Goal: Task Accomplishment & Management: Use online tool/utility

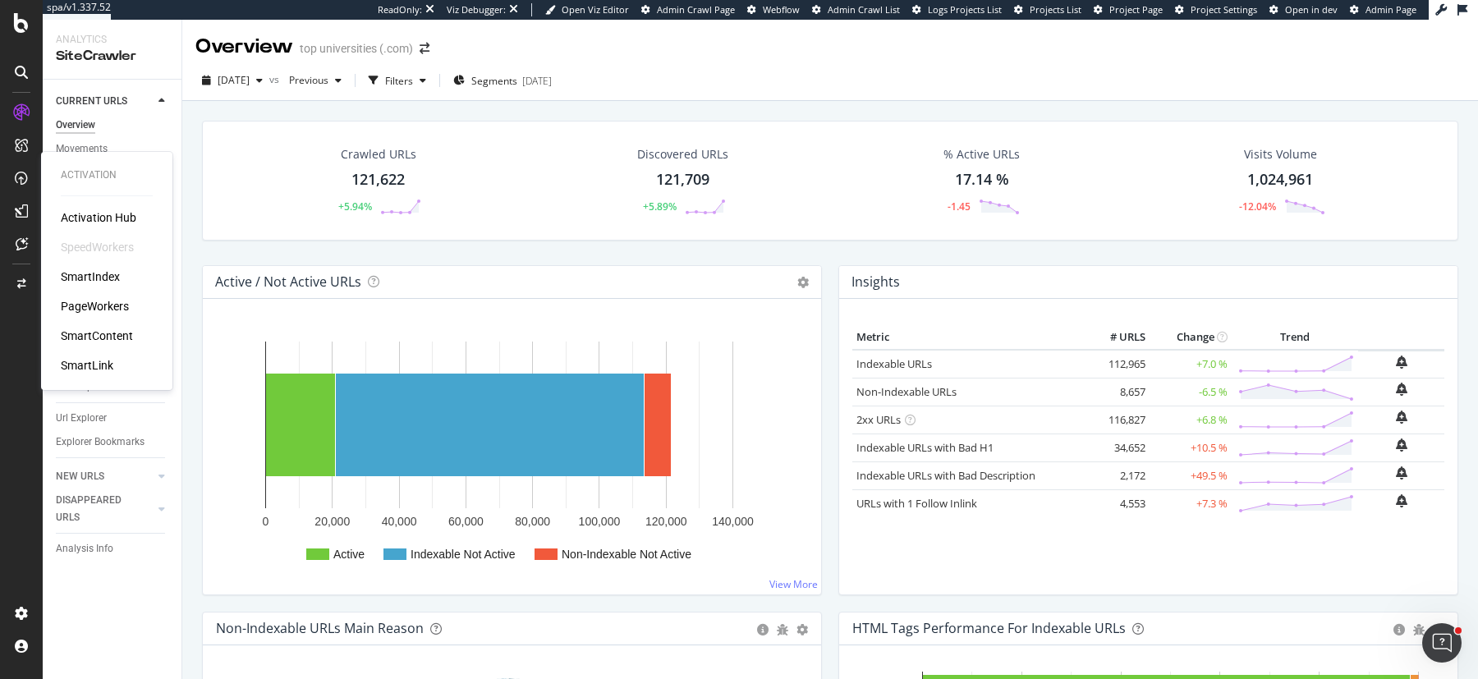
click at [82, 306] on div "PageWorkers" at bounding box center [95, 306] width 68 height 16
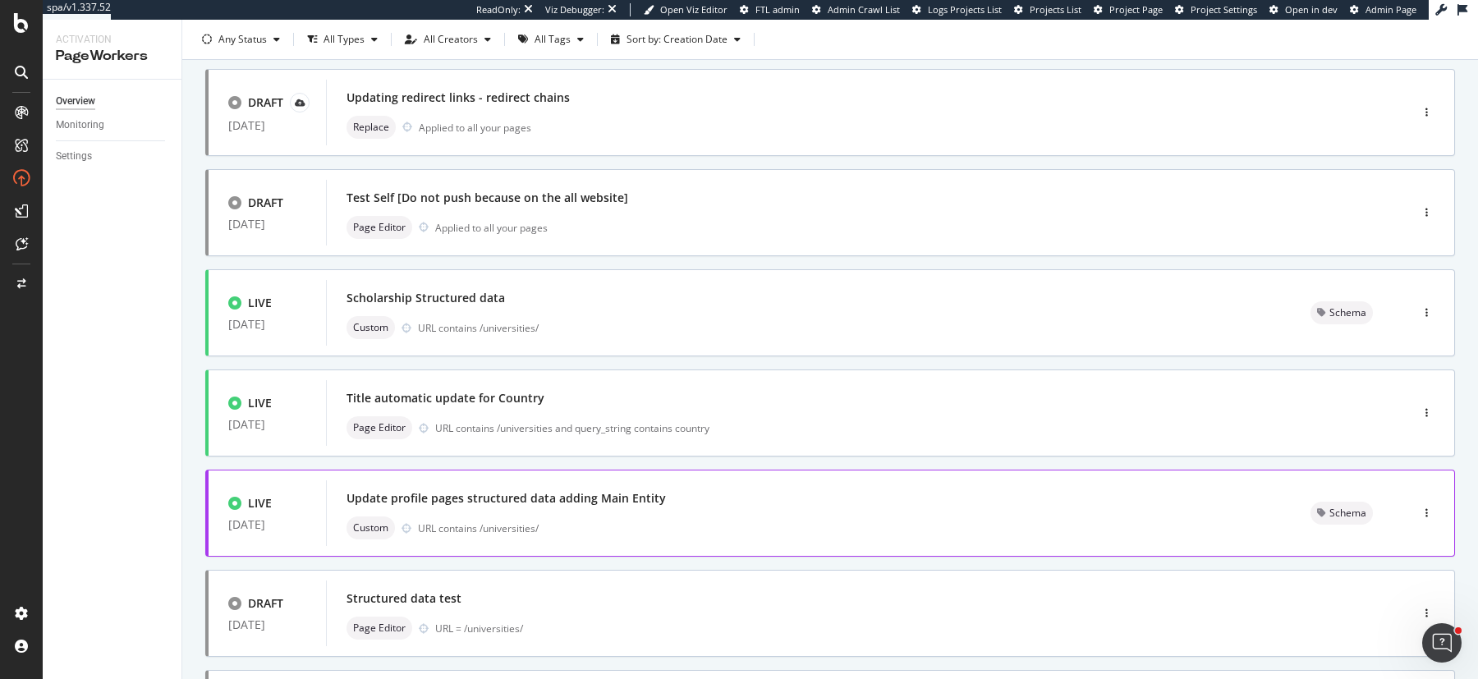
scroll to position [583, 0]
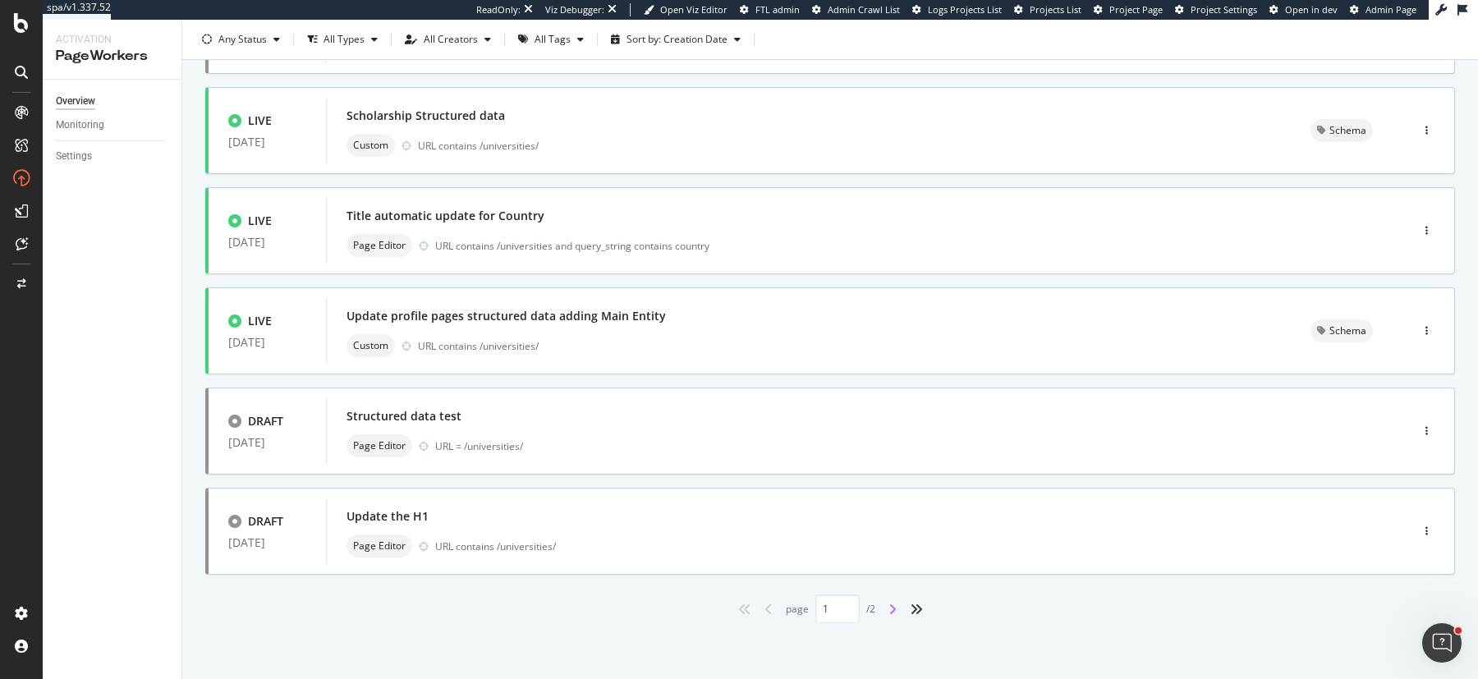
click at [889, 608] on icon "angle-right" at bounding box center [893, 609] width 8 height 13
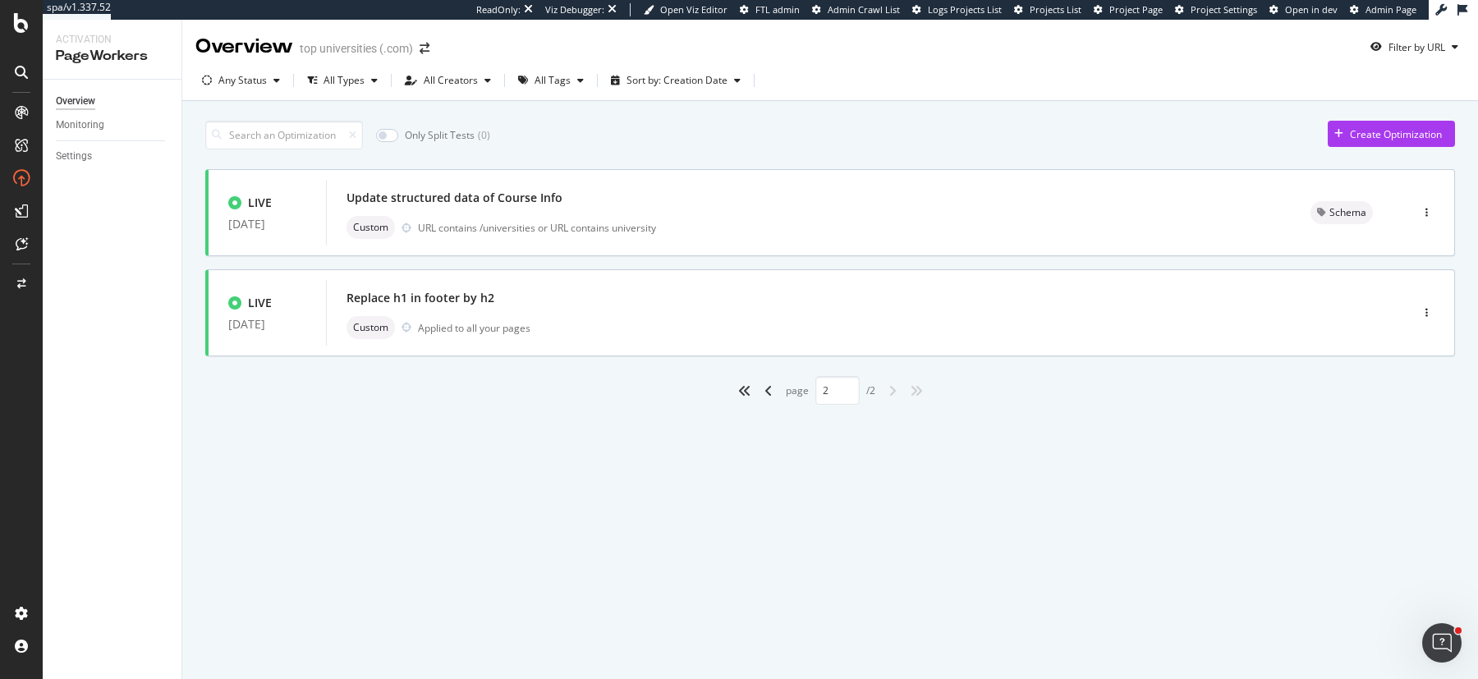
scroll to position [0, 0]
click at [347, 91] on div "All Types" at bounding box center [343, 80] width 84 height 25
click at [509, 124] on div "Only Split Tests ( 0 ) Create Optimization" at bounding box center [830, 135] width 1250 height 29
click at [236, 78] on div "Any Status" at bounding box center [242, 81] width 48 height 10
click at [595, 476] on div "Overview top universities (.com) Filter by URL Any Status All Types All Creator…" at bounding box center [830, 350] width 1296 height 660
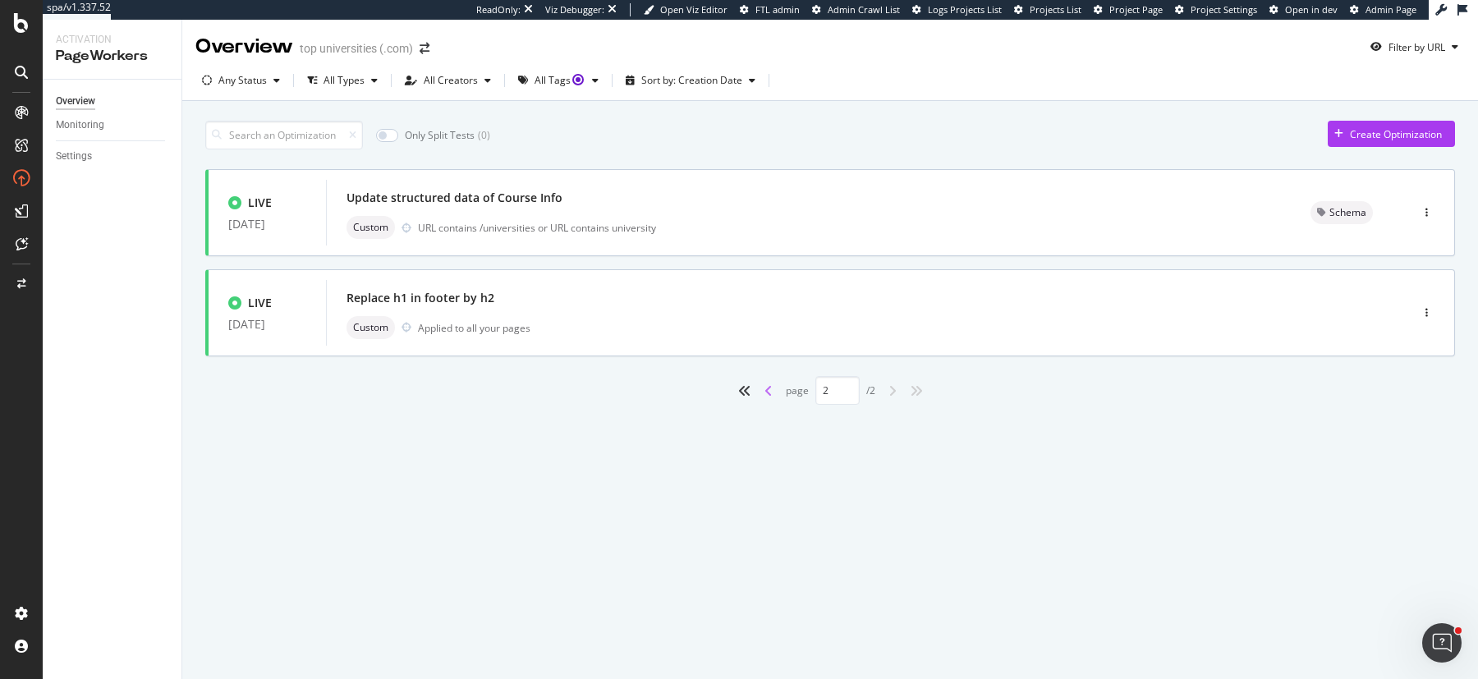
click at [768, 392] on icon "angle-left" at bounding box center [769, 390] width 8 height 13
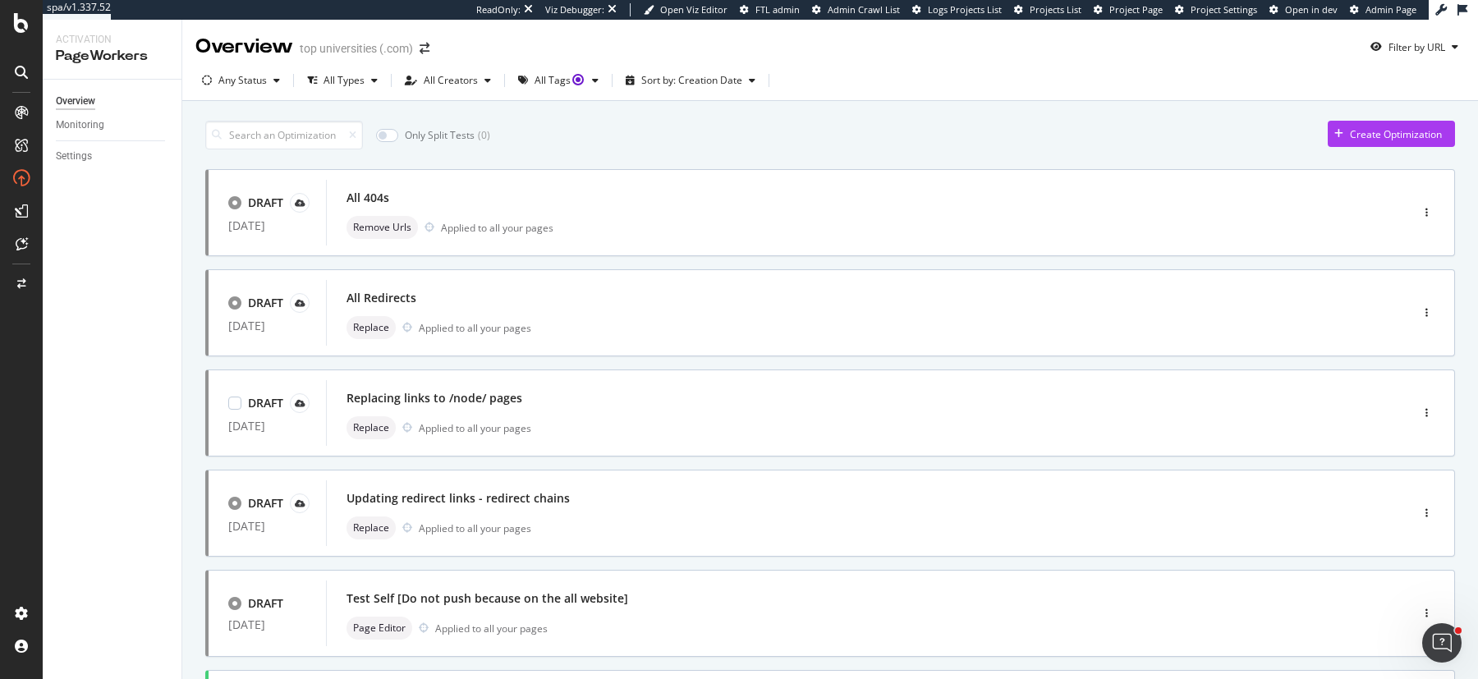
type input "1"
click at [248, 80] on div "Any Status" at bounding box center [242, 81] width 48 height 10
click at [244, 145] on div "Live" at bounding box center [238, 143] width 18 height 14
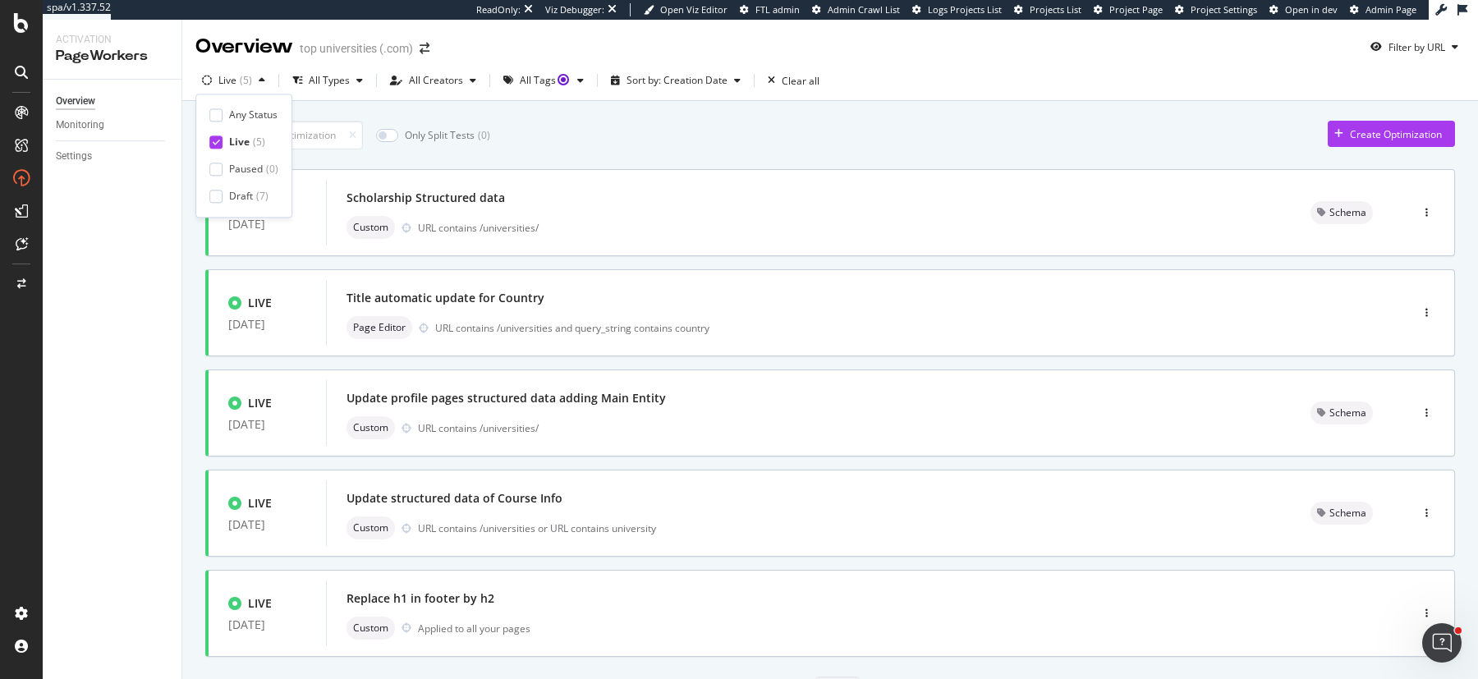
click at [570, 145] on div "Only Split Tests ( 0 ) Create Optimization" at bounding box center [830, 135] width 1250 height 29
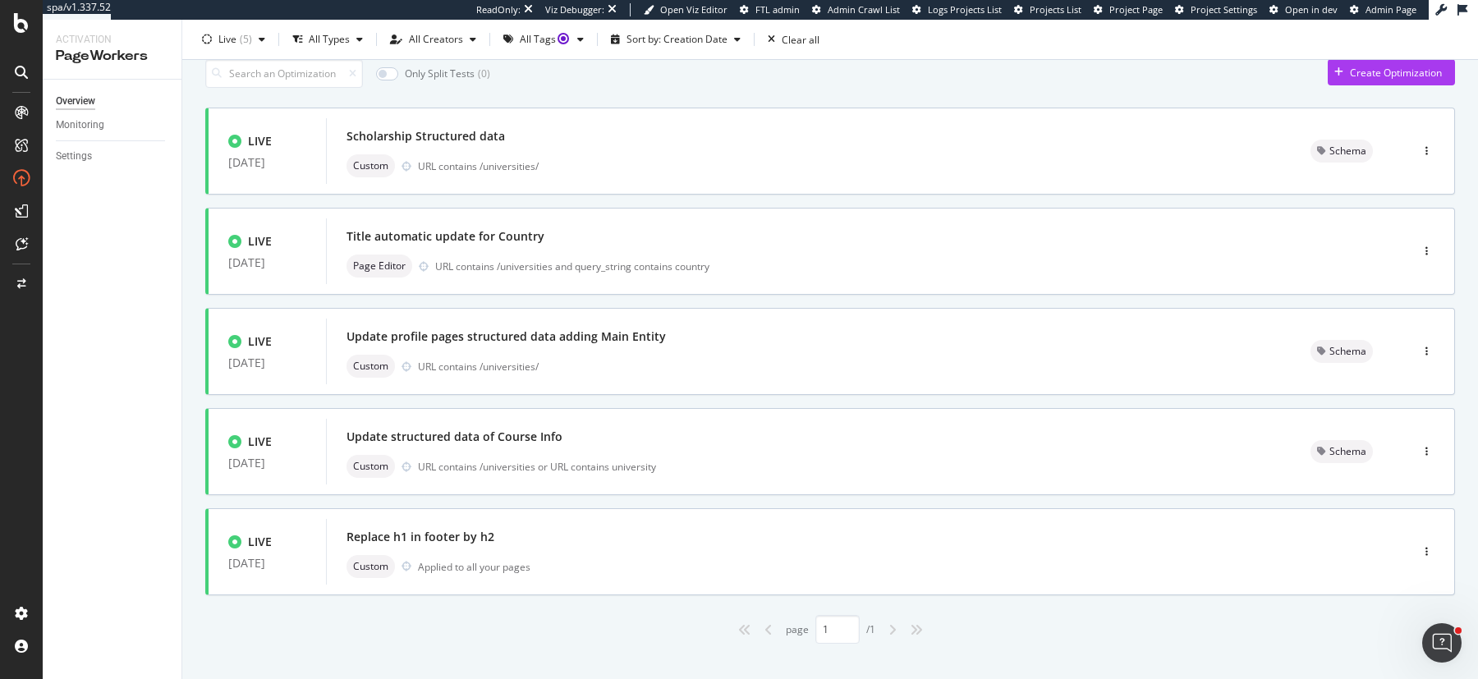
scroll to position [60, 0]
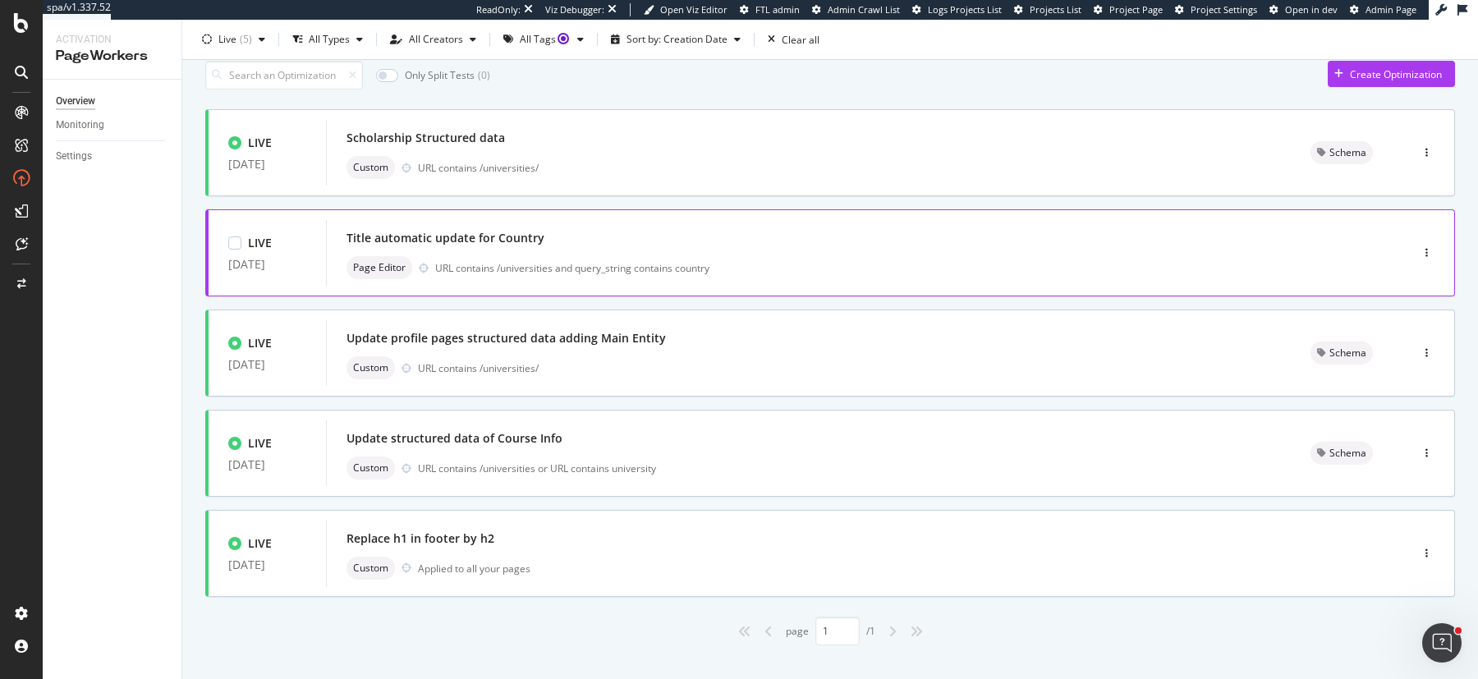
click at [637, 250] on div "Title automatic update for Country Page Editor URL contains /universities and q…" at bounding box center [844, 253] width 994 height 53
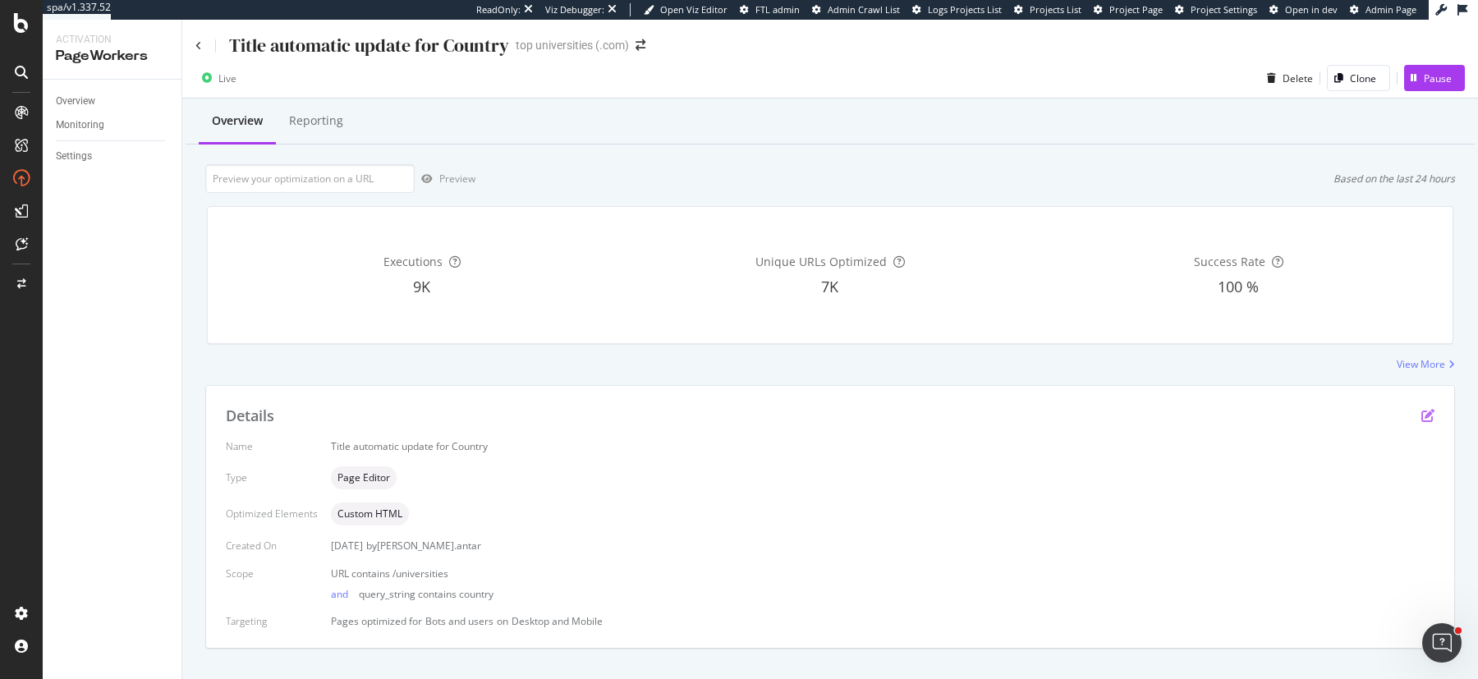
click at [1422, 409] on icon "pen-to-square" at bounding box center [1428, 415] width 13 height 13
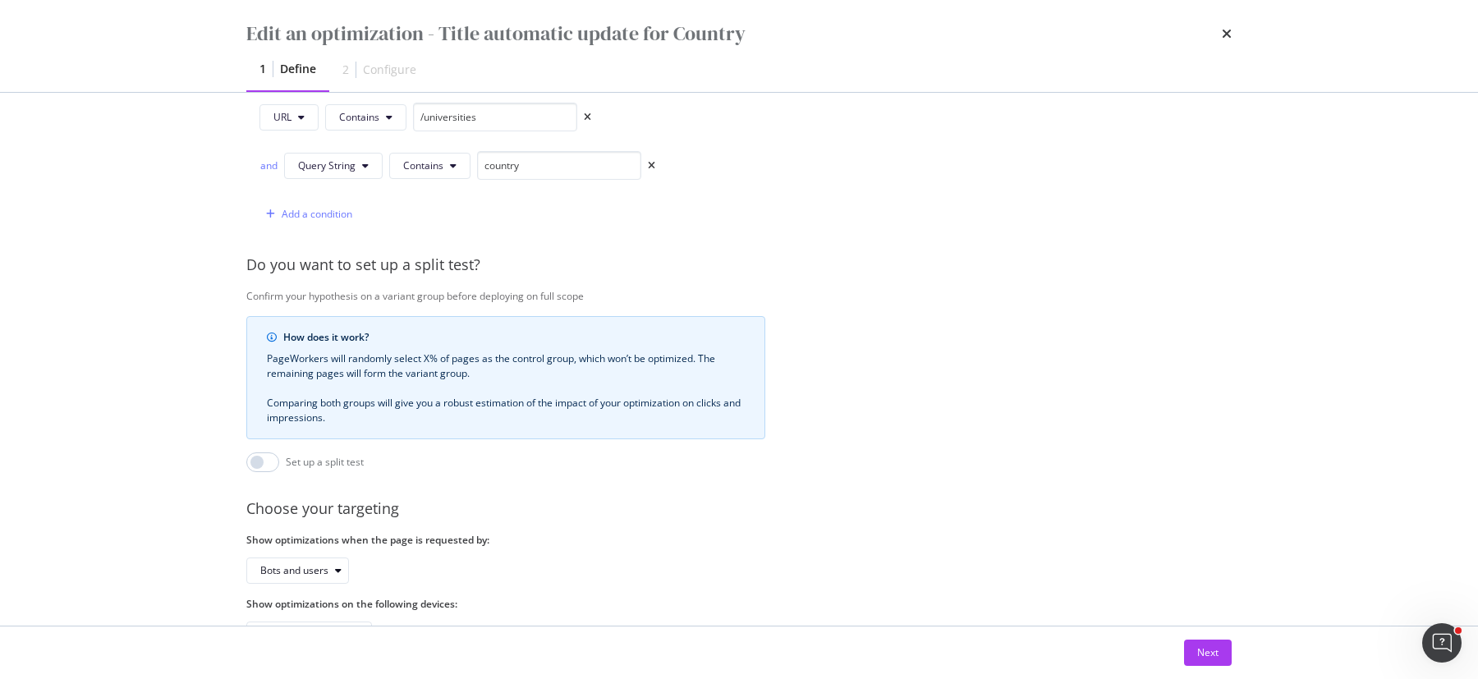
scroll to position [506, 0]
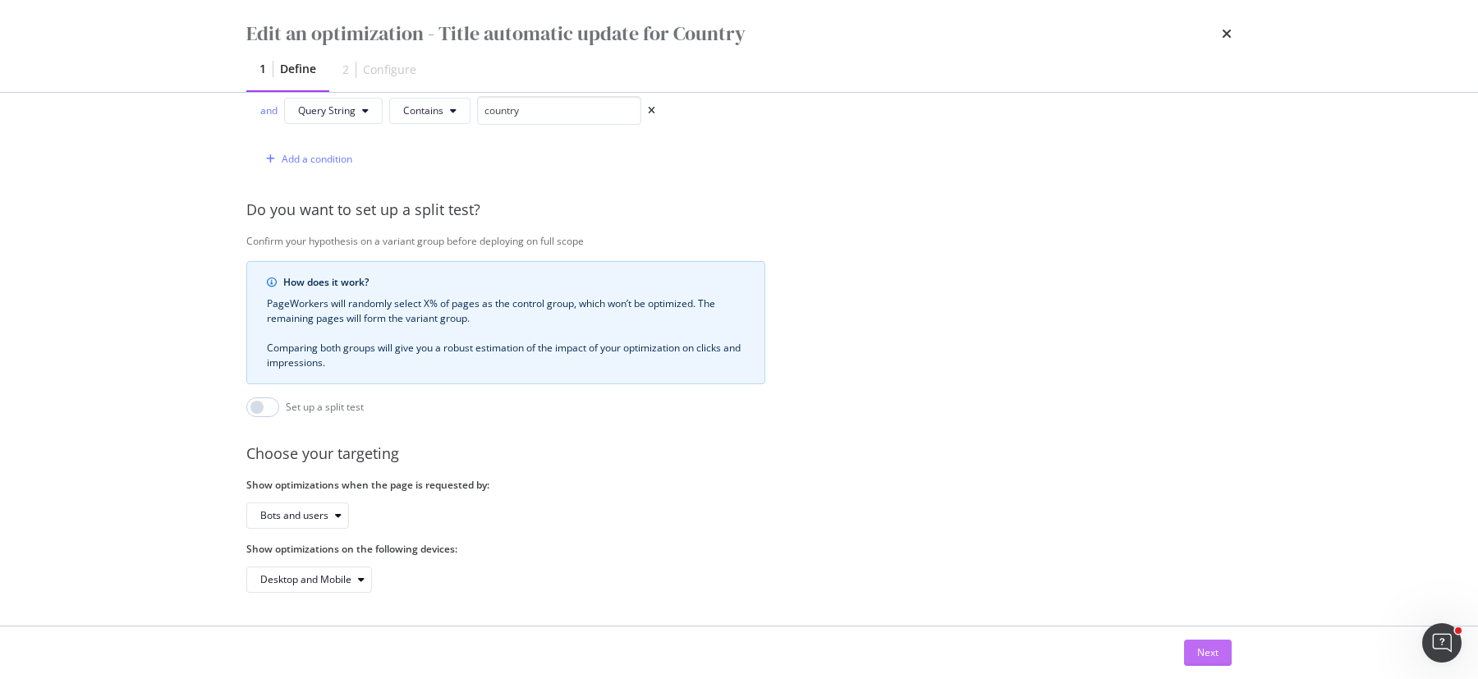
click at [1221, 646] on button "Next" at bounding box center [1208, 653] width 48 height 26
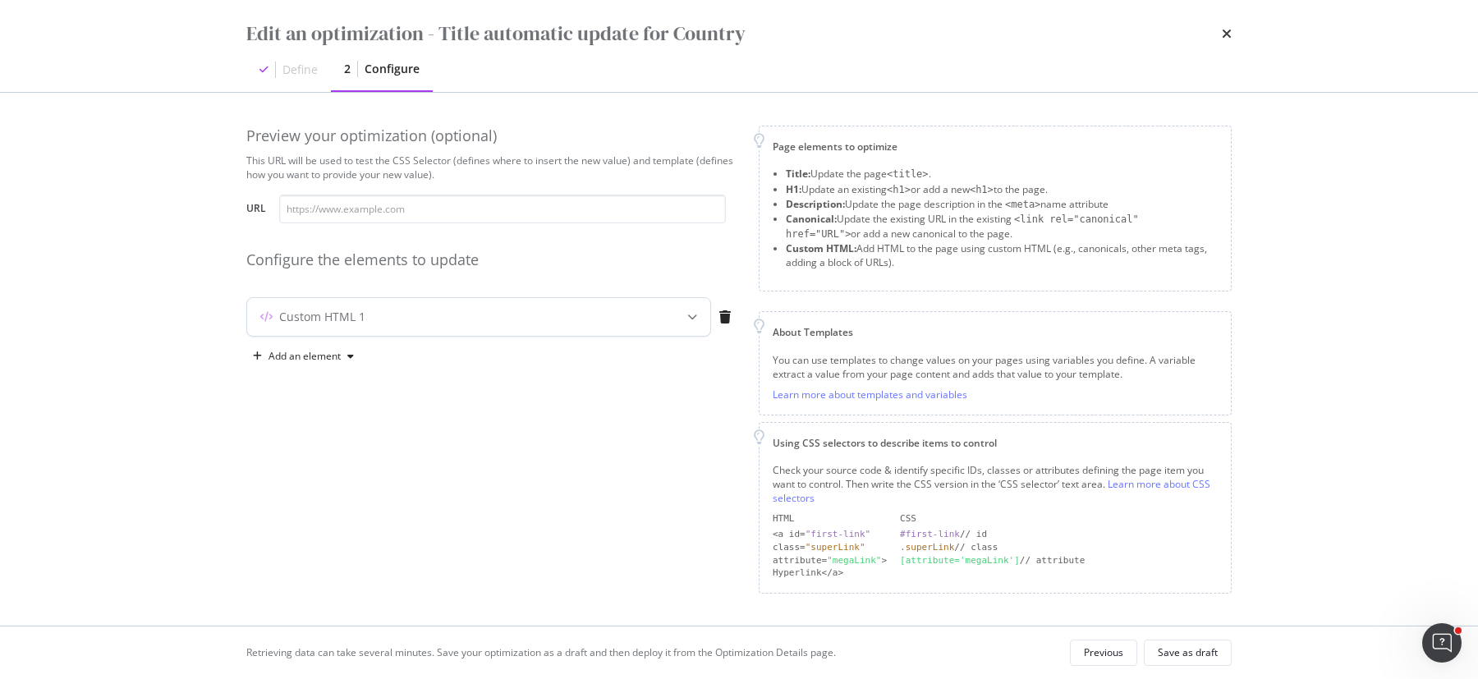
click at [535, 320] on div "Custom HTML 1" at bounding box center [446, 317] width 398 height 16
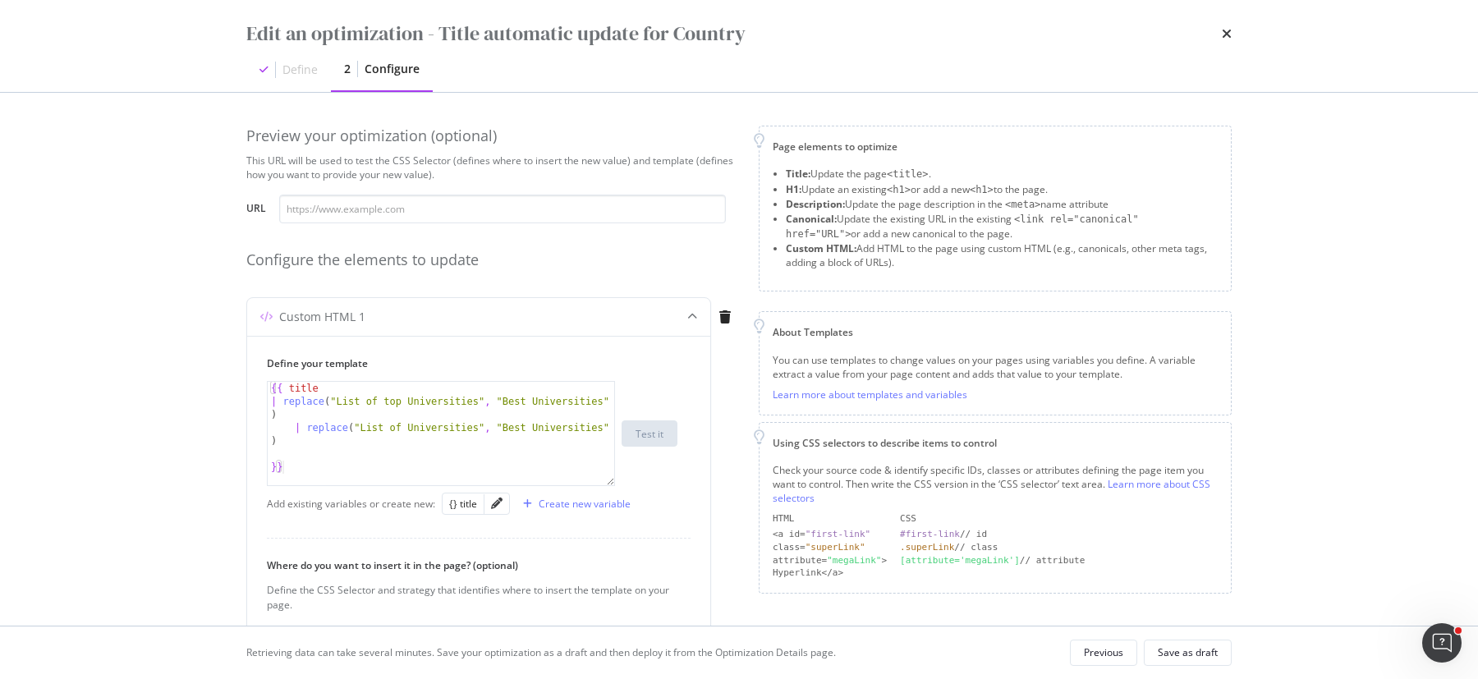
click at [292, 70] on div "Define" at bounding box center [300, 70] width 35 height 16
click at [1100, 648] on div "Previous" at bounding box center [1103, 653] width 39 height 14
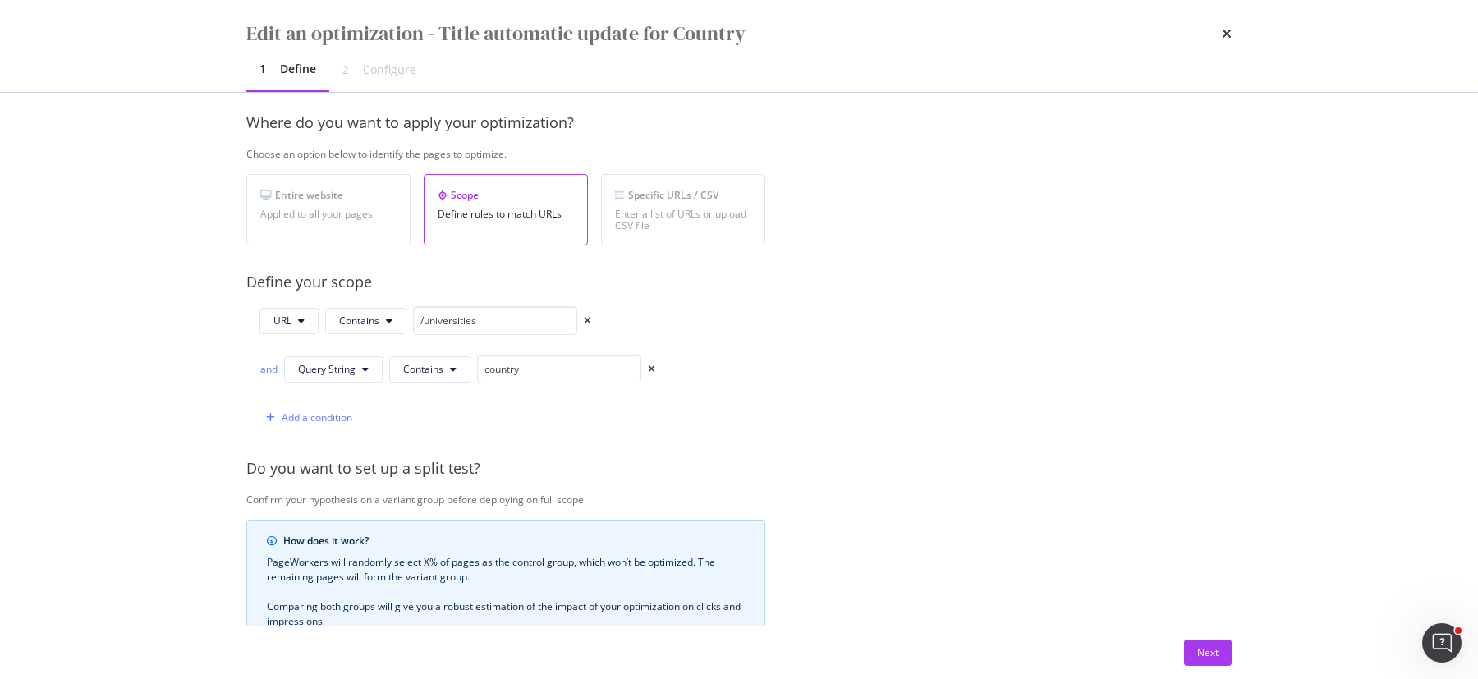
scroll to position [203, 0]
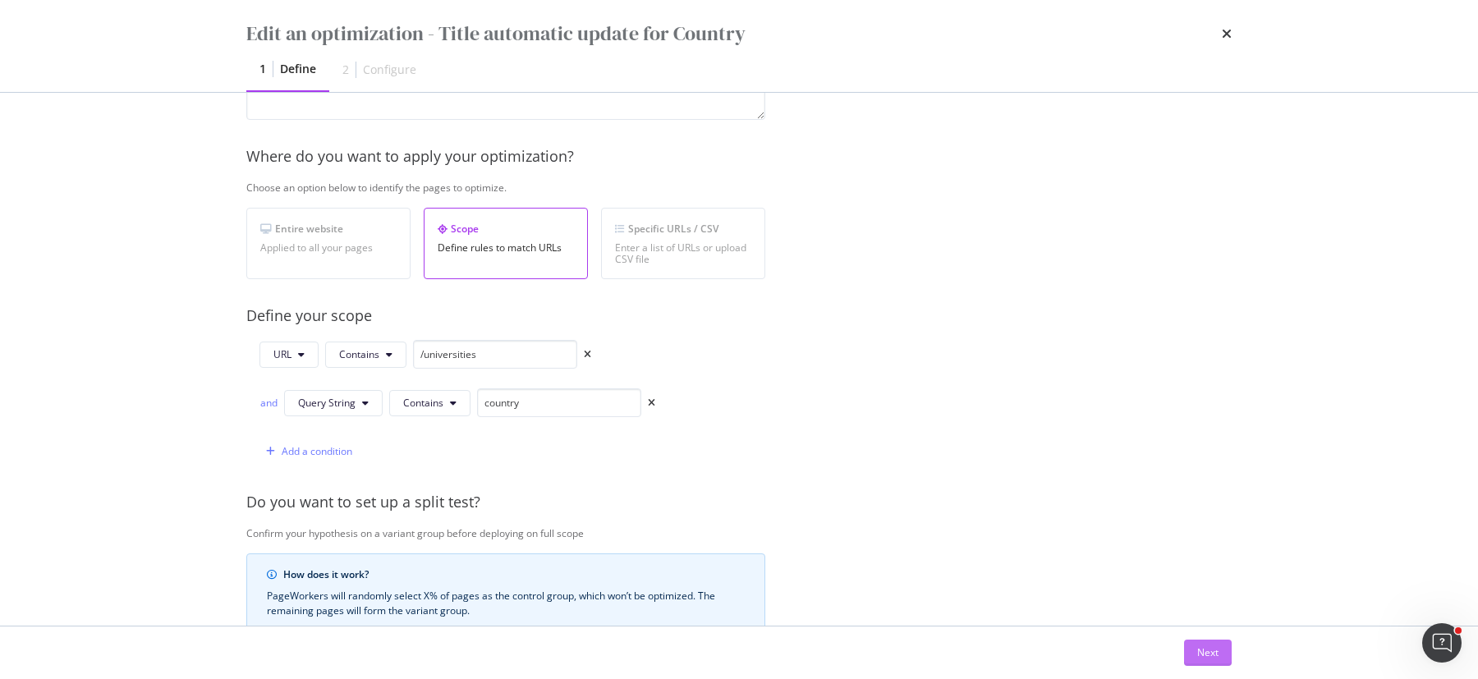
click at [1213, 657] on div "Next" at bounding box center [1208, 653] width 21 height 14
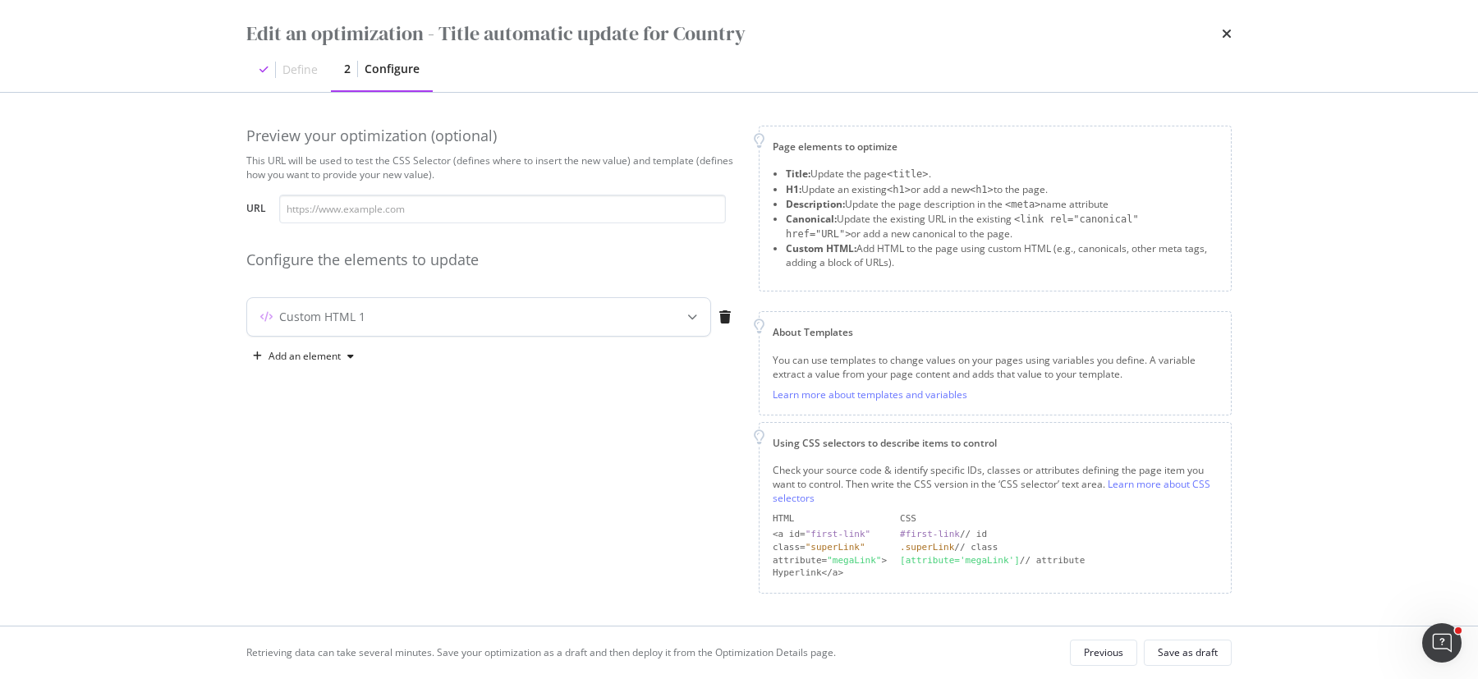
click at [641, 301] on div "Custom HTML 1" at bounding box center [478, 317] width 463 height 38
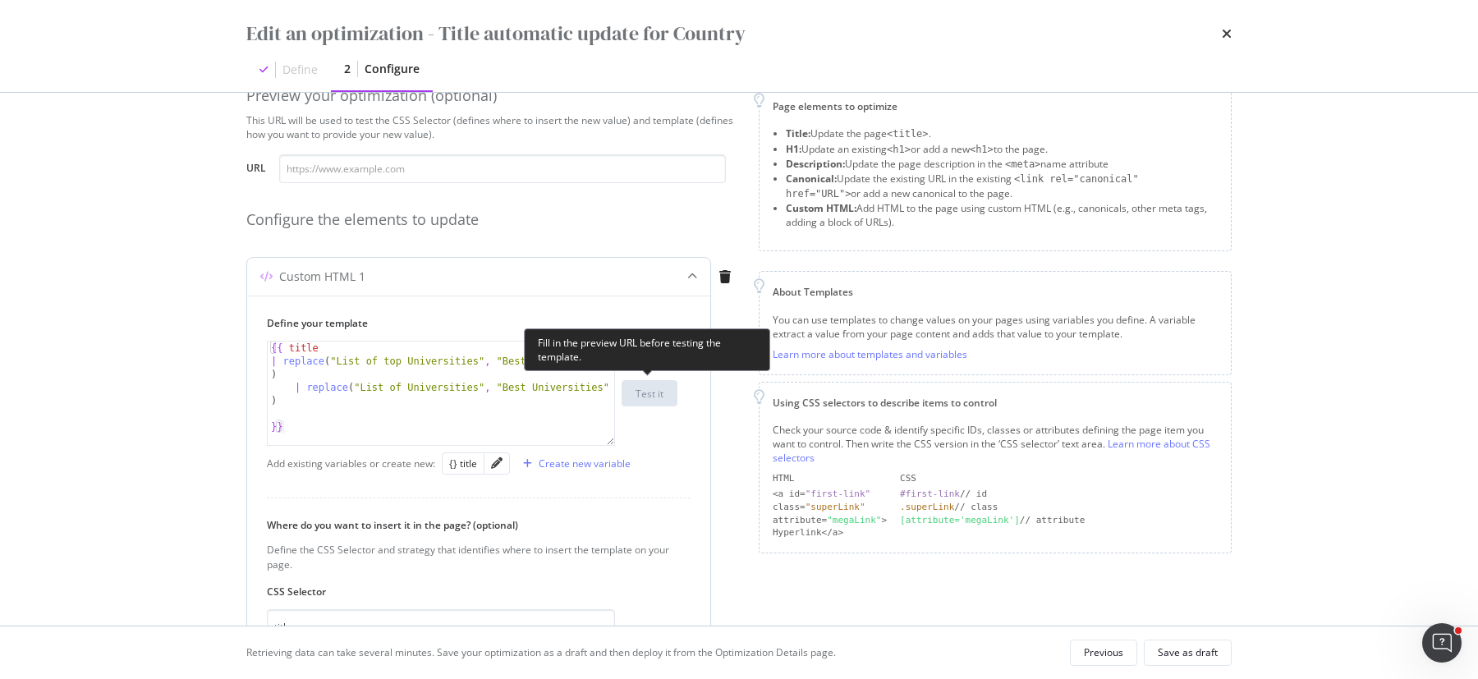
scroll to position [41, 0]
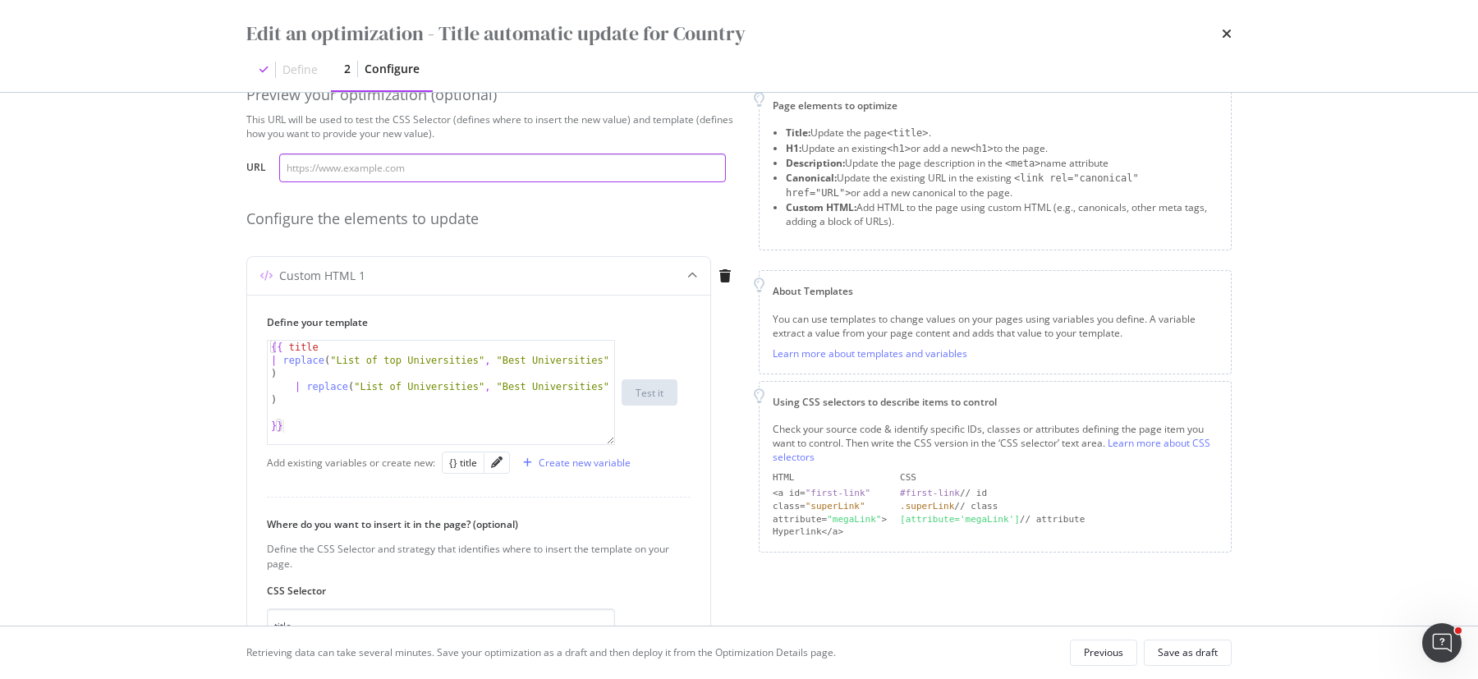
paste input "https://www.topuniversities.com/universities/pakistan/law-and-legal-studies?cou…"
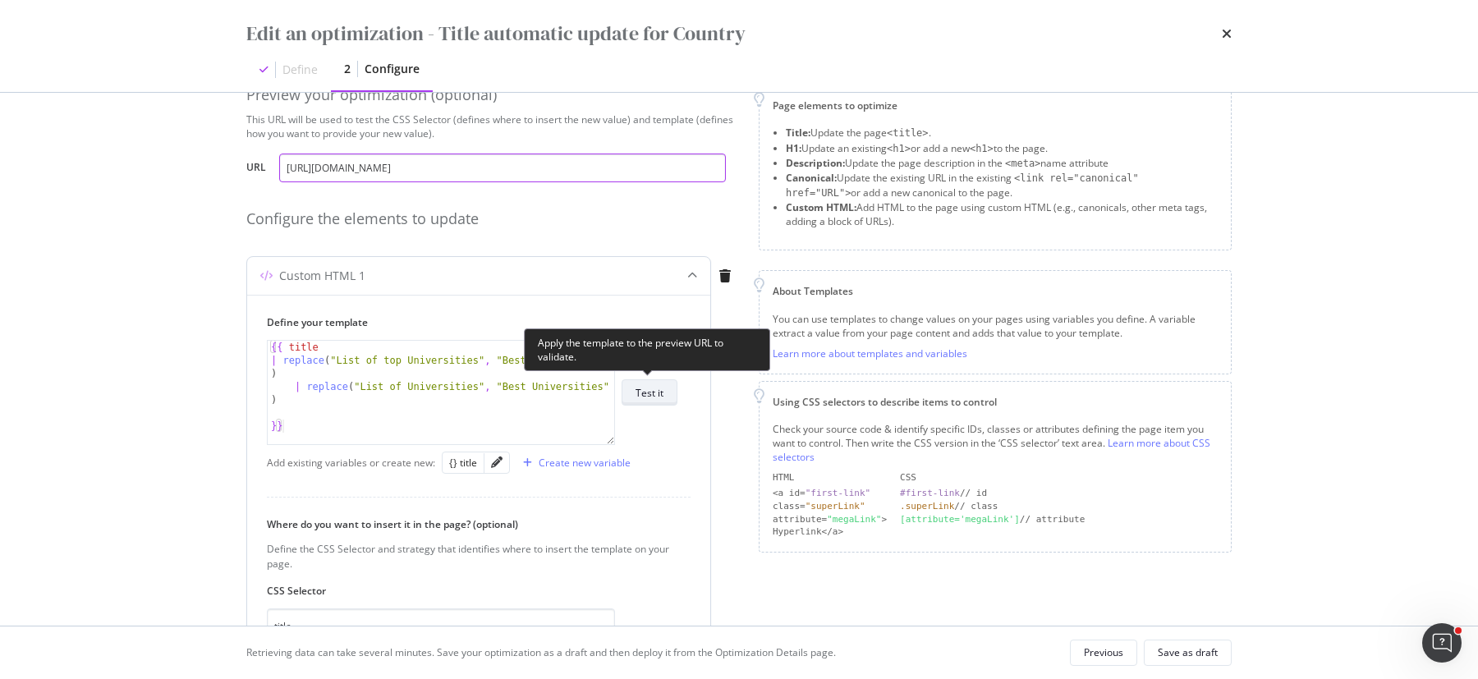
type input "https://www.topuniversities.com/universities/pakistan/law-and-legal-studies?cou…"
click at [646, 391] on div "Test it" at bounding box center [650, 393] width 28 height 14
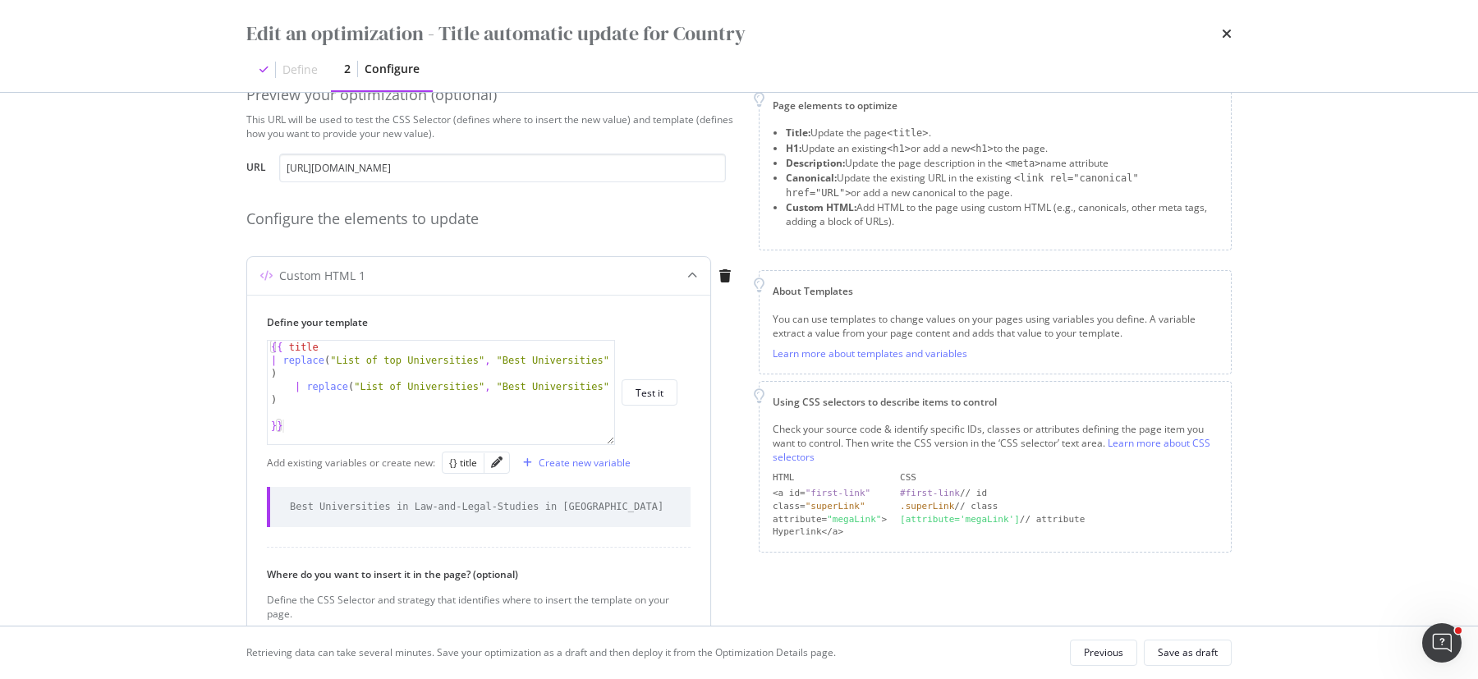
click at [537, 425] on div "{{ title | replace ( "List of top Universities" , "Best Universities" ) | repla…" at bounding box center [442, 406] width 349 height 131
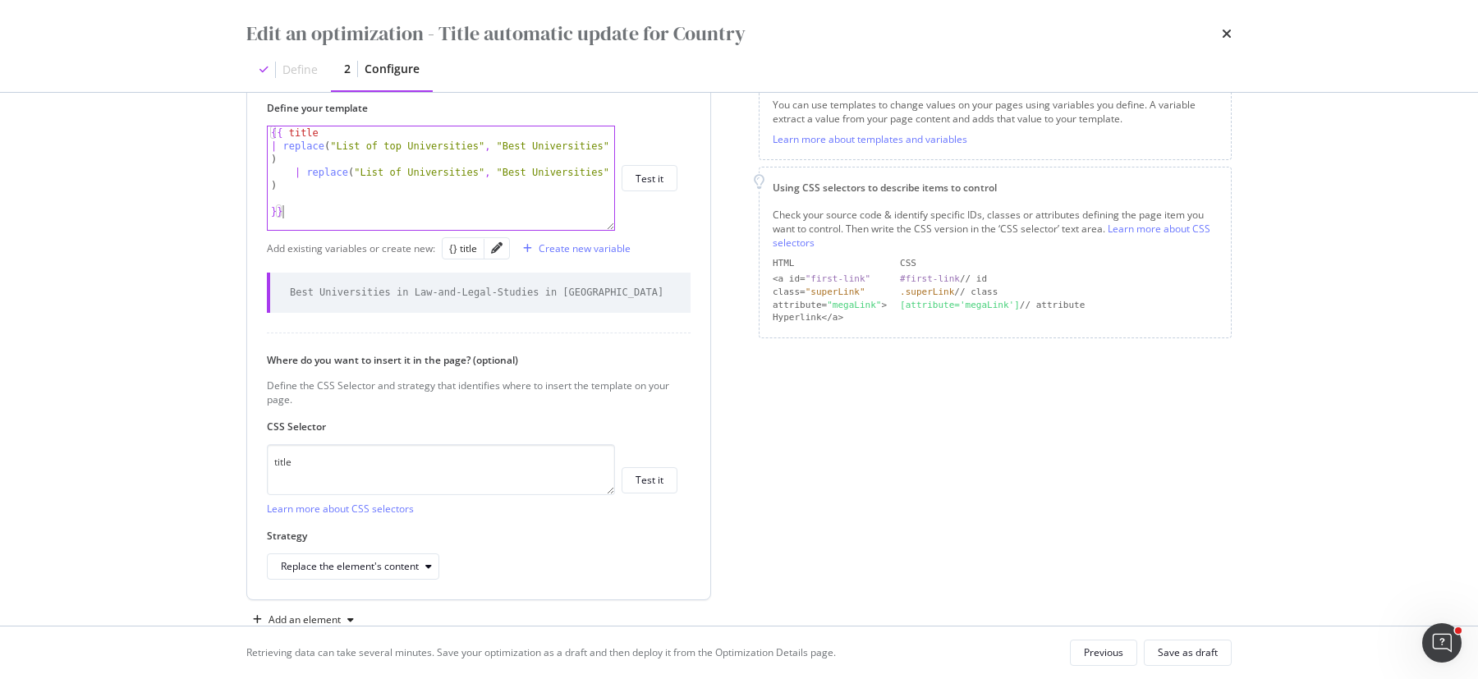
scroll to position [252, 0]
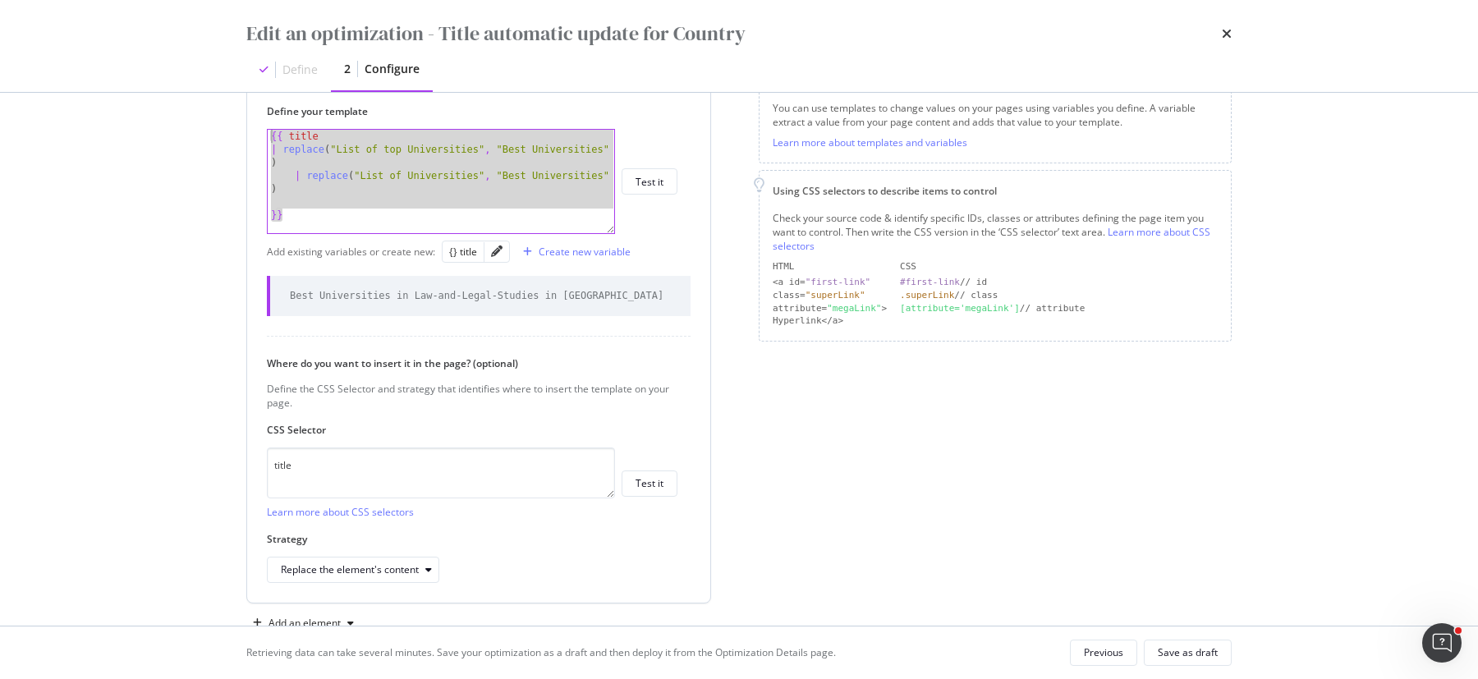
drag, startPoint x: 330, startPoint y: 209, endPoint x: 263, endPoint y: 136, distance: 100.0
click at [263, 136] on div "Define your template }} {{ title | replace ( "List of top Universities" , "Best…" at bounding box center [478, 343] width 463 height 519
type textarea "{{ title | replace("List of top Universities", "Best Universities")"
click at [165, 404] on div "Edit an optimization - Title automatic update for Country Define 2 Configure Pr…" at bounding box center [739, 339] width 1478 height 679
click at [1225, 31] on icon "times" at bounding box center [1227, 33] width 10 height 13
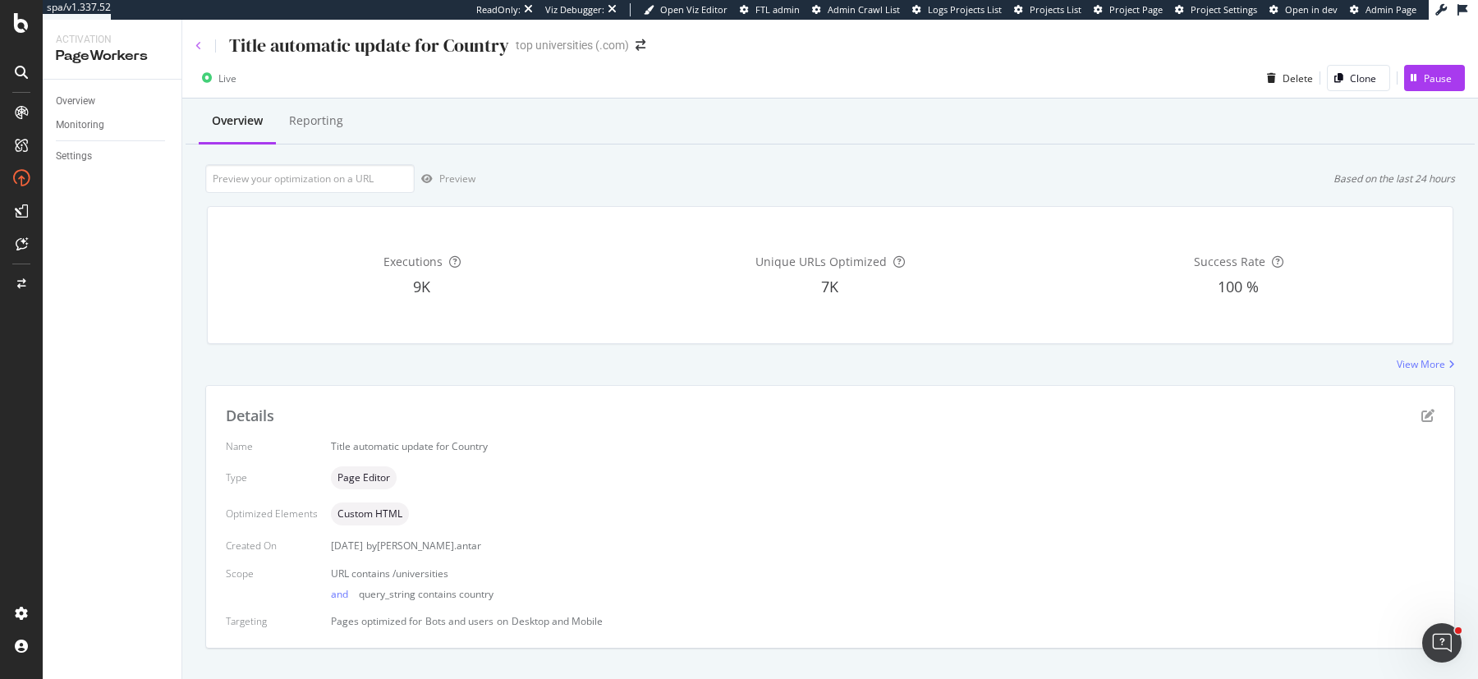
click at [200, 43] on icon at bounding box center [198, 46] width 7 height 10
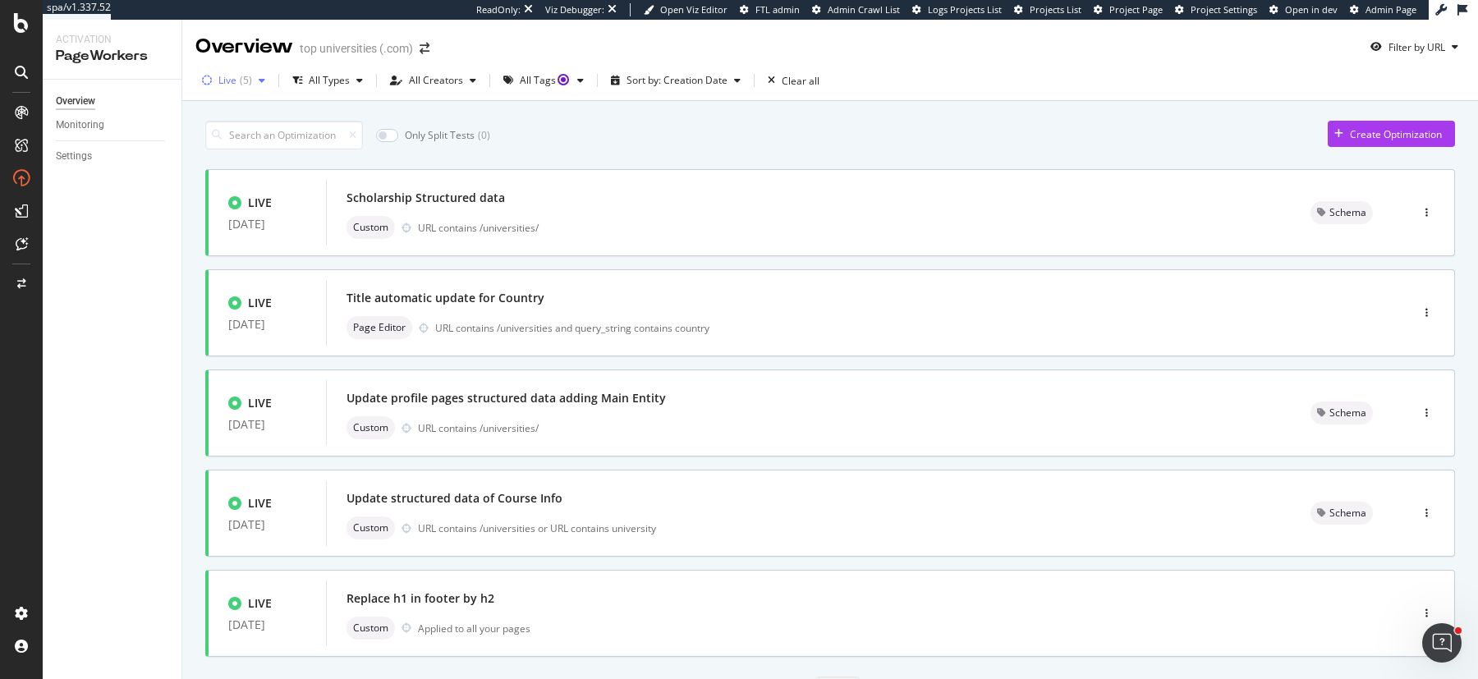
click at [250, 83] on div "( 5 )" at bounding box center [246, 81] width 12 height 10
click at [231, 196] on div "Draft" at bounding box center [241, 197] width 24 height 14
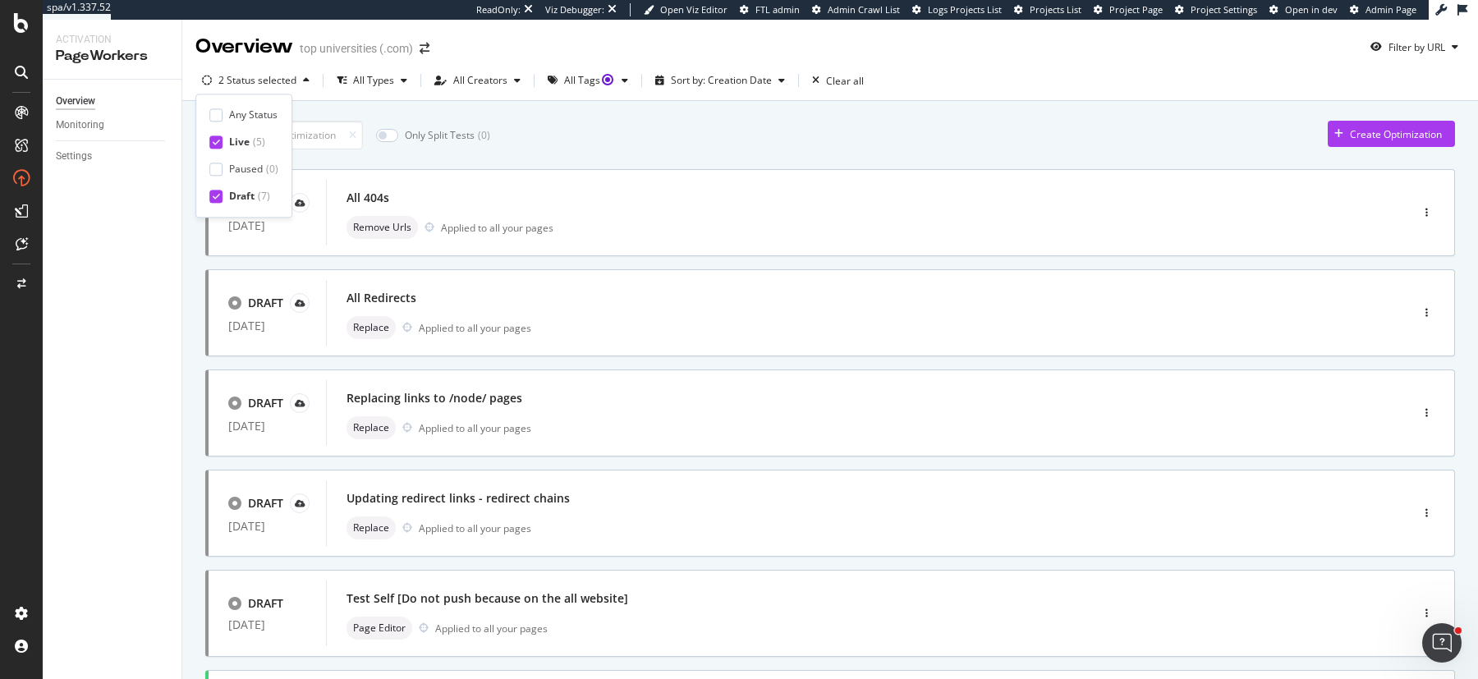
click at [218, 143] on icon at bounding box center [216, 142] width 7 height 8
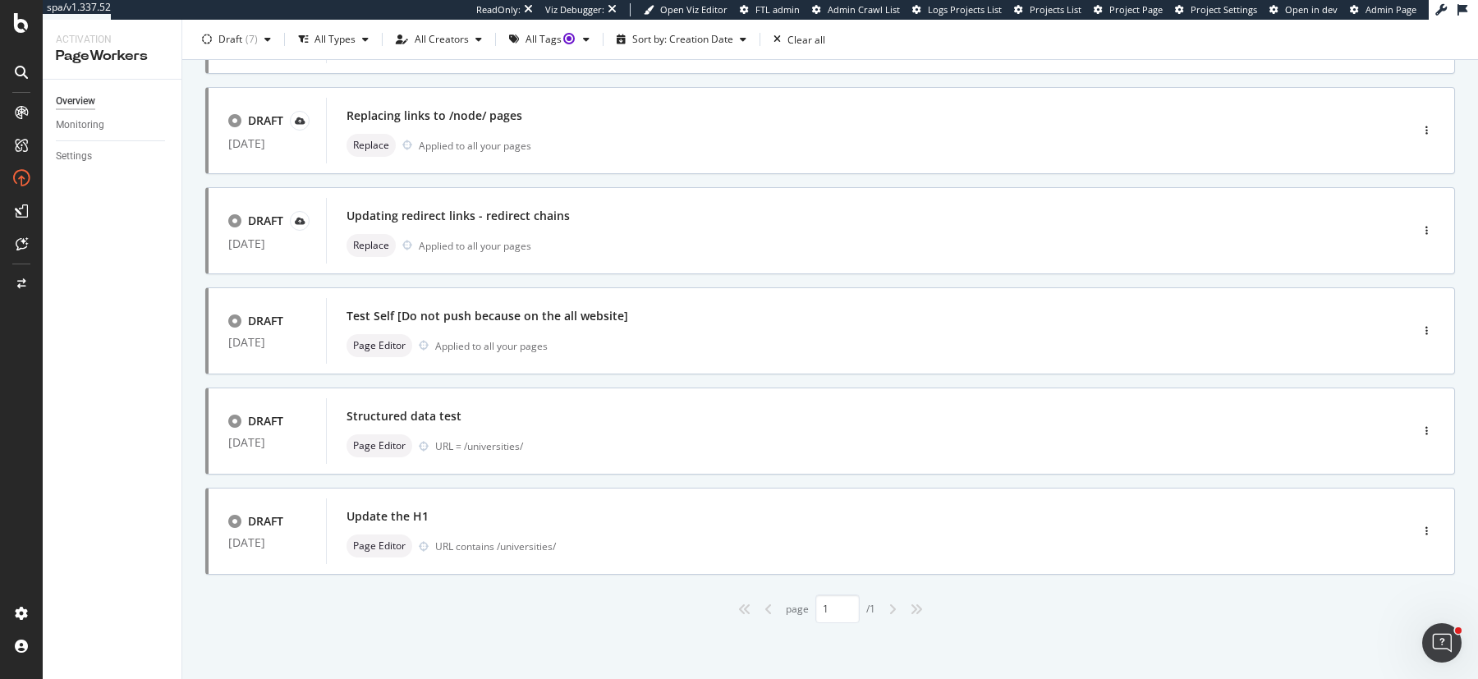
click at [304, 588] on div "DRAFT 30 Sep. 2025 All 404s Remove Urls Applied to all your pages DRAFT 30 Sep.…" at bounding box center [830, 255] width 1250 height 737
click at [890, 531] on div "Update the H1 Page Editor URL contains /universities/" at bounding box center [844, 531] width 994 height 53
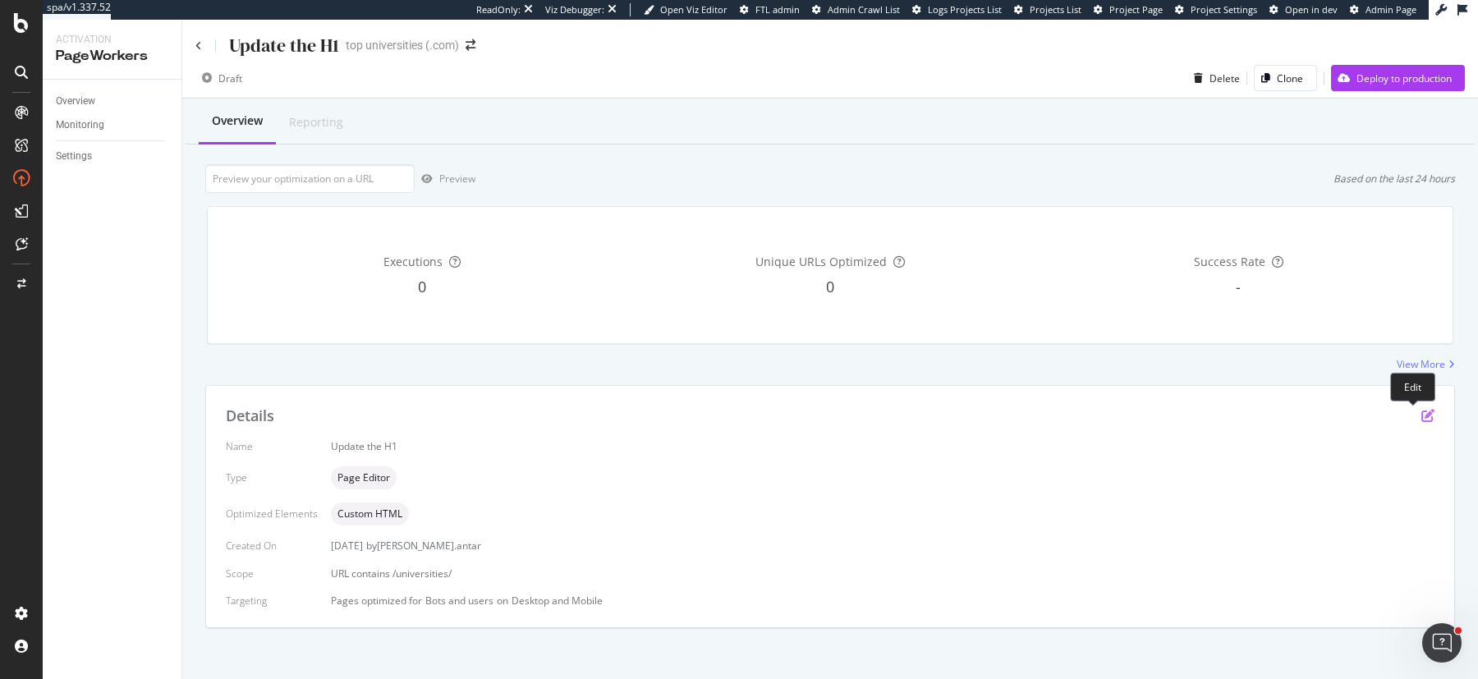
click at [1422, 413] on icon "pen-to-square" at bounding box center [1428, 415] width 13 height 13
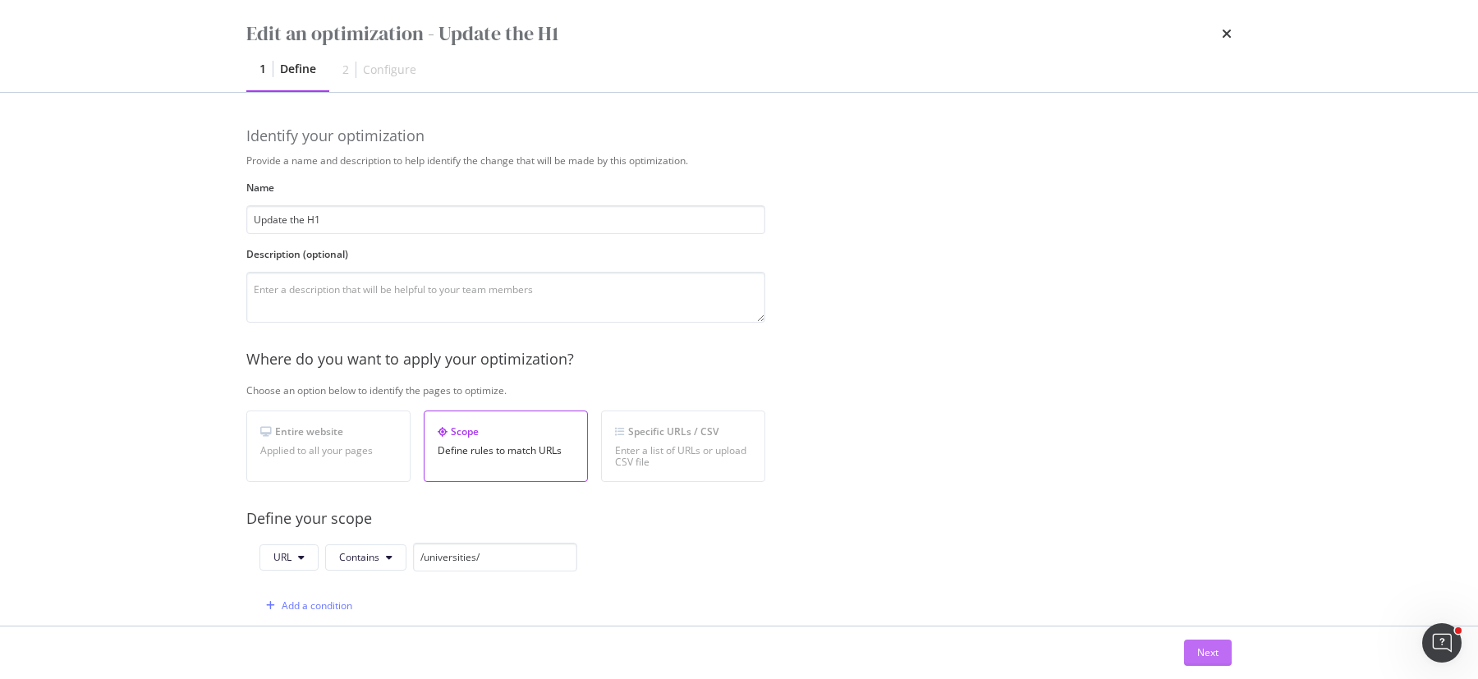
click at [1209, 659] on div "Next" at bounding box center [1208, 653] width 21 height 14
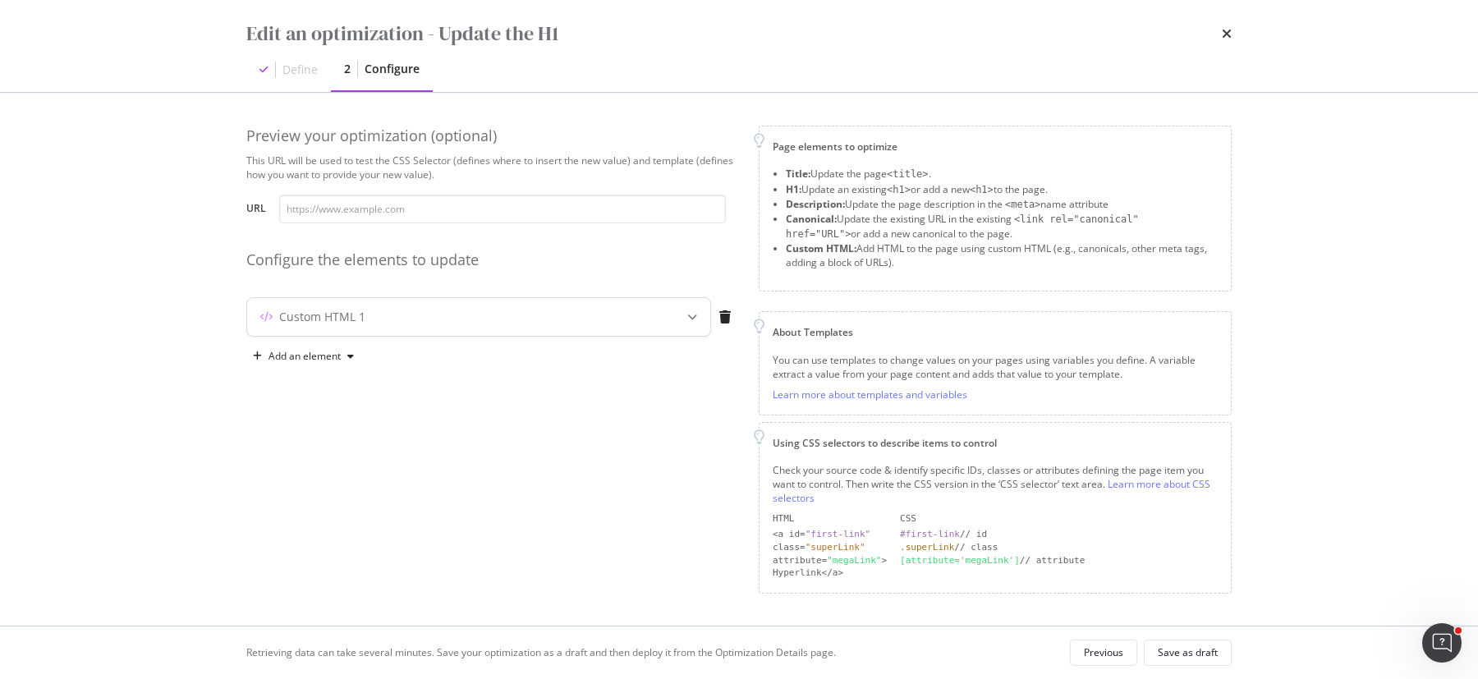
click at [623, 318] on div "Custom HTML 1" at bounding box center [446, 317] width 398 height 16
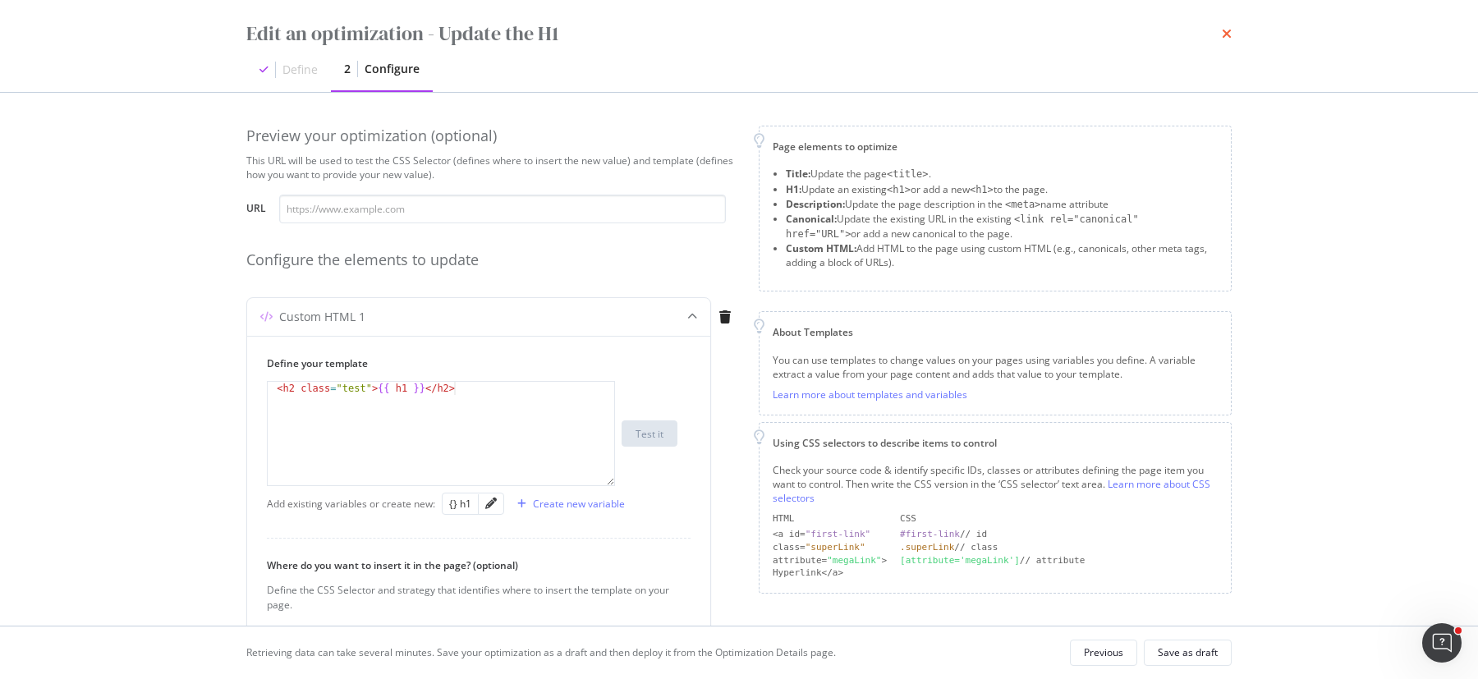
click at [1227, 30] on icon "times" at bounding box center [1227, 33] width 10 height 13
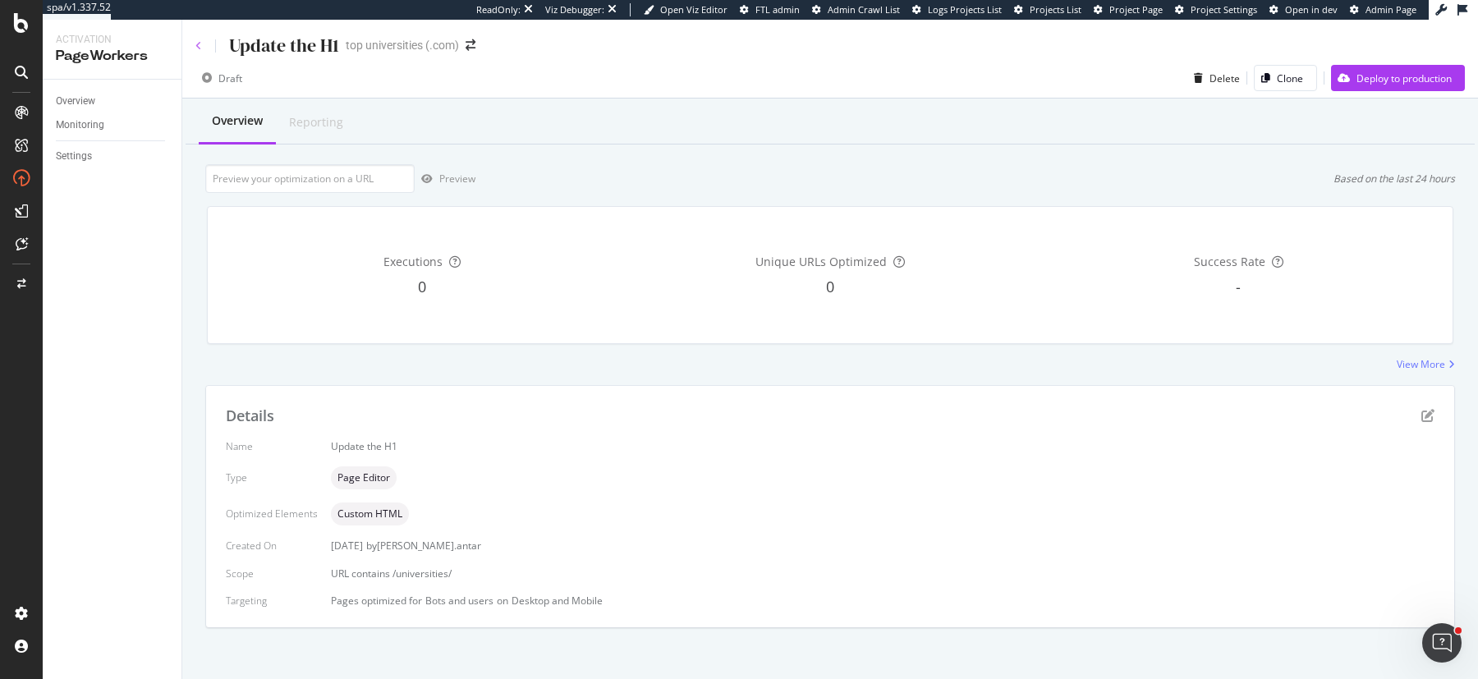
click at [199, 41] on icon at bounding box center [198, 46] width 7 height 10
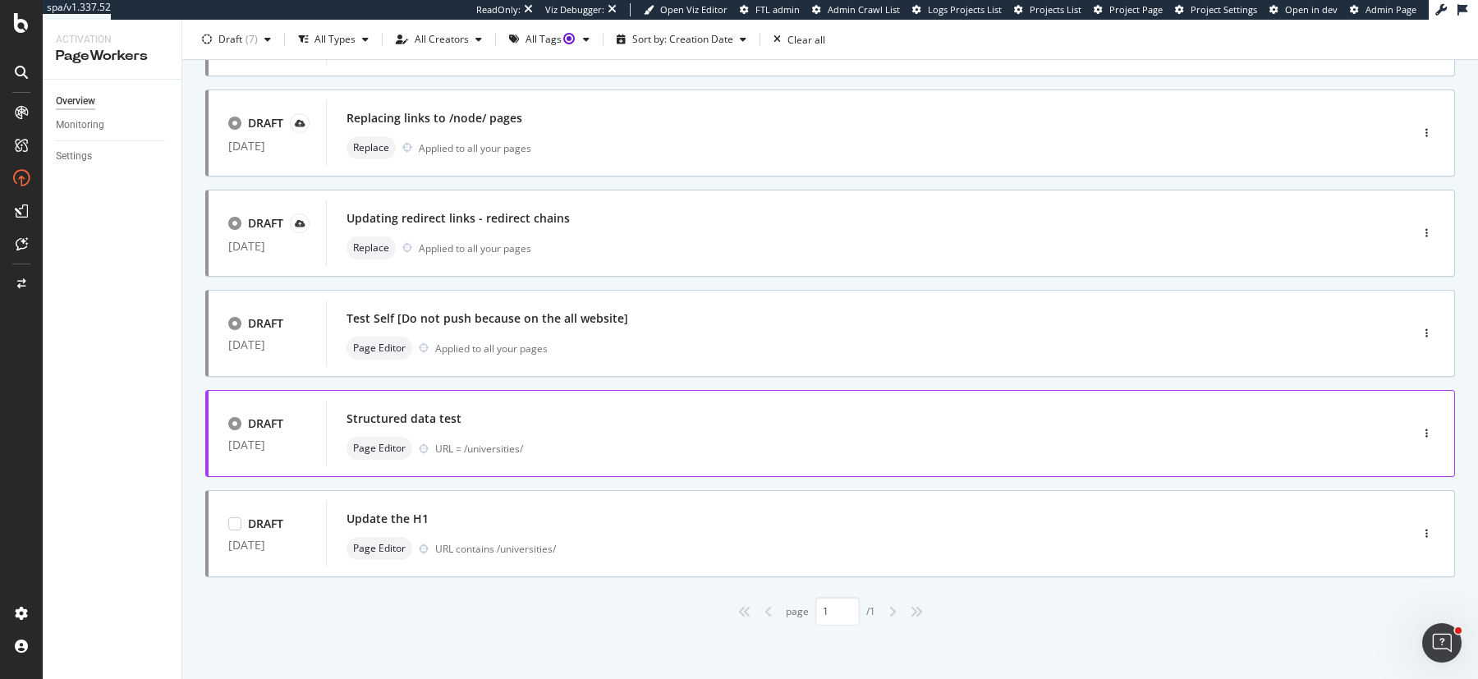
scroll to position [281, 0]
click at [607, 441] on div "URL = /universities/" at bounding box center [887, 448] width 905 height 14
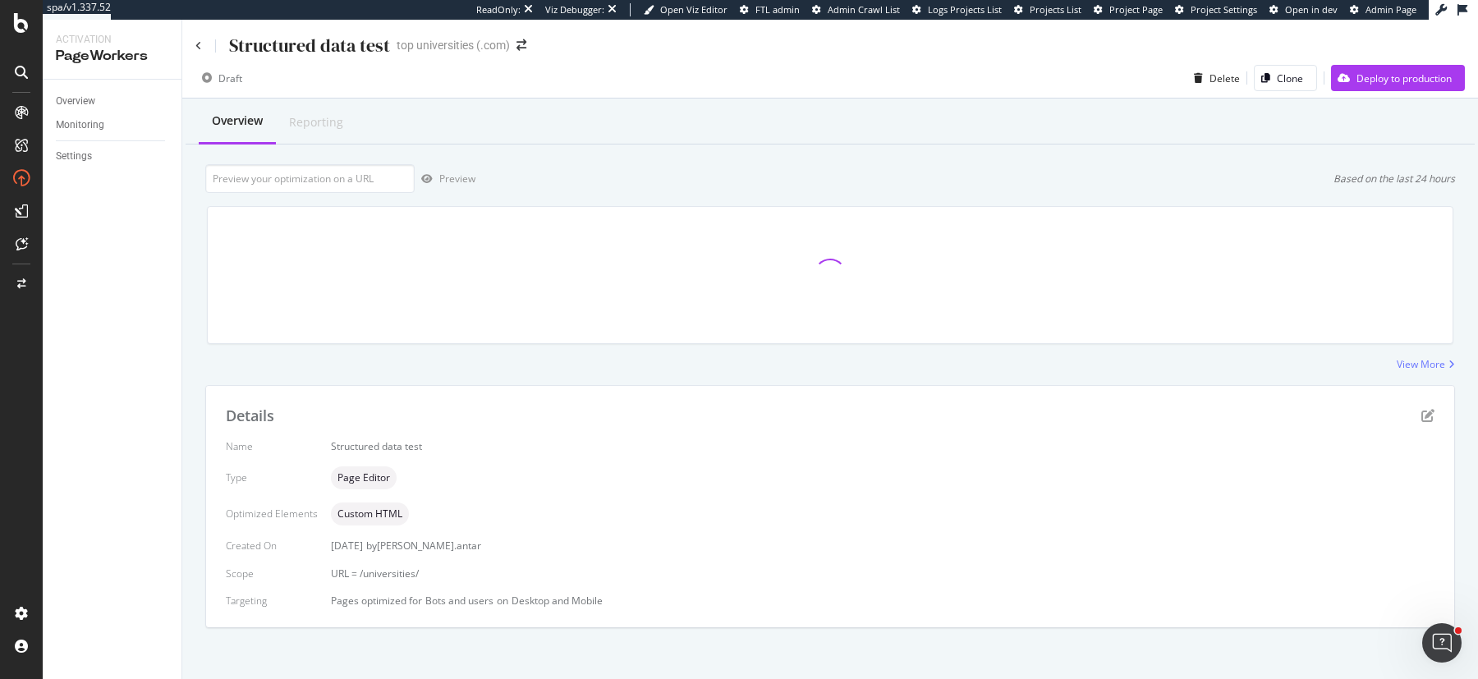
click at [202, 44] on div "Structured data test" at bounding box center [292, 45] width 195 height 25
click at [199, 42] on icon at bounding box center [198, 46] width 7 height 10
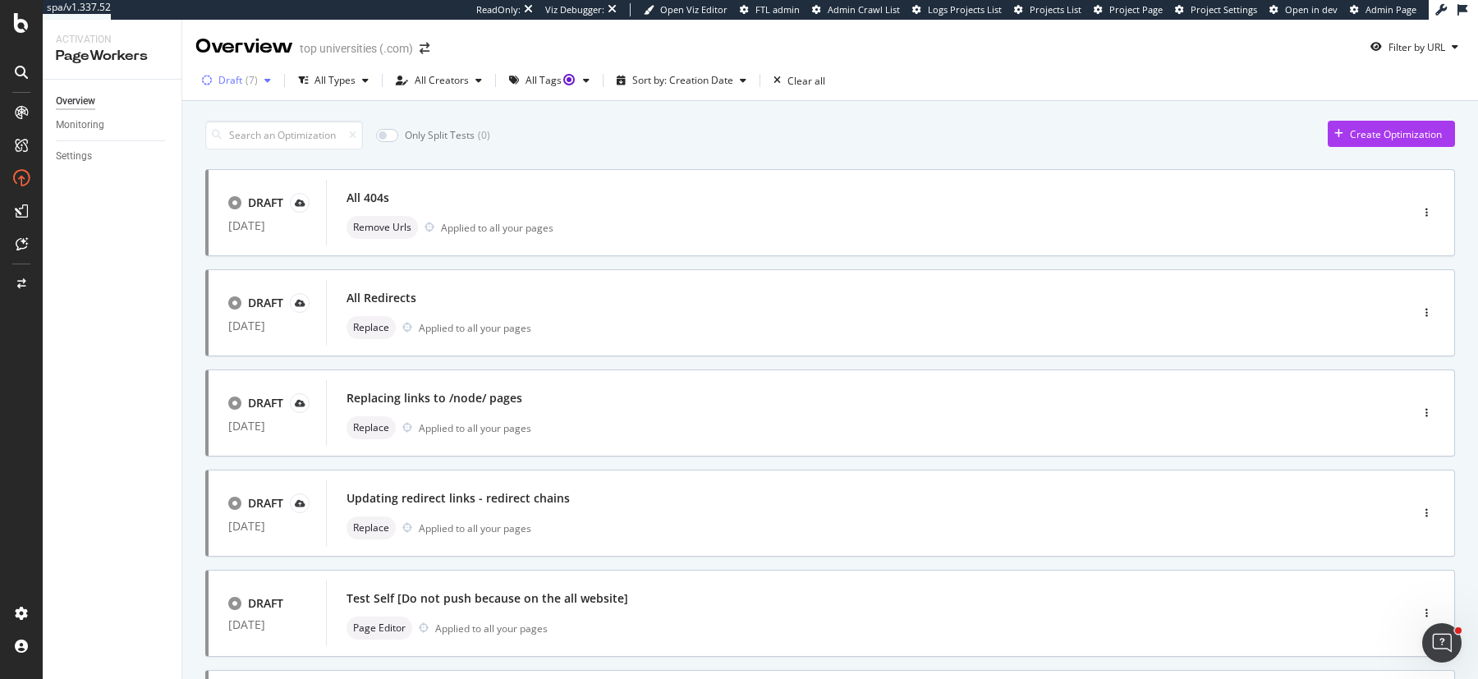
click at [228, 80] on div "Draft" at bounding box center [230, 81] width 24 height 10
click at [237, 84] on div "Draft" at bounding box center [230, 81] width 24 height 10
click at [241, 144] on div "Live" at bounding box center [238, 143] width 18 height 14
click at [222, 197] on div at bounding box center [215, 196] width 13 height 13
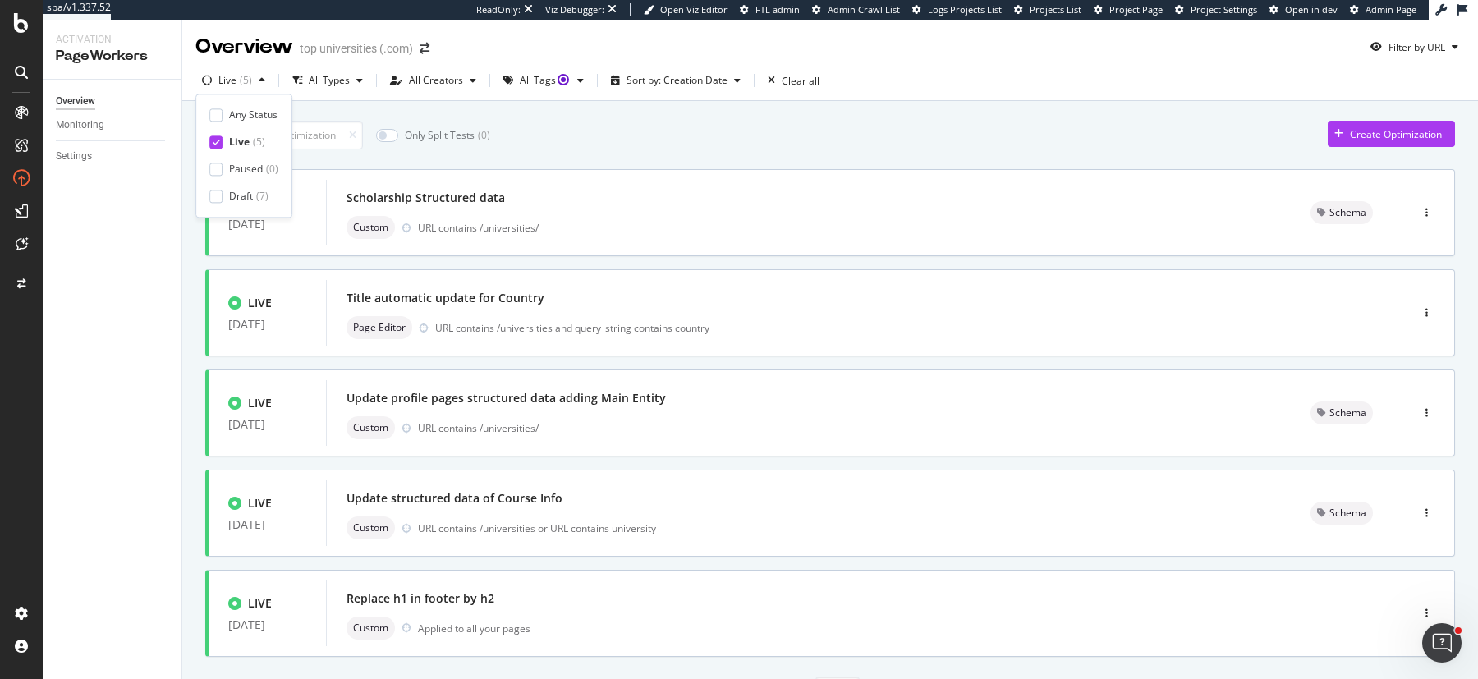
click at [655, 128] on div "Only Split Tests ( 0 ) Create Optimization" at bounding box center [830, 135] width 1250 height 29
click at [986, 394] on div "Update profile pages structured data adding Main Entity" at bounding box center [809, 398] width 925 height 23
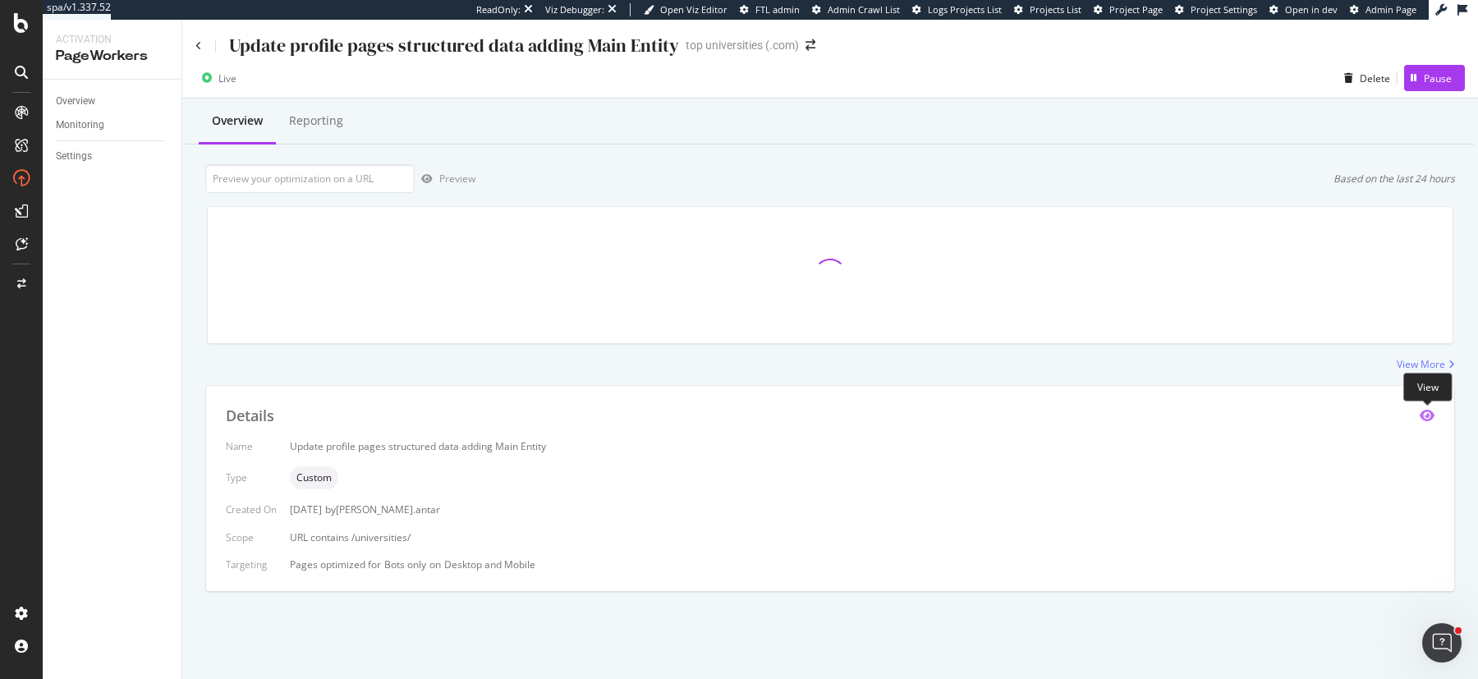
click at [1426, 413] on icon "eye" at bounding box center [1427, 415] width 15 height 13
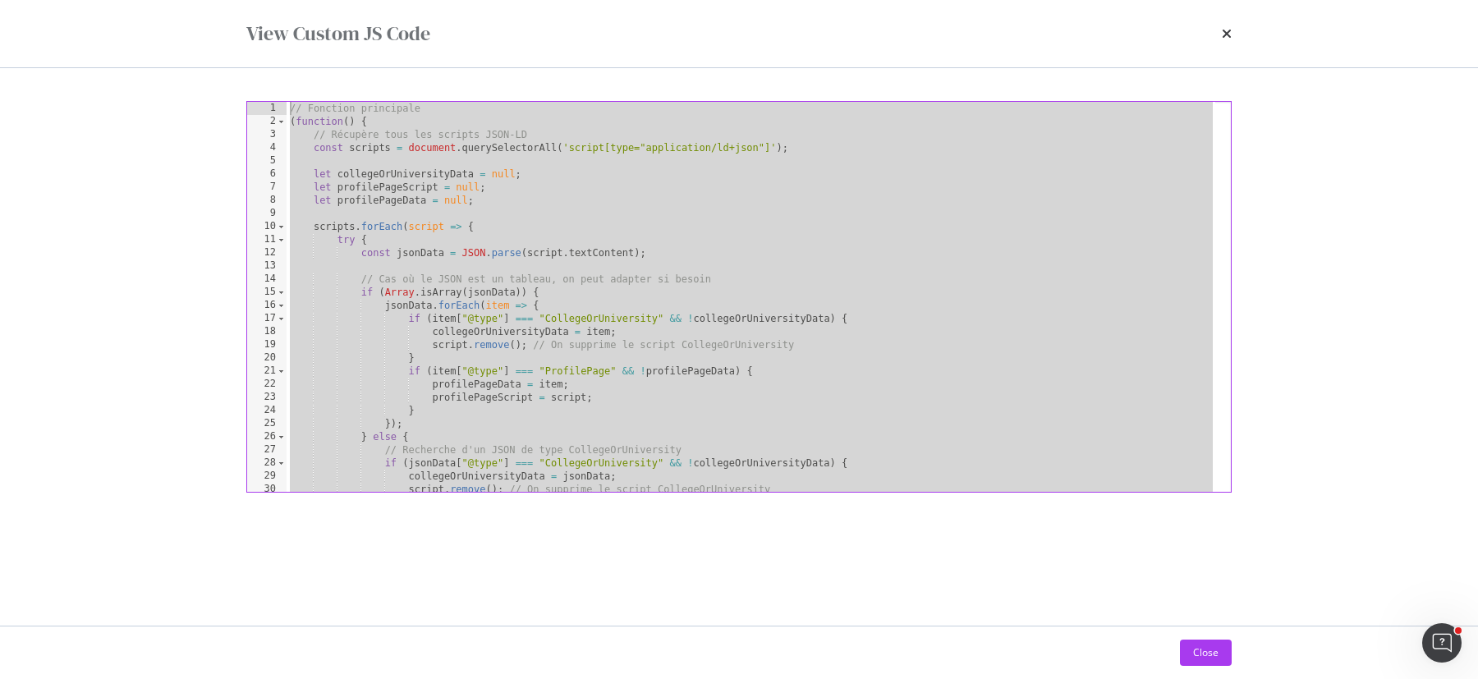
drag, startPoint x: 349, startPoint y: 485, endPoint x: 275, endPoint y: 110, distance: 382.6
click at [275, 110] on div "})(); 1 2 3 4 5 6 7 8 9 10 11 12 13 14 15 16 17 18 19 20 21 22 23 24 25 26 27 2…" at bounding box center [739, 297] width 986 height 392
type textarea "// Fonction principale (function() {"
click at [1224, 31] on icon "times" at bounding box center [1227, 33] width 10 height 13
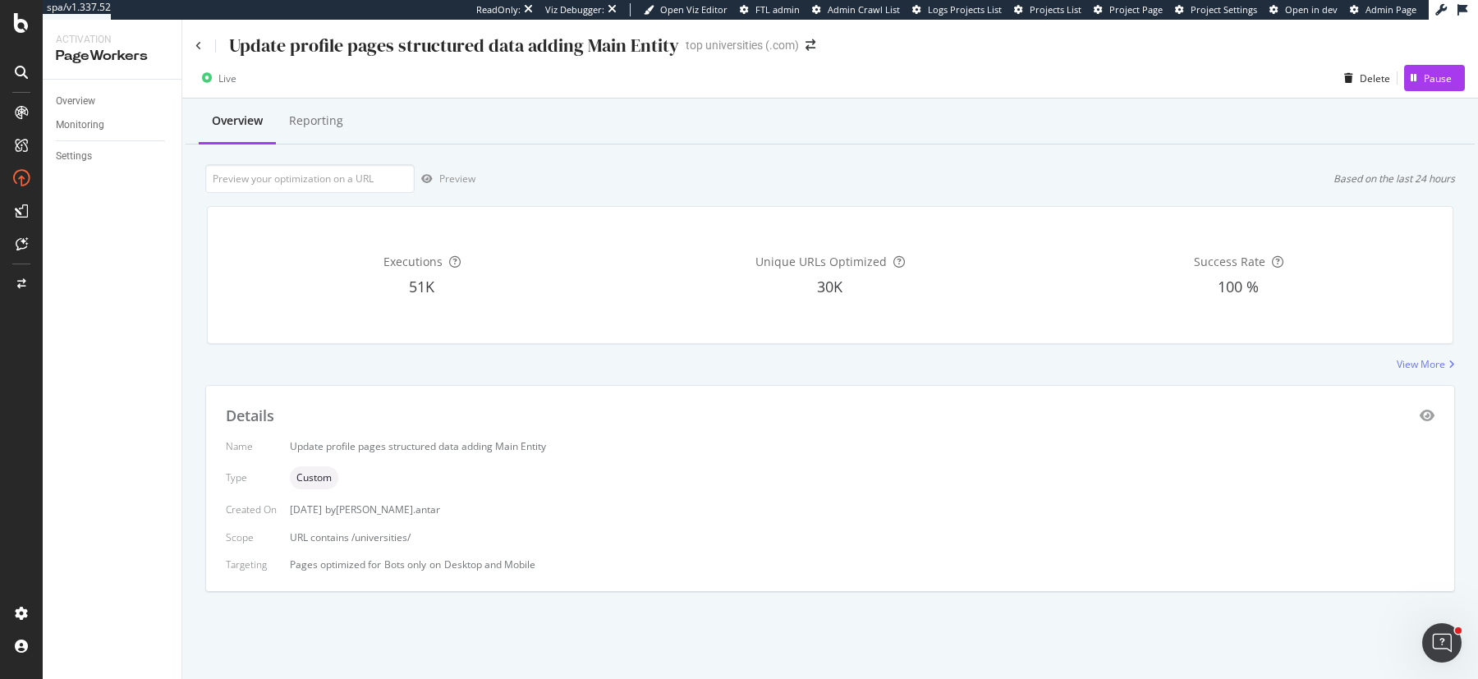
click at [202, 47] on div "Update profile pages structured data adding Main Entity" at bounding box center [437, 45] width 484 height 25
click at [200, 44] on icon at bounding box center [198, 46] width 7 height 10
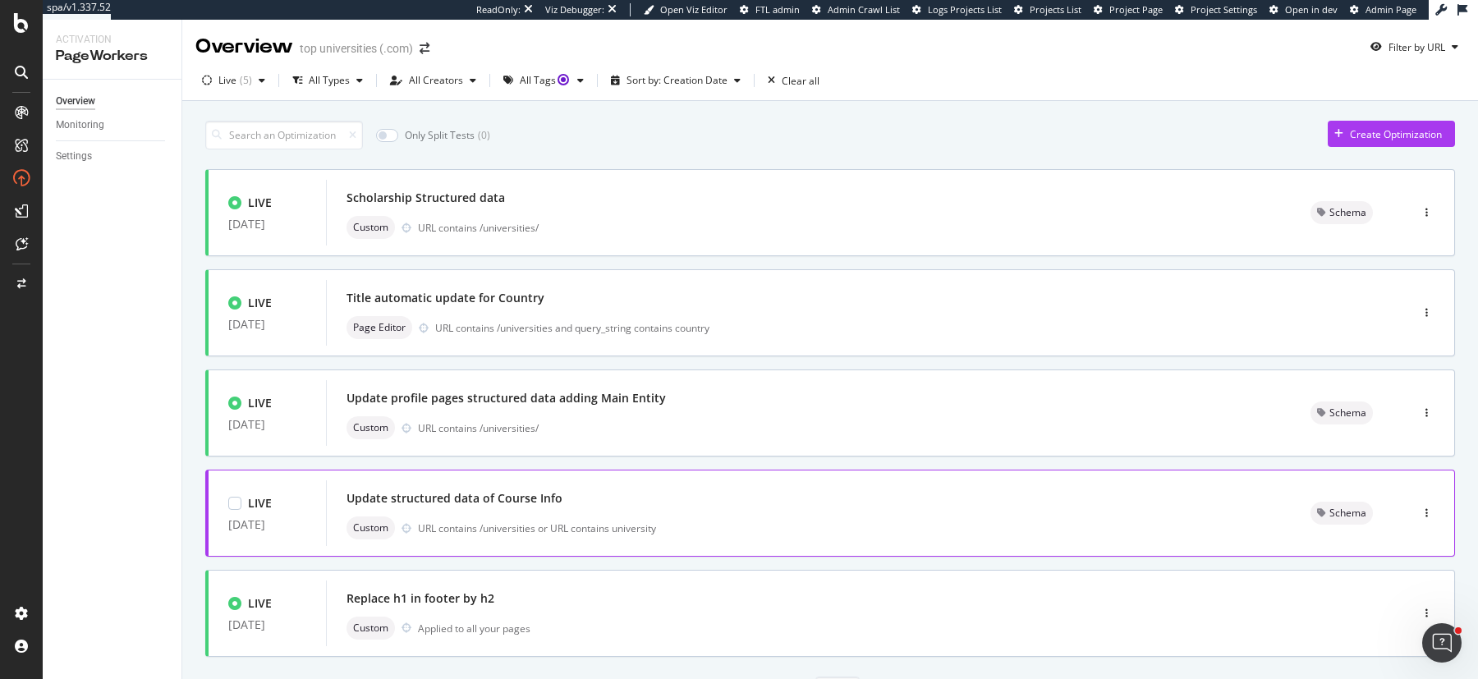
click at [602, 501] on div "Update structured data of Course Info" at bounding box center [809, 498] width 925 height 23
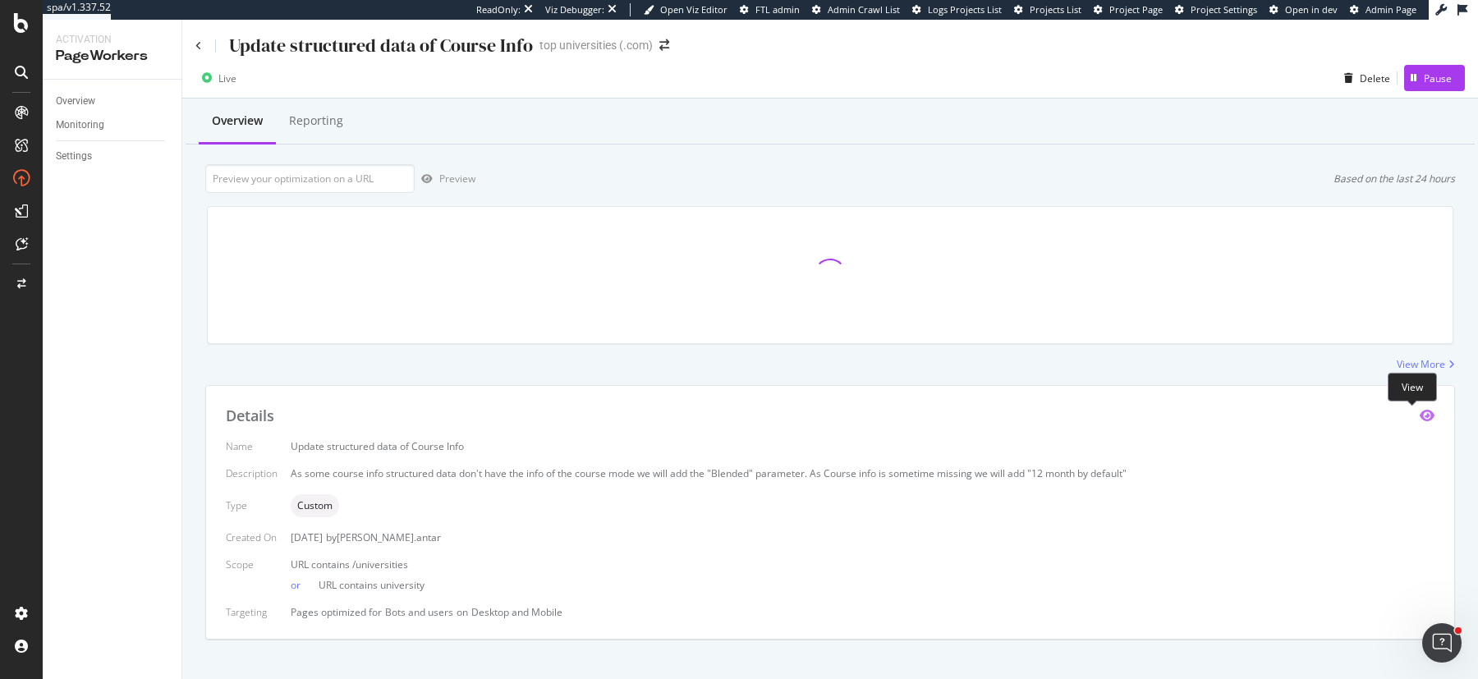
click at [1420, 411] on icon "eye" at bounding box center [1427, 415] width 15 height 13
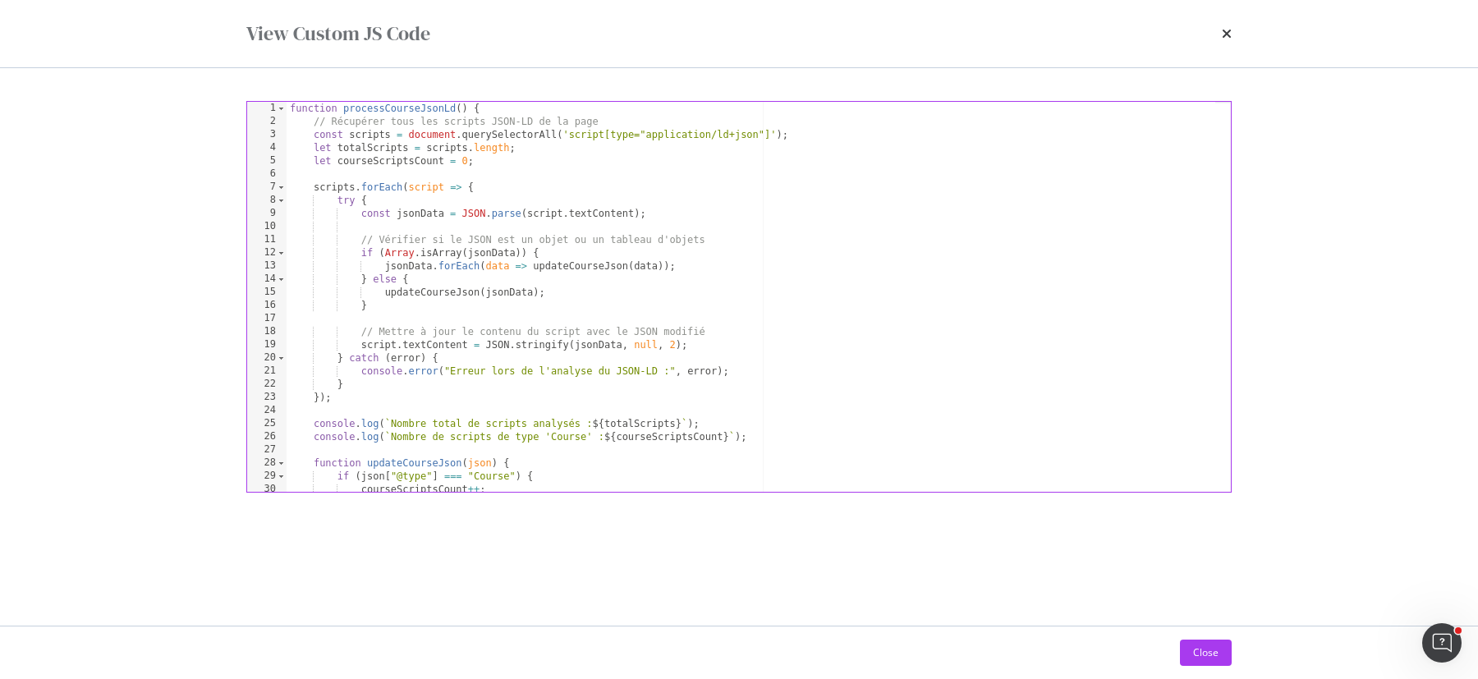
click at [559, 377] on div "function processCourseJsonLd ( ) { // Récupérer tous les scripts JSON-LD de la …" at bounding box center [752, 310] width 930 height 417
type textarea "// Exécuter la fonction immédiatement processCourseJsonLd();"
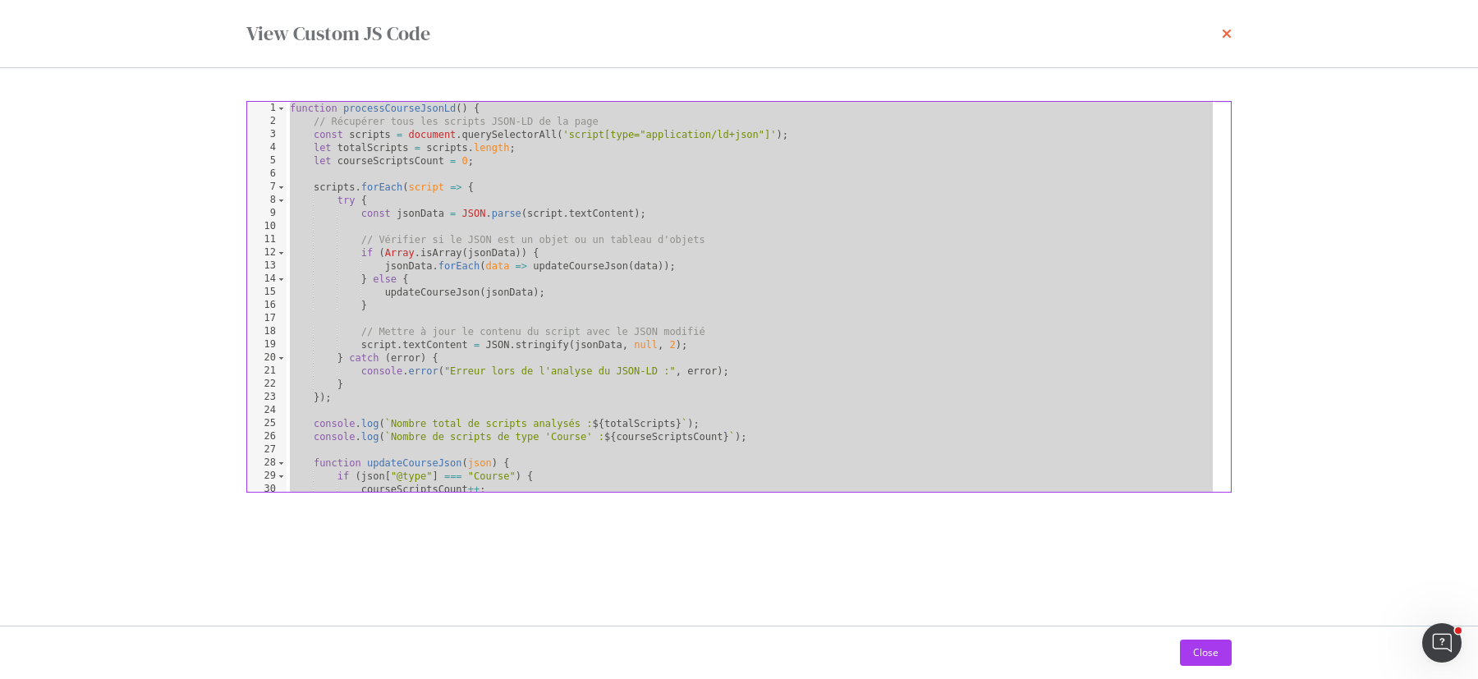
click at [1230, 32] on icon "times" at bounding box center [1227, 33] width 10 height 13
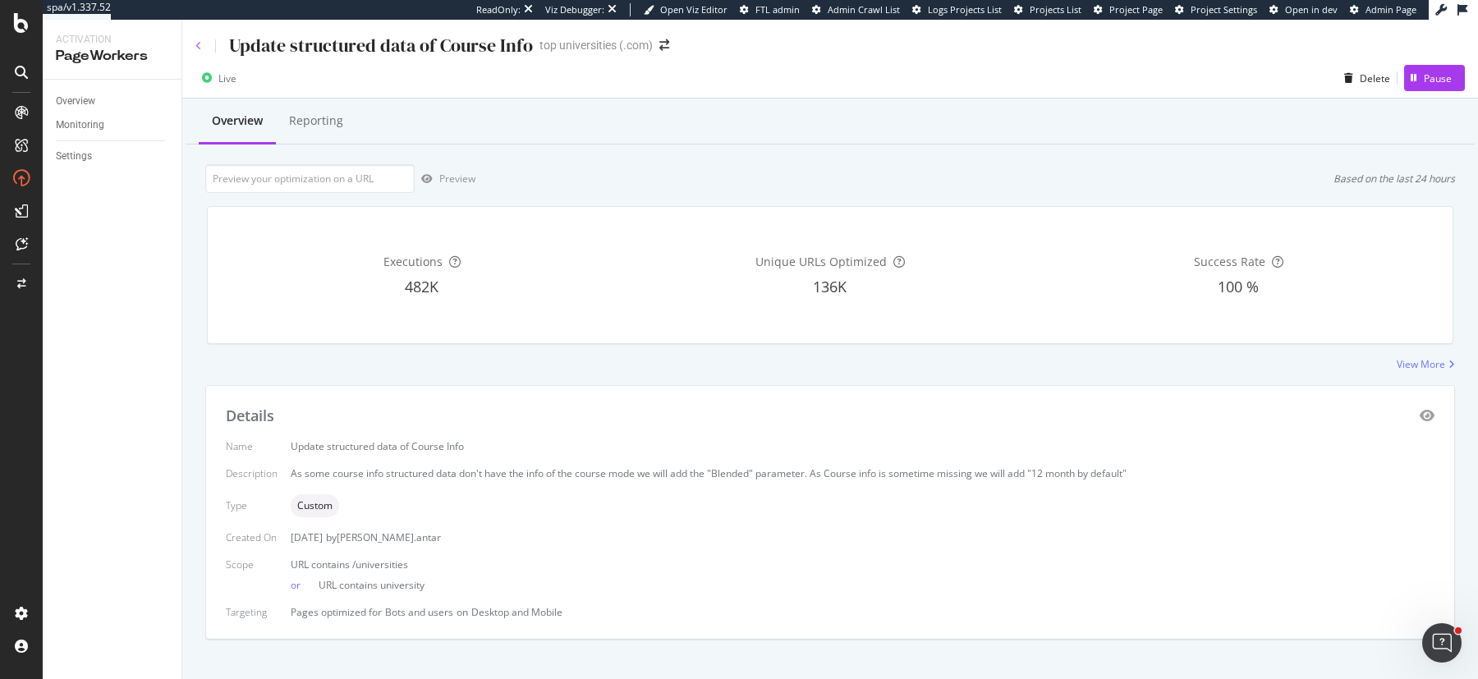
click at [198, 42] on icon at bounding box center [198, 46] width 7 height 10
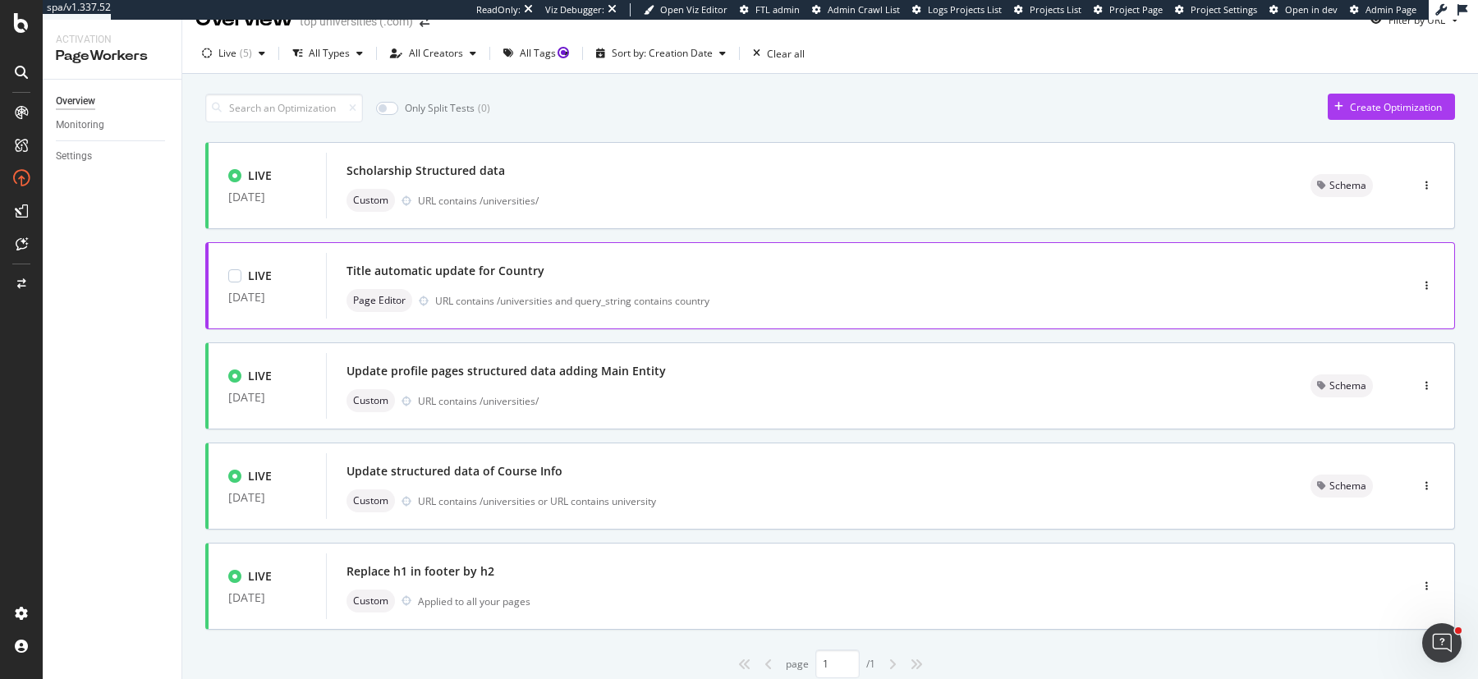
scroll to position [62, 0]
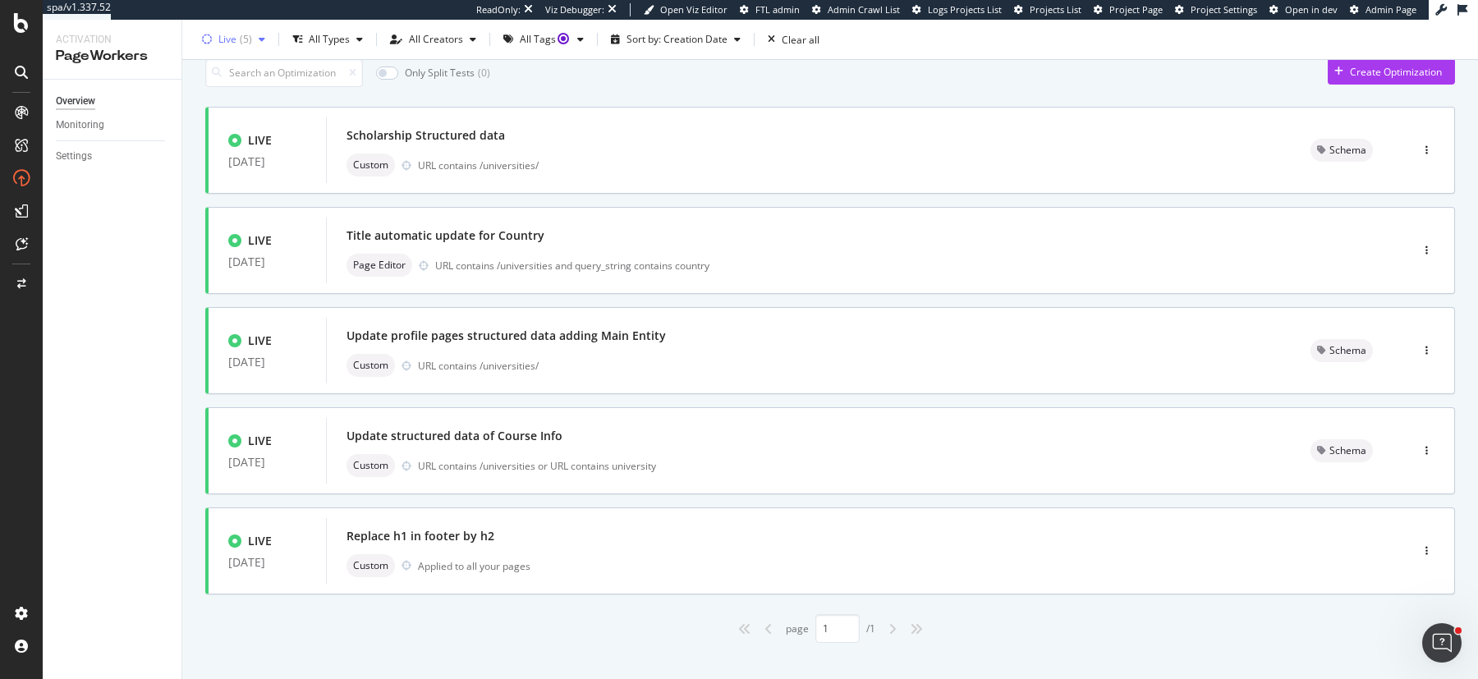
click at [245, 35] on div "( 5 )" at bounding box center [246, 39] width 12 height 10
click at [235, 155] on div "Draft" at bounding box center [241, 155] width 24 height 14
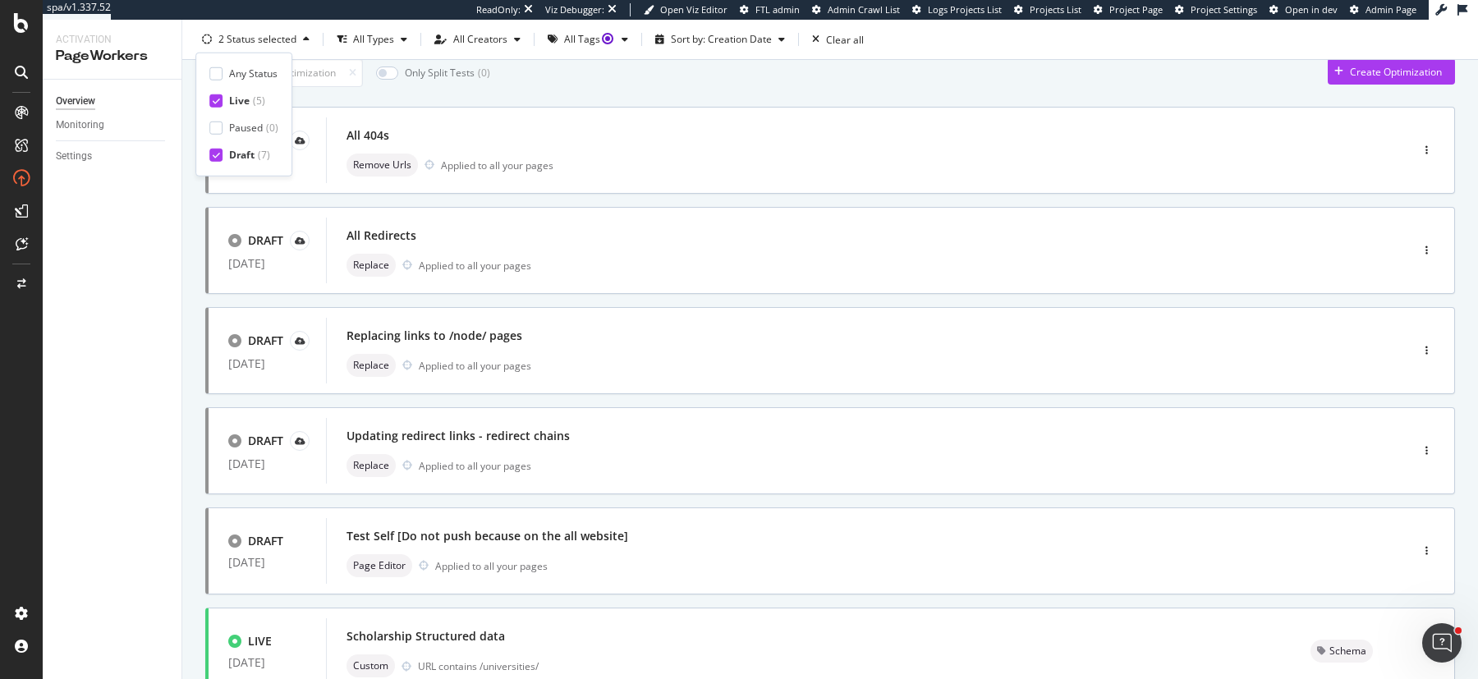
click at [219, 99] on div at bounding box center [215, 100] width 13 height 13
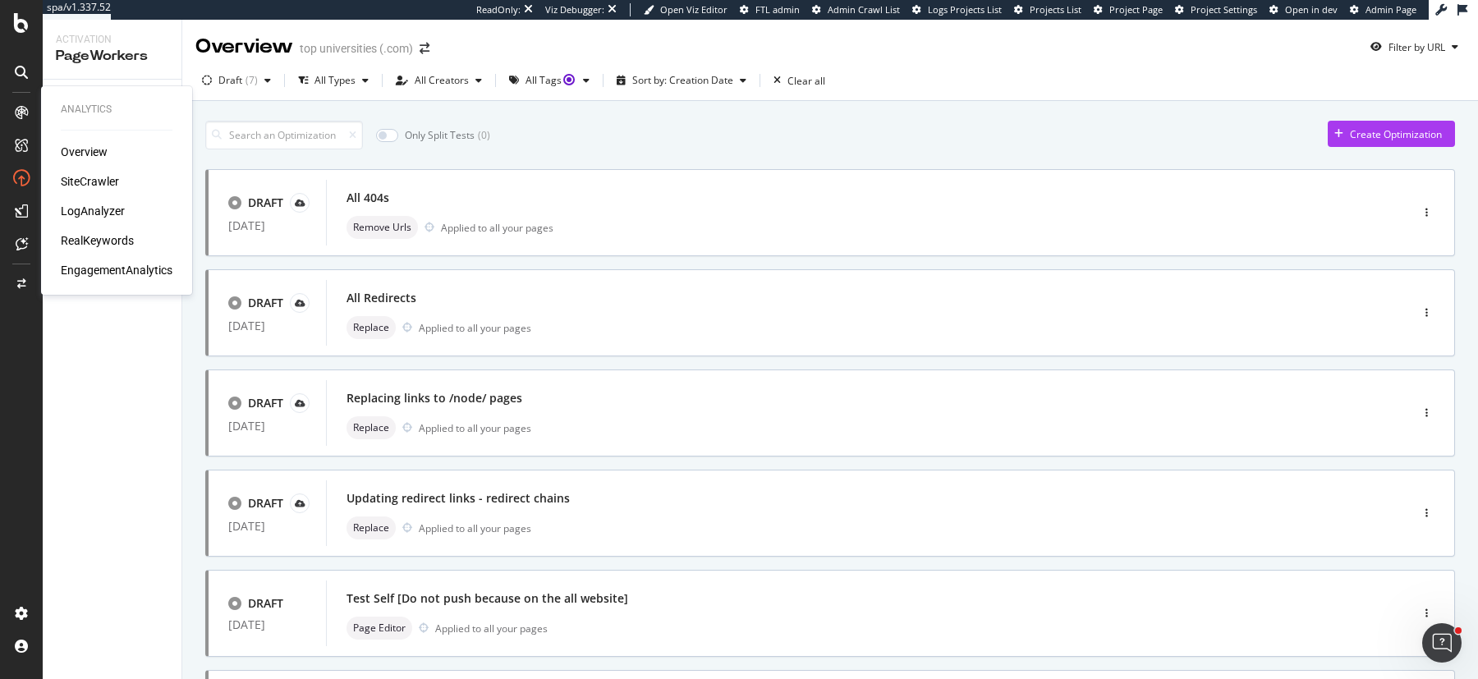
click at [78, 177] on div "SiteCrawler" at bounding box center [90, 181] width 58 height 16
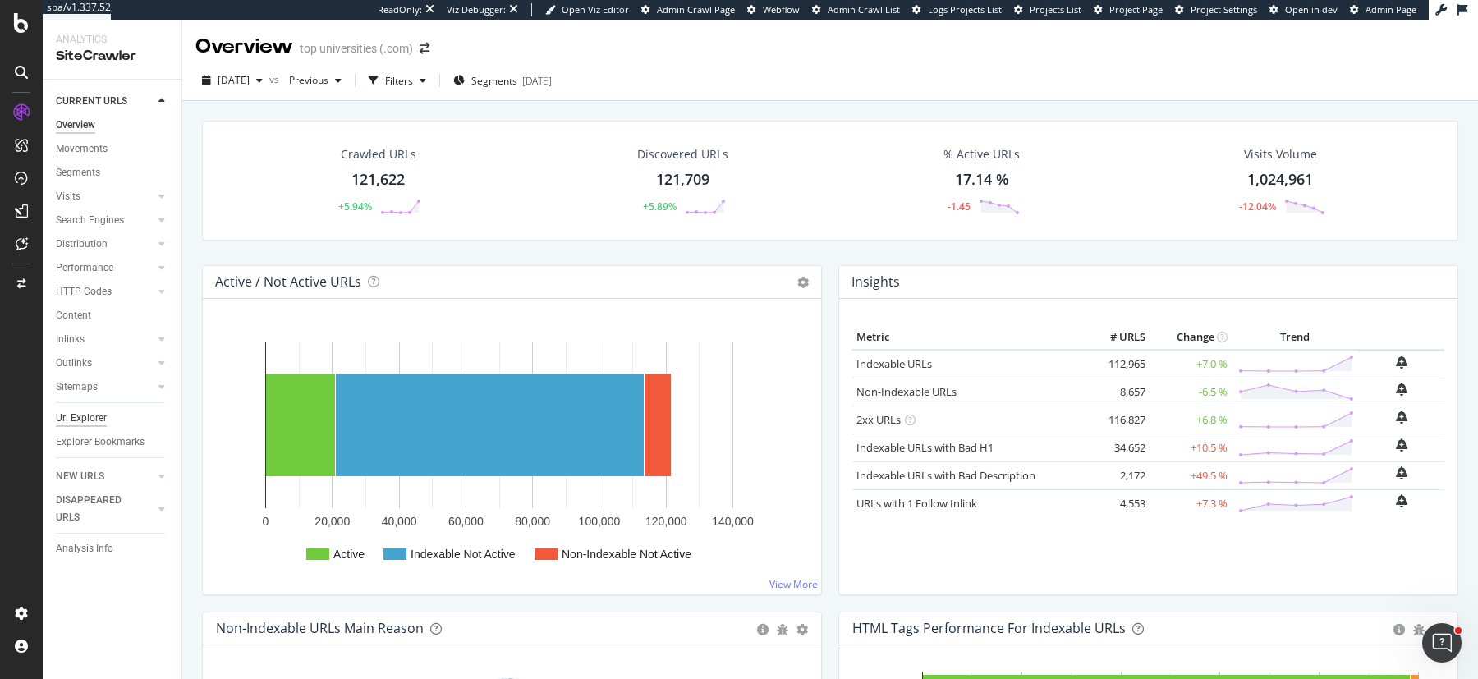
click at [94, 416] on div "Url Explorer" at bounding box center [81, 418] width 51 height 17
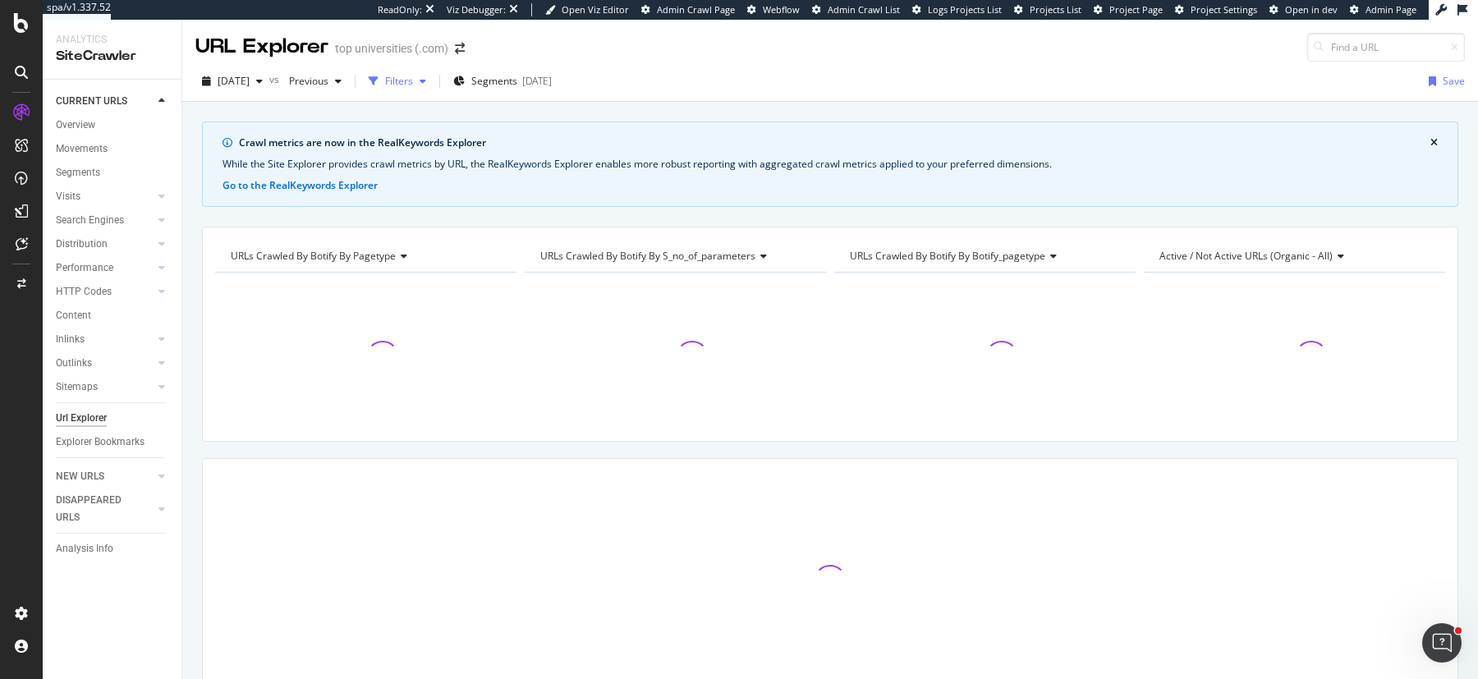
click at [426, 85] on icon "button" at bounding box center [423, 81] width 7 height 10
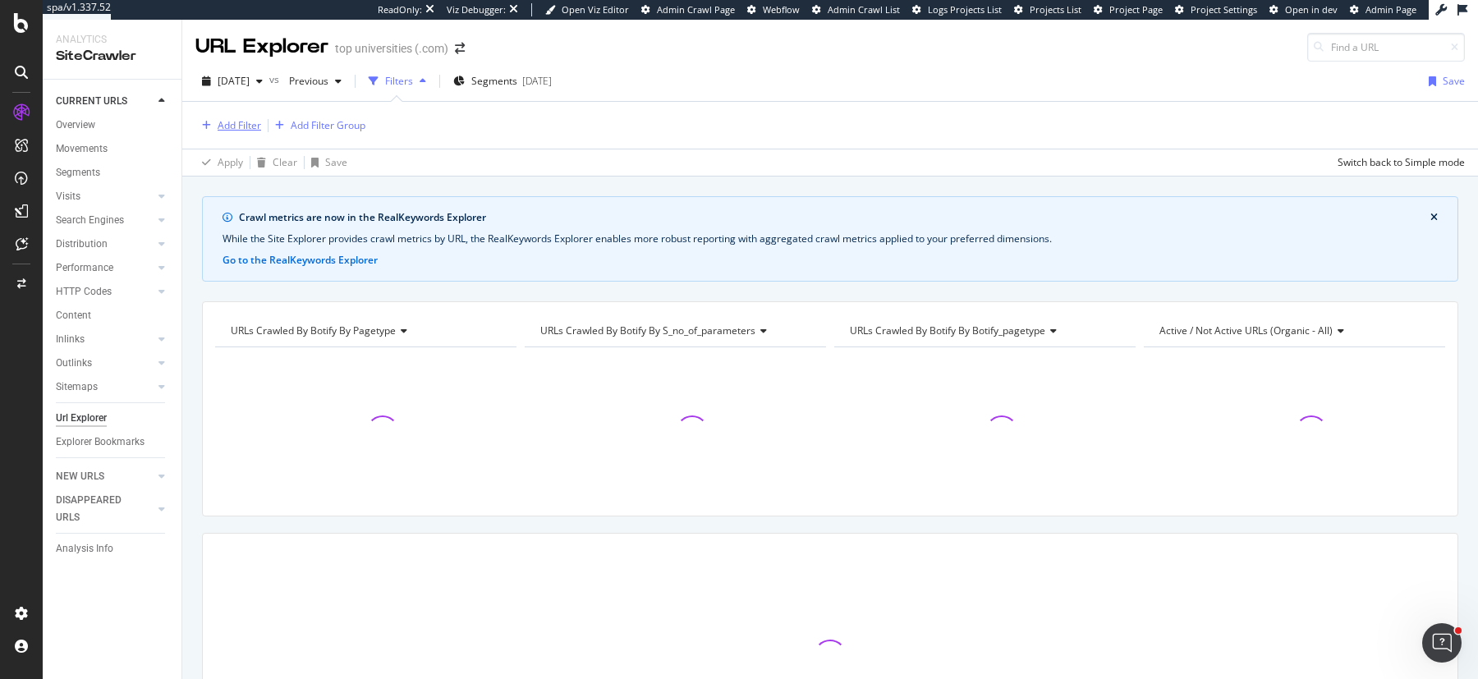
click at [218, 123] on div "Add Filter" at bounding box center [240, 125] width 44 height 14
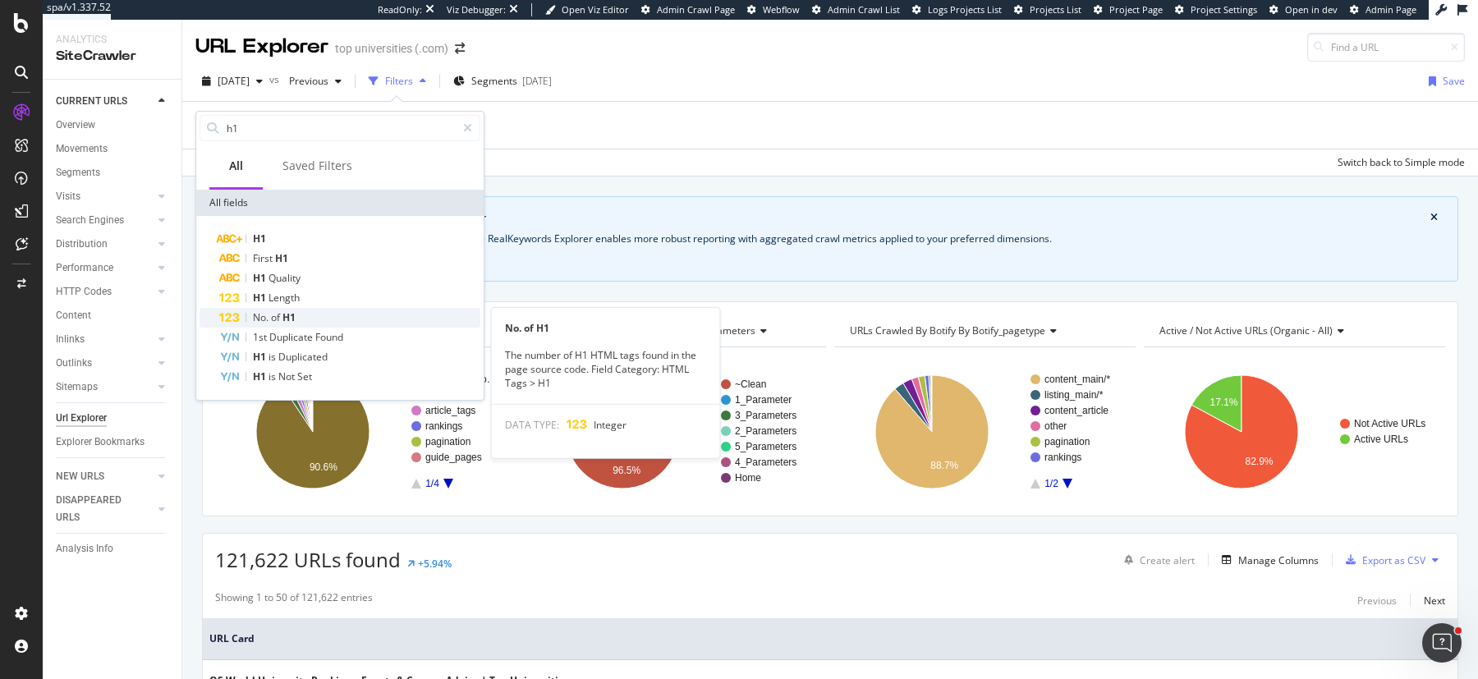
type input "h1"
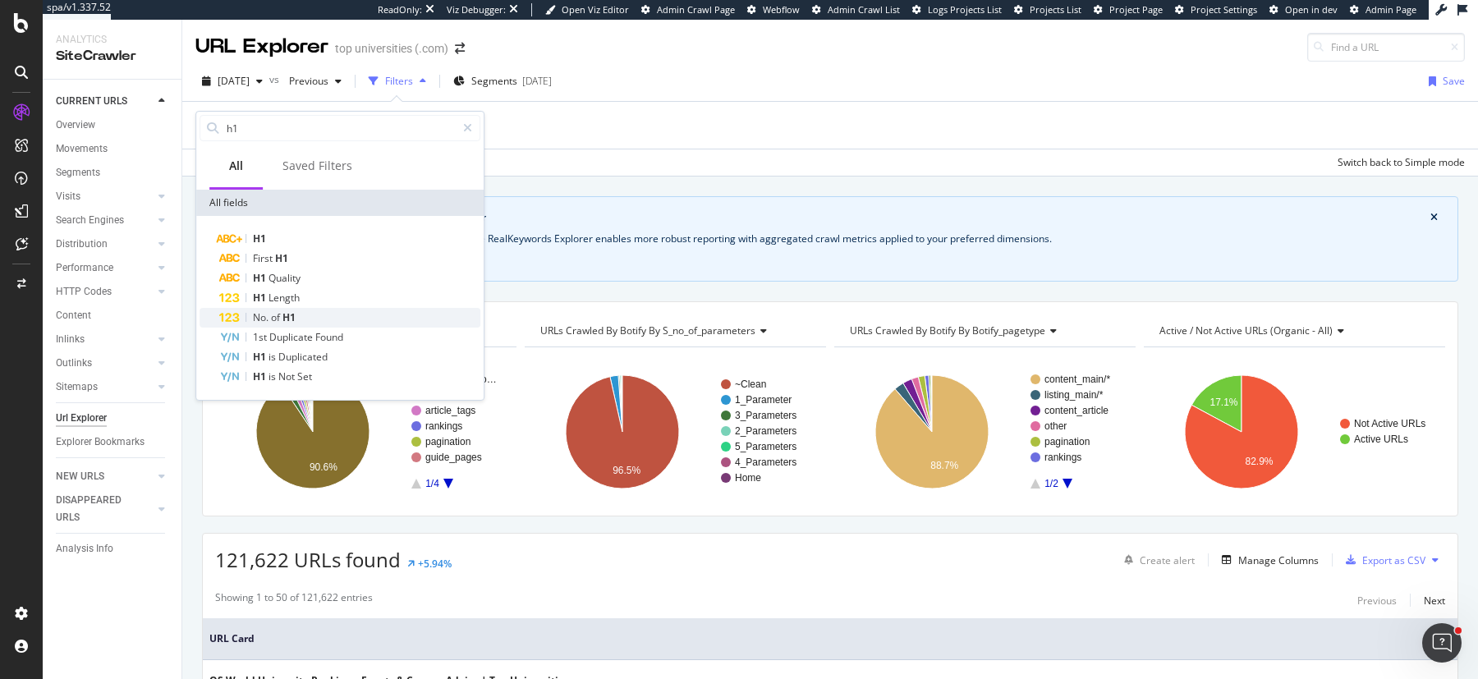
click at [308, 316] on div "No. of H1" at bounding box center [349, 318] width 261 height 20
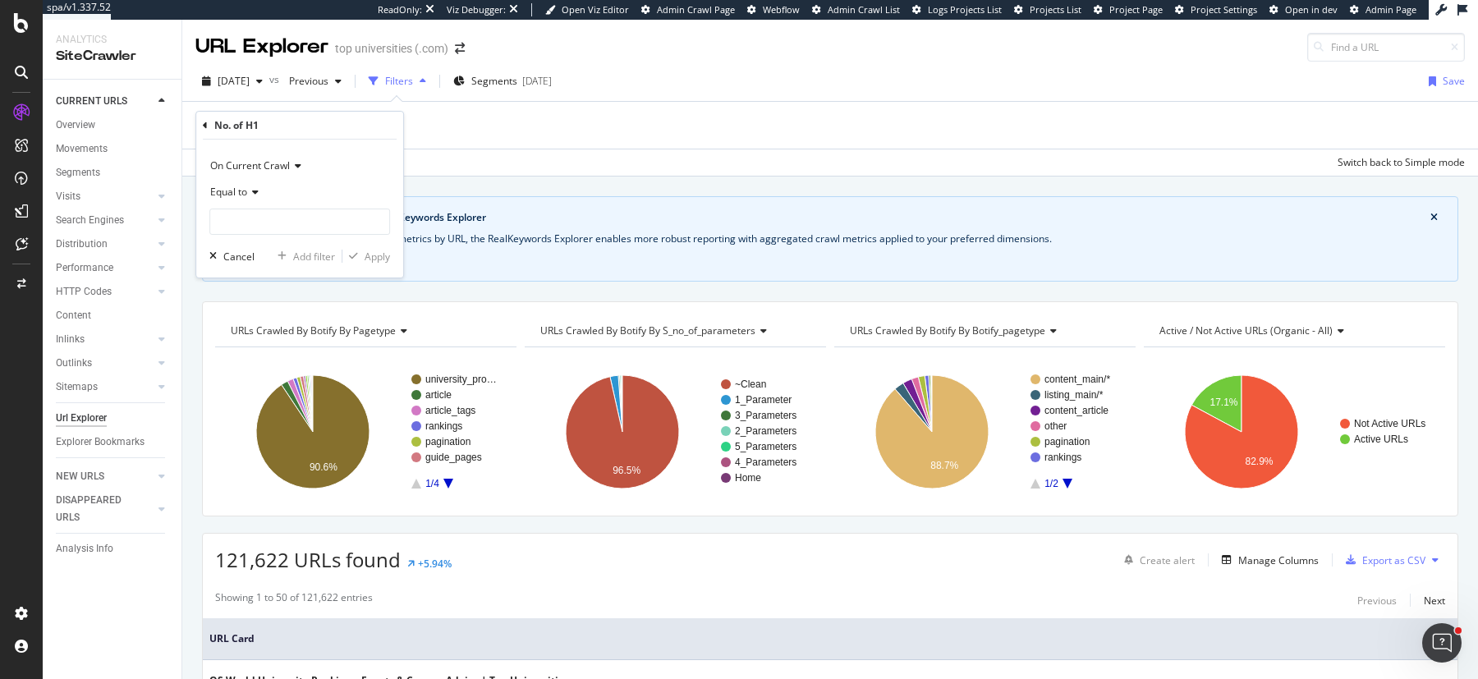
click at [259, 191] on div "Equal to" at bounding box center [299, 192] width 181 height 26
click at [269, 310] on span "Greater than" at bounding box center [247, 312] width 59 height 14
type input "1"
click at [375, 217] on input "1" at bounding box center [299, 222] width 181 height 26
click at [375, 260] on div "Apply" at bounding box center [377, 257] width 25 height 14
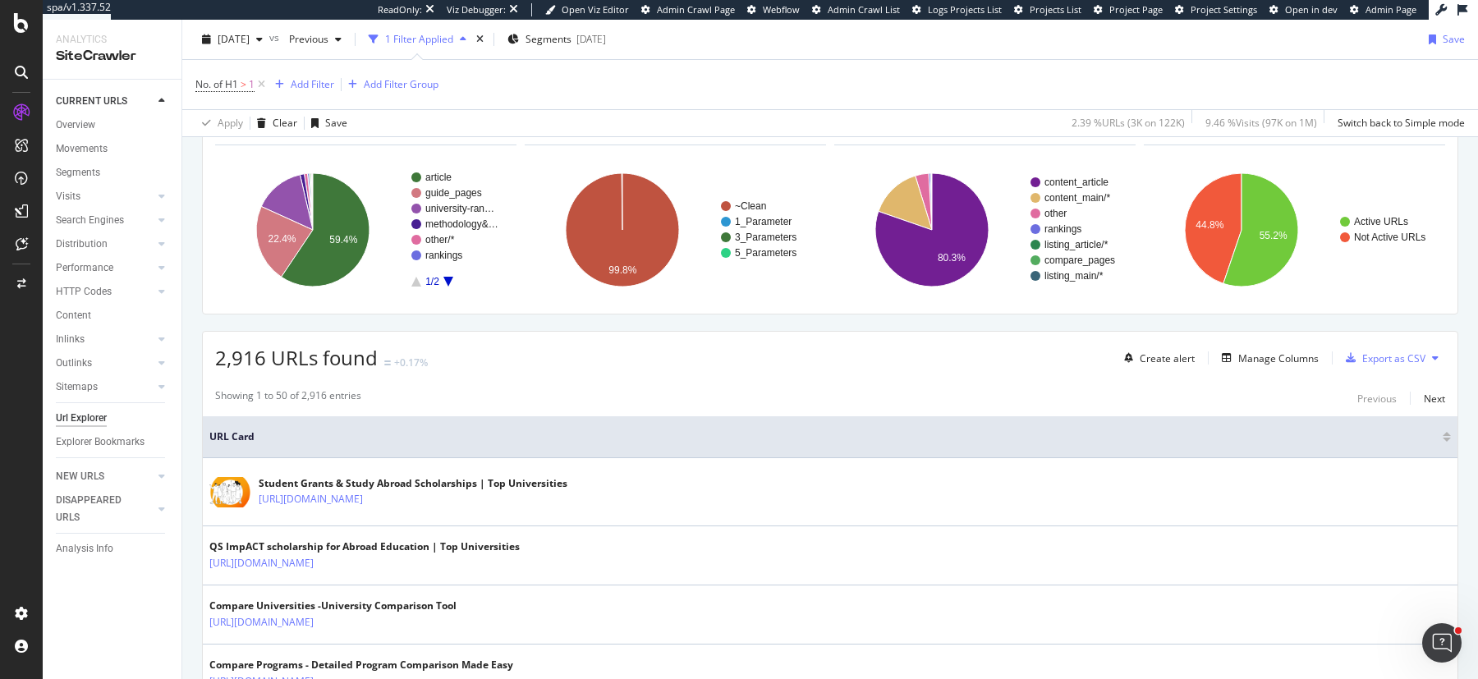
scroll to position [48, 0]
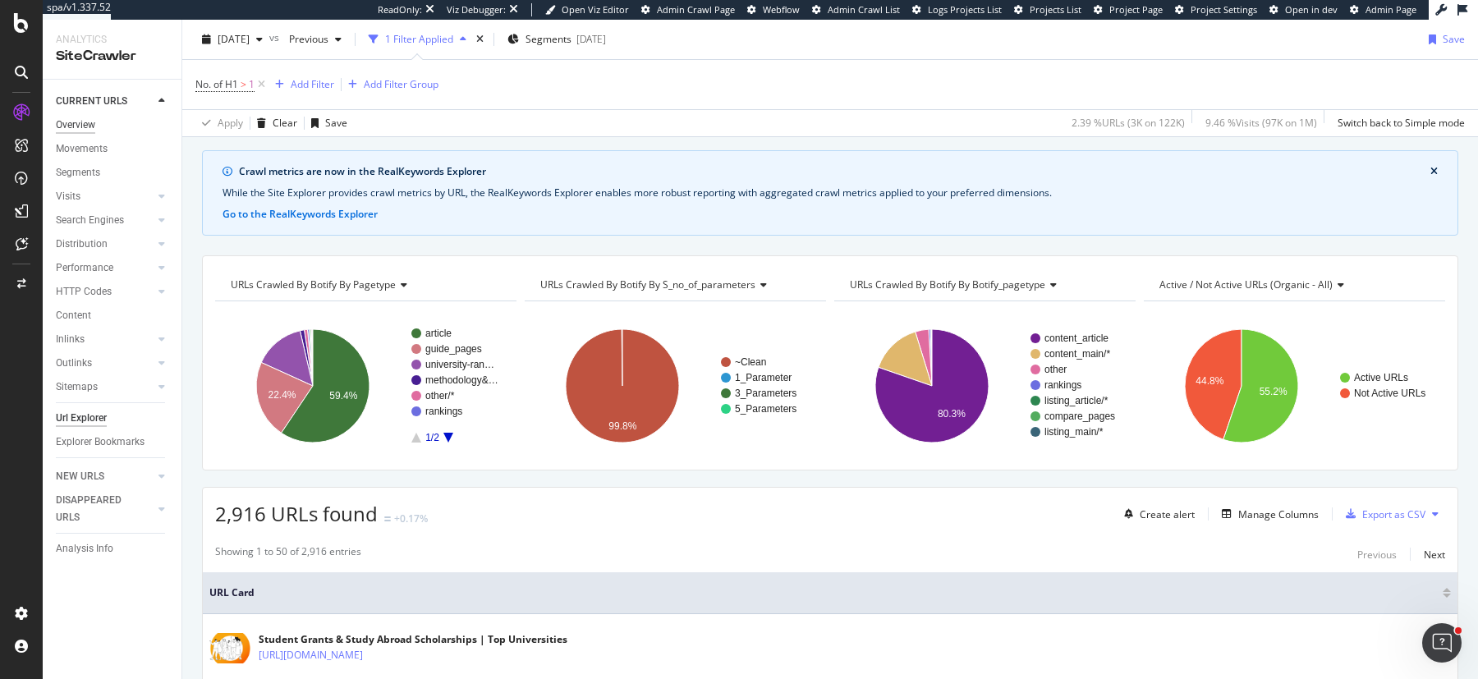
click at [83, 128] on div "Overview" at bounding box center [75, 125] width 39 height 17
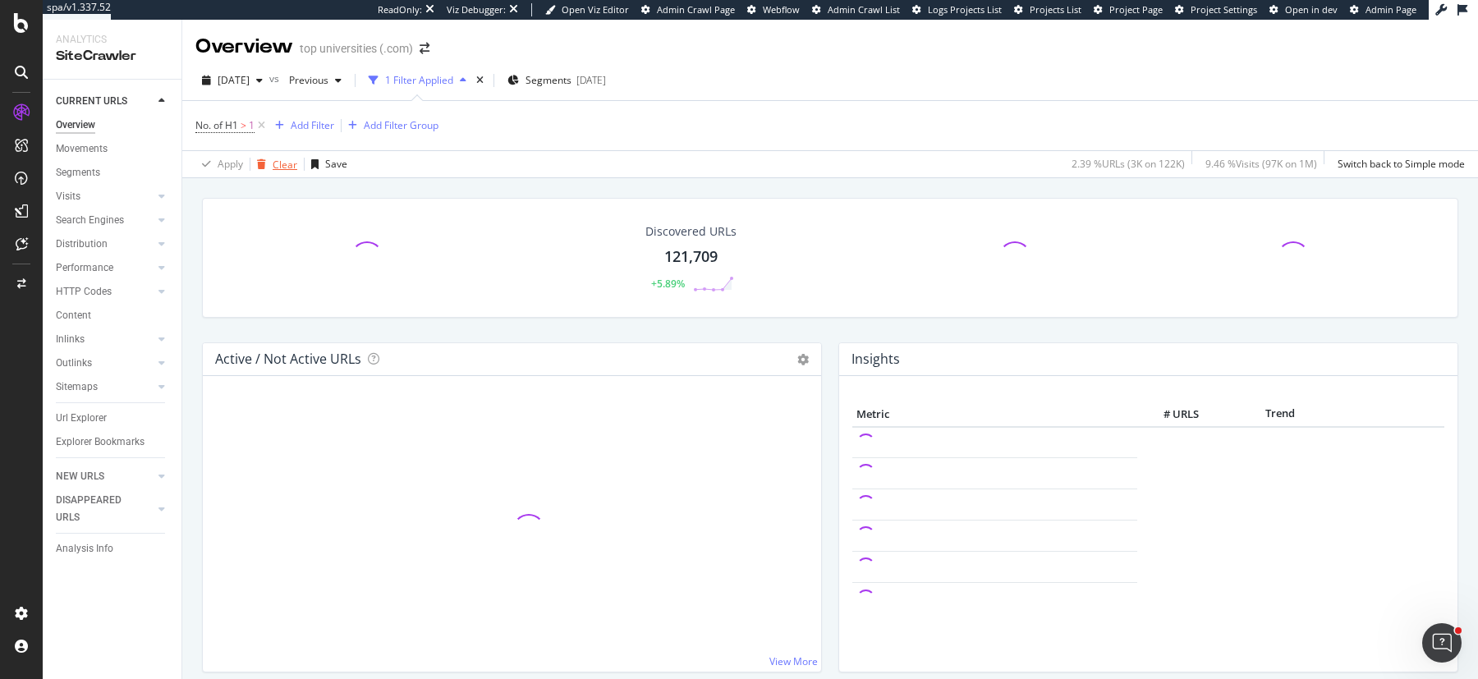
click at [269, 155] on div "Clear" at bounding box center [274, 164] width 47 height 25
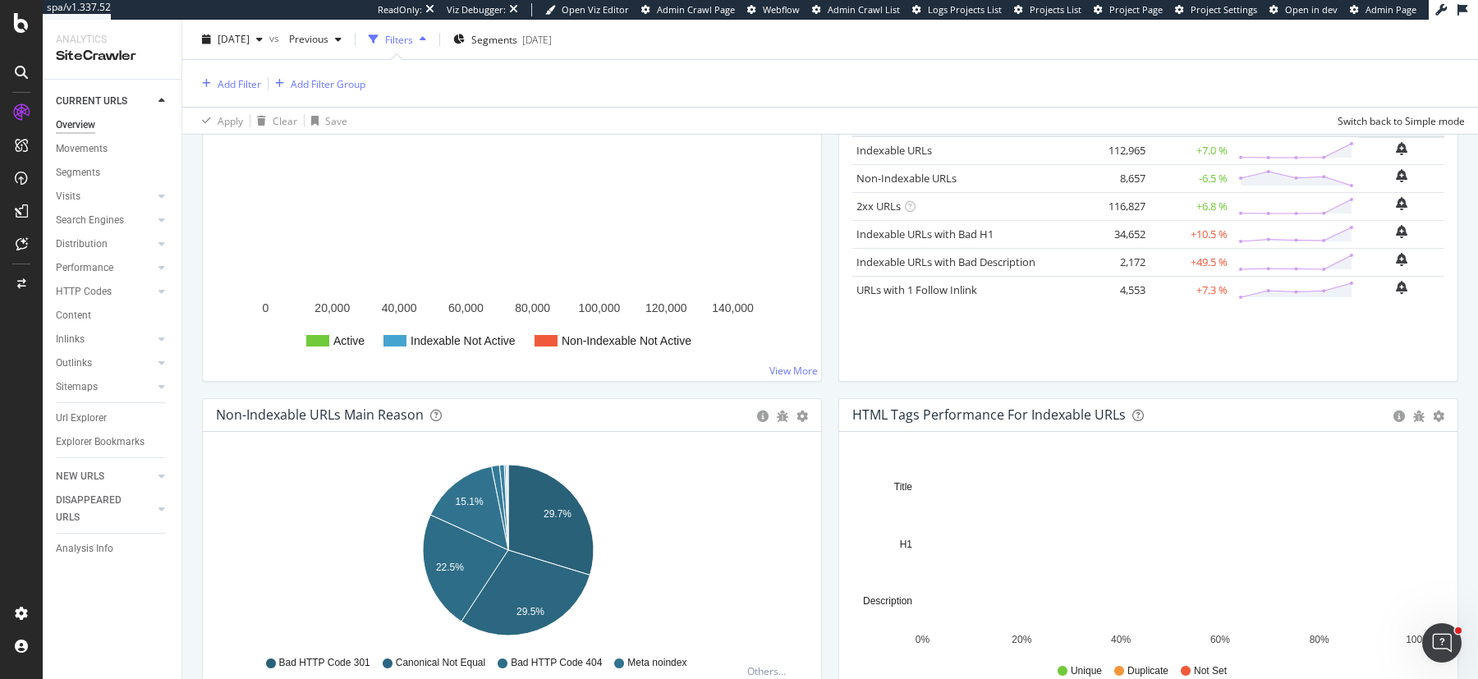
scroll to position [292, 0]
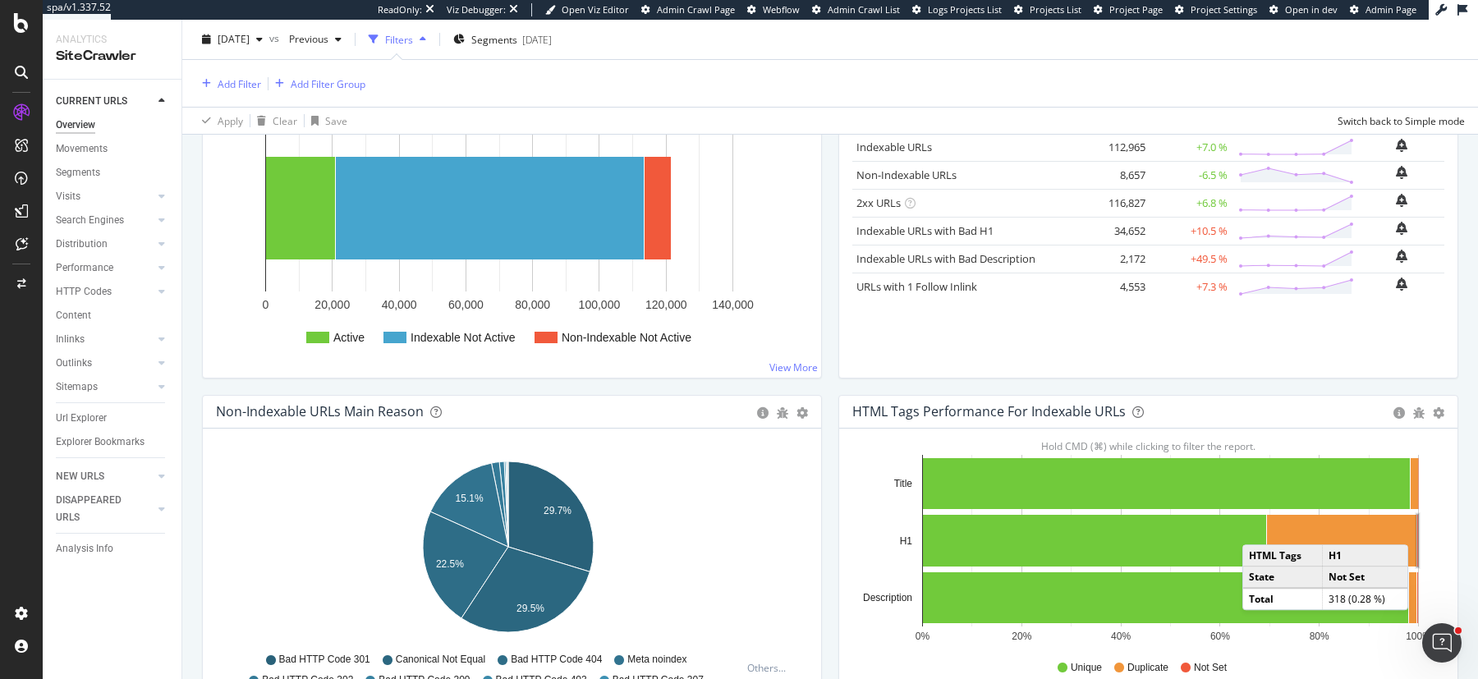
click at [1418, 526] on rect "A chart." at bounding box center [1418, 541] width 1 height 52
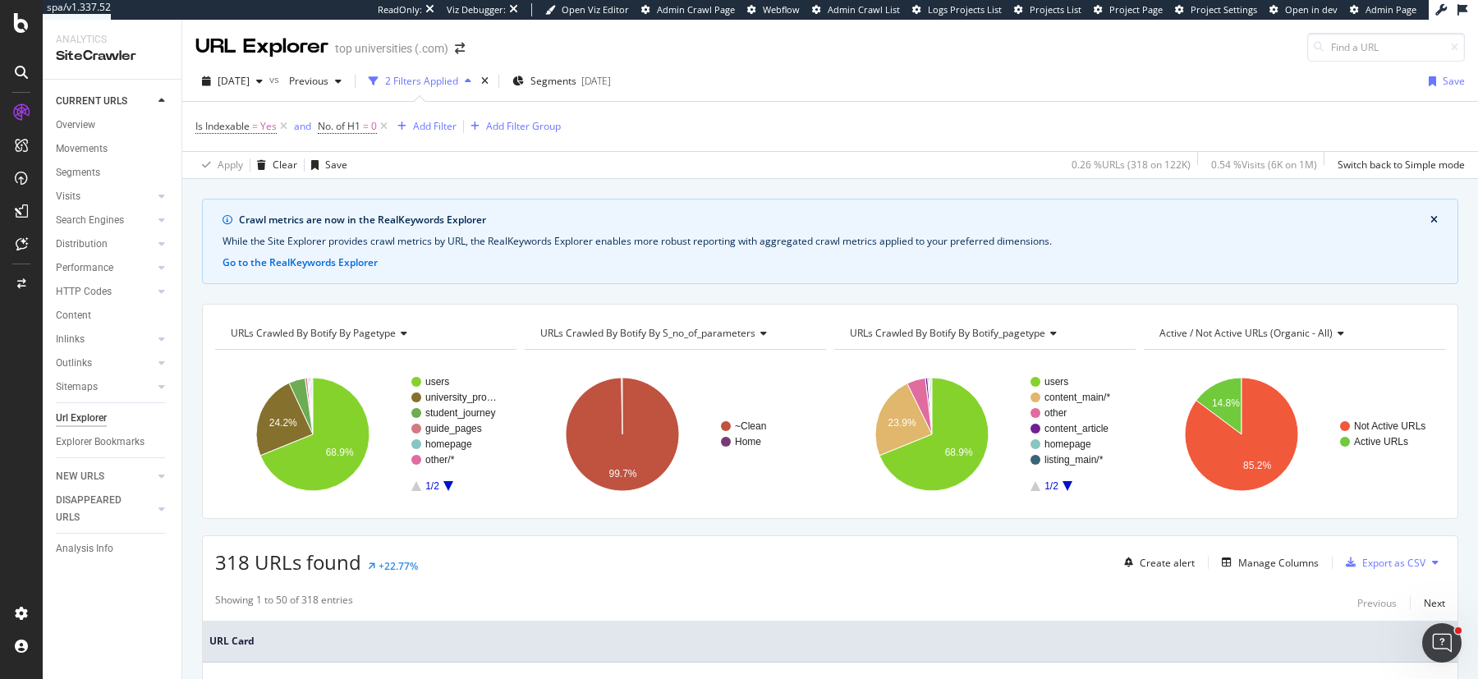
scroll to position [455, 0]
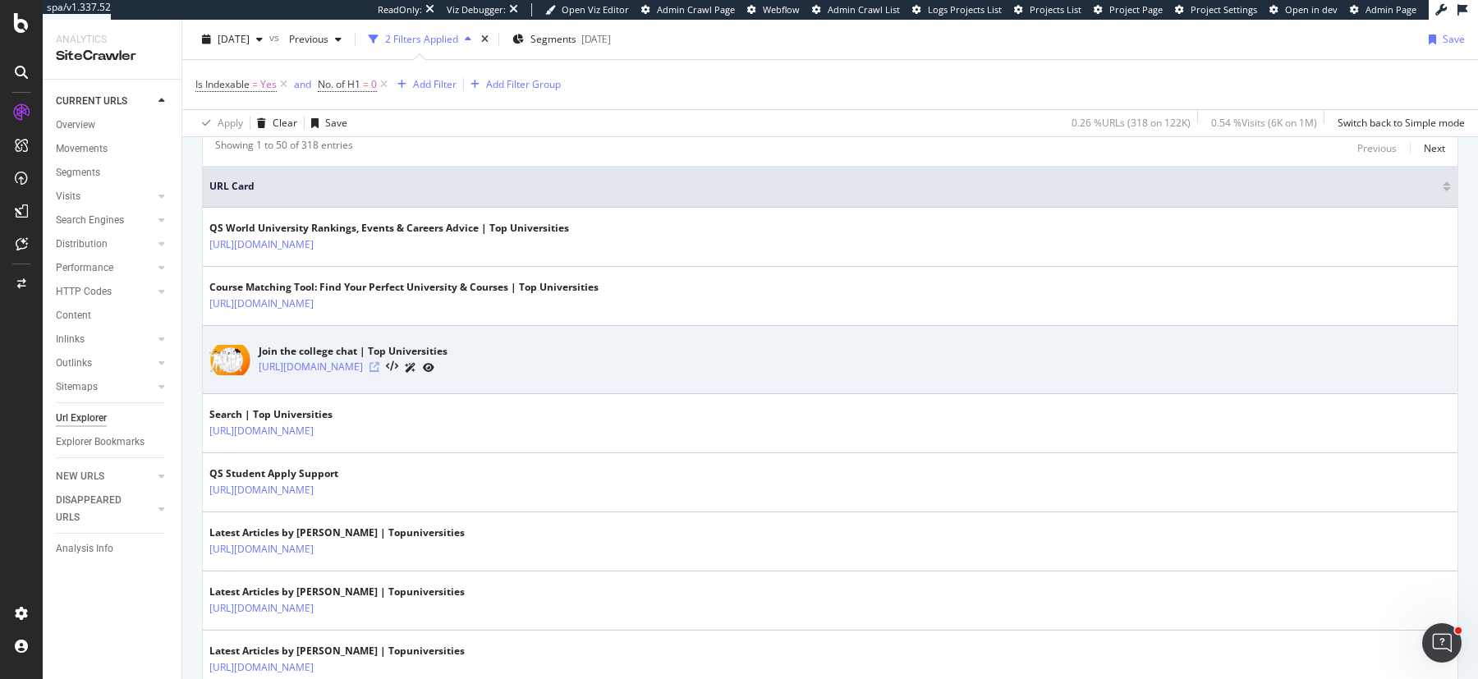
click at [379, 372] on icon at bounding box center [375, 367] width 10 height 10
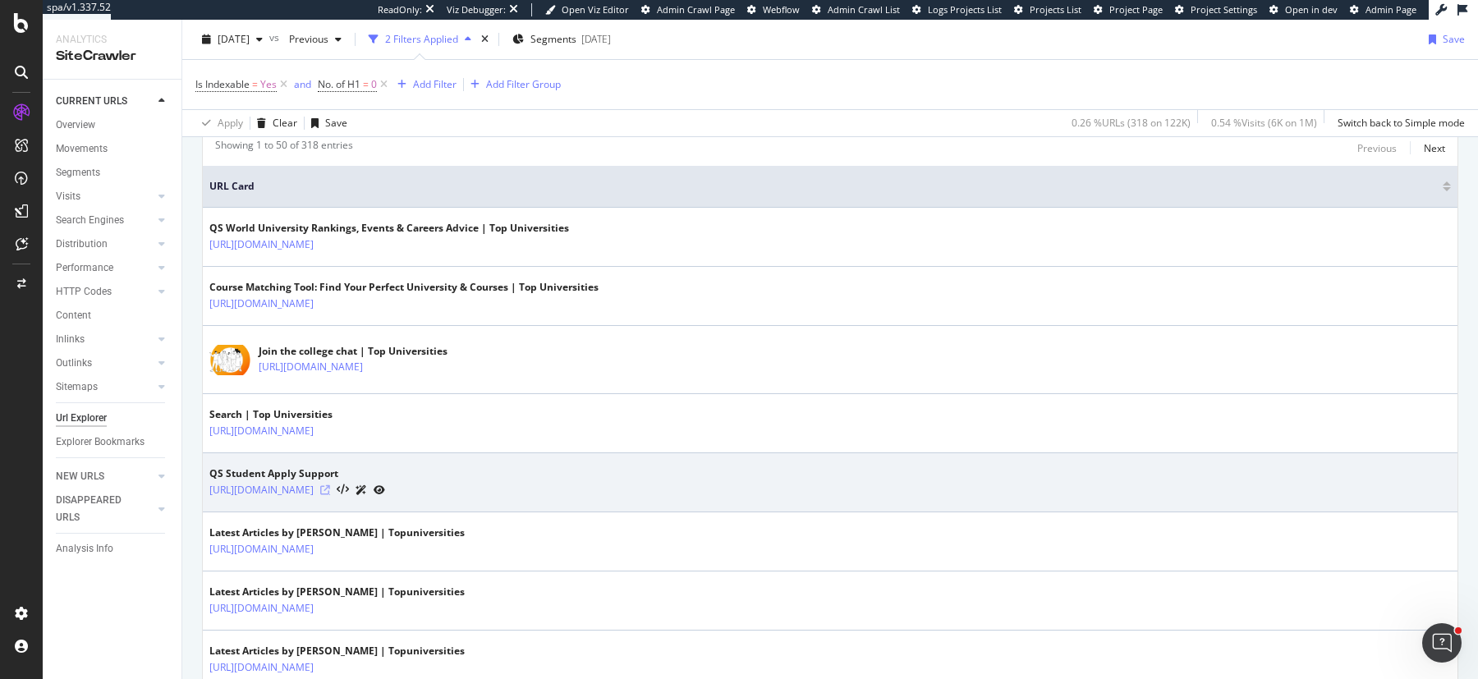
click at [330, 495] on icon at bounding box center [325, 490] width 10 height 10
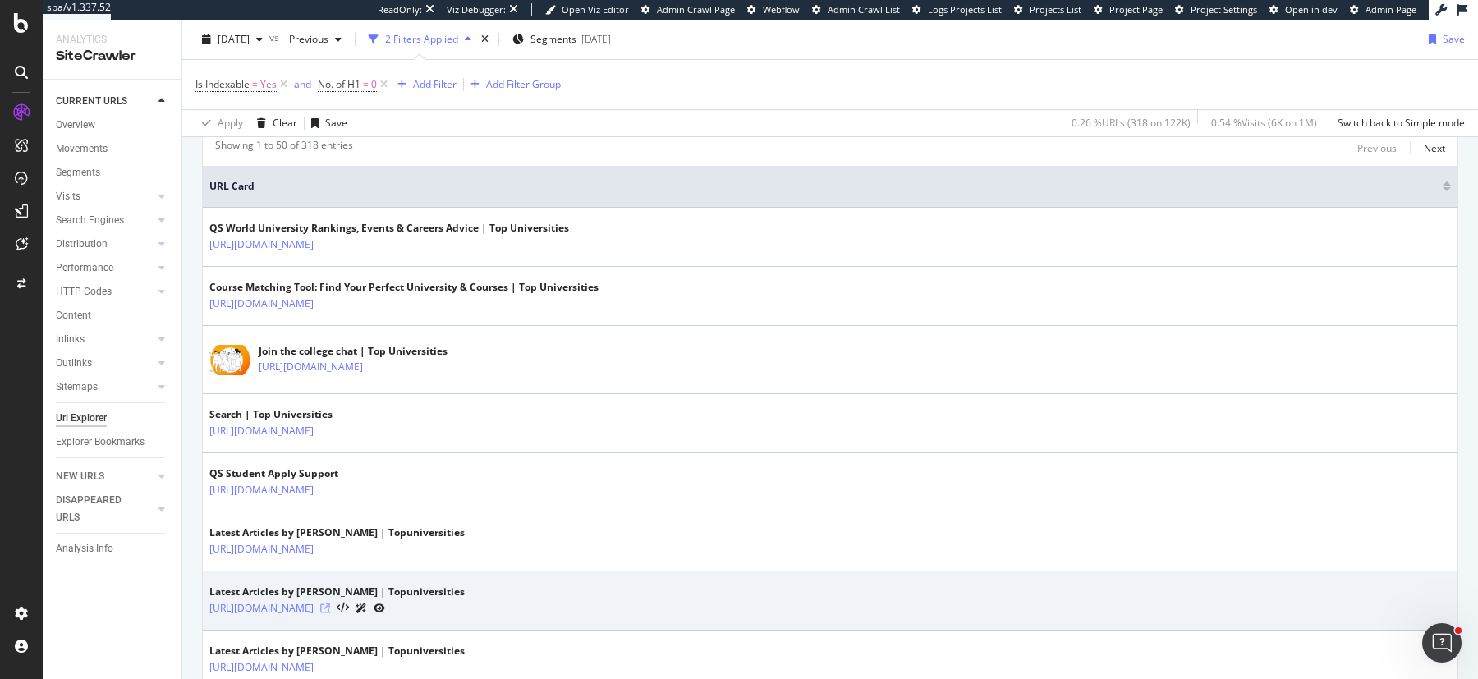
click at [330, 614] on icon at bounding box center [325, 609] width 10 height 10
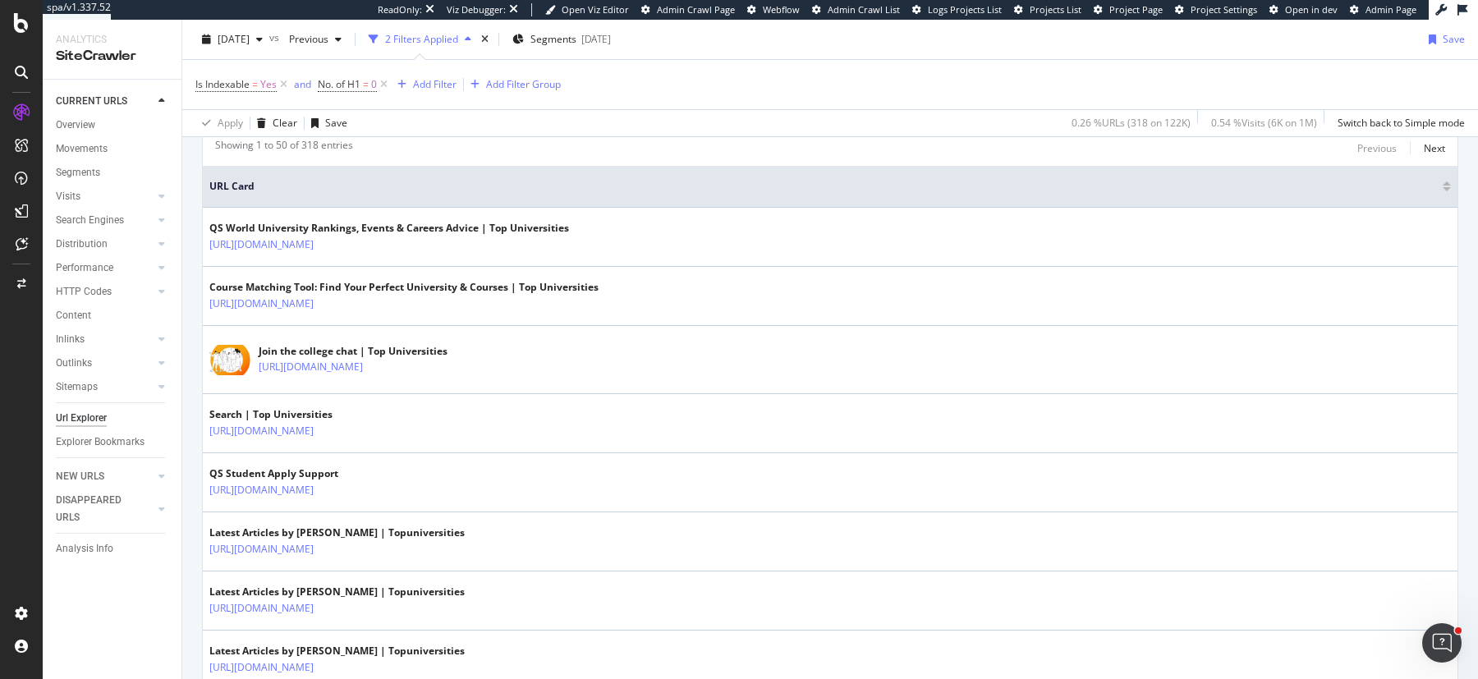
click at [84, 123] on div "Overview" at bounding box center [75, 125] width 39 height 17
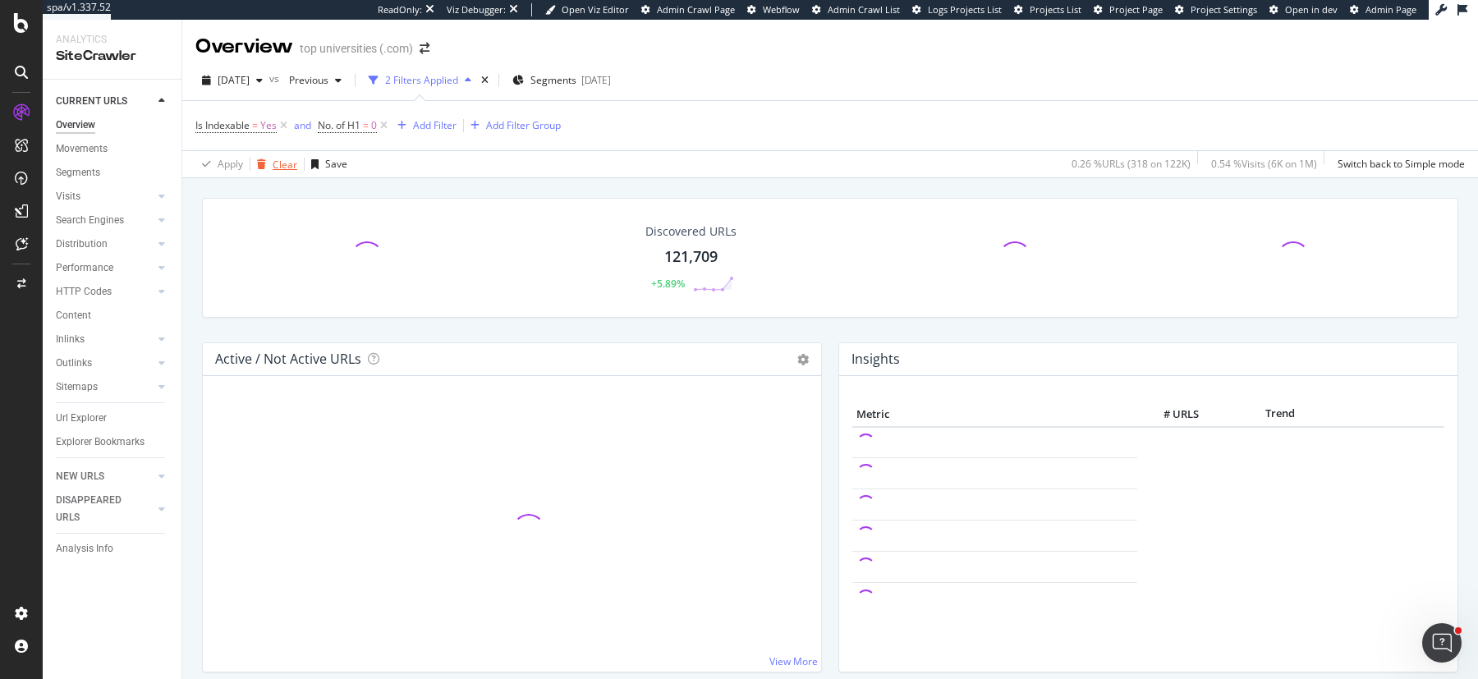
click at [283, 159] on div "Clear" at bounding box center [285, 165] width 25 height 14
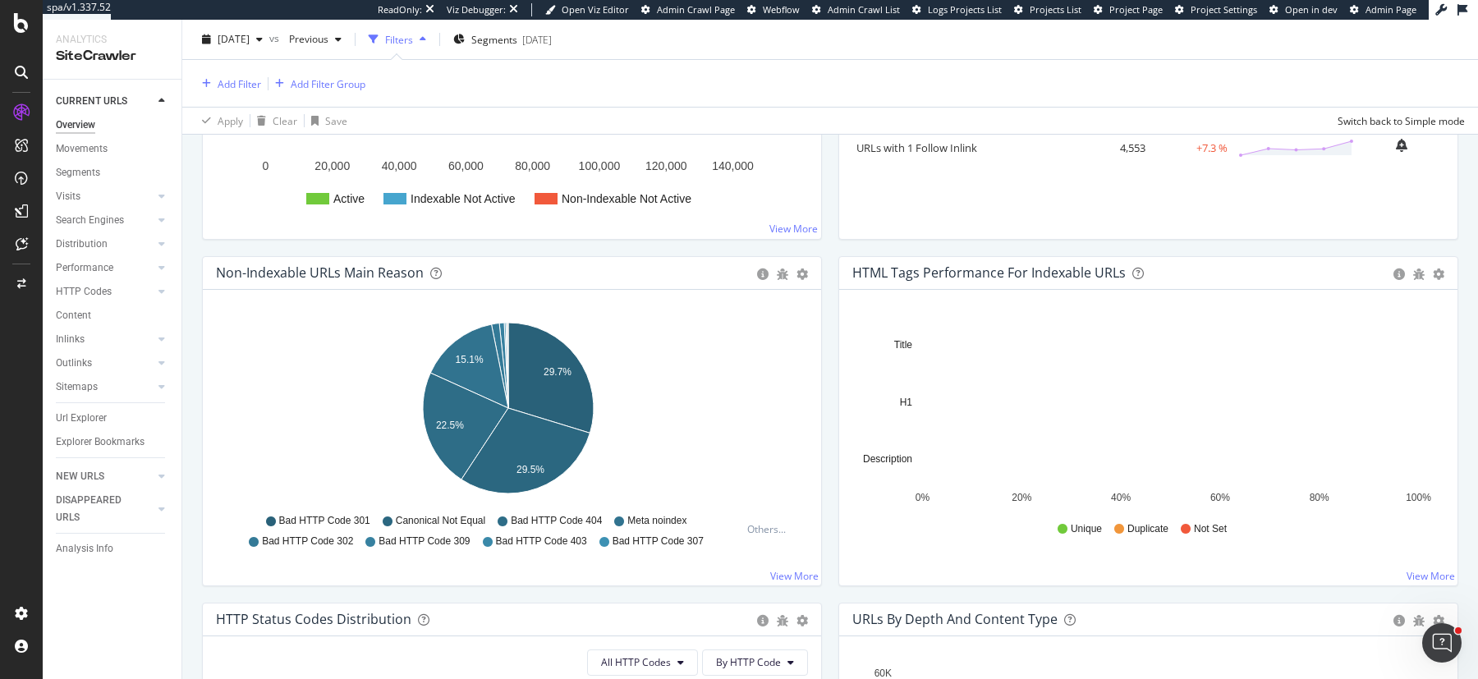
scroll to position [418, 0]
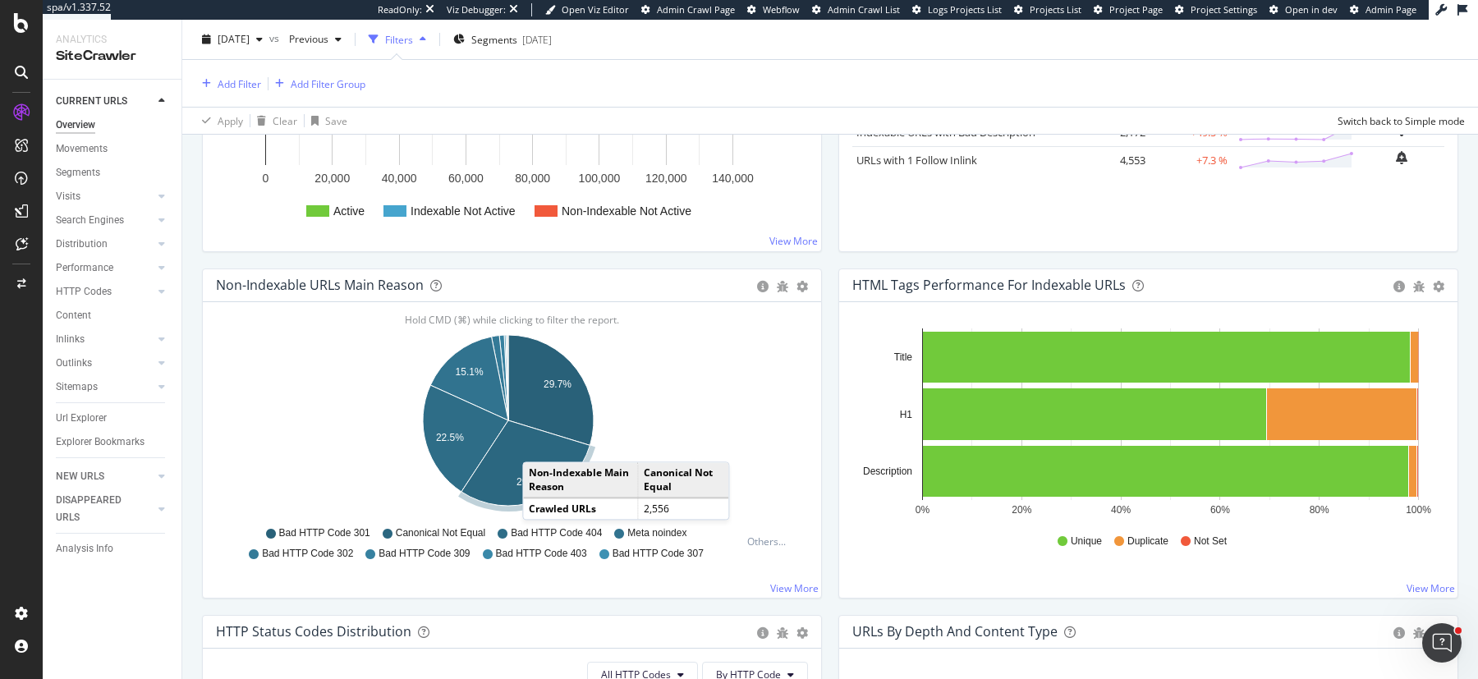
click at [539, 443] on icon "A chart." at bounding box center [526, 463] width 129 height 85
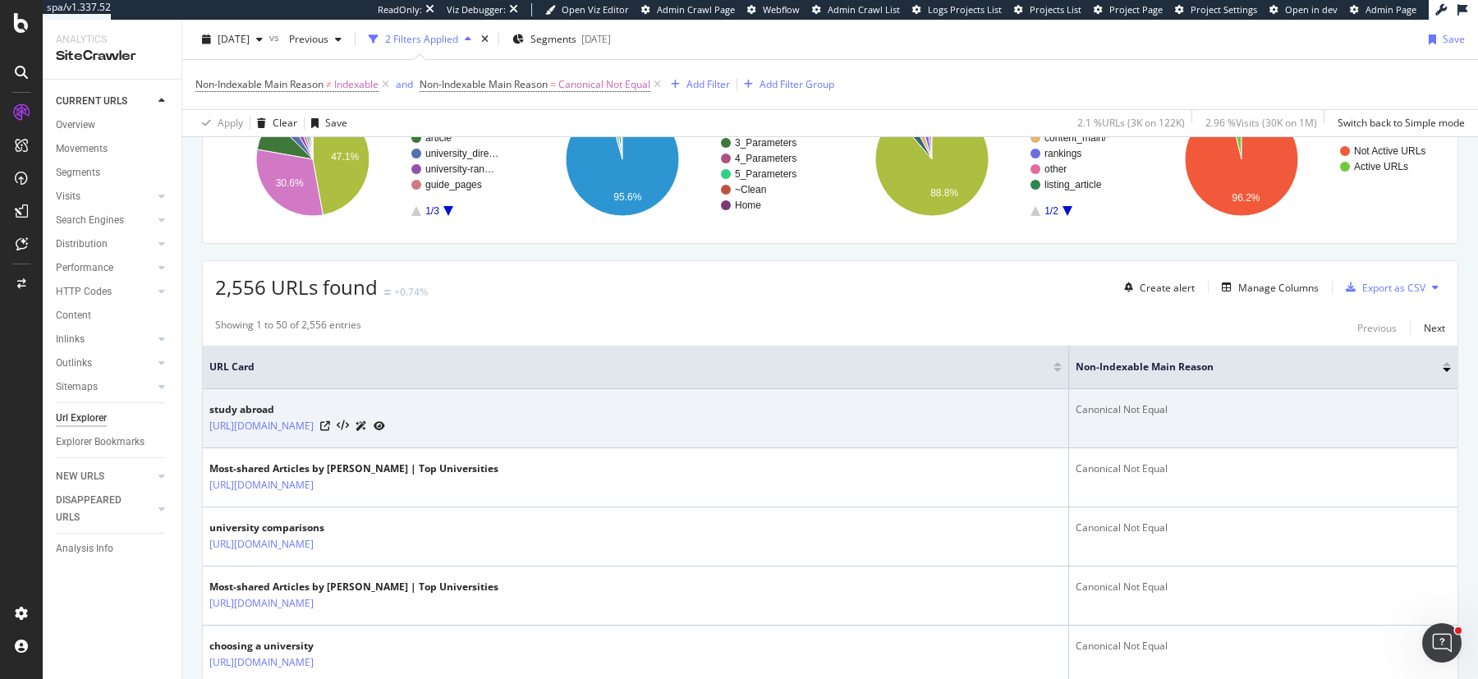
scroll to position [320, 0]
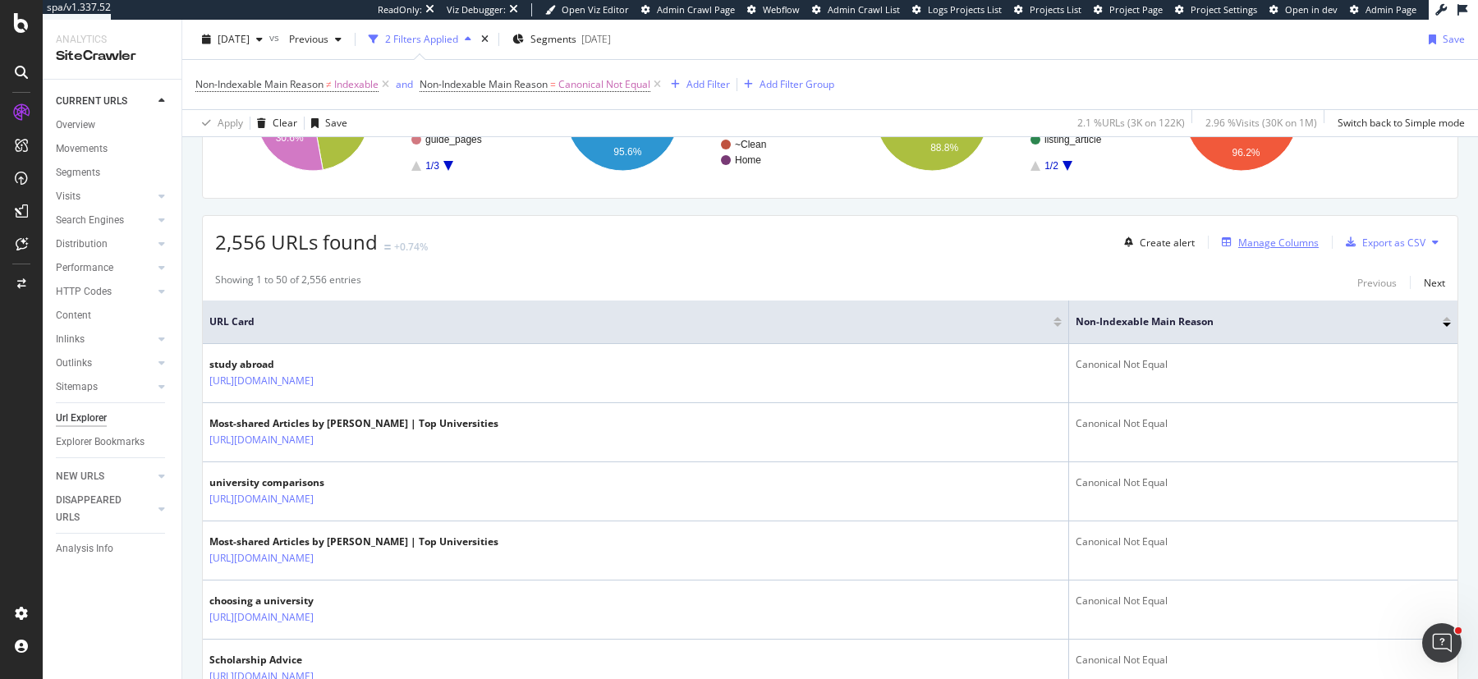
click at [1250, 241] on div "Manage Columns" at bounding box center [1279, 243] width 80 height 14
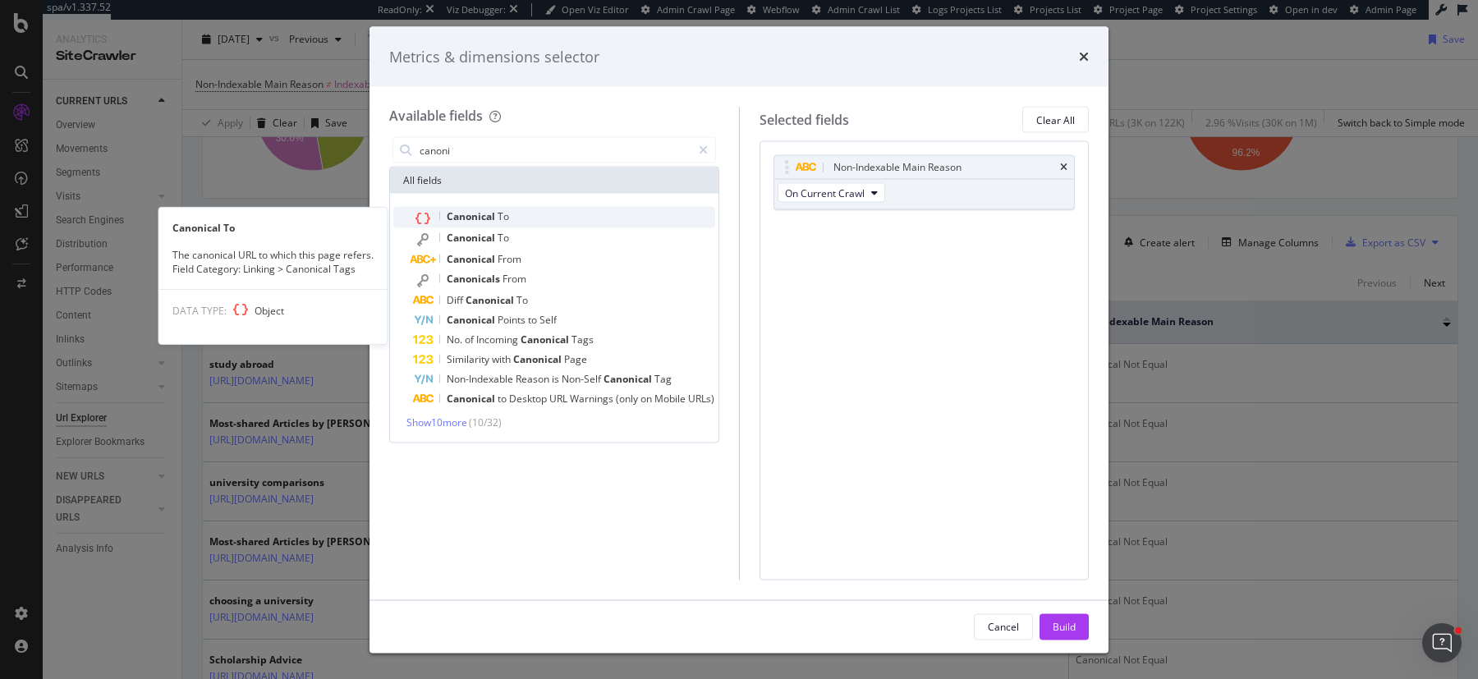
type input "canoni"
click at [459, 214] on span "Canonical" at bounding box center [472, 216] width 51 height 14
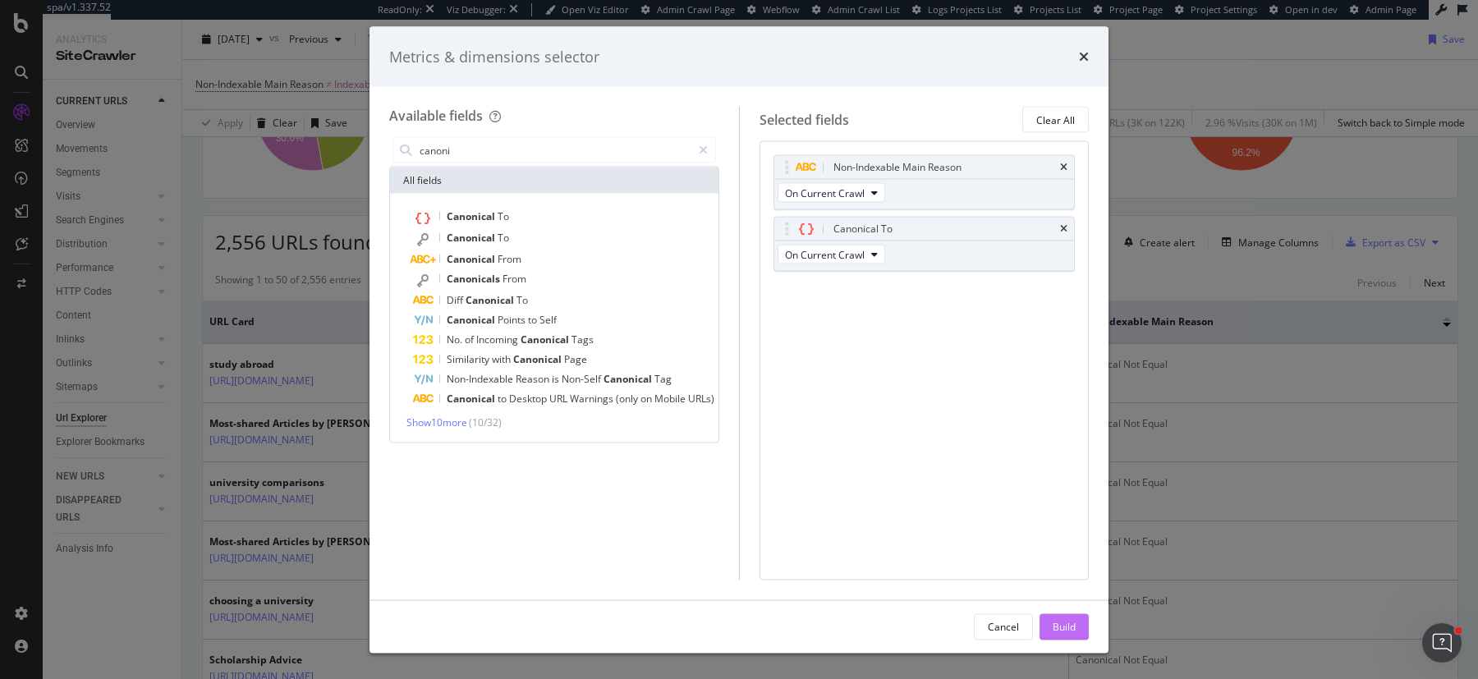
click at [1061, 635] on div "Build" at bounding box center [1064, 626] width 23 height 25
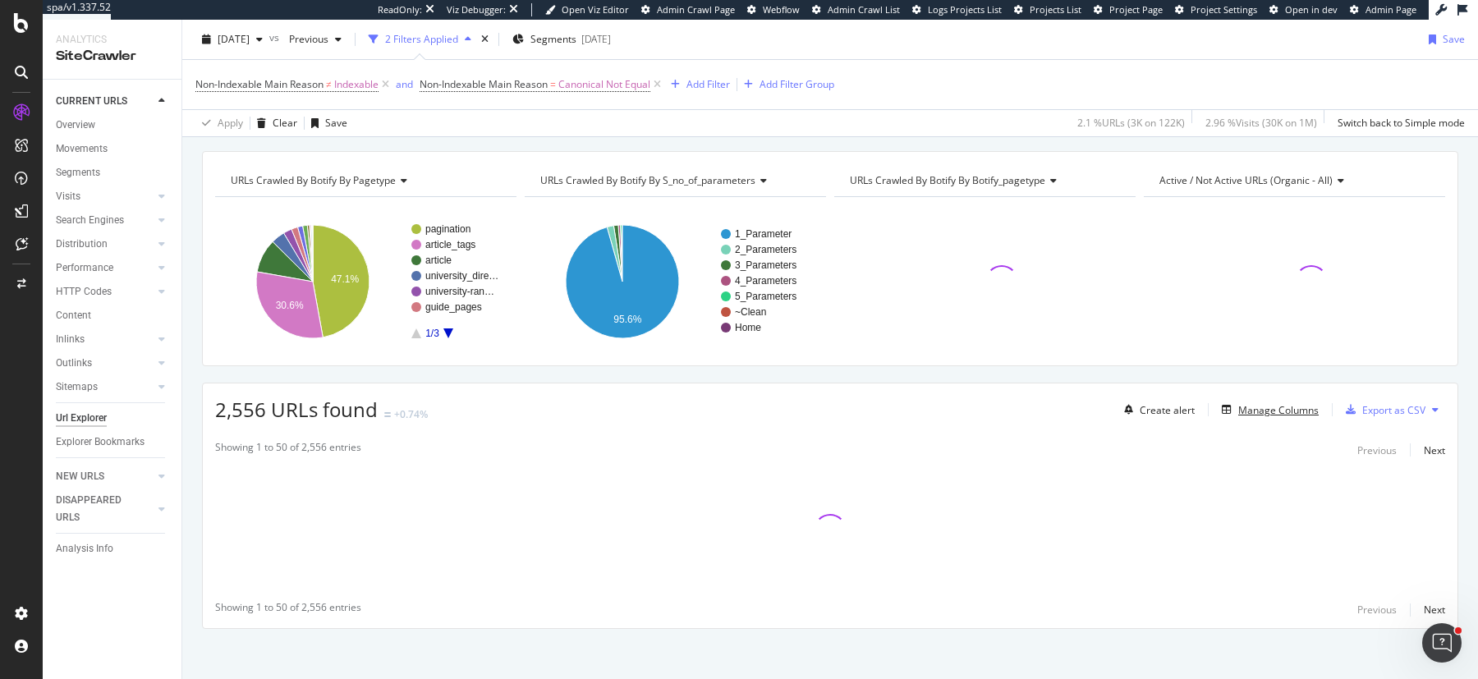
scroll to position [152, 0]
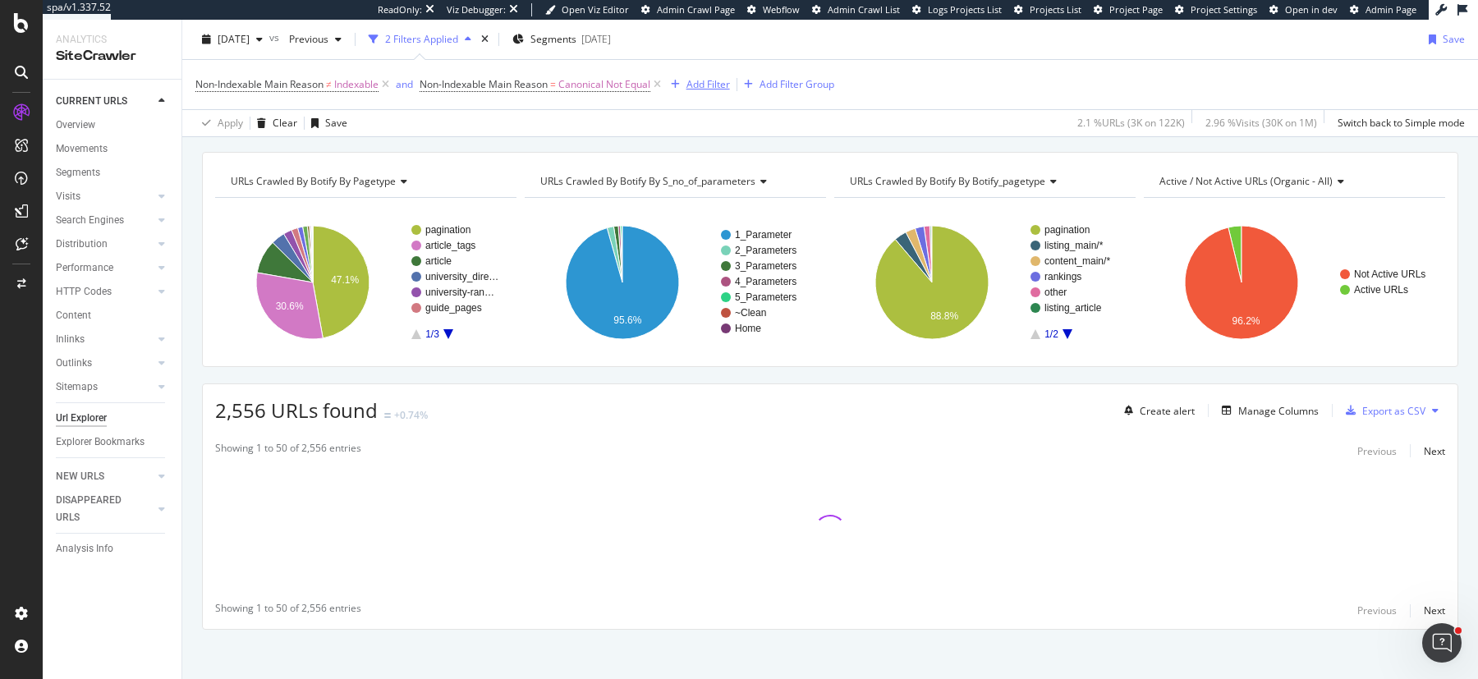
click at [711, 76] on div "Add Filter" at bounding box center [697, 85] width 66 height 18
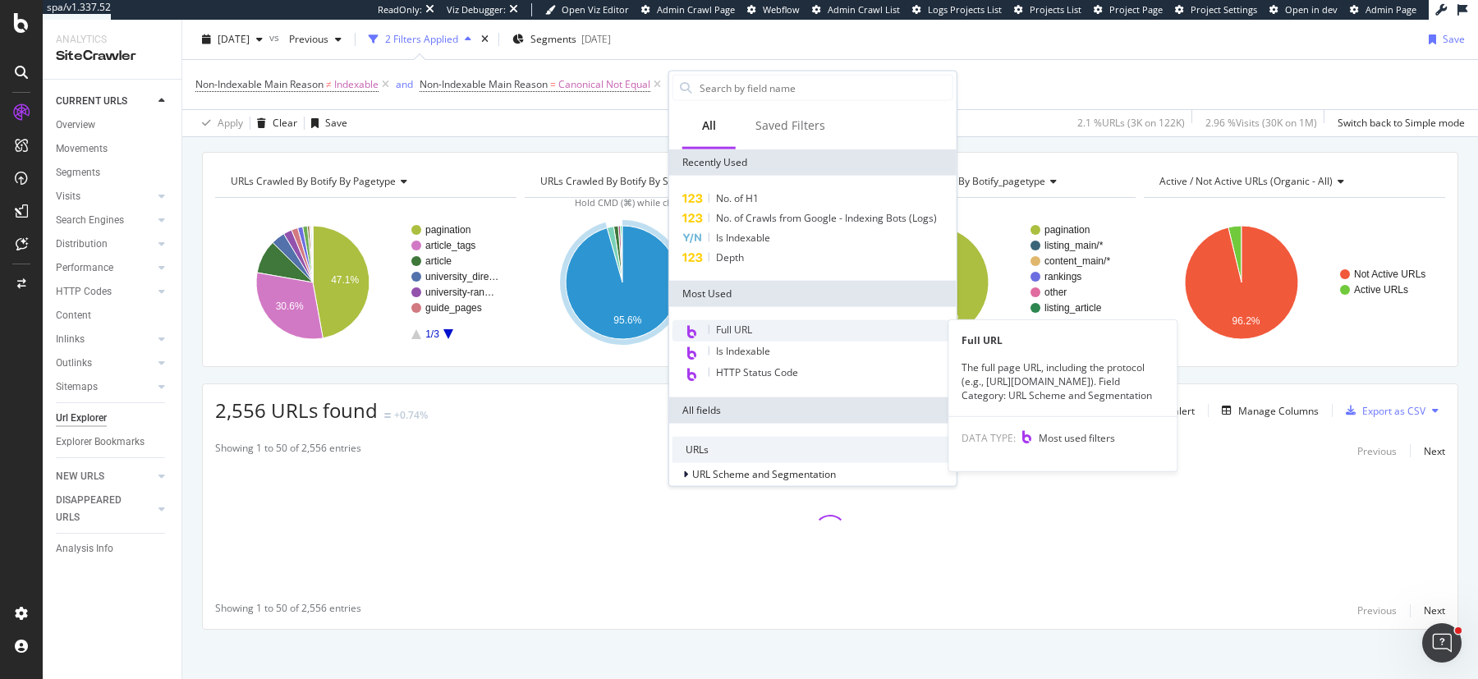
click at [758, 330] on div "Full URL" at bounding box center [813, 330] width 281 height 21
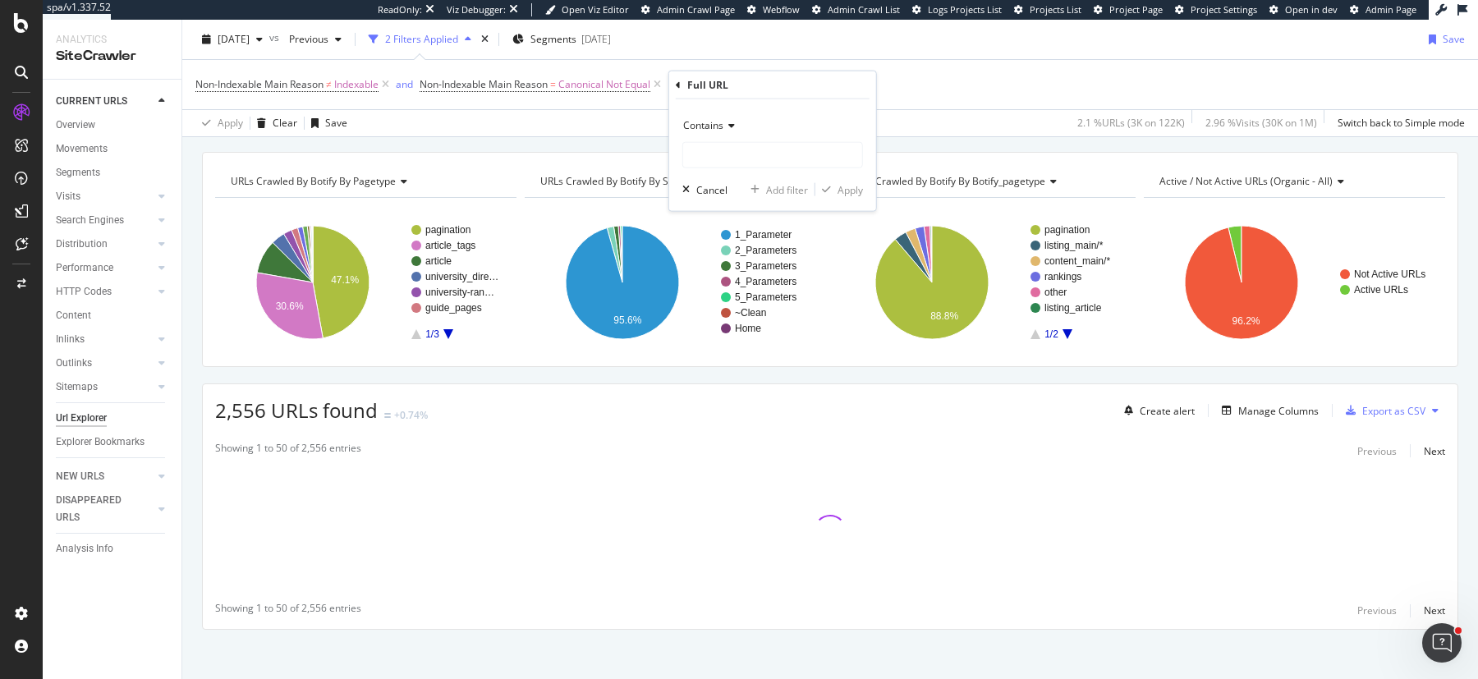
click at [720, 133] on div "Contains" at bounding box center [773, 126] width 181 height 26
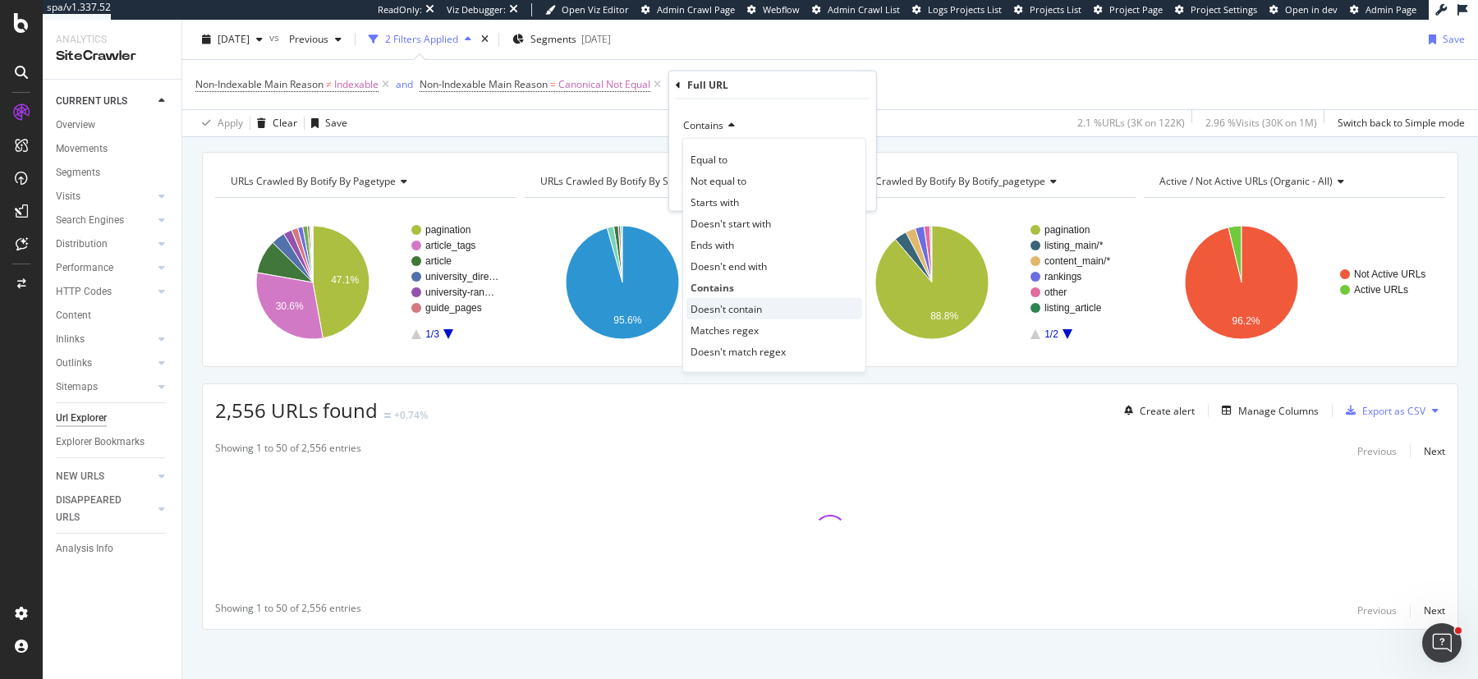
drag, startPoint x: 731, startPoint y: 309, endPoint x: 732, endPoint y: 238, distance: 70.6
click at [731, 309] on span "Doesn't contain" at bounding box center [726, 308] width 71 height 14
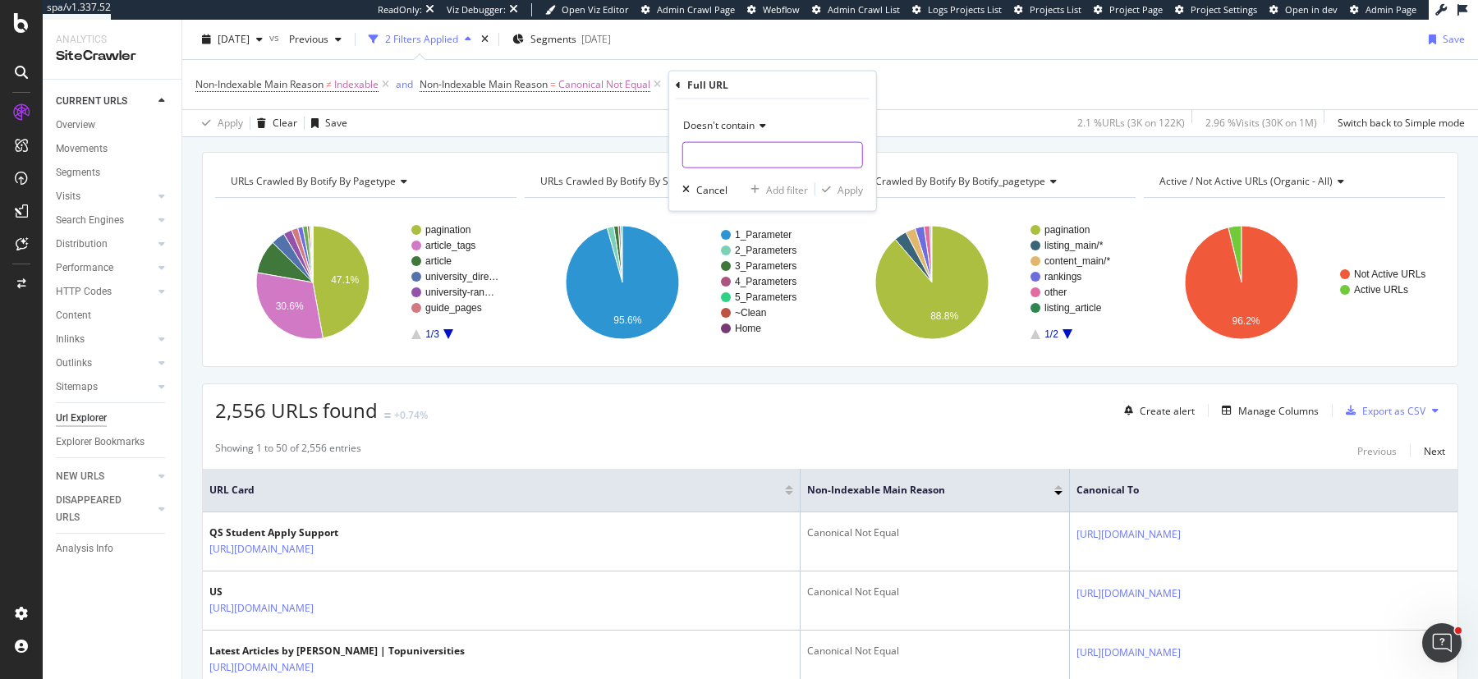
click at [734, 158] on input "text" at bounding box center [772, 155] width 179 height 26
type input "?page="
click at [852, 186] on div "Apply" at bounding box center [850, 189] width 25 height 14
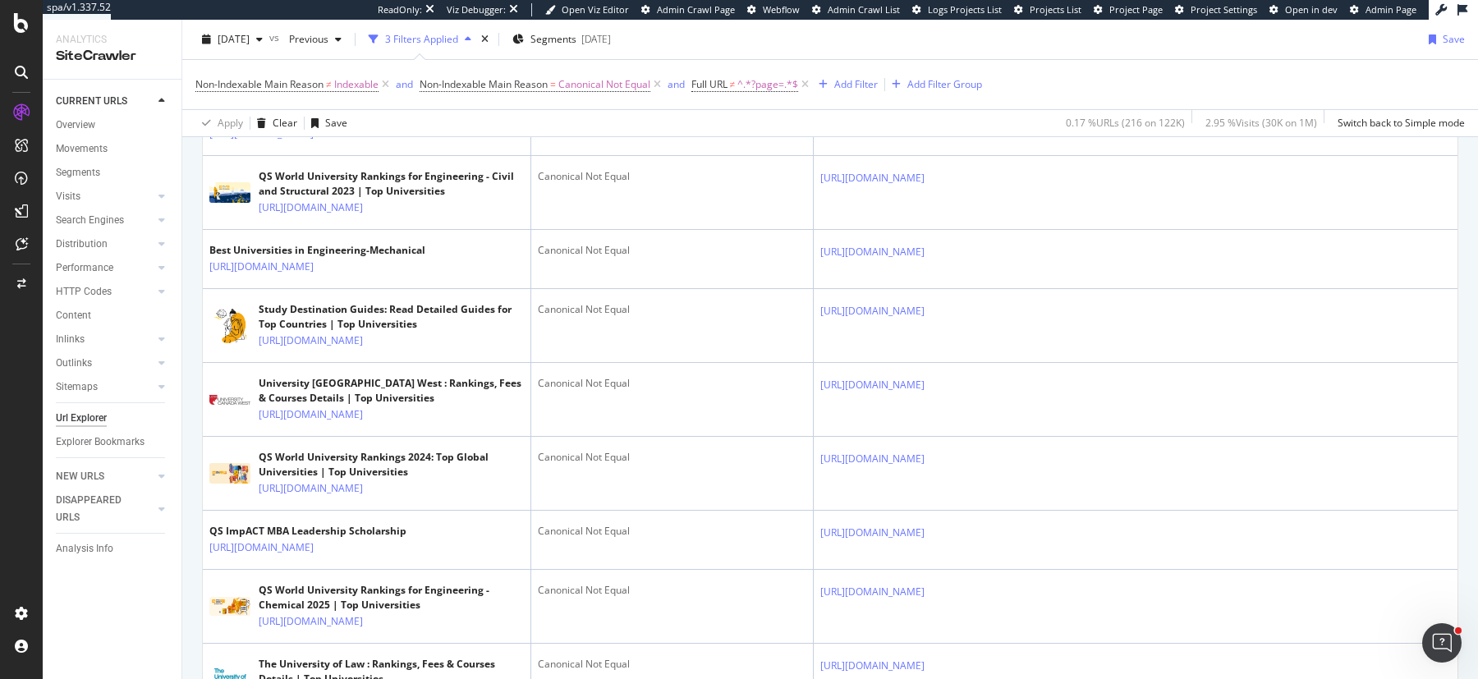
scroll to position [826, 0]
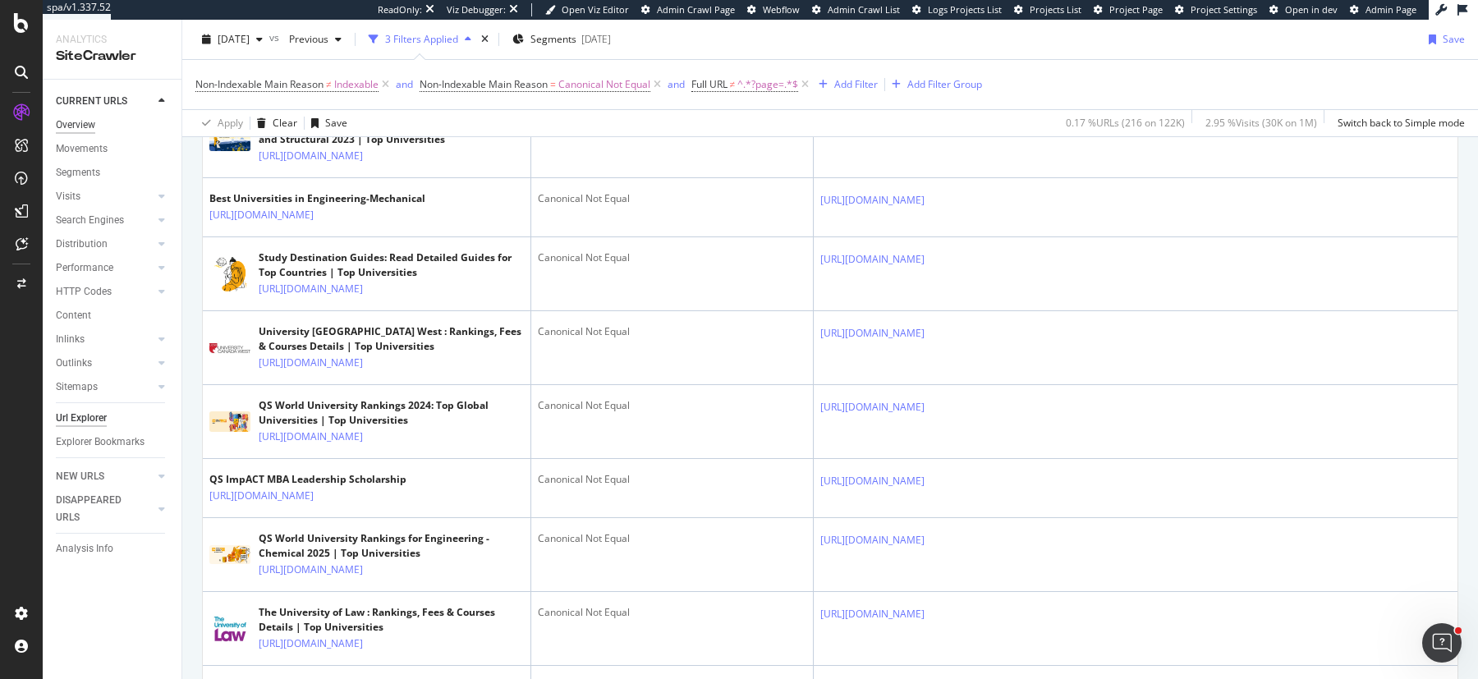
click at [88, 123] on div "Overview" at bounding box center [75, 125] width 39 height 17
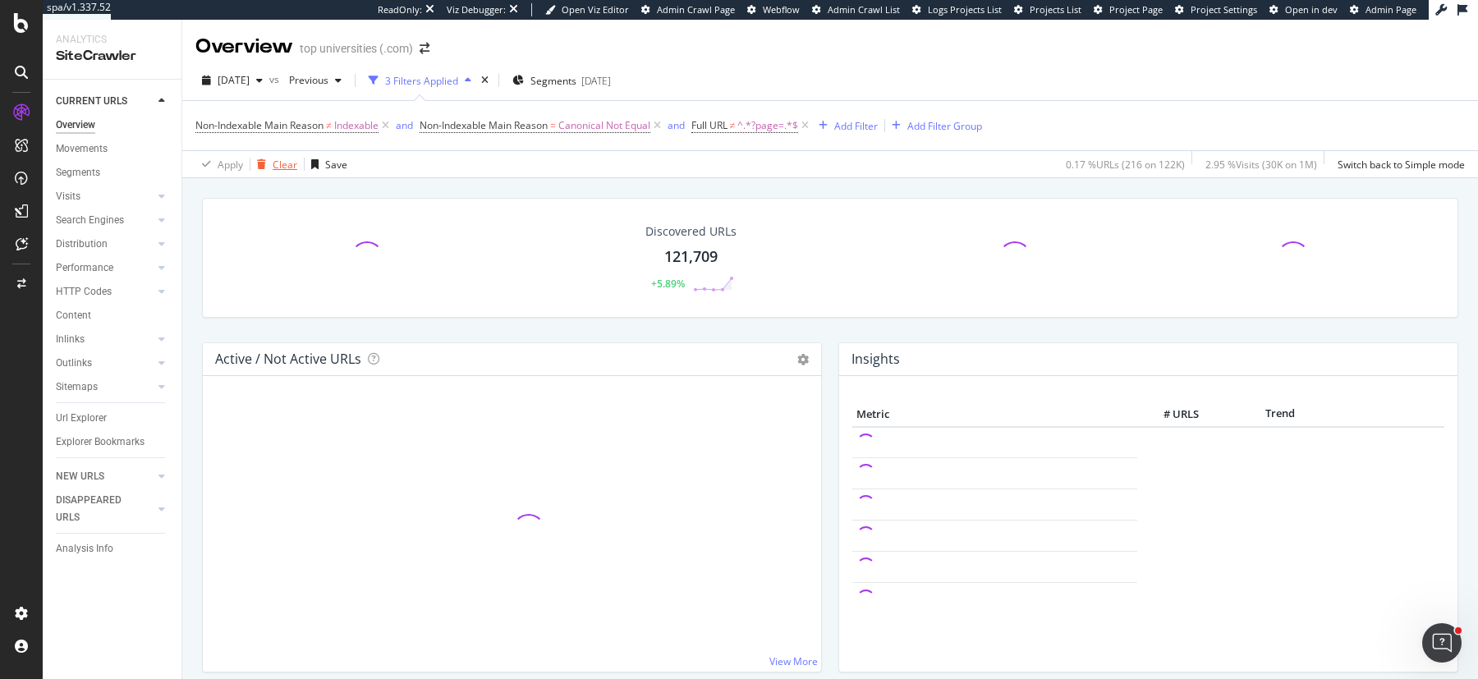
click at [278, 166] on div "Clear" at bounding box center [285, 165] width 25 height 14
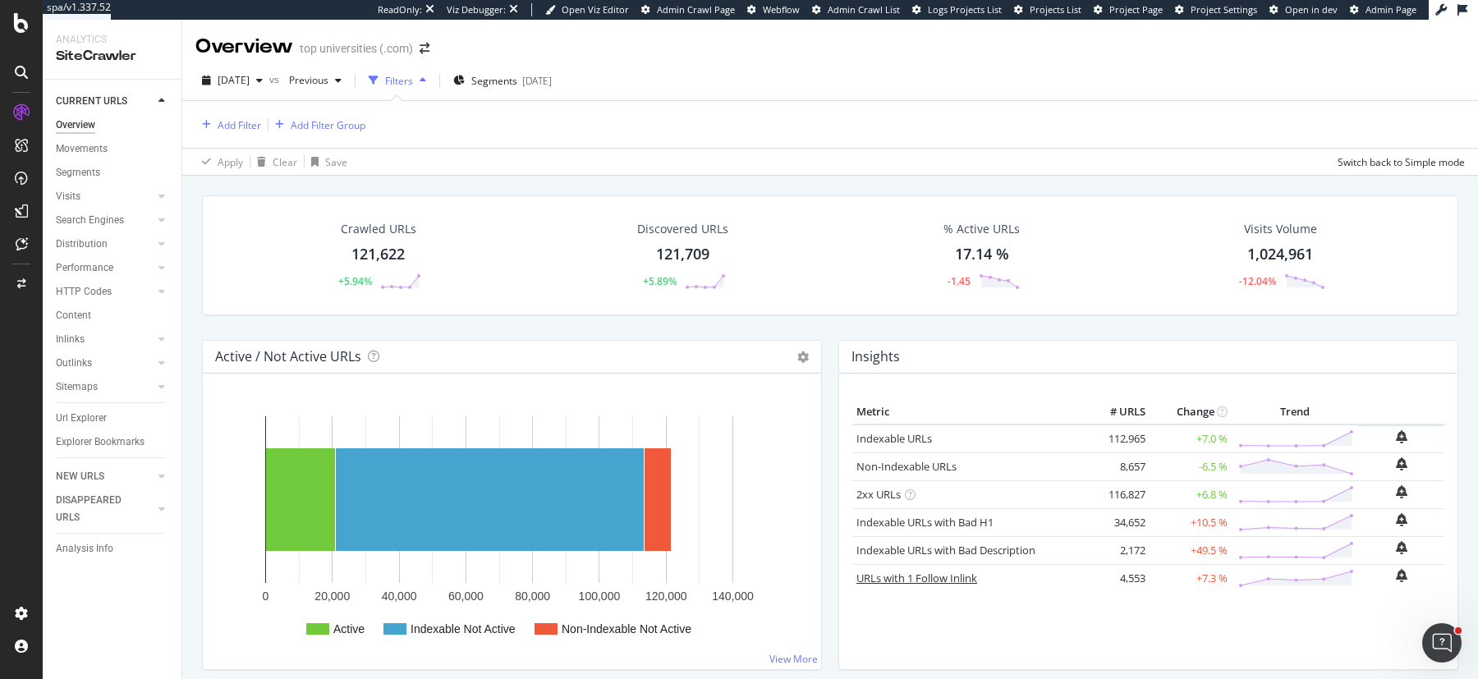
click at [955, 577] on link "URLs with 1 Follow Inlink" at bounding box center [917, 578] width 121 height 15
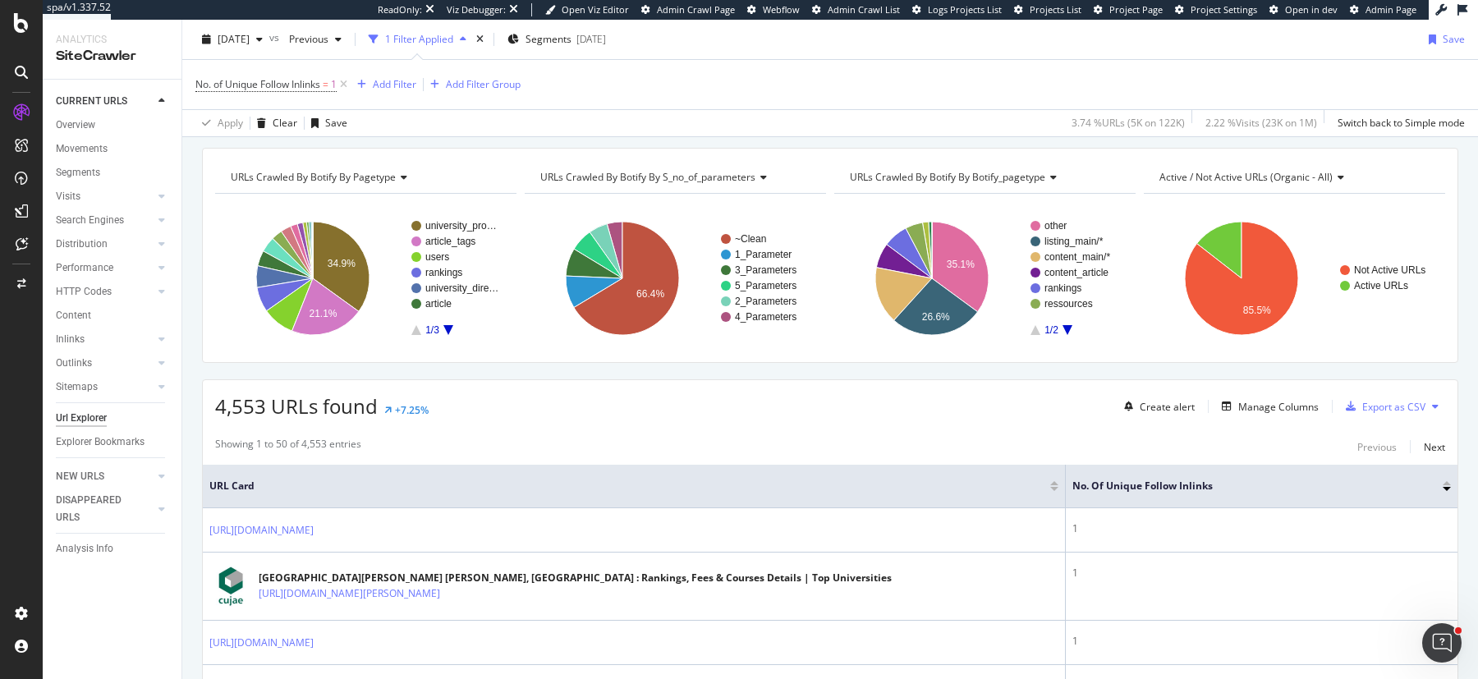
scroll to position [93, 0]
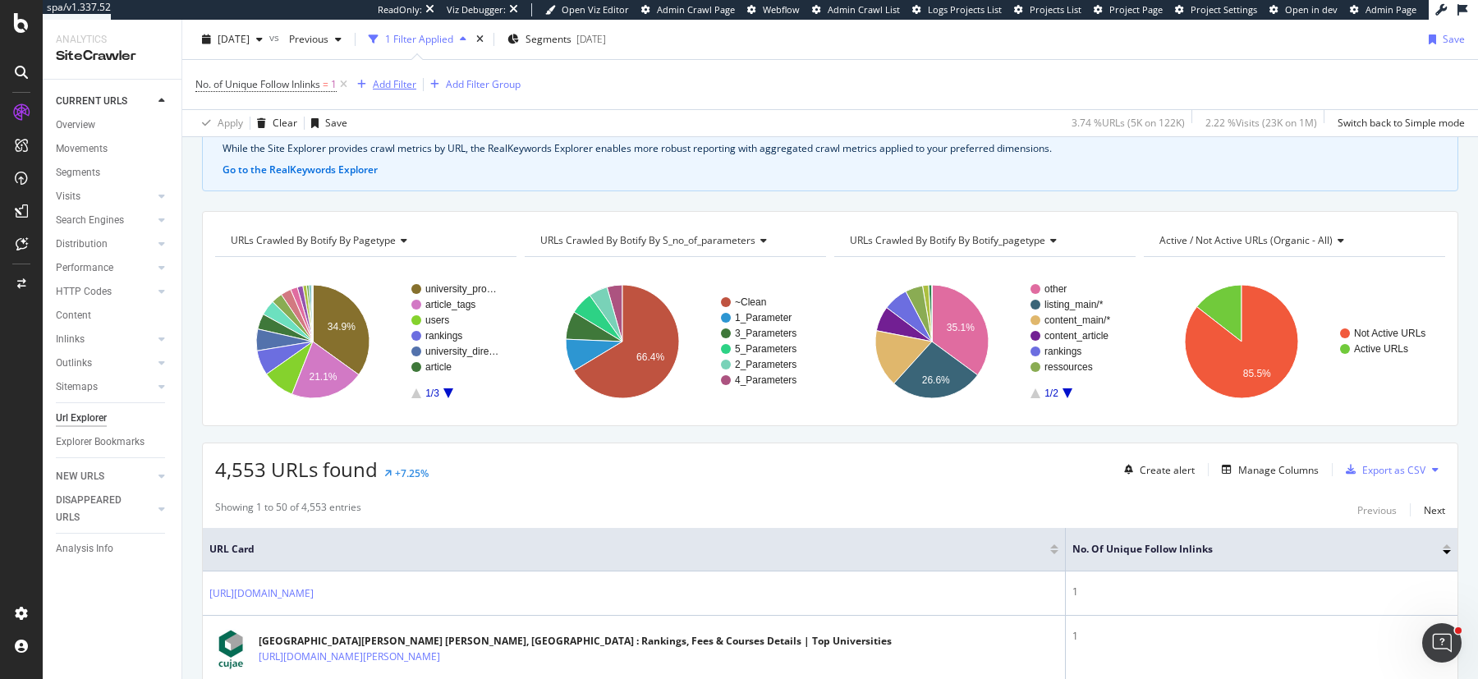
click at [407, 82] on div "Add Filter" at bounding box center [395, 84] width 44 height 14
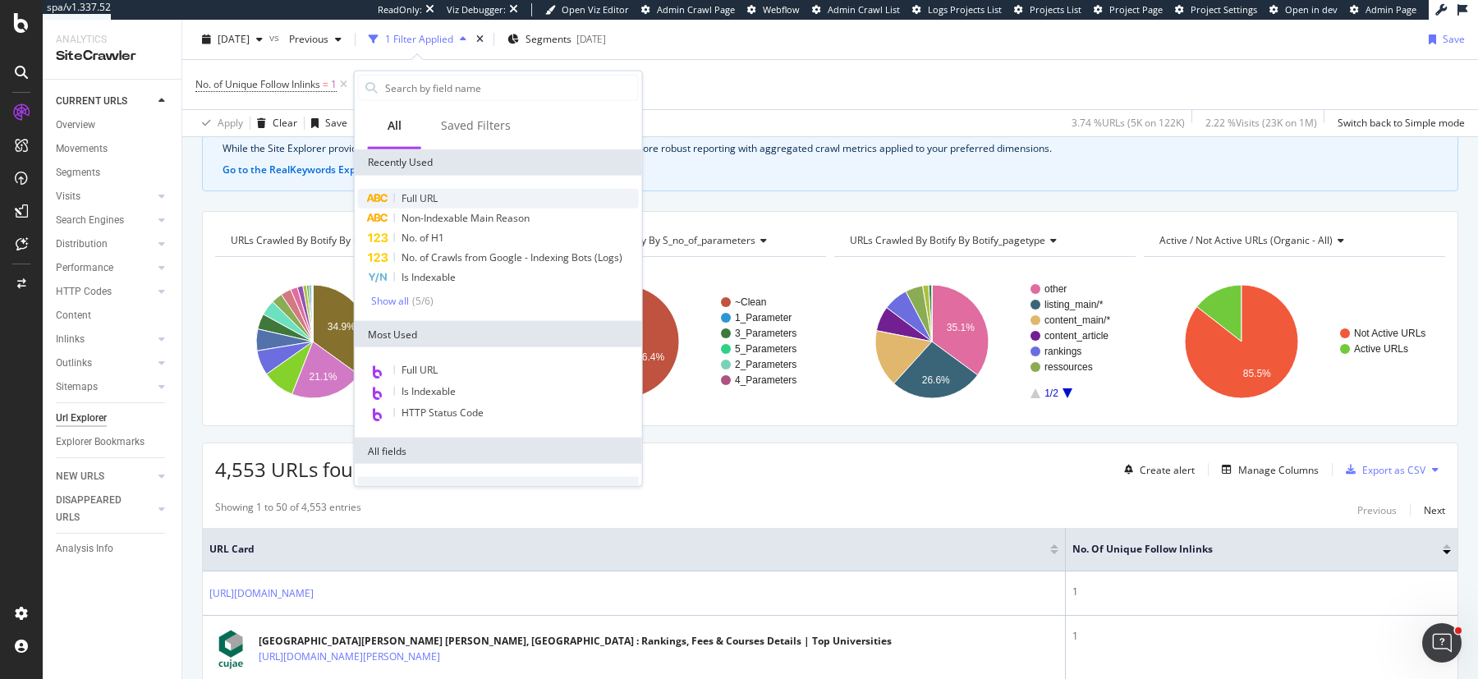
click at [440, 202] on div "Full URL" at bounding box center [498, 199] width 281 height 20
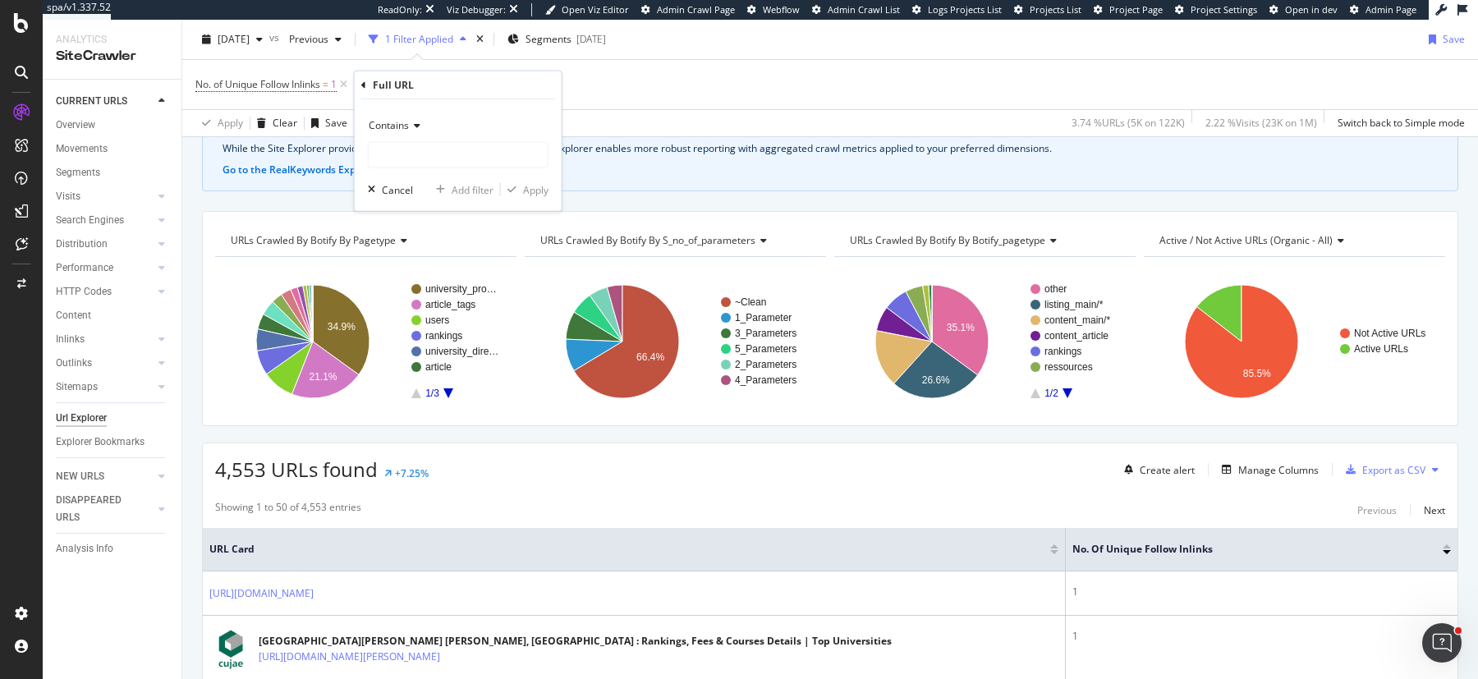
click at [402, 122] on span "Contains" at bounding box center [389, 125] width 40 height 14
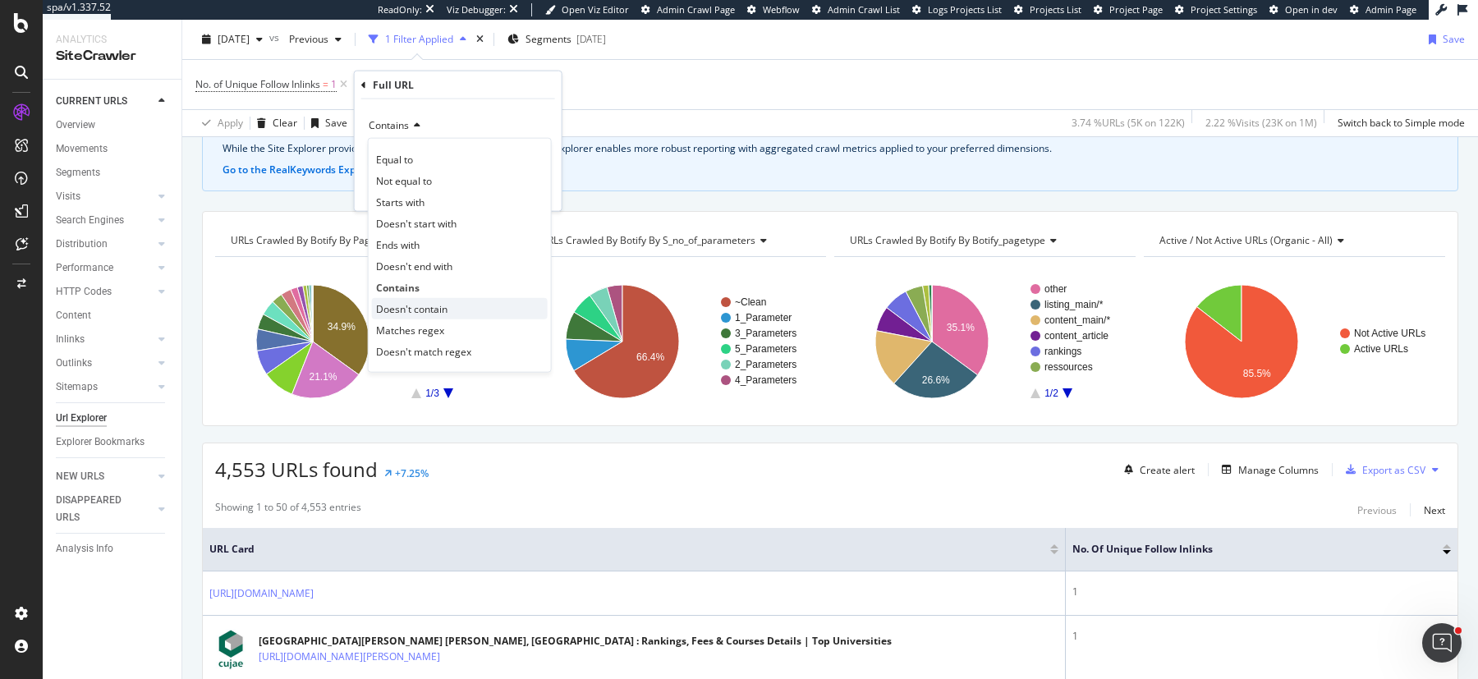
click at [436, 311] on span "Doesn't contain" at bounding box center [411, 308] width 71 height 14
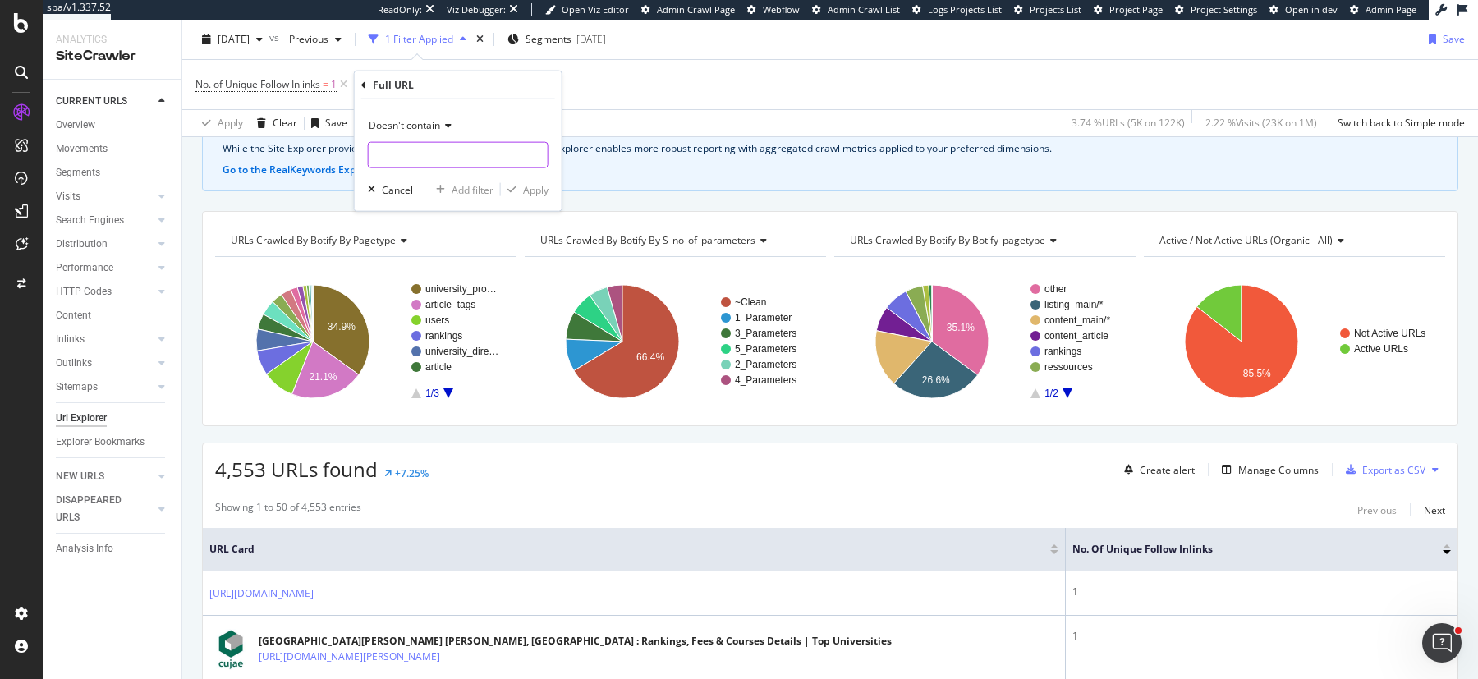
click at [436, 156] on input "text" at bounding box center [458, 155] width 179 height 26
type input "?page="
click at [525, 182] on div "Apply" at bounding box center [535, 189] width 25 height 14
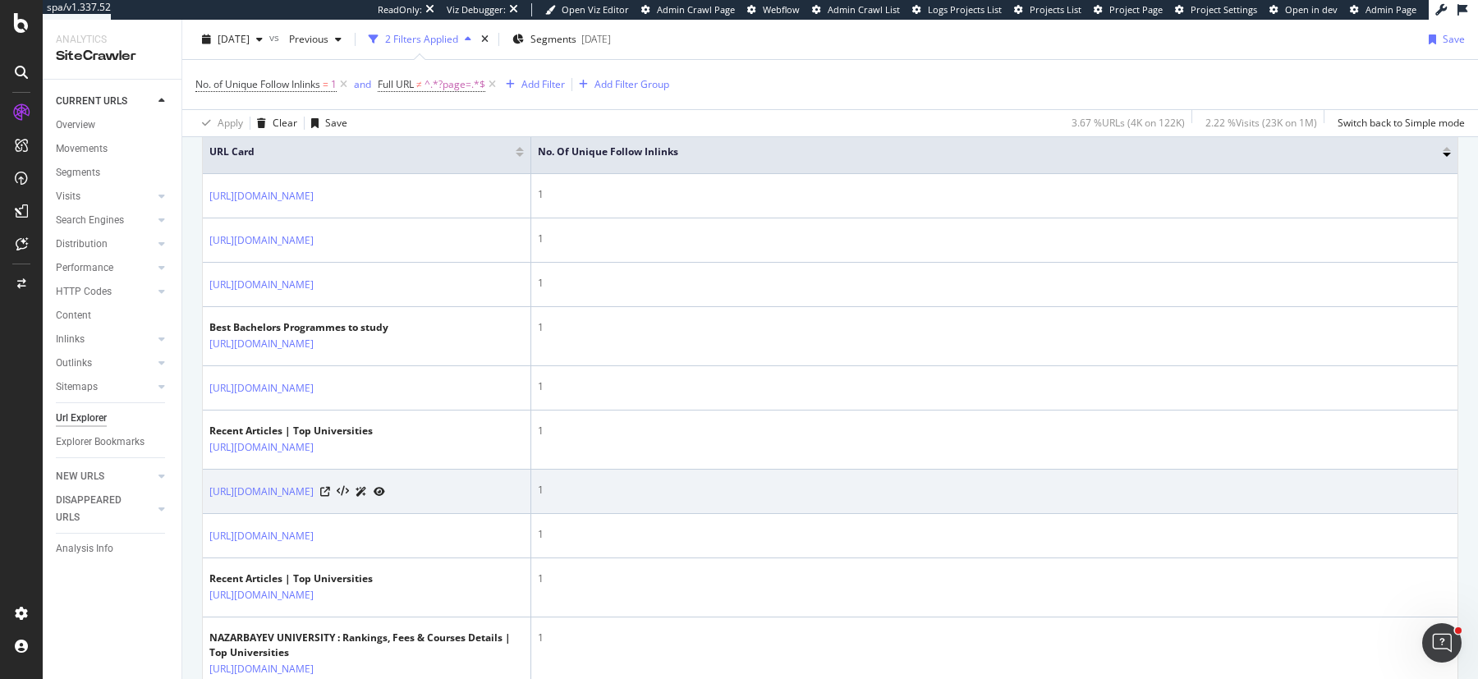
scroll to position [329, 0]
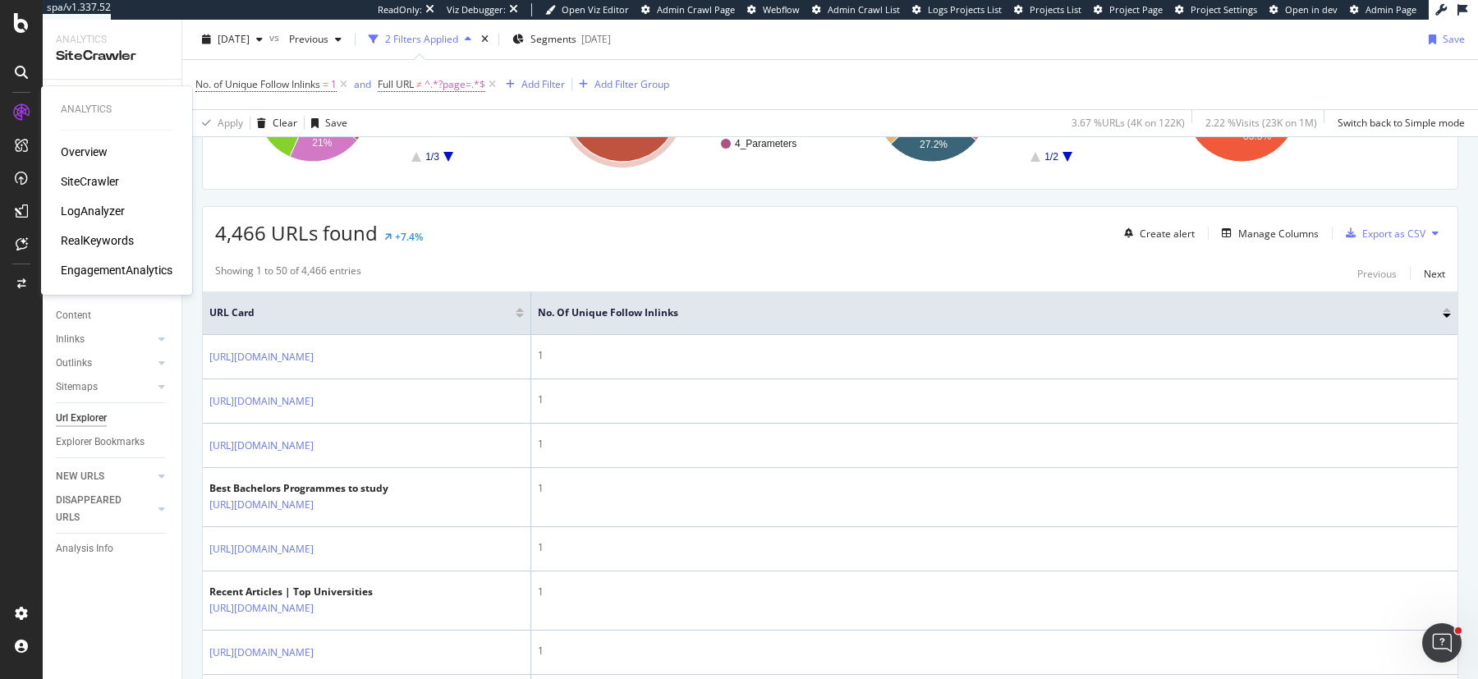
click at [83, 186] on div "SiteCrawler" at bounding box center [90, 181] width 58 height 16
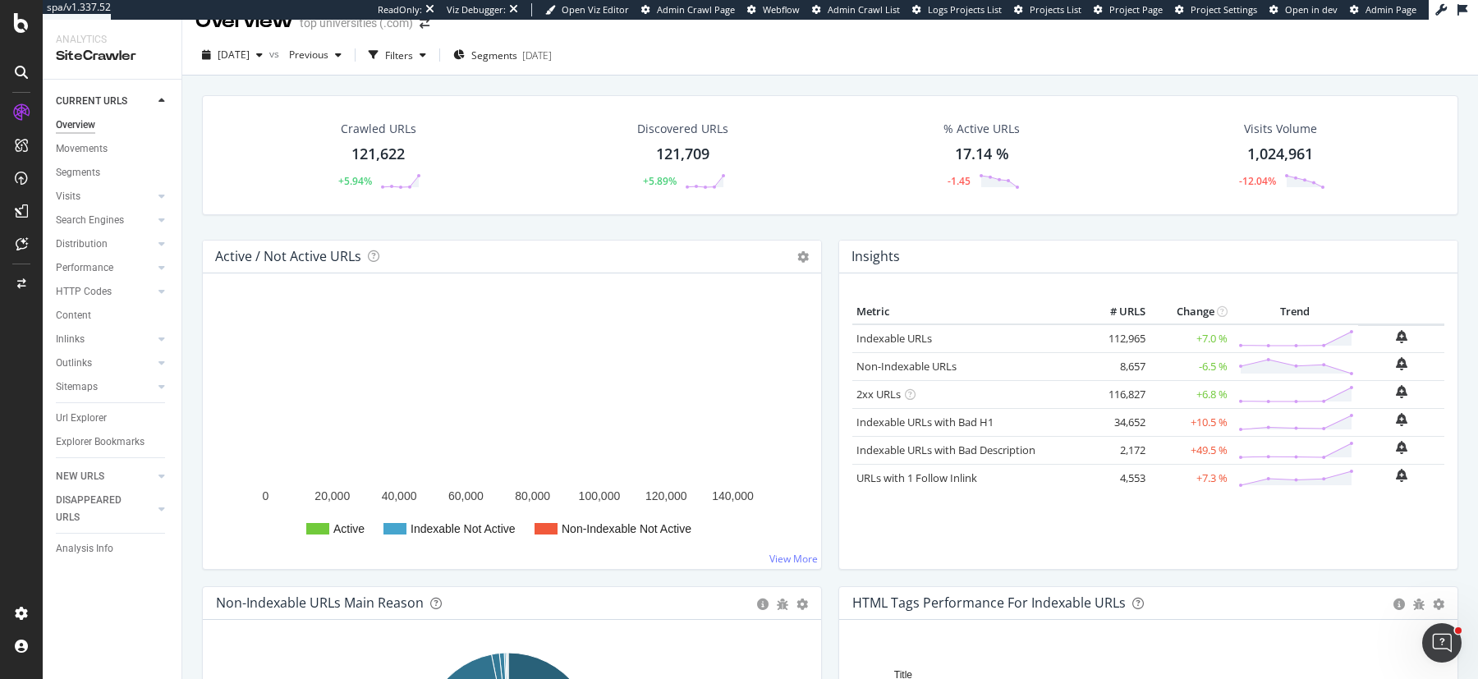
scroll to position [223, 0]
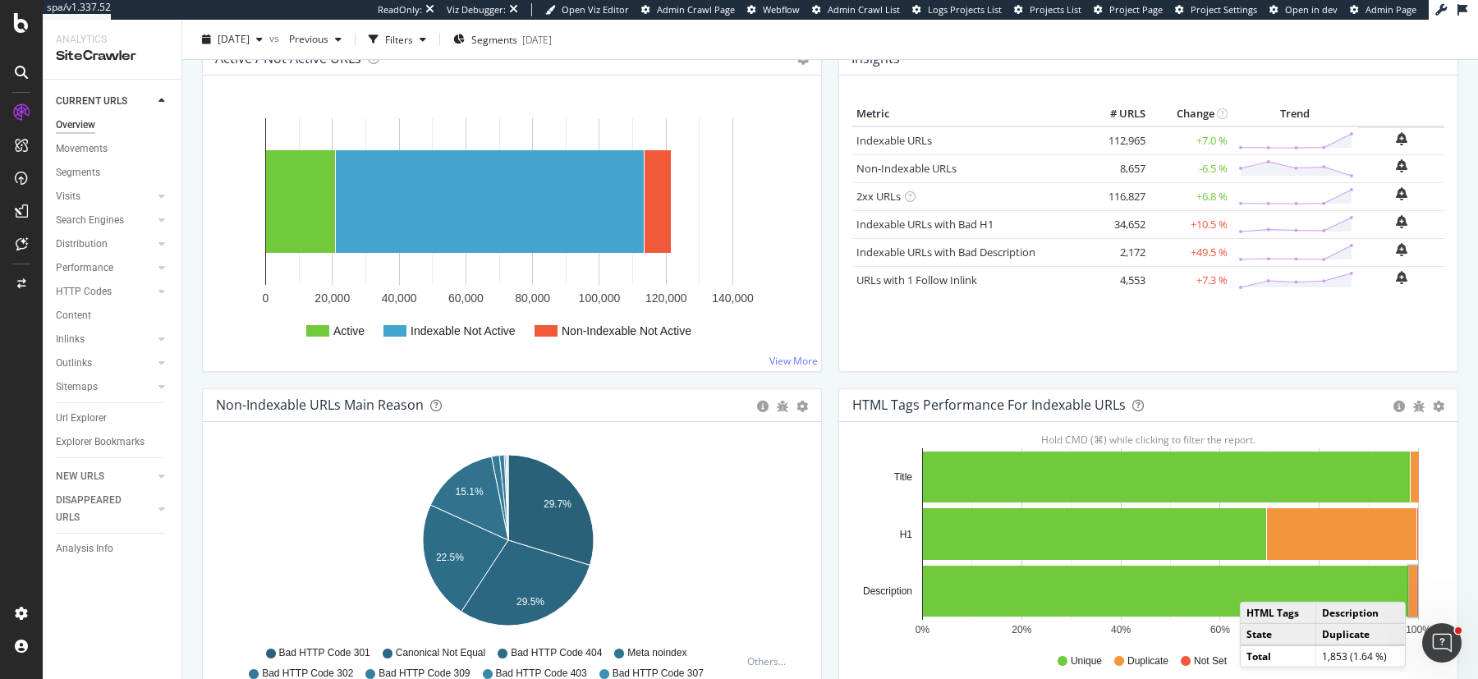
click at [1409, 583] on rect "A chart." at bounding box center [1412, 591] width 7 height 51
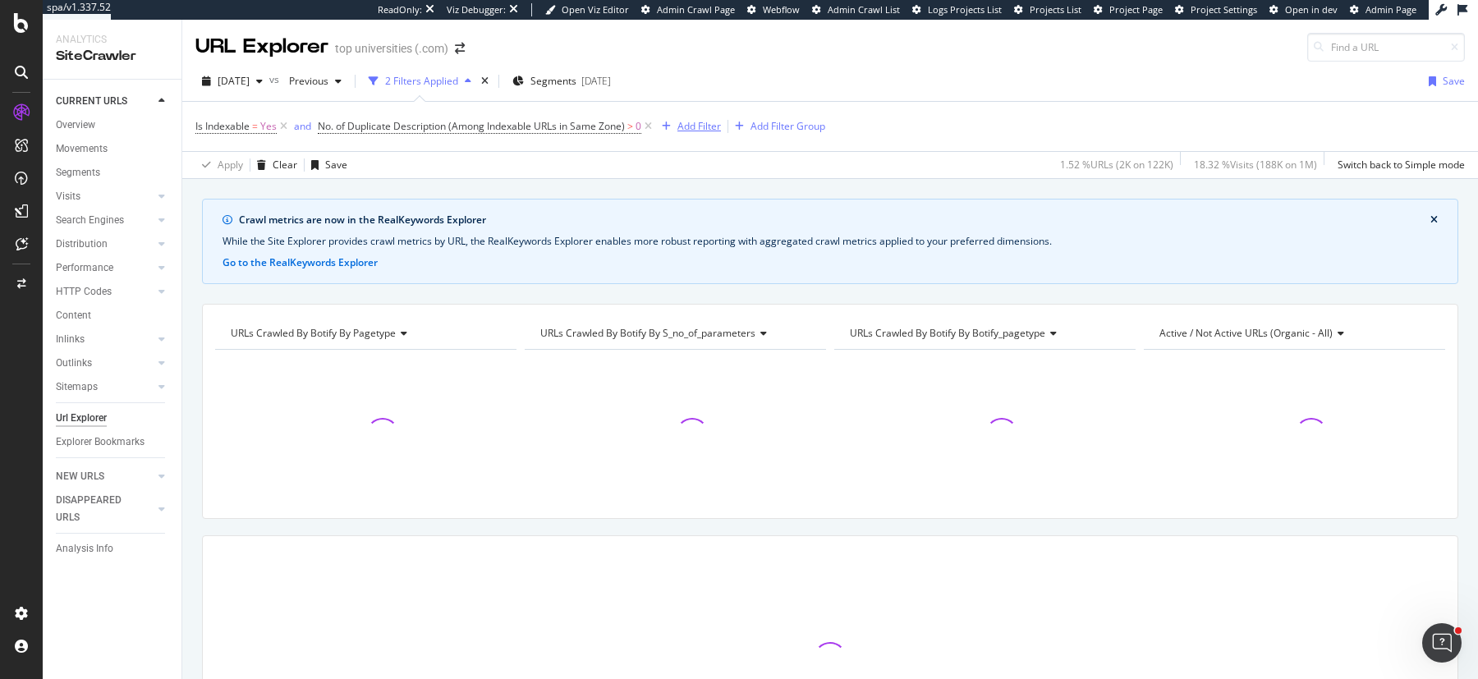
click at [691, 128] on div "Add Filter" at bounding box center [700, 126] width 44 height 14
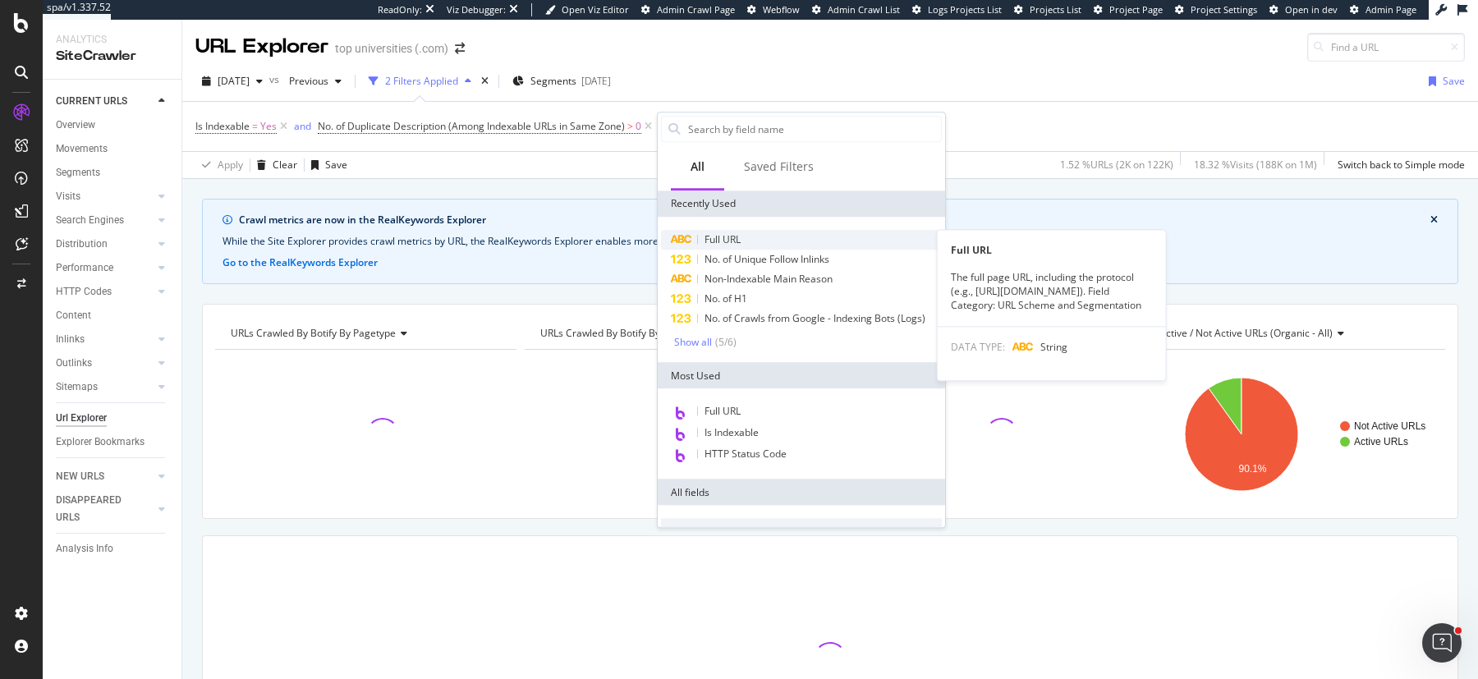
click at [719, 235] on span "Full URL" at bounding box center [723, 239] width 36 height 14
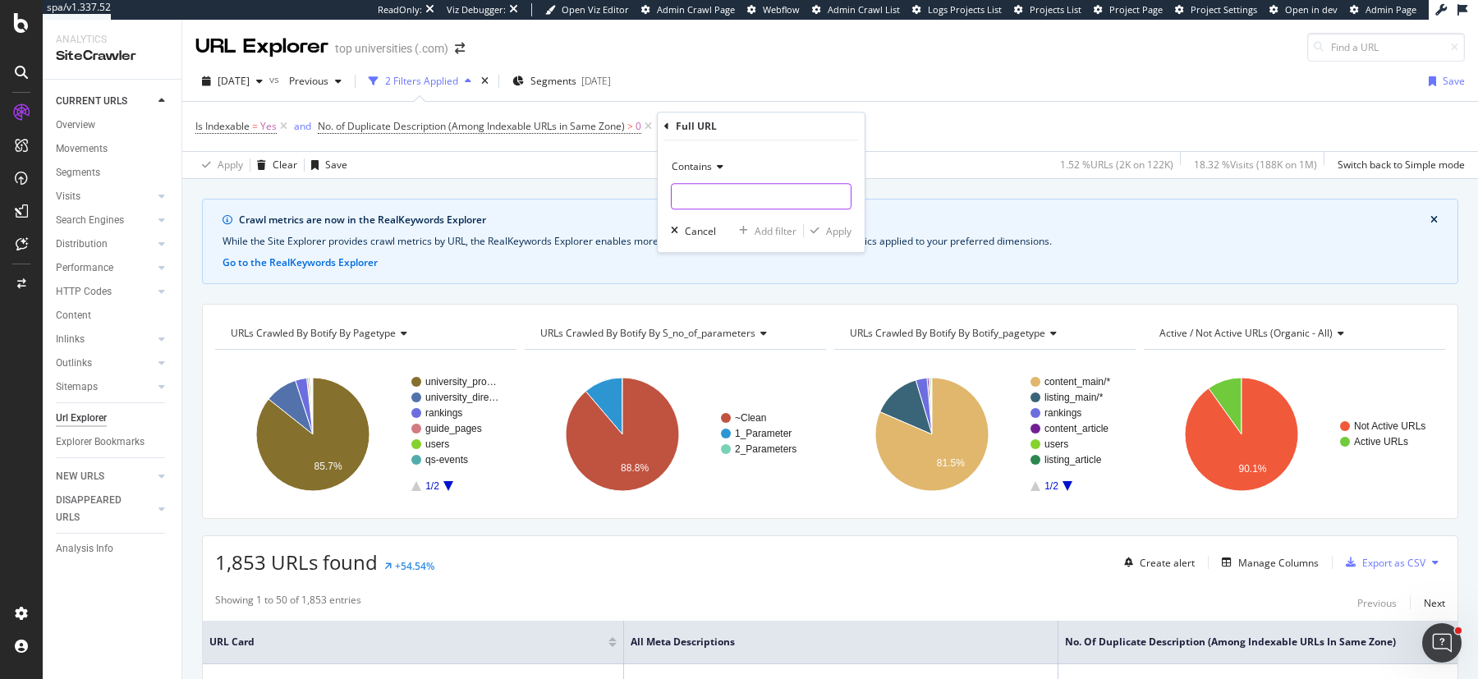
click at [705, 185] on input "text" at bounding box center [761, 196] width 179 height 26
click at [710, 168] on span "Contains" at bounding box center [692, 166] width 40 height 14
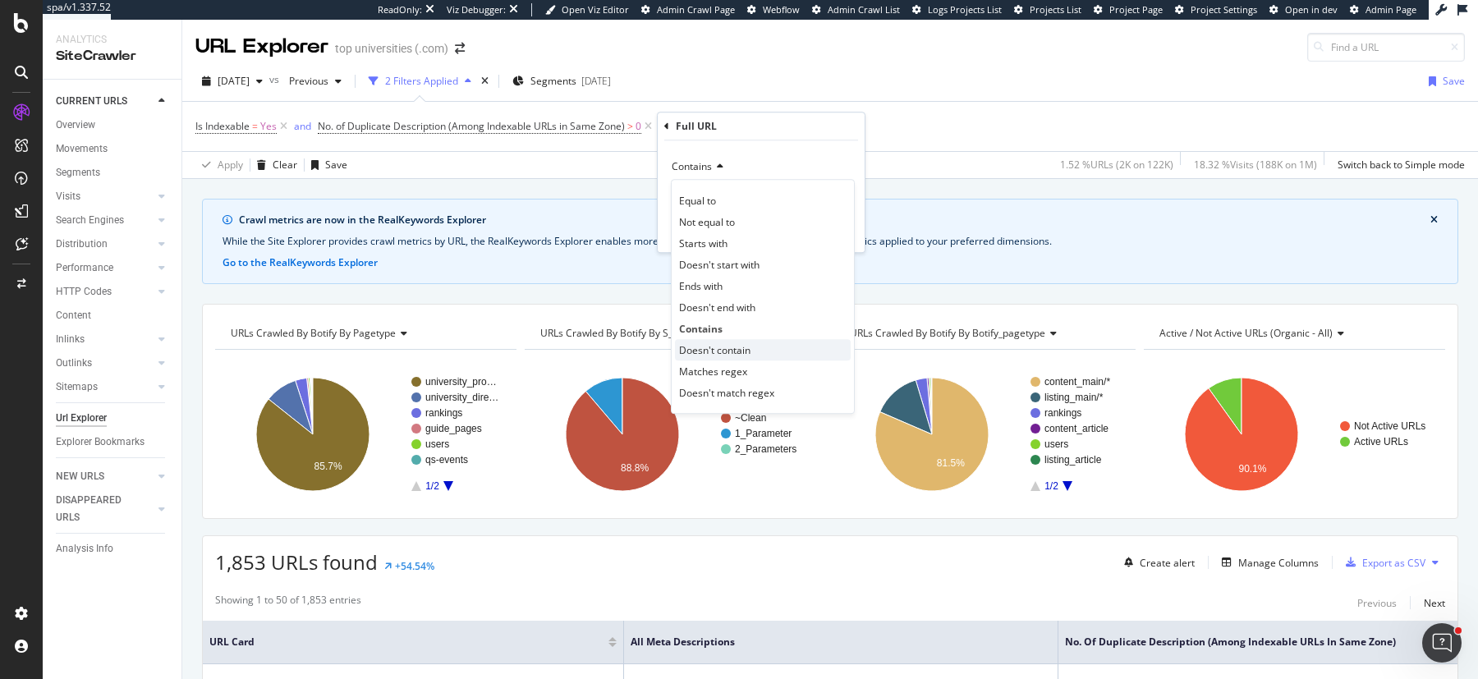
click at [717, 349] on span "Doesn't contain" at bounding box center [714, 350] width 71 height 14
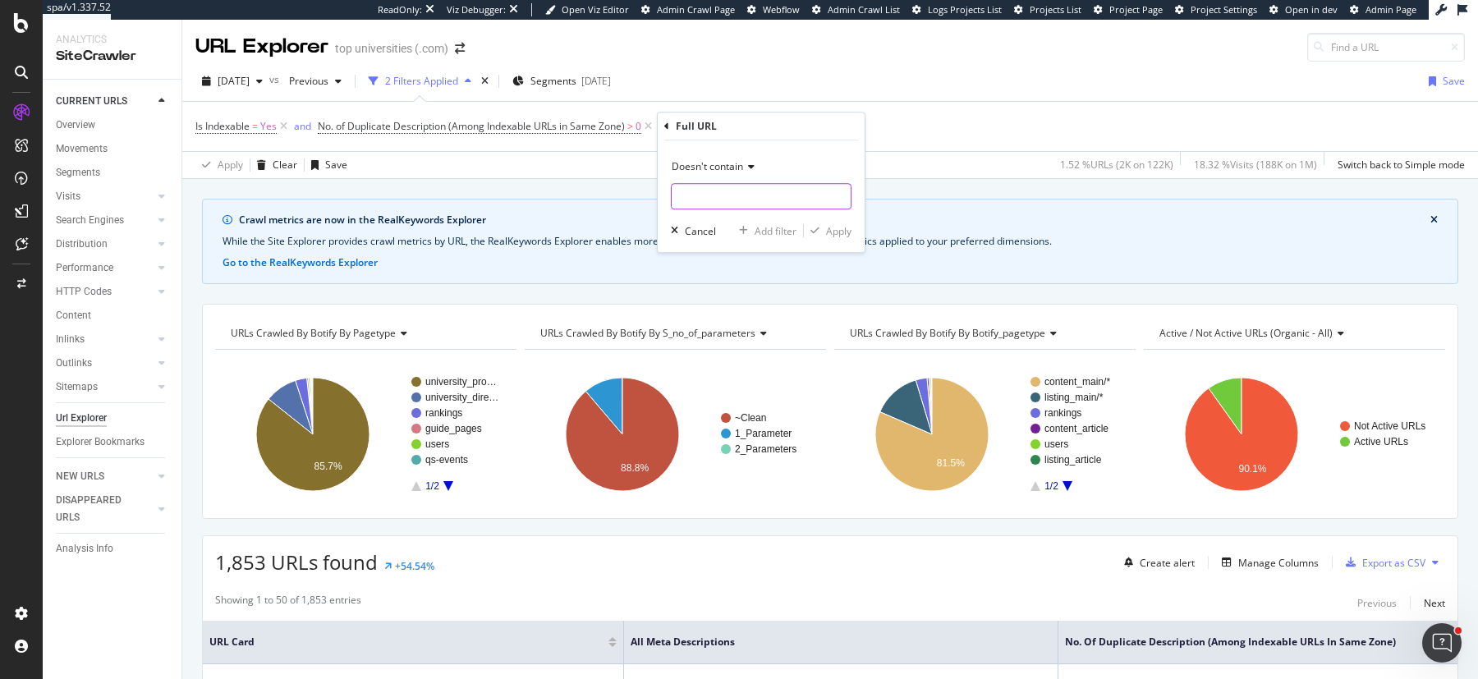
click at [737, 190] on input "text" at bounding box center [761, 196] width 179 height 26
type input "?page"
click at [842, 228] on div "Apply" at bounding box center [838, 231] width 25 height 14
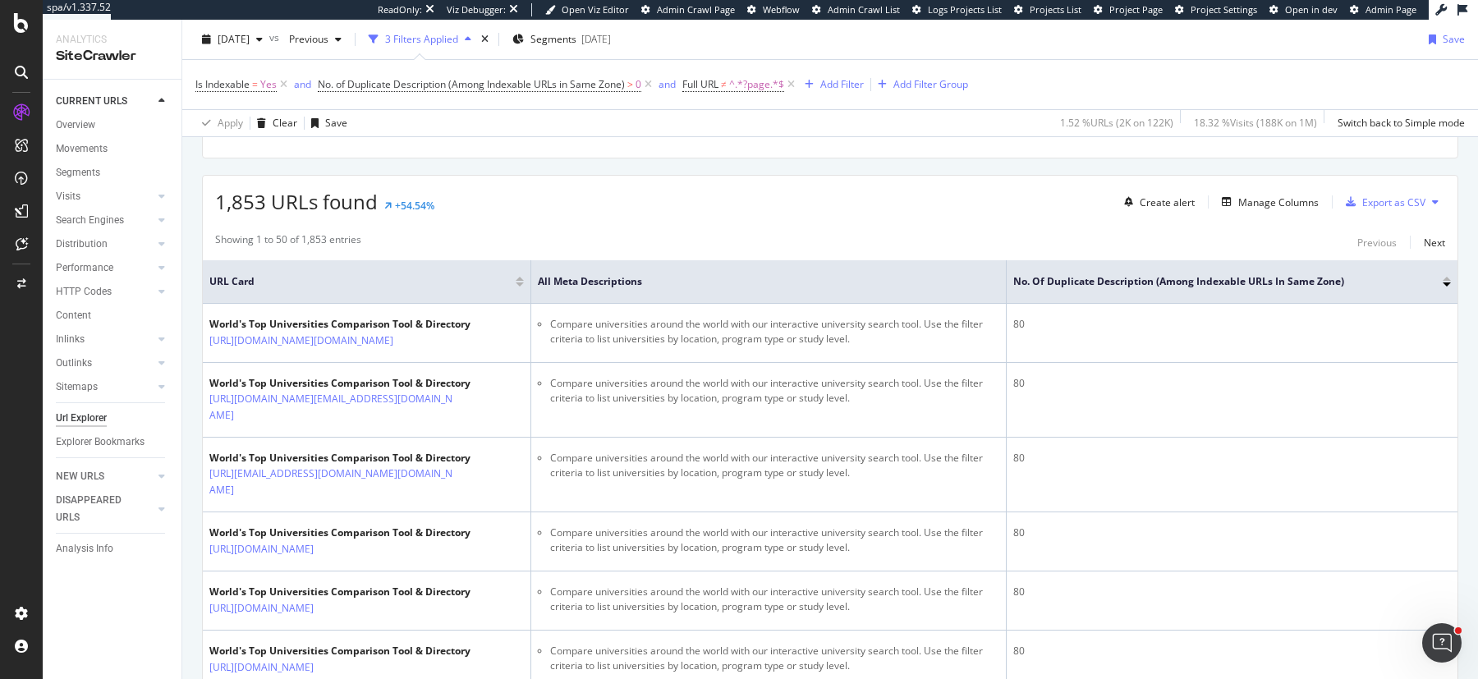
scroll to position [235, 0]
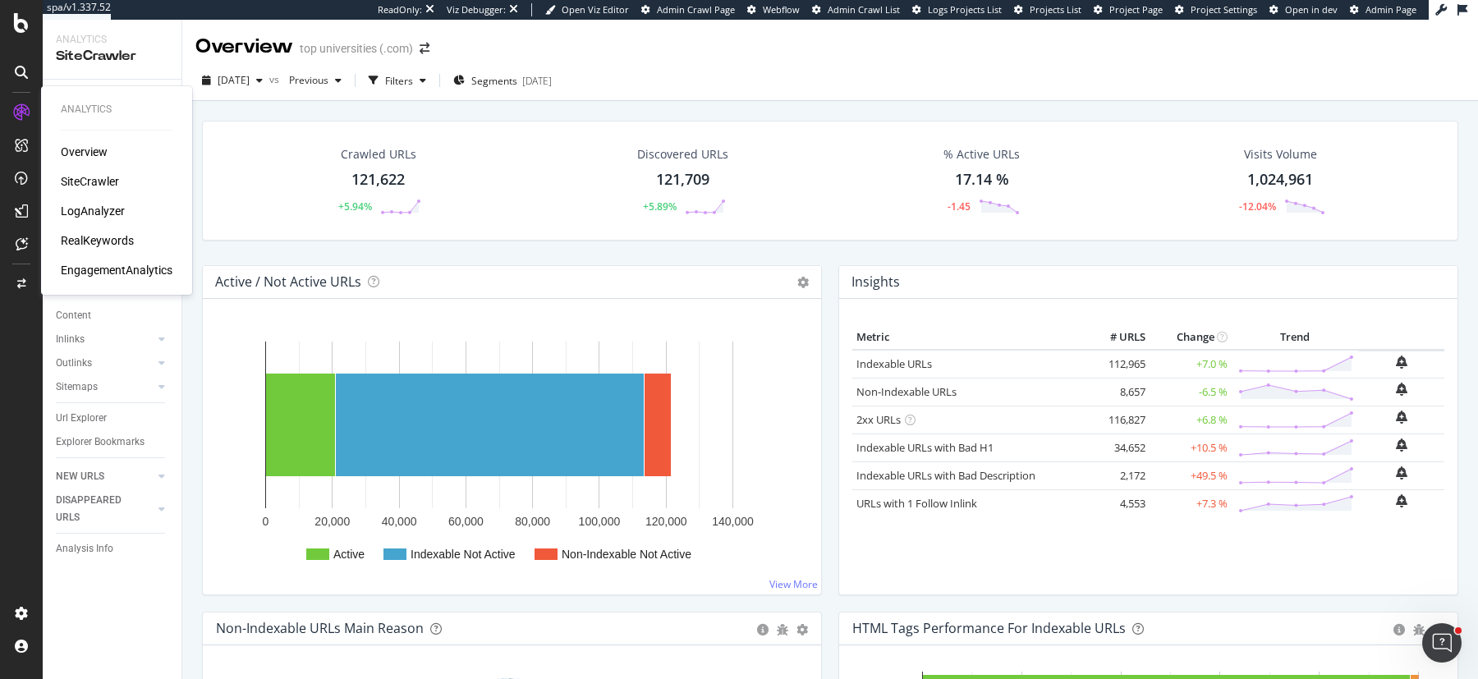
click at [98, 240] on div "RealKeywords" at bounding box center [97, 240] width 73 height 16
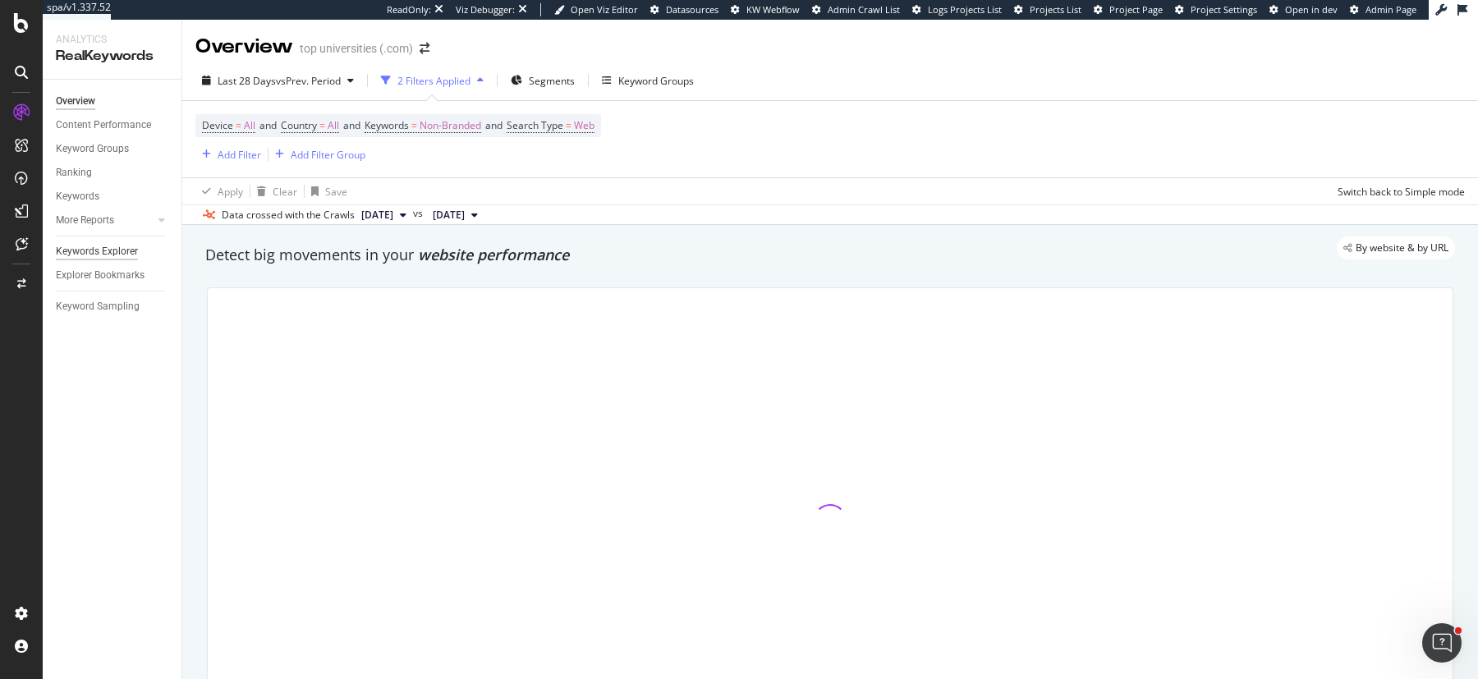
click at [103, 247] on div "Keywords Explorer" at bounding box center [97, 251] width 82 height 17
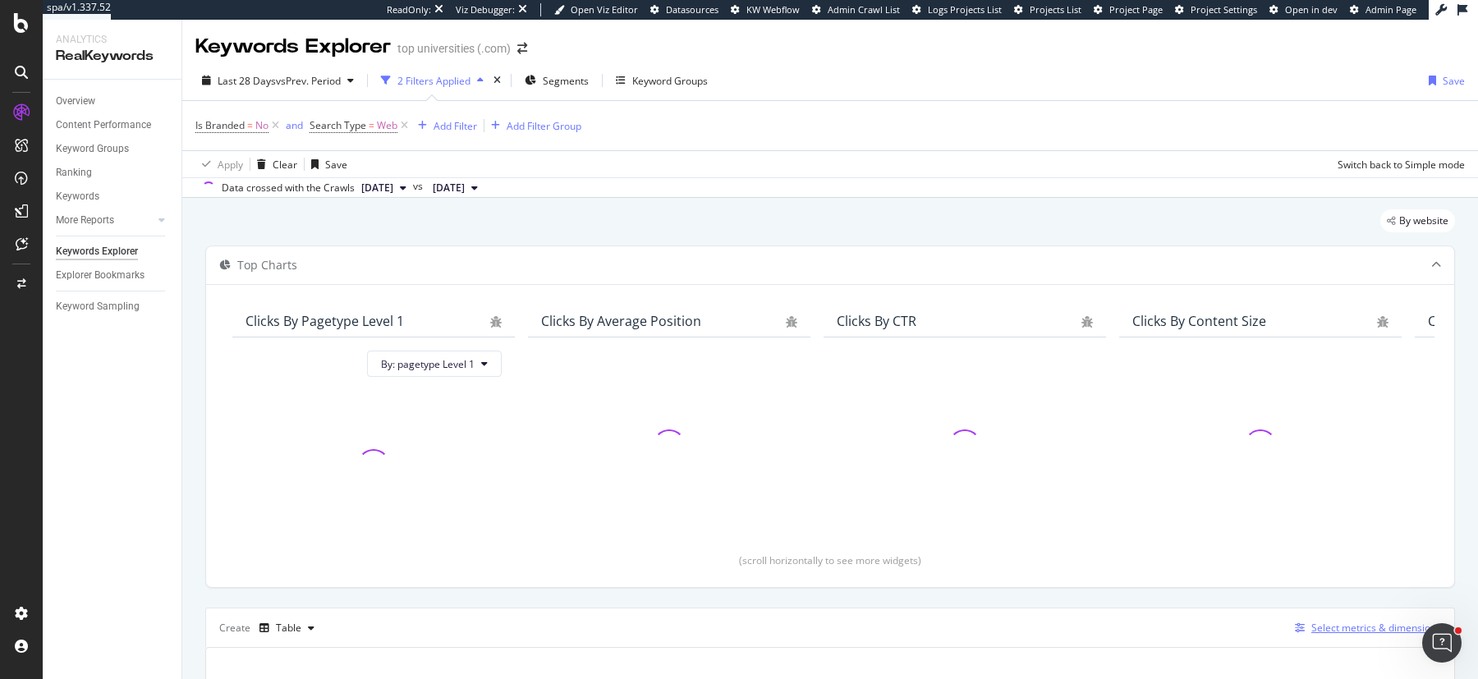
click at [1372, 631] on div "Select metrics & dimensions" at bounding box center [1377, 628] width 130 height 14
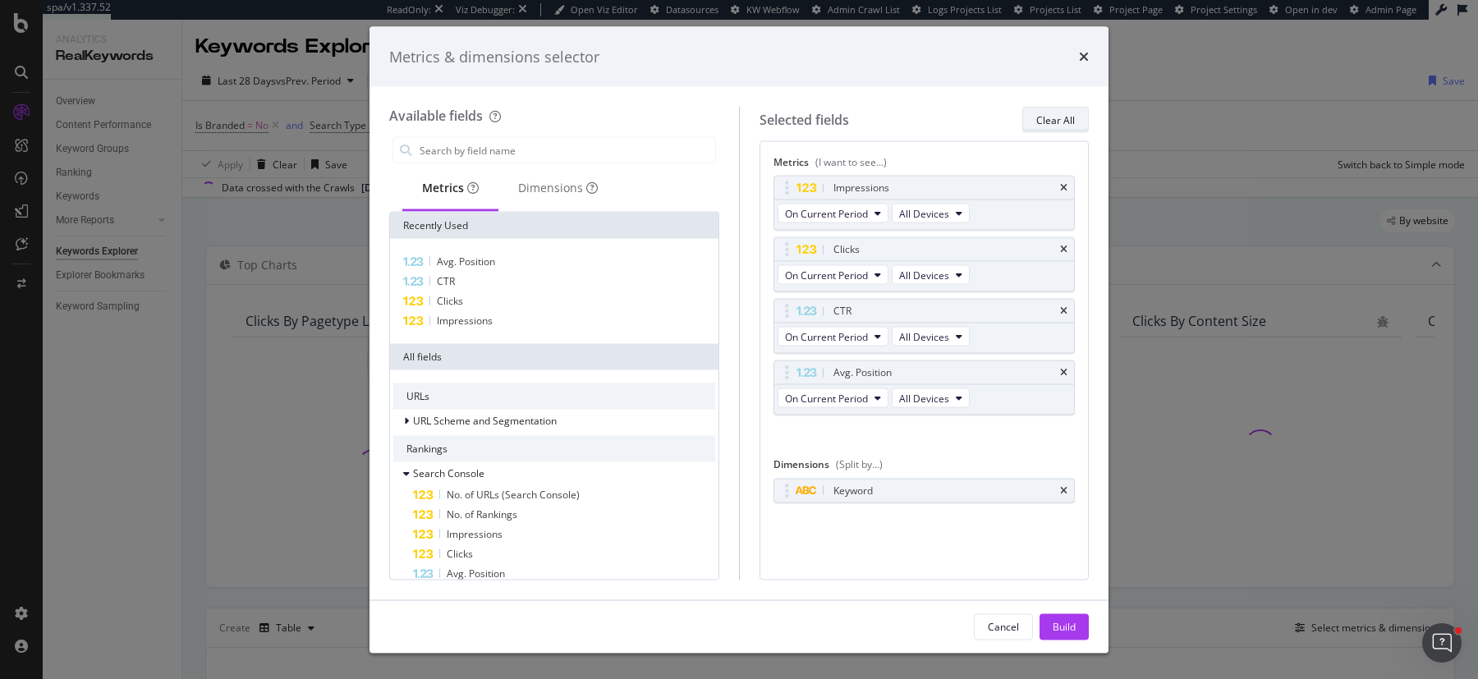
click at [1060, 118] on div "Clear All" at bounding box center [1056, 120] width 39 height 14
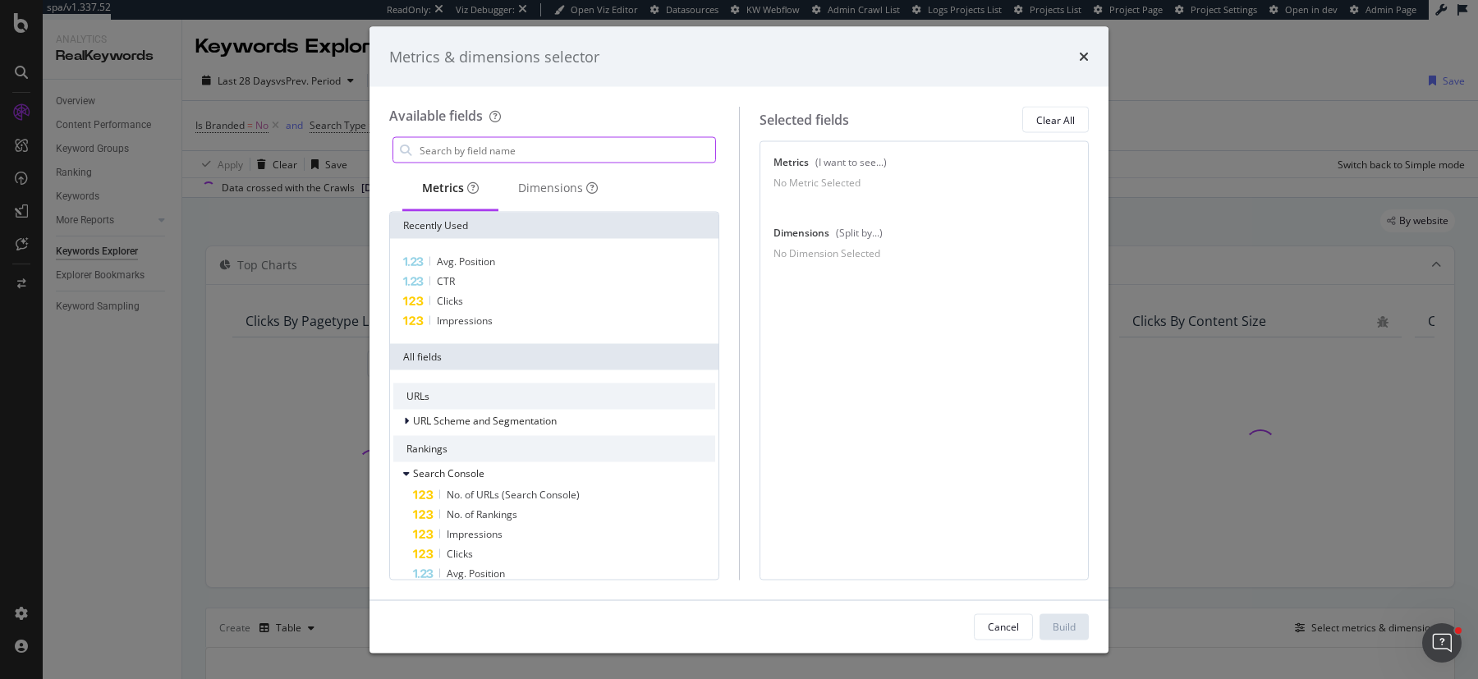
click at [539, 150] on input "modal" at bounding box center [566, 150] width 297 height 25
click at [515, 195] on div "Dimensions" at bounding box center [558, 189] width 119 height 45
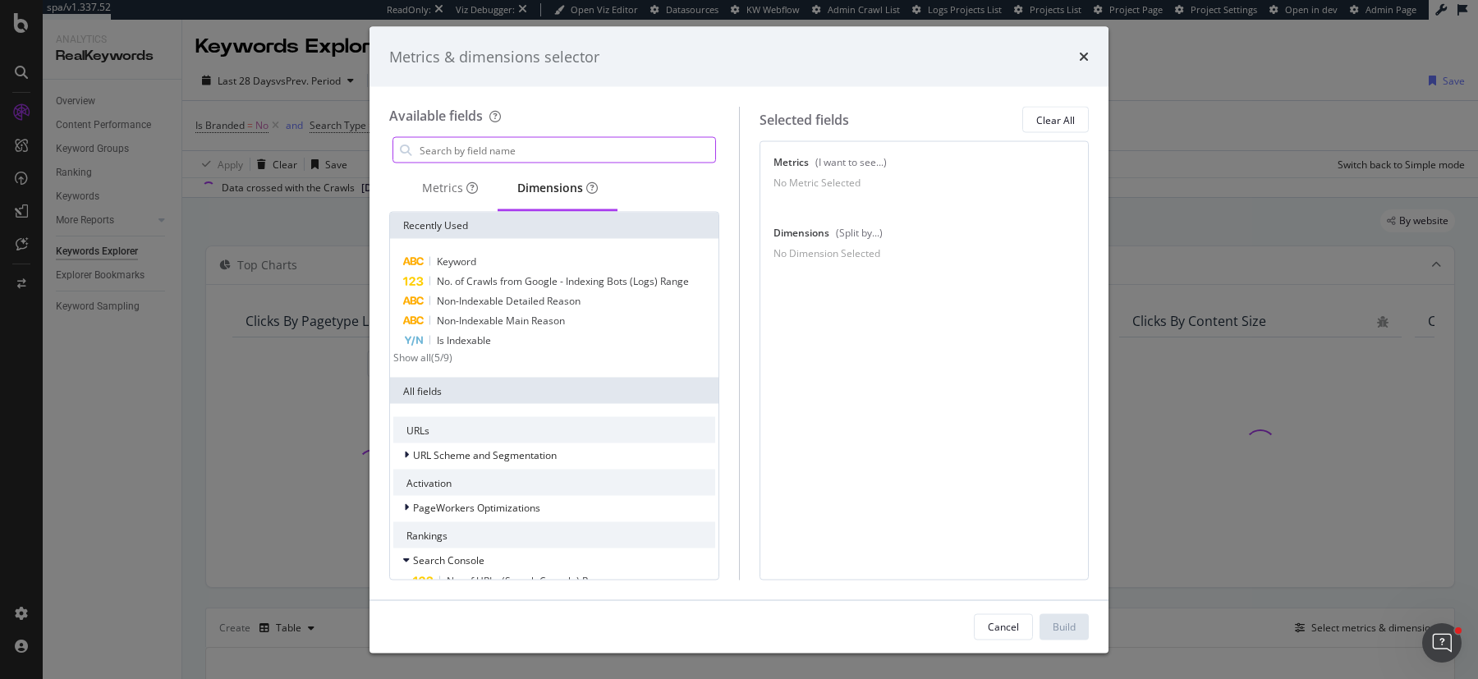
click at [521, 145] on input "modal" at bounding box center [566, 150] width 297 height 25
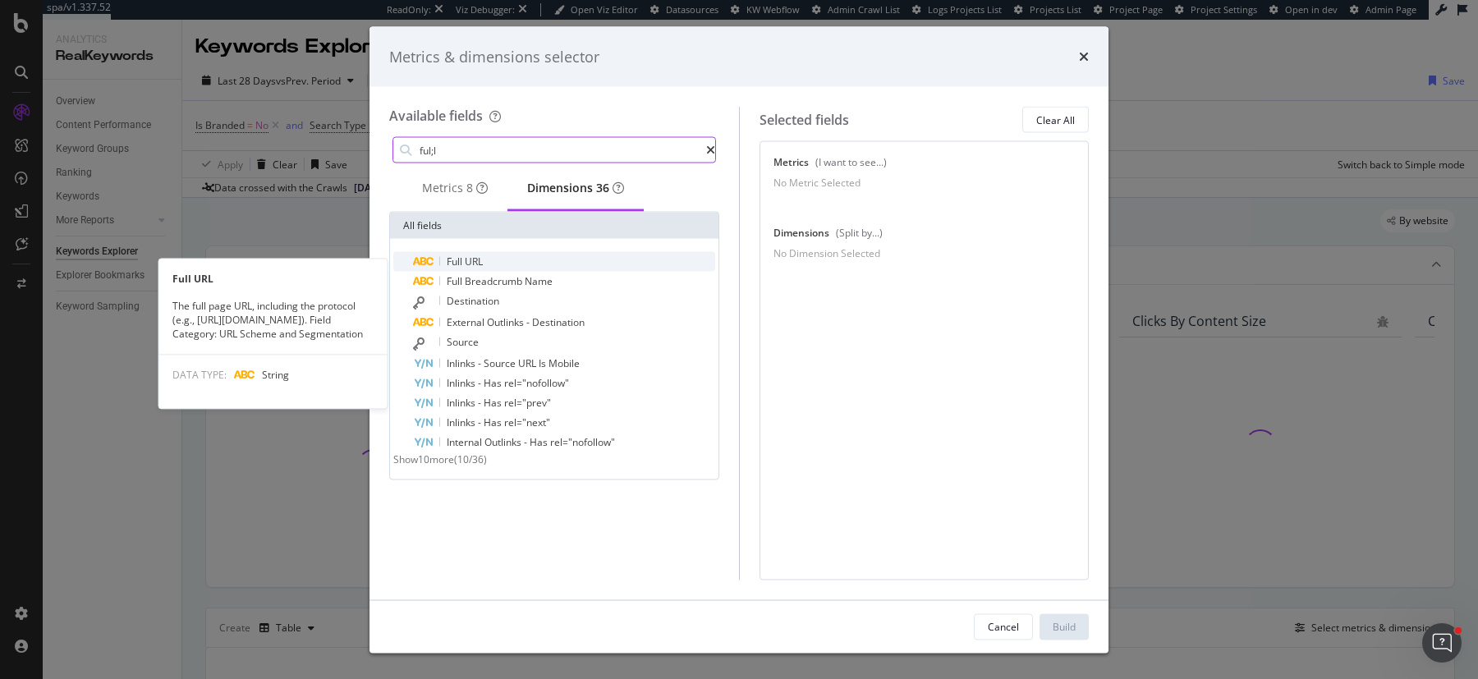
type input "ful;l"
click at [499, 267] on div "Full URL" at bounding box center [564, 262] width 302 height 20
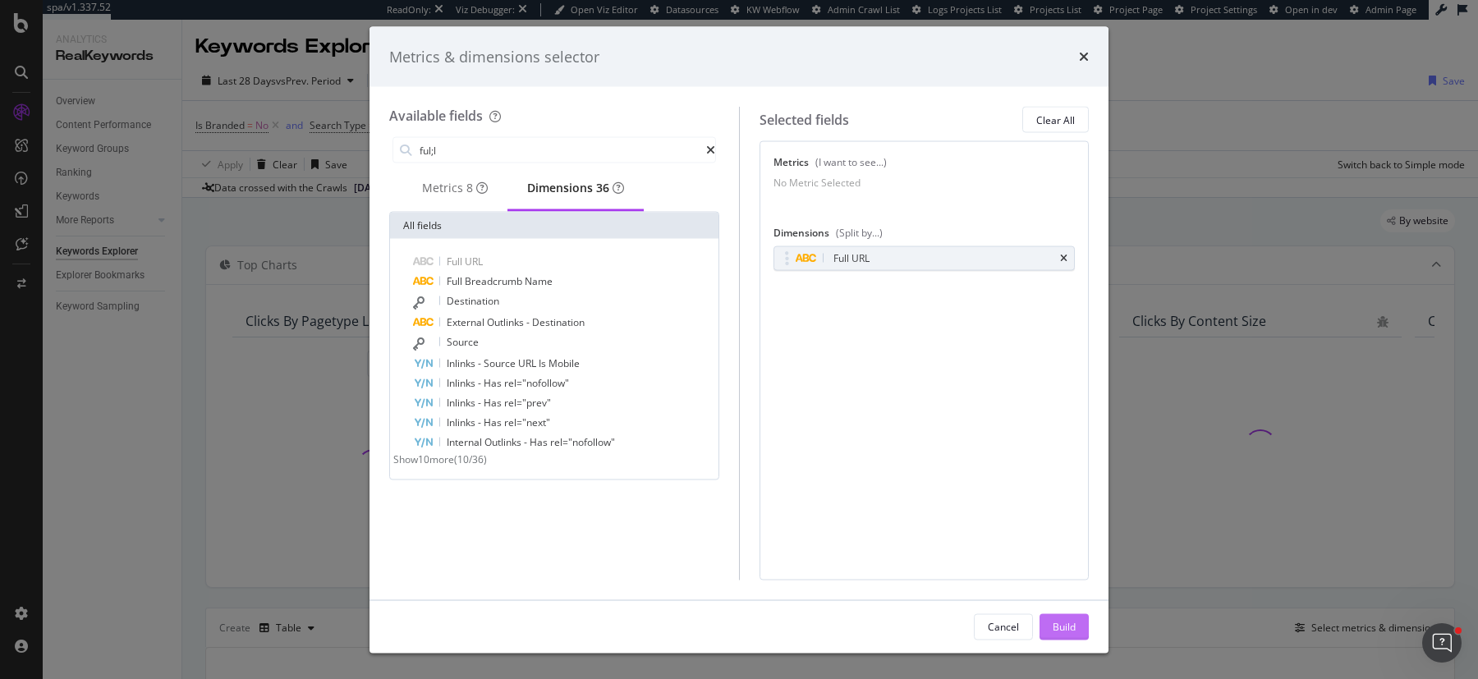
click at [1060, 621] on div "Build" at bounding box center [1064, 626] width 23 height 14
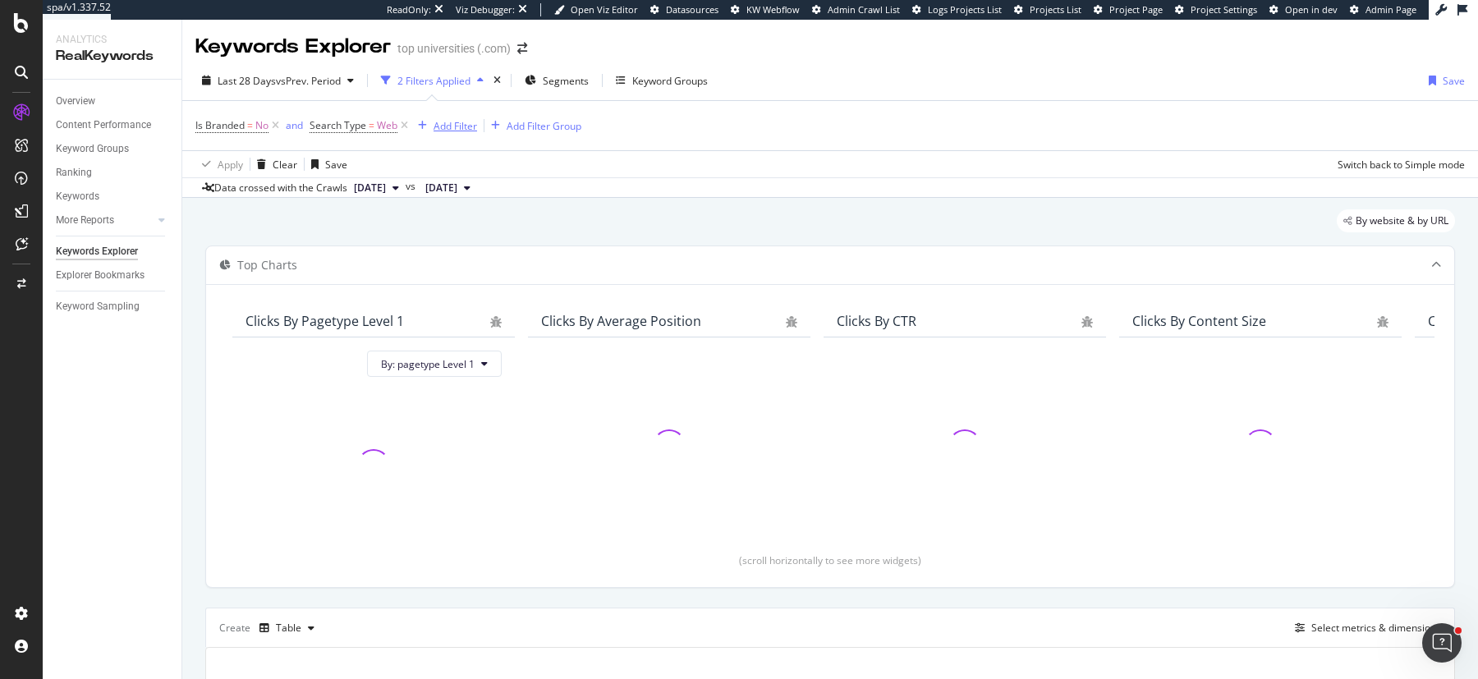
click at [436, 130] on div "Add Filter" at bounding box center [456, 126] width 44 height 14
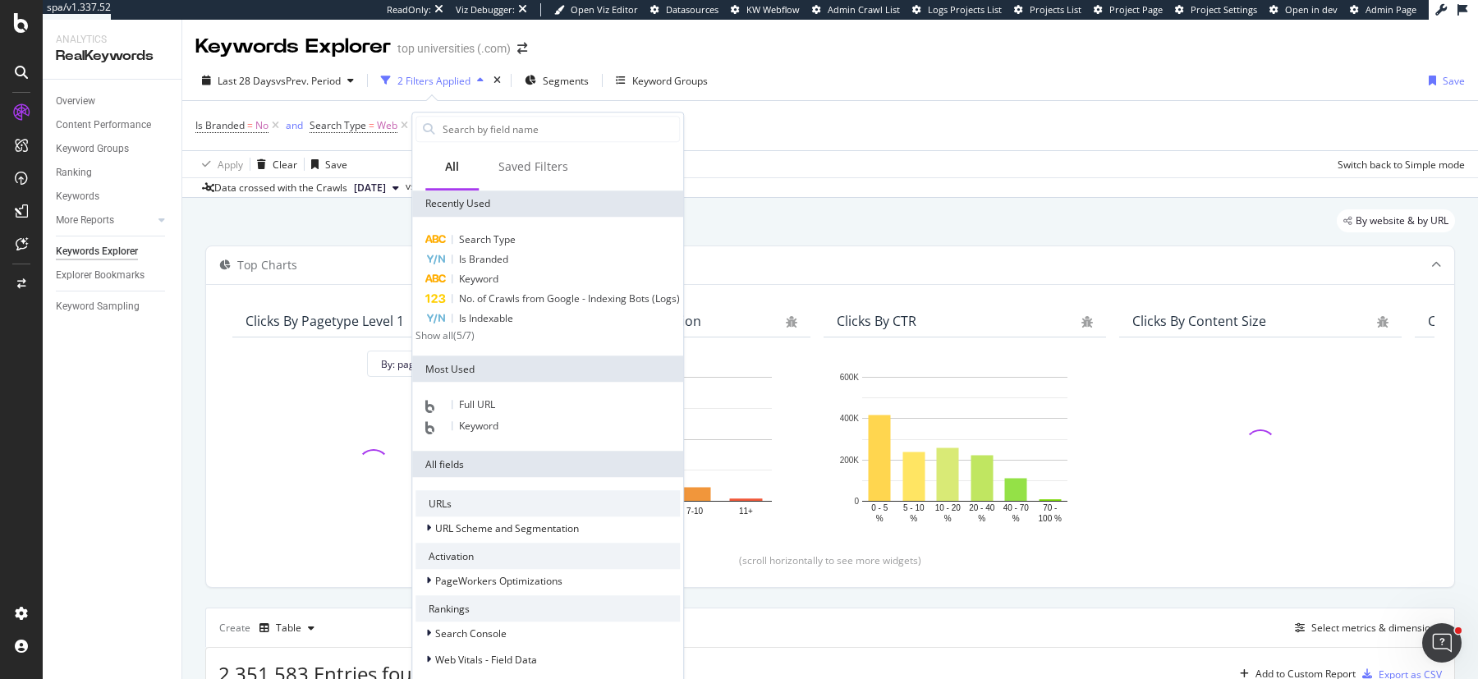
scroll to position [661, 0]
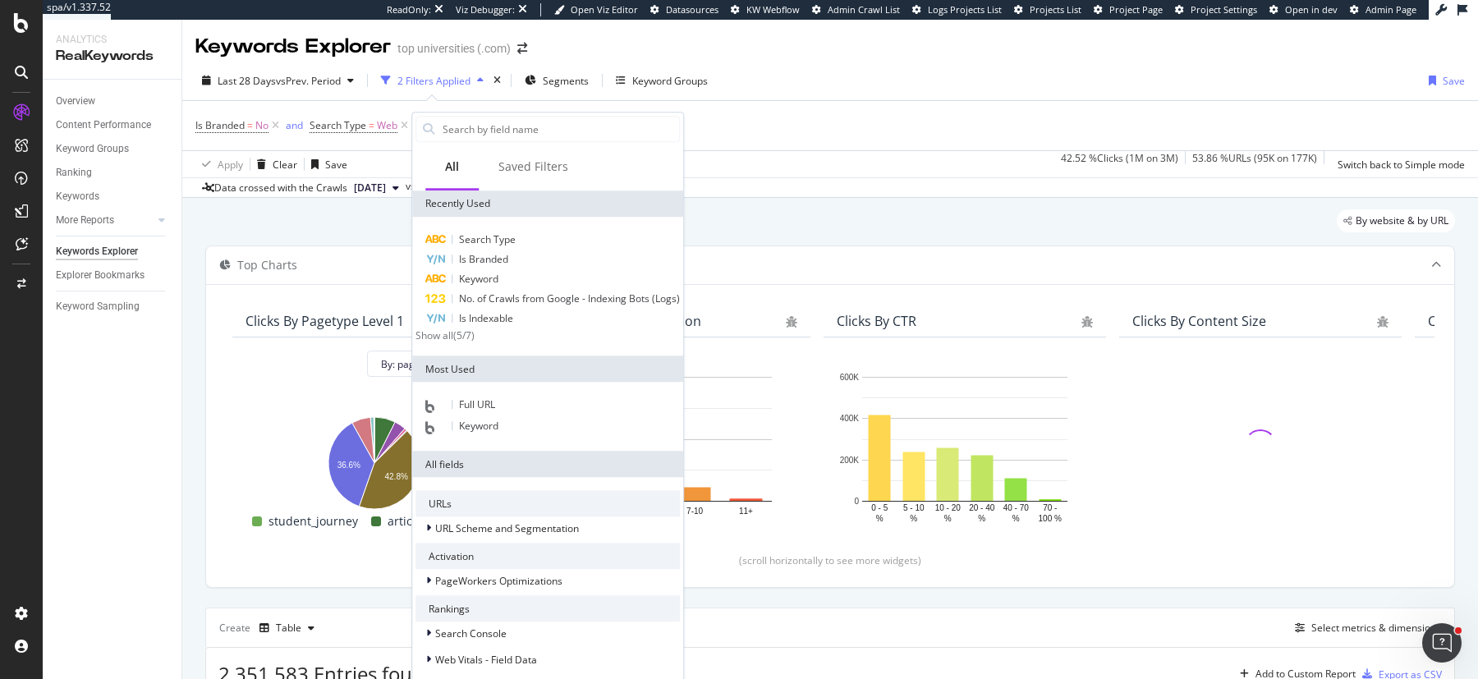
scroll to position [0, 0]
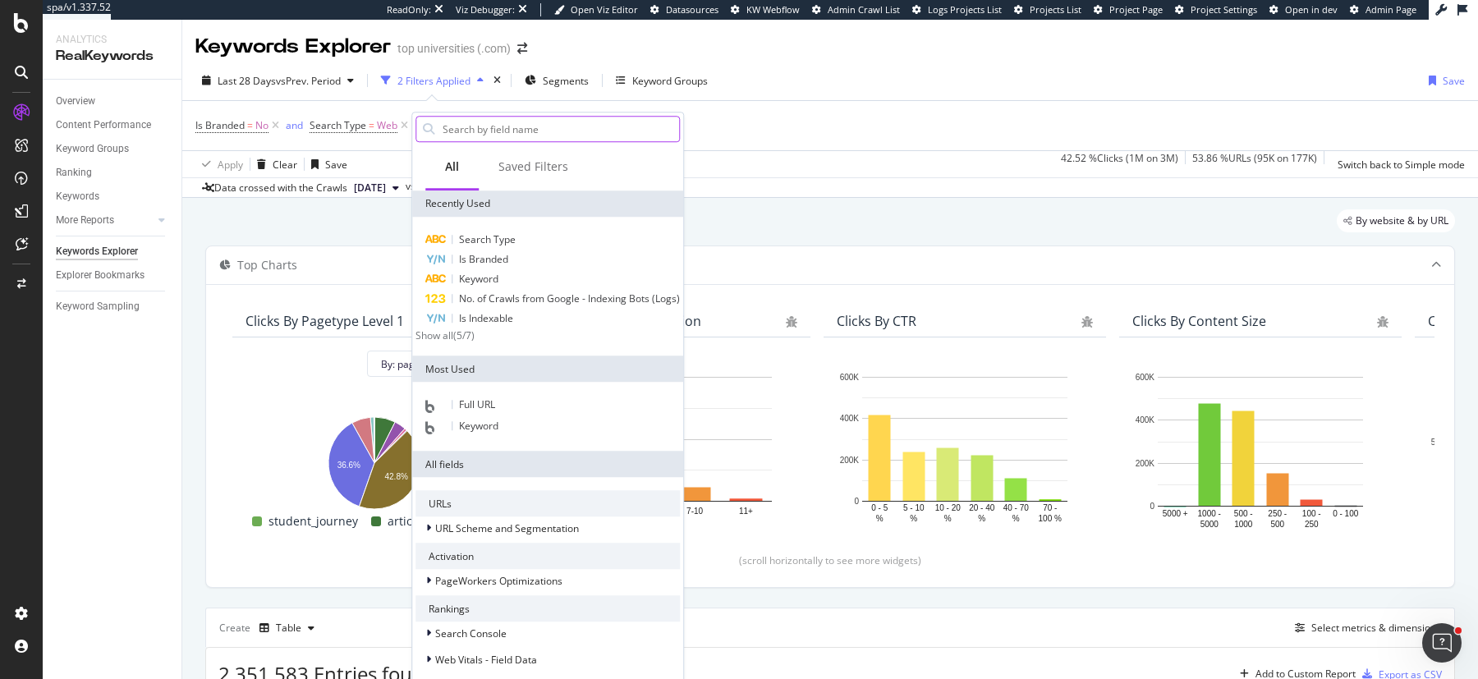
click at [483, 126] on input "text" at bounding box center [560, 129] width 238 height 25
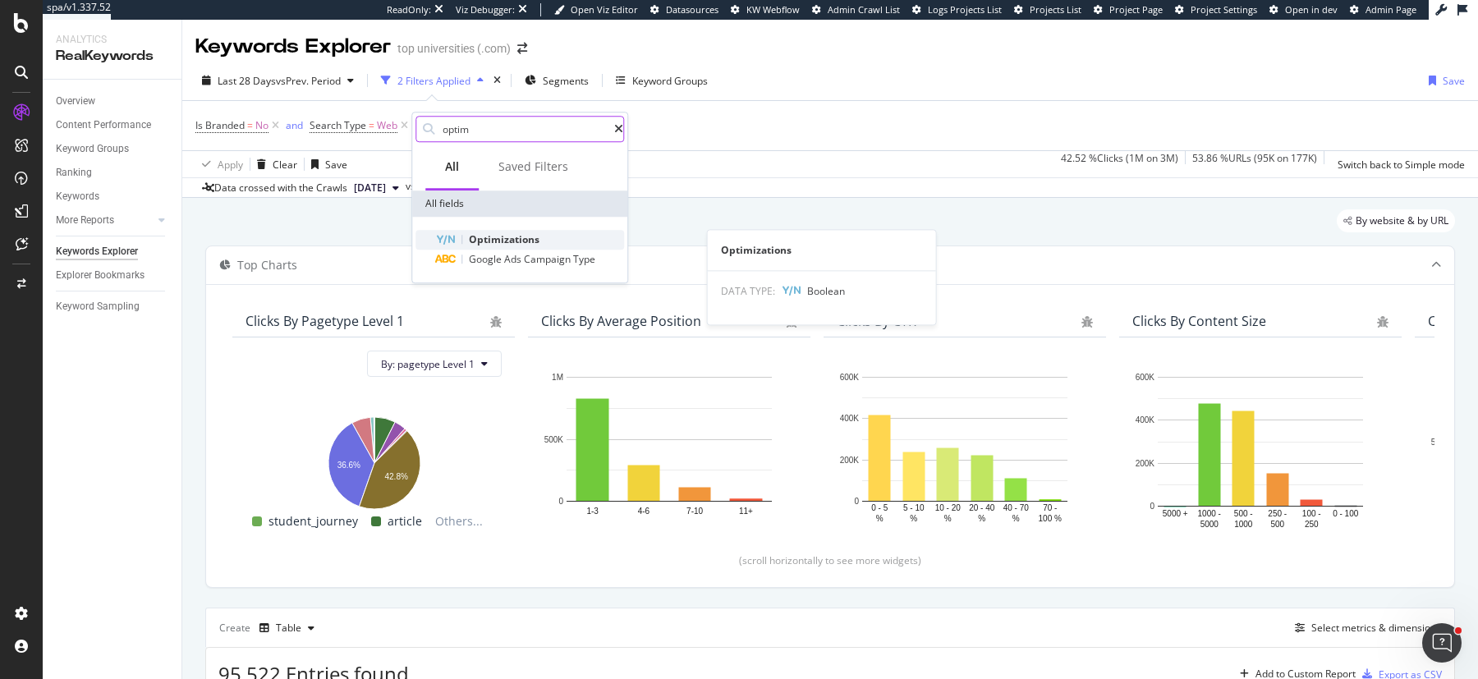
type input "optim"
click at [578, 240] on div "Optimizations" at bounding box center [529, 240] width 189 height 20
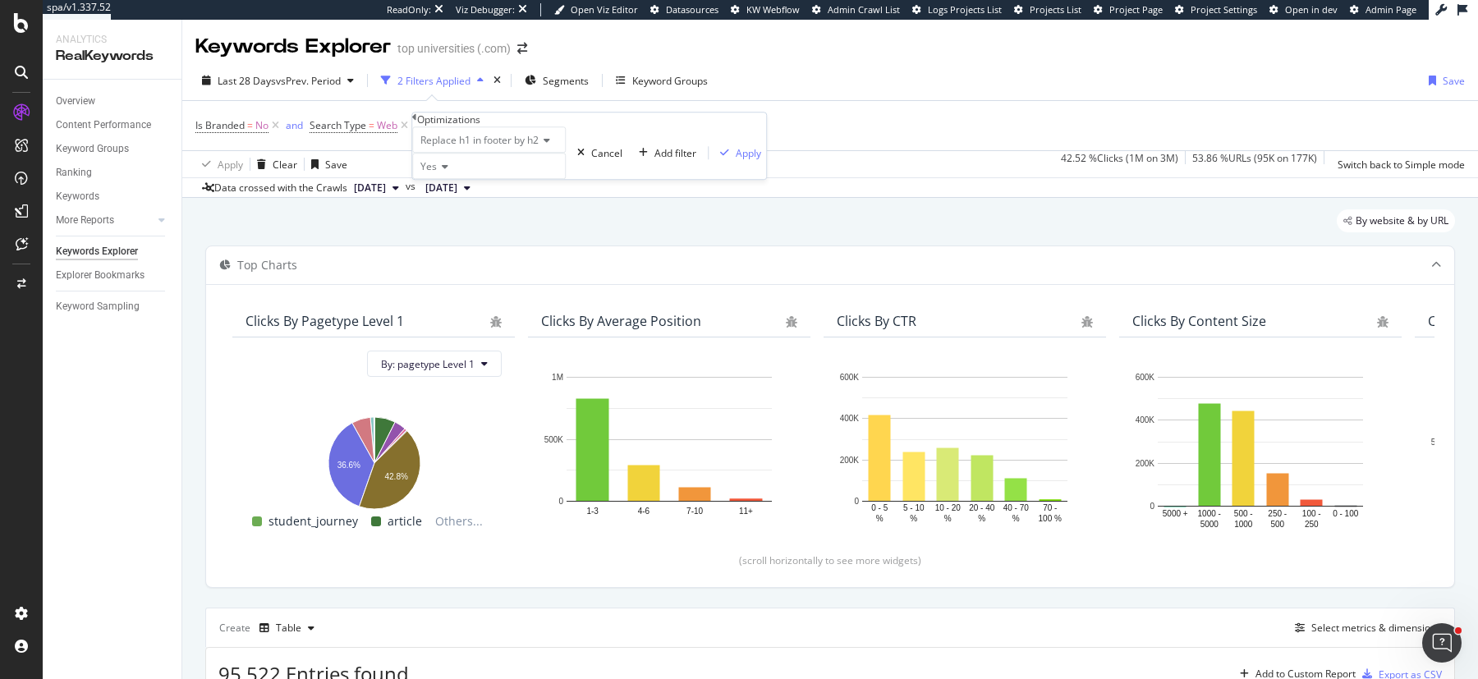
click at [480, 147] on span "Replace h1 in footer by h2" at bounding box center [480, 140] width 118 height 14
click at [503, 218] on span "Title automatic update for Country" at bounding box center [476, 204] width 118 height 28
click at [775, 160] on div "Apply" at bounding box center [787, 153] width 25 height 14
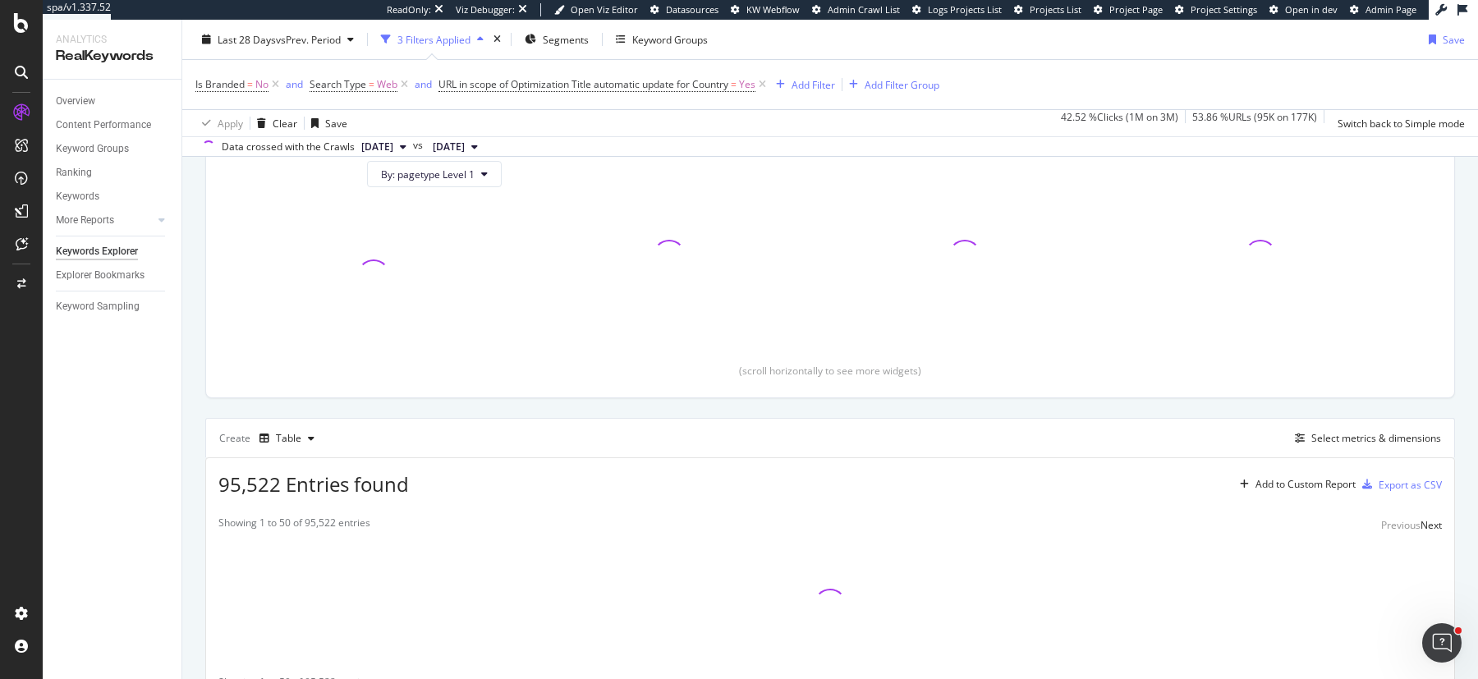
scroll to position [246, 0]
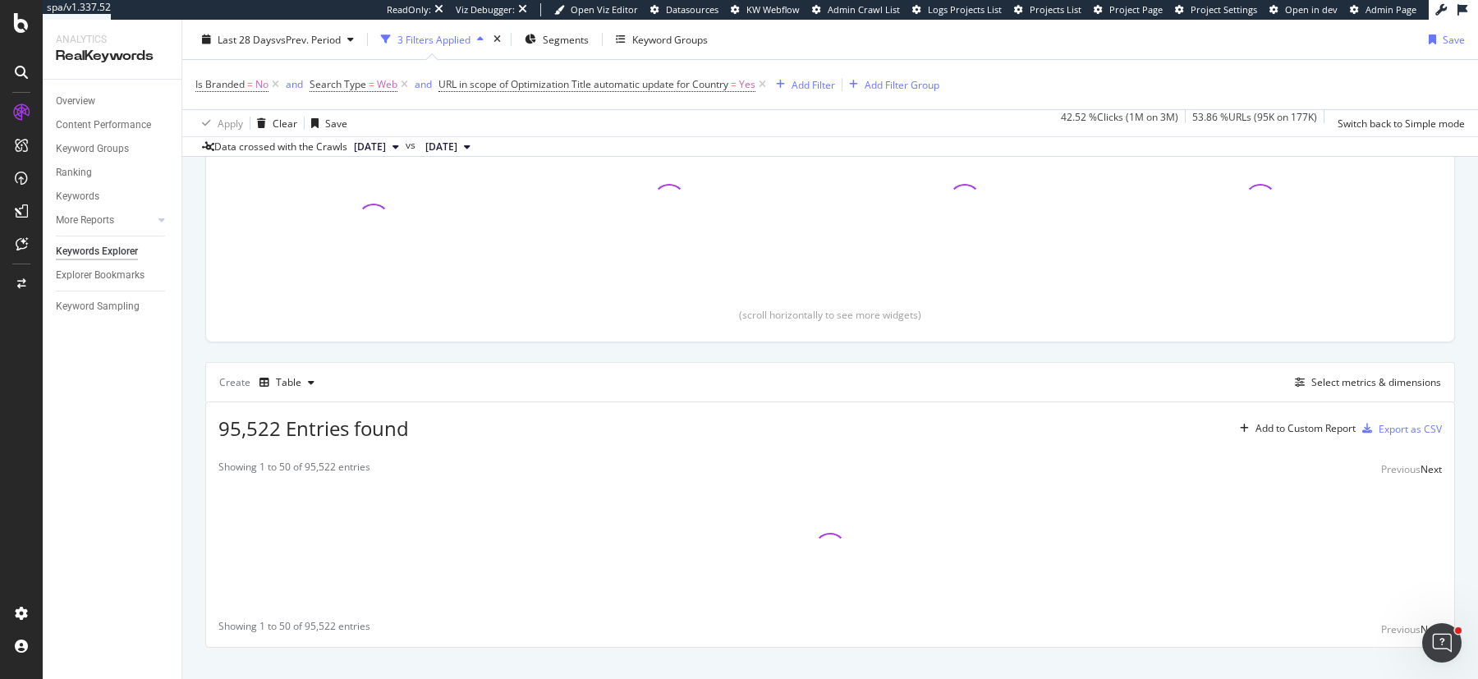
click at [199, 517] on div "By URL Top Charts Clicks By pagetype Level 1 By: pagetype Level 1 Clicks By Ave…" at bounding box center [830, 328] width 1296 height 753
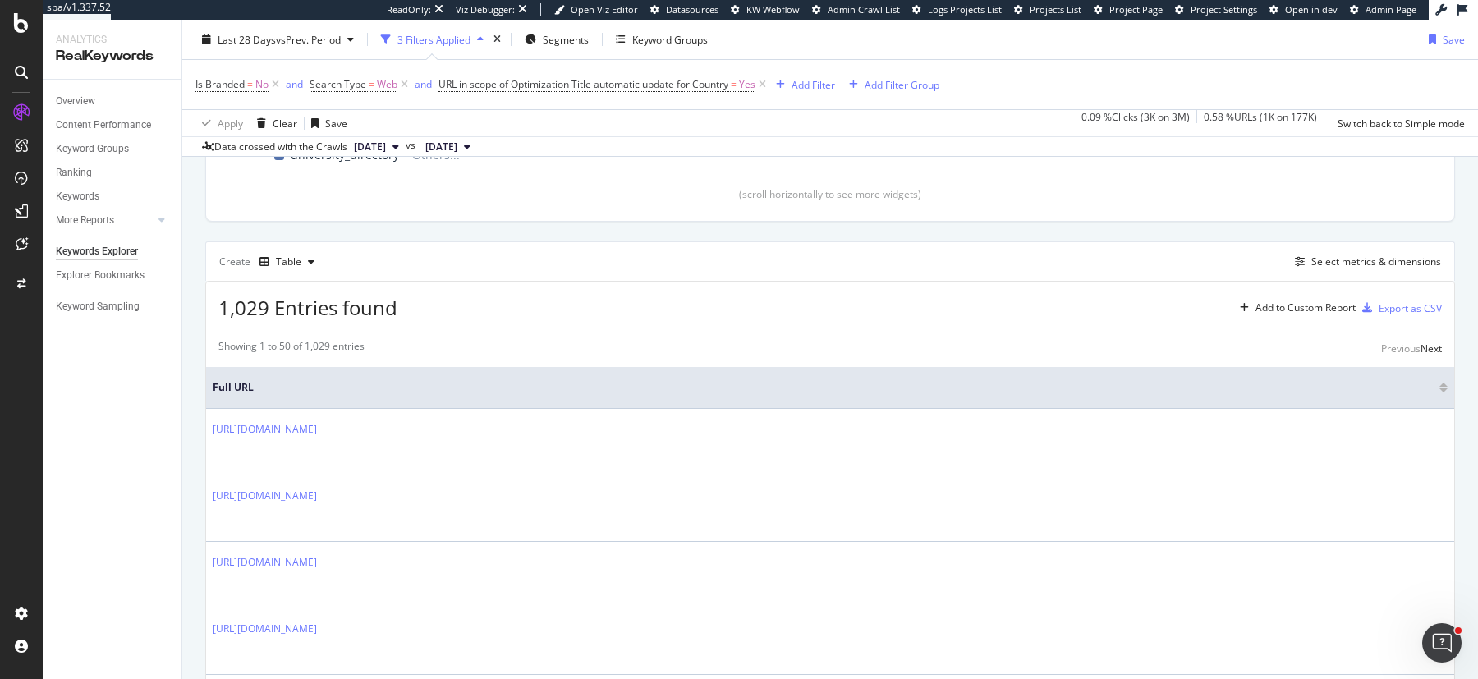
scroll to position [366, 0]
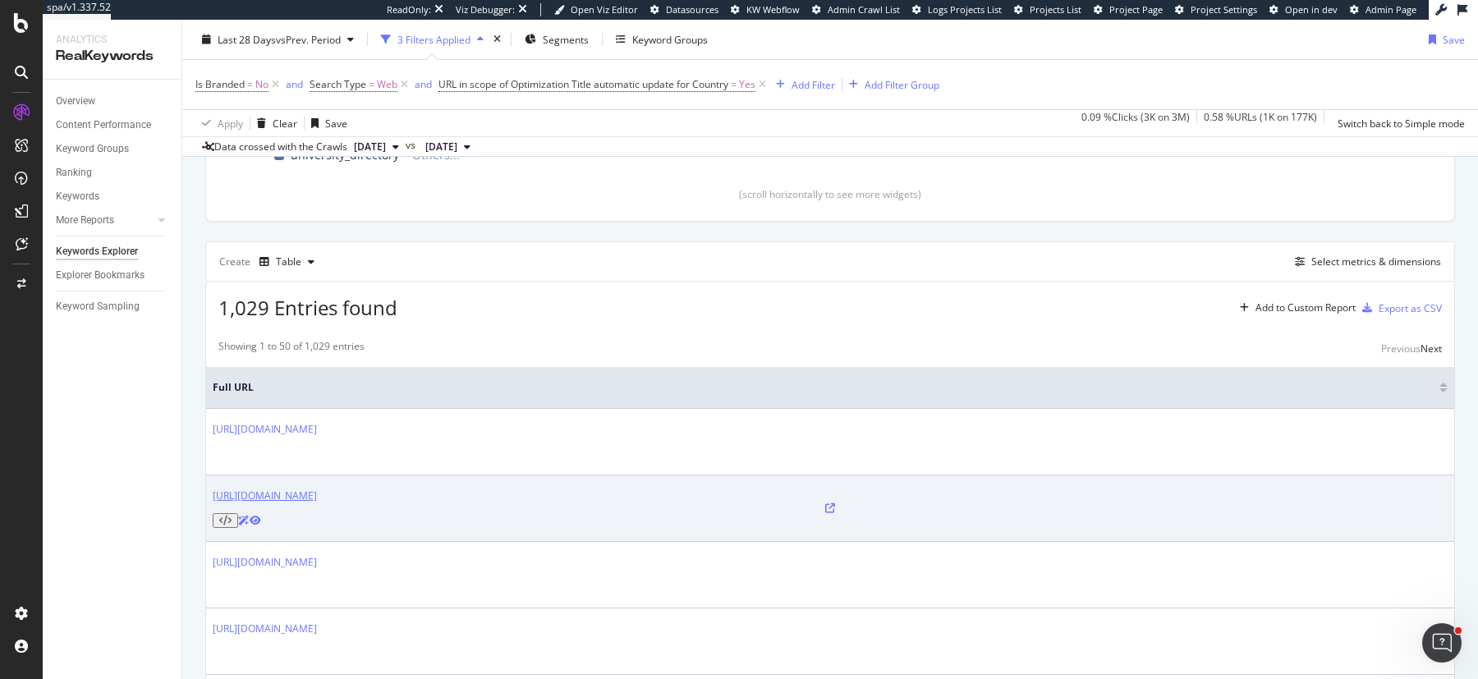
copy link "https://www.topuniversities.com/universities/pakistan/law-and-legal-studies?cou…"
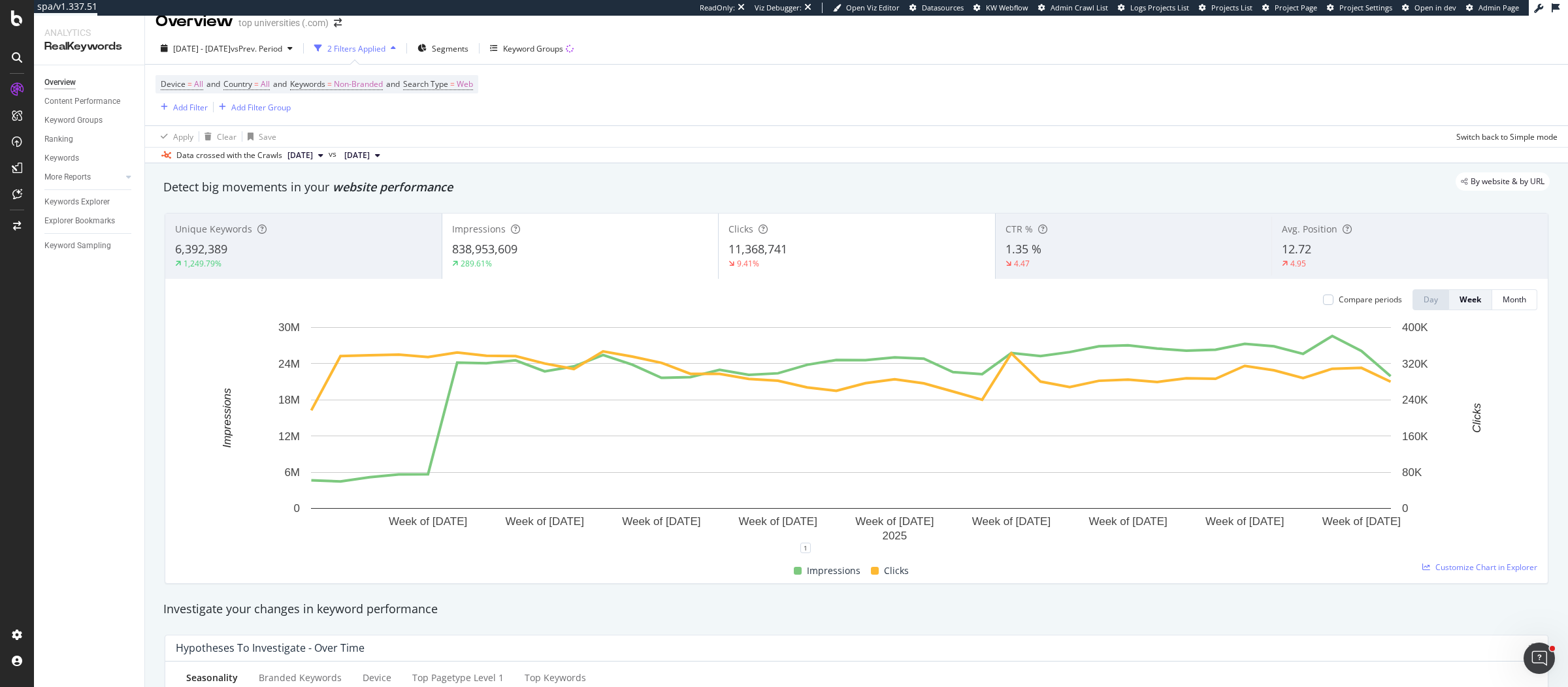
scroll to position [37, 0]
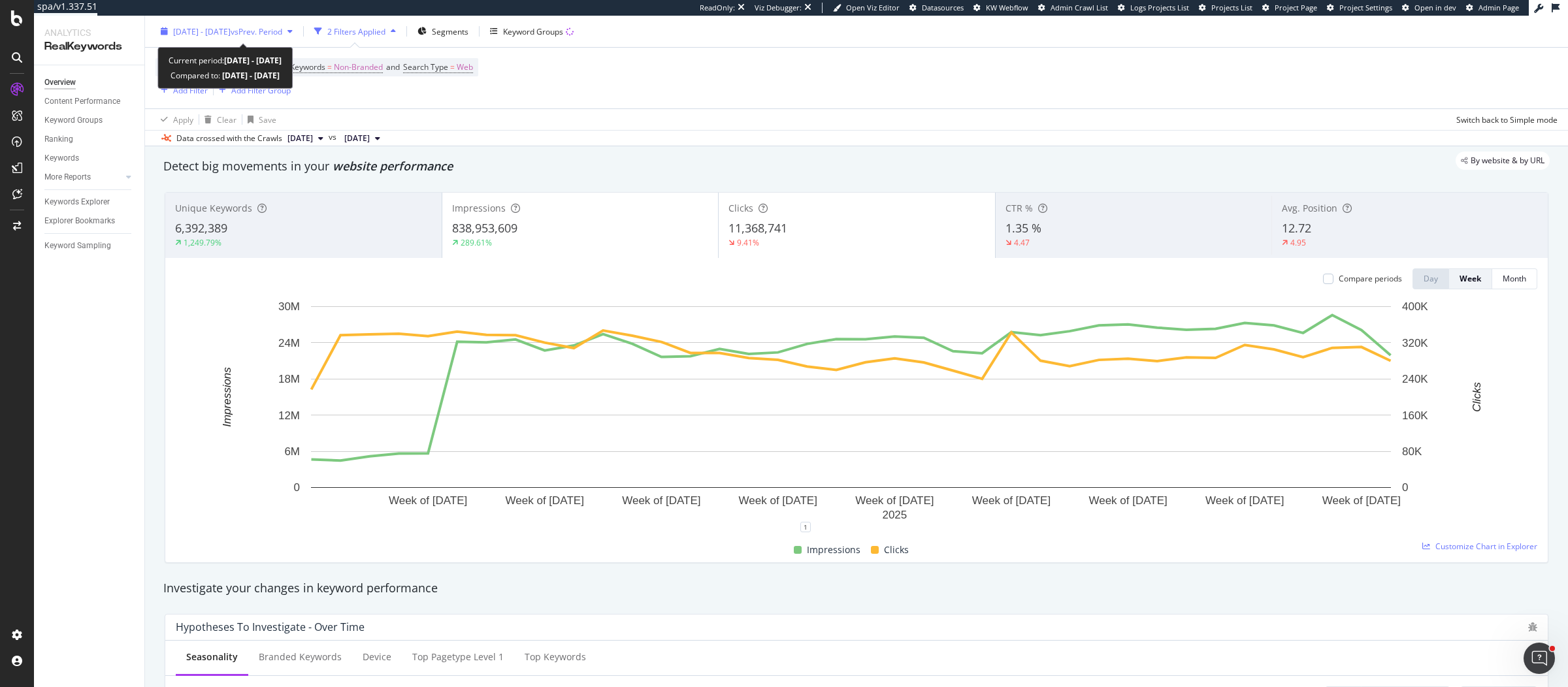
click at [282, 30] on span "vs Prev. Period" at bounding box center [256, 31] width 52 height 11
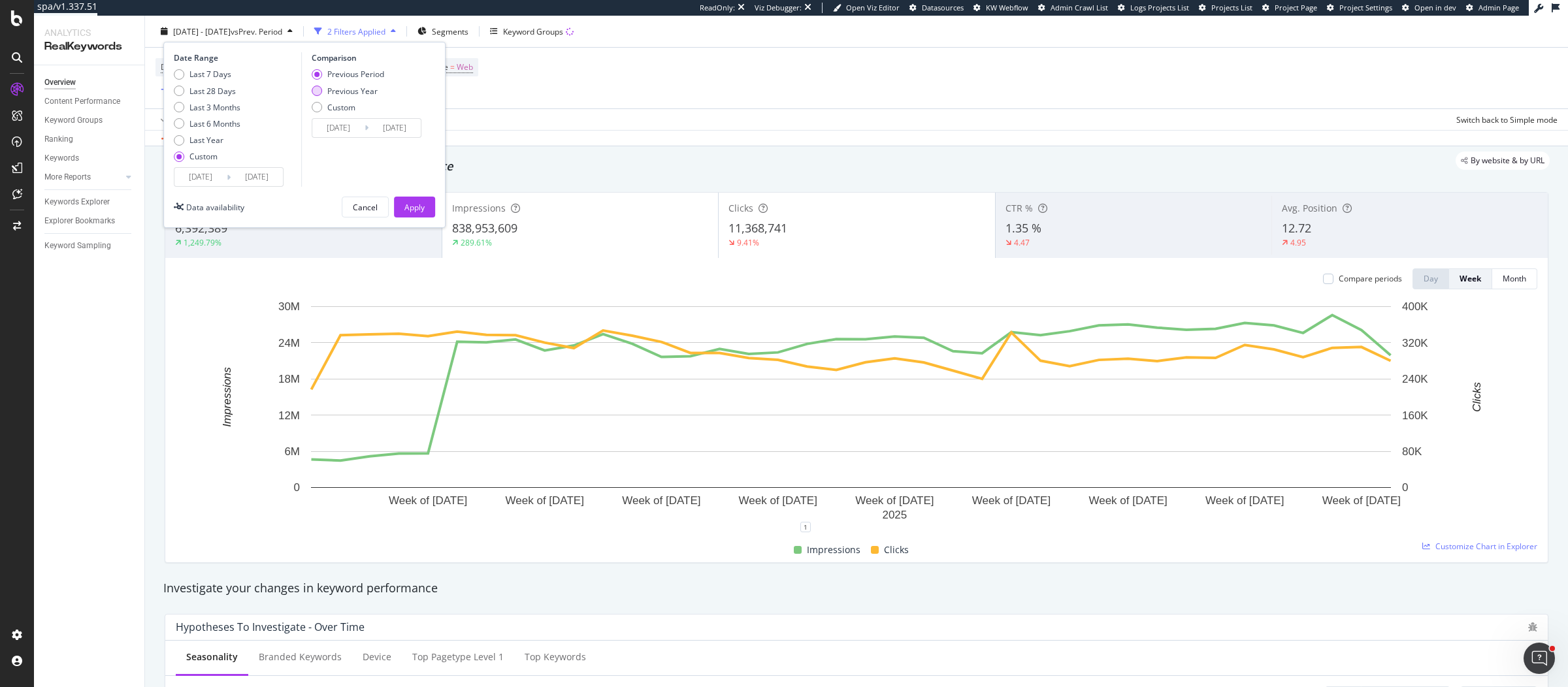
click at [335, 88] on div "Previous Year" at bounding box center [352, 91] width 50 height 11
type input "2024/01/03"
type input "2024/09/21"
click at [330, 127] on input "2024/01/03" at bounding box center [339, 127] width 53 height 18
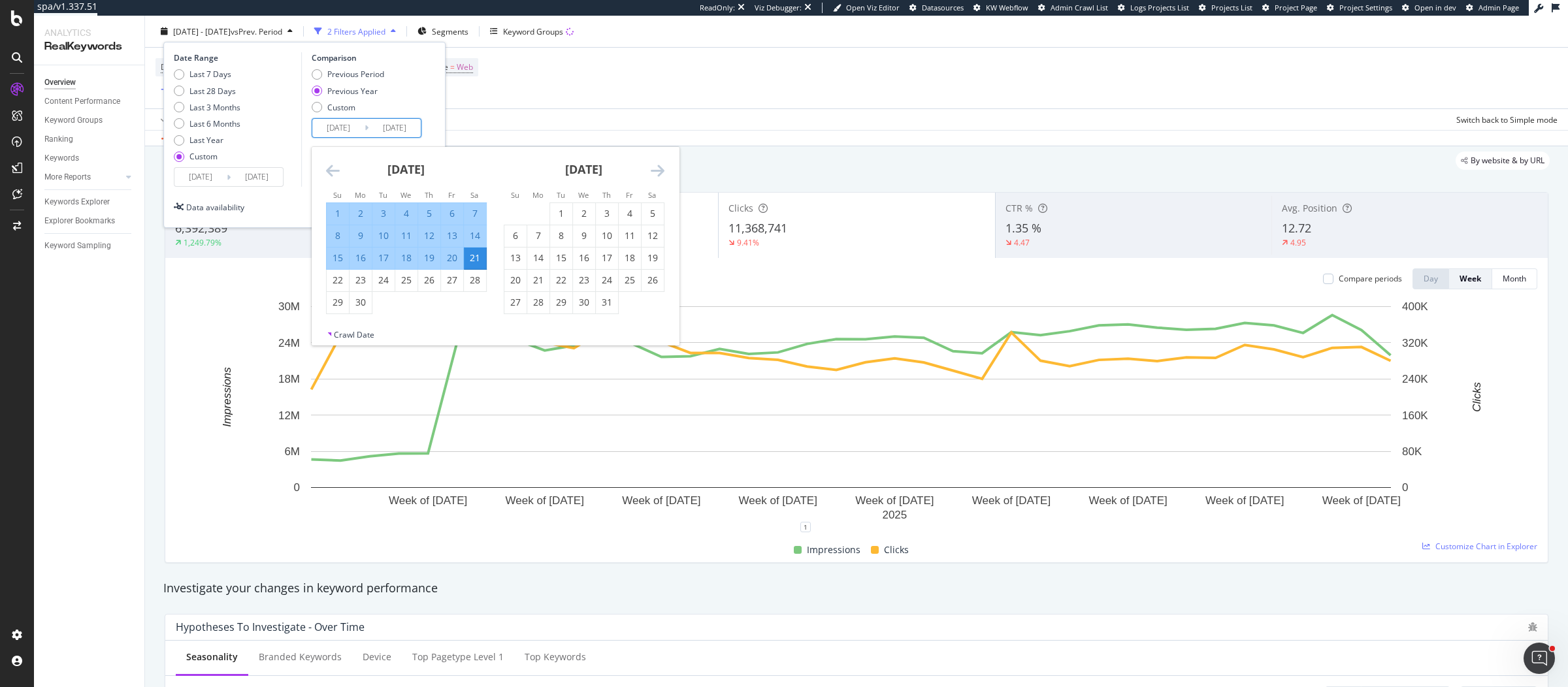
click at [333, 166] on icon "Move backward to switch to the previous month." at bounding box center [333, 171] width 14 height 16
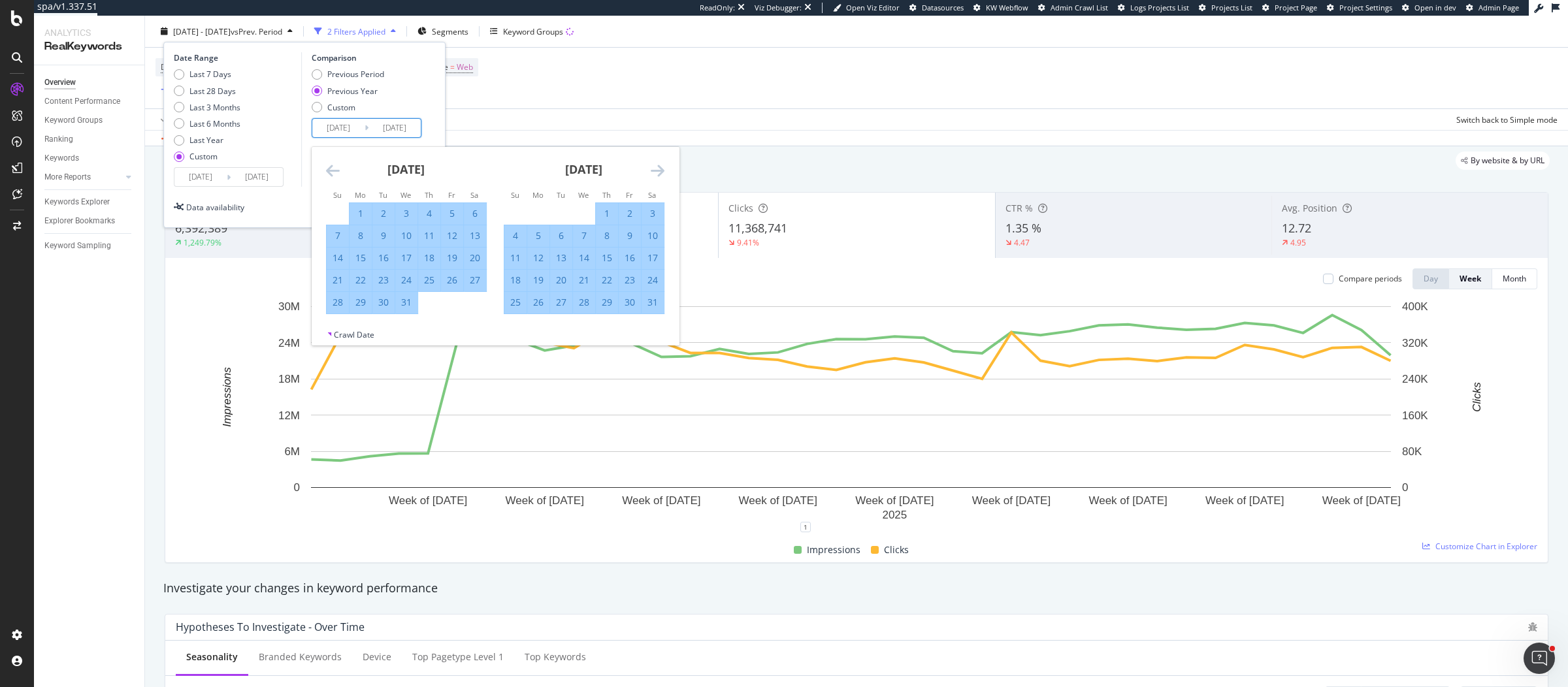
click at [333, 166] on icon "Move backward to switch to the previous month." at bounding box center [333, 171] width 14 height 16
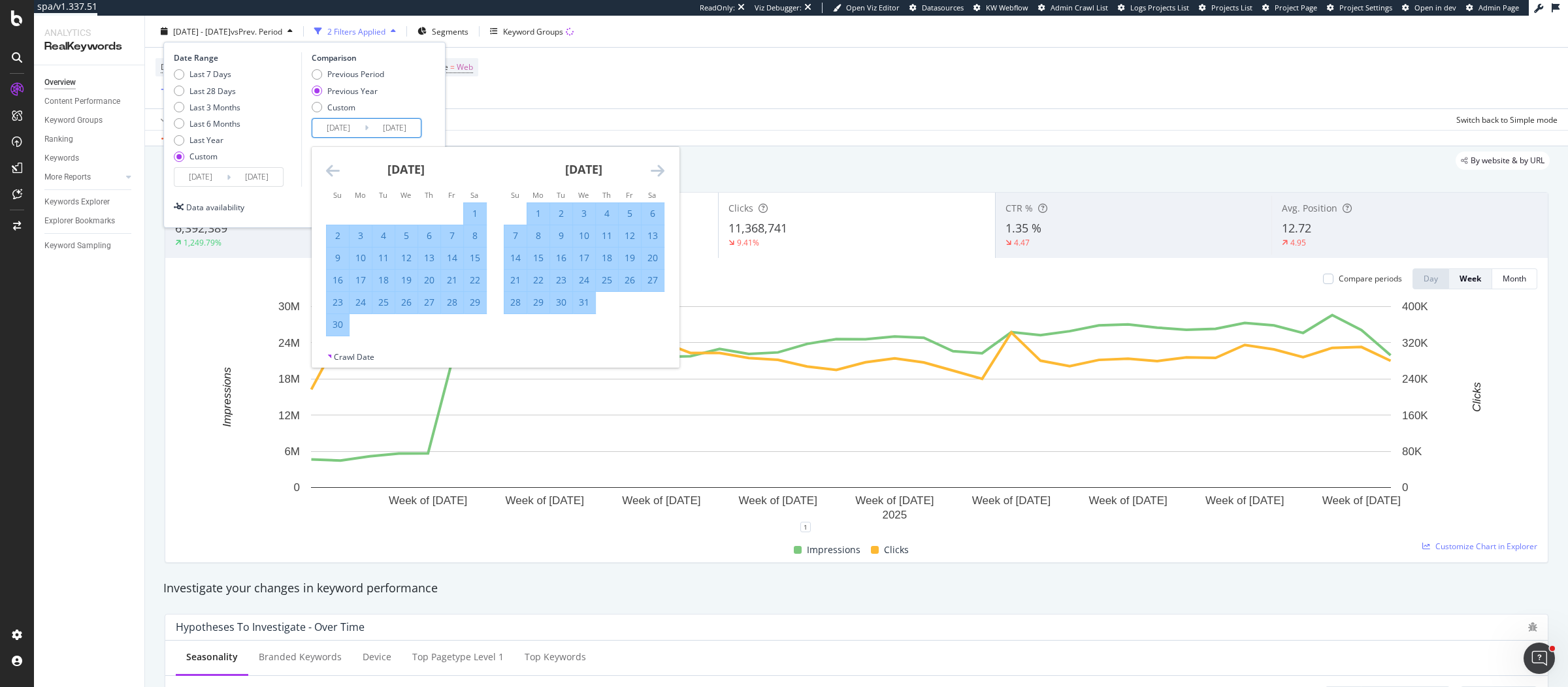
click at [333, 166] on icon "Move backward to switch to the previous month." at bounding box center [333, 171] width 14 height 16
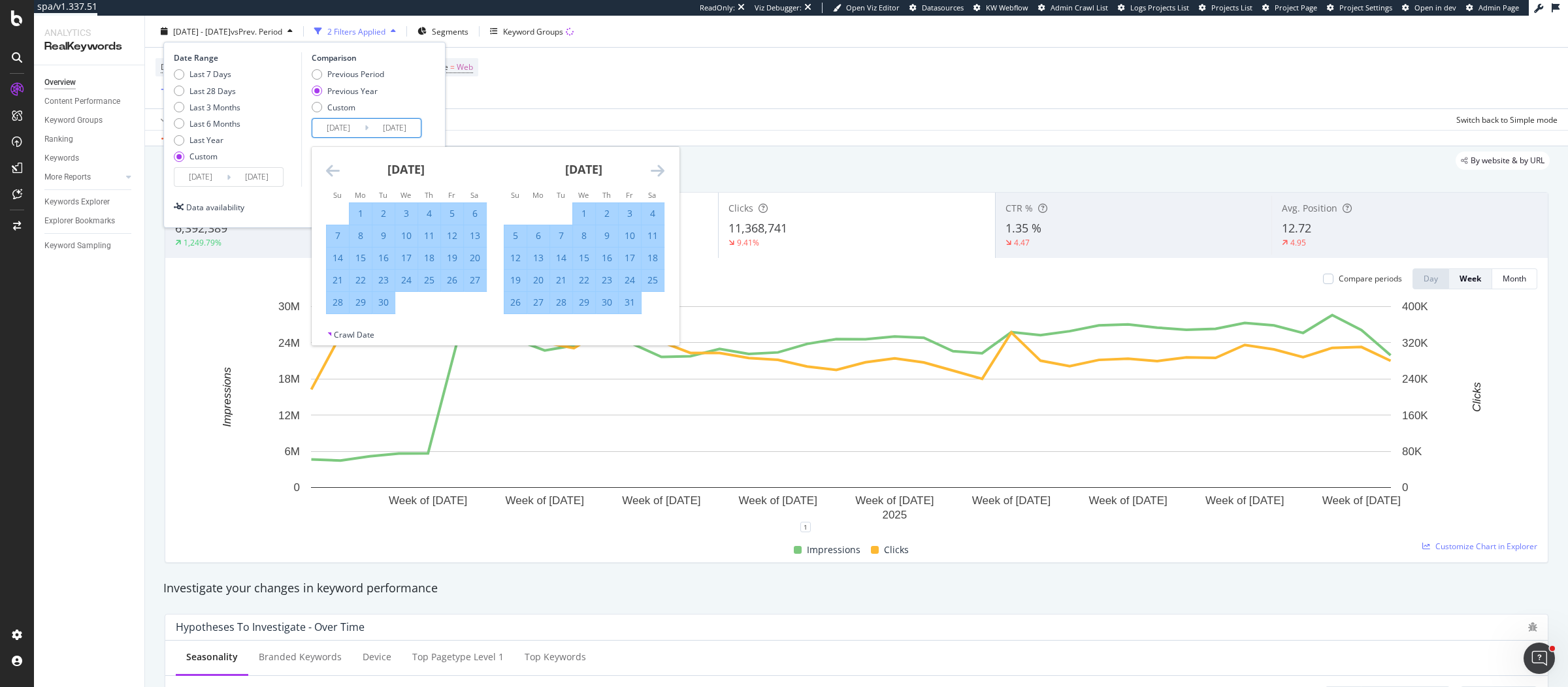
click at [333, 166] on icon "Move backward to switch to the previous month." at bounding box center [333, 171] width 14 height 16
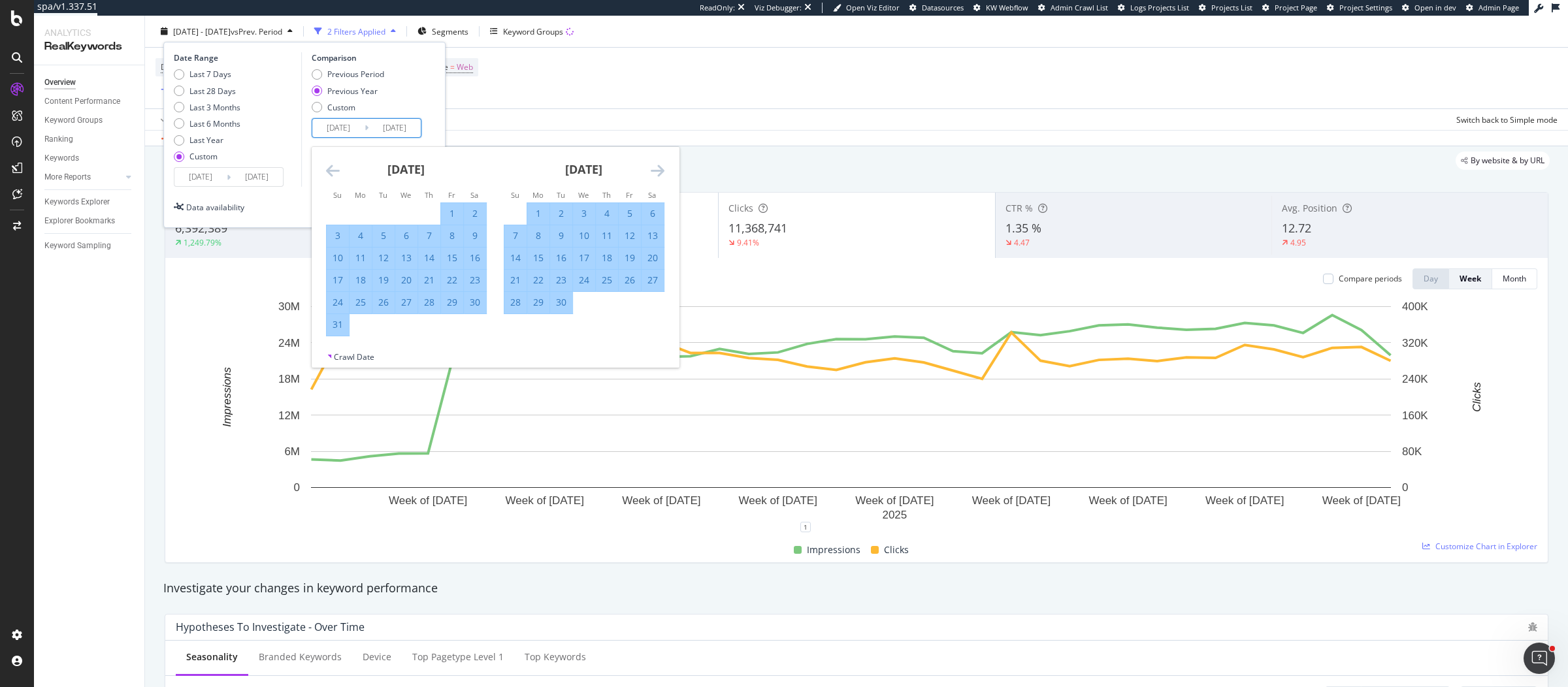
click at [333, 166] on icon "Move backward to switch to the previous month." at bounding box center [333, 171] width 14 height 16
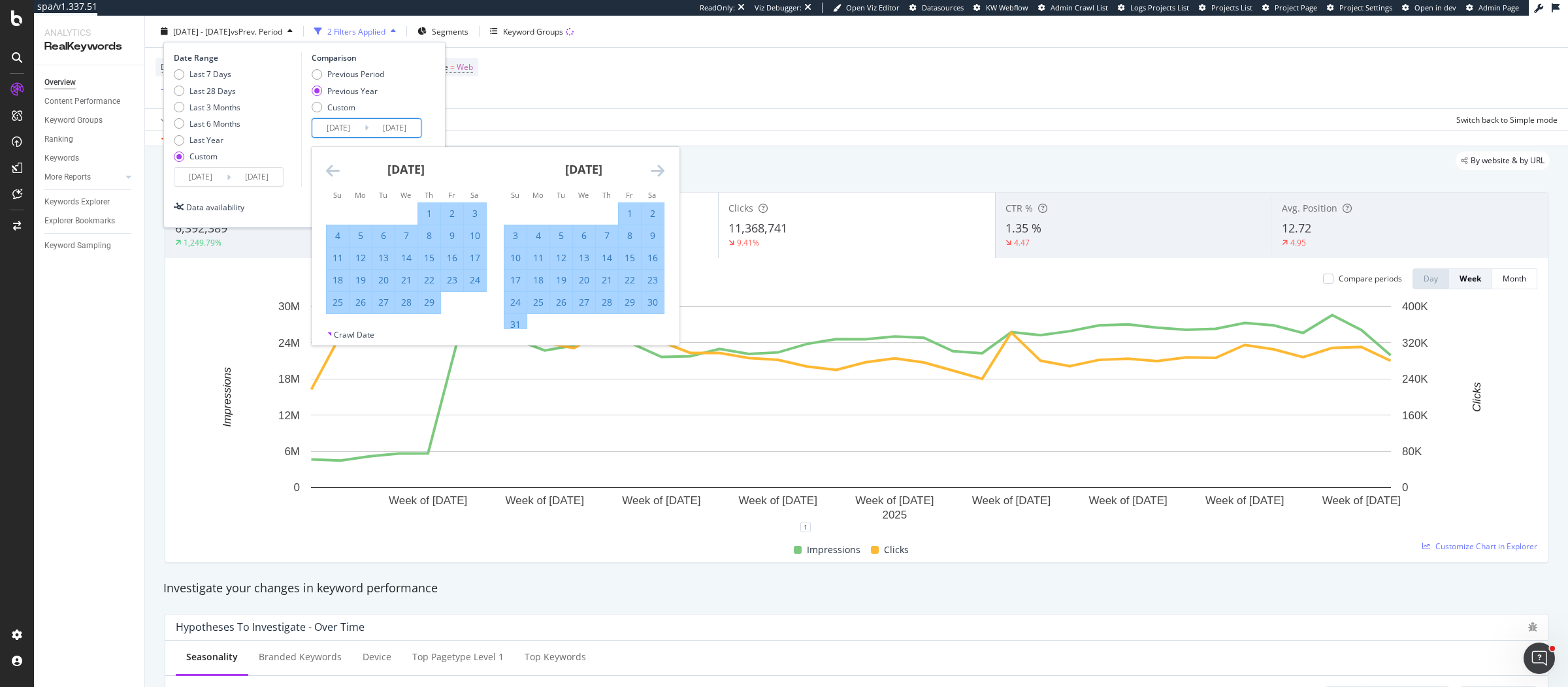
click at [333, 166] on icon "Move backward to switch to the previous month." at bounding box center [333, 171] width 14 height 16
click at [361, 214] on div "1" at bounding box center [360, 213] width 22 height 13
type input "2024/01/01"
click at [656, 173] on icon "Move forward to switch to the next month." at bounding box center [657, 171] width 14 height 16
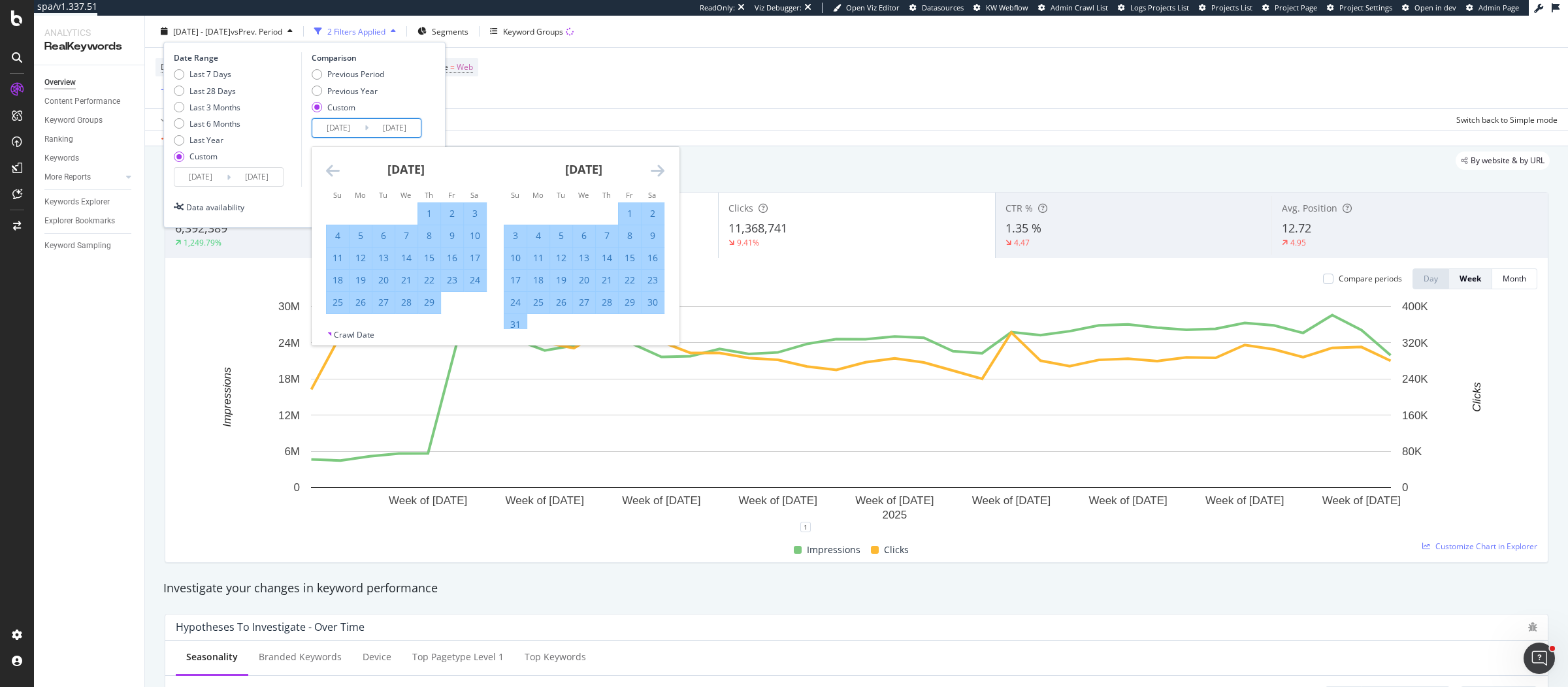
click at [656, 173] on icon "Move forward to switch to the next month." at bounding box center [657, 171] width 14 height 16
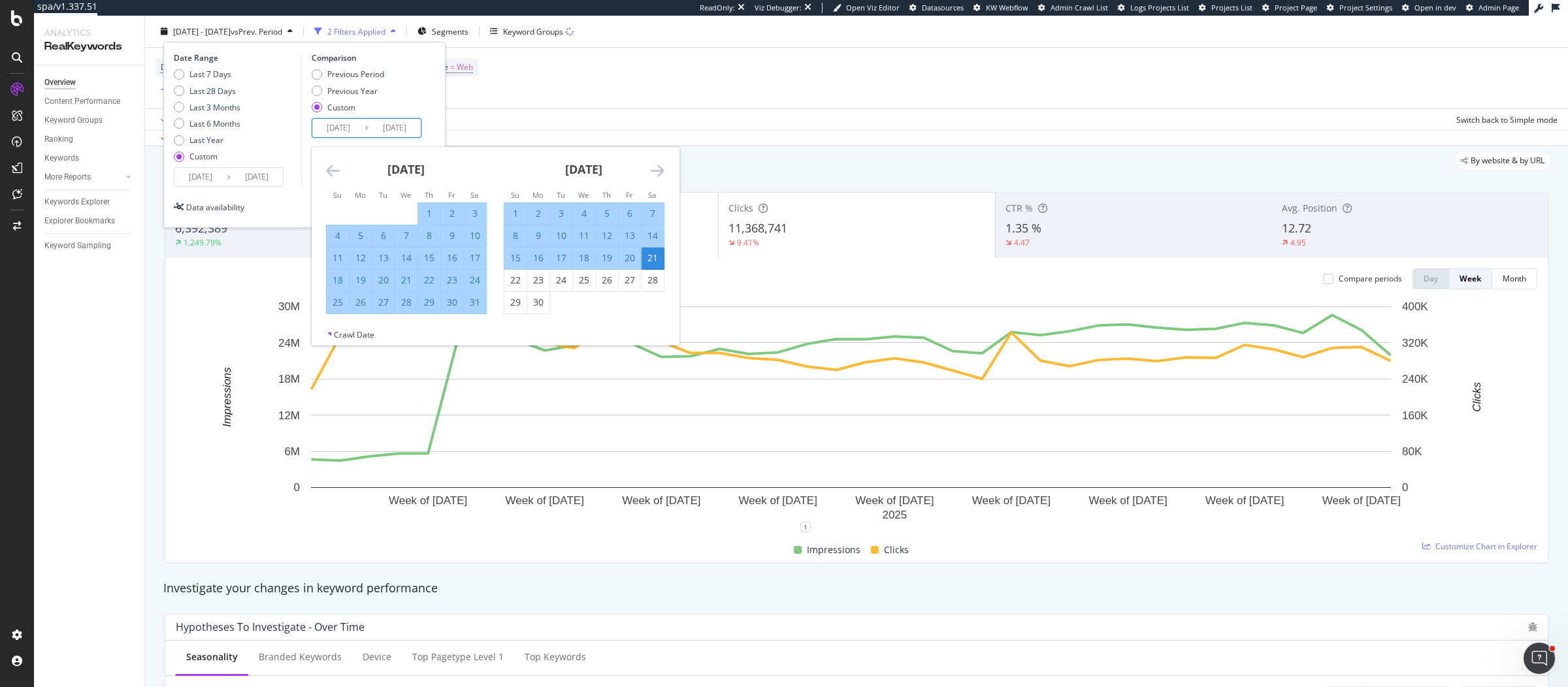
click at [630, 254] on div "20" at bounding box center [630, 258] width 22 height 13
type input "2024/09/20"
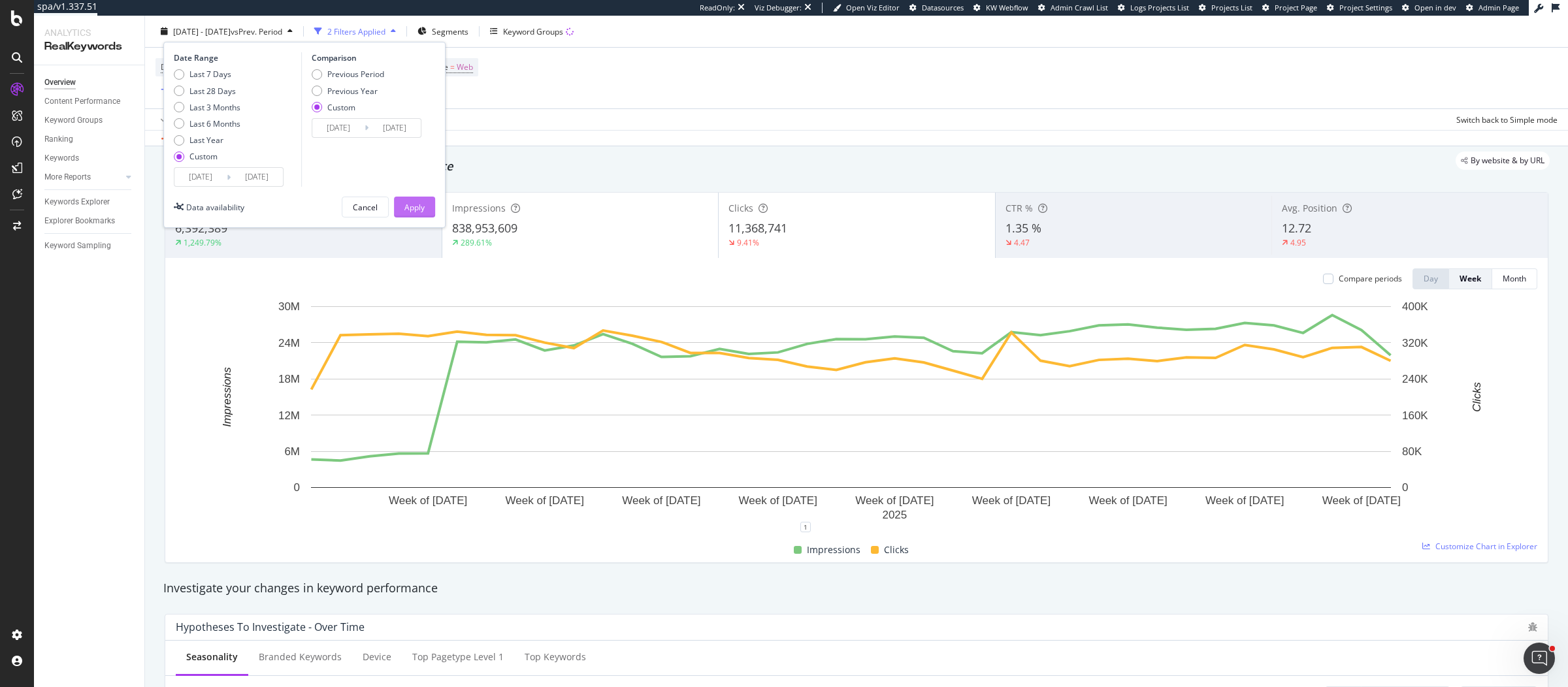
click at [414, 201] on div "Apply" at bounding box center [414, 207] width 20 height 11
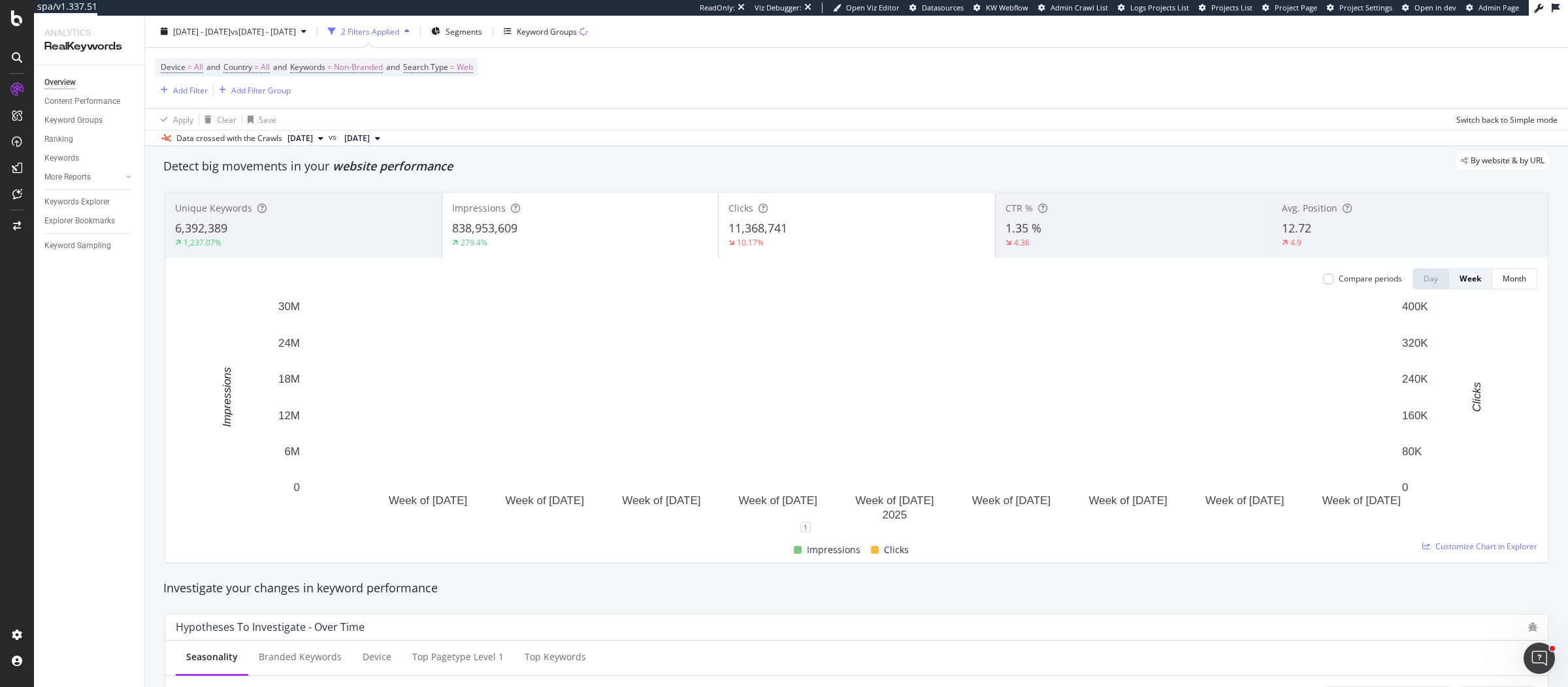
click at [710, 164] on div "By website & by URL" at bounding box center [850, 161] width 1399 height 18
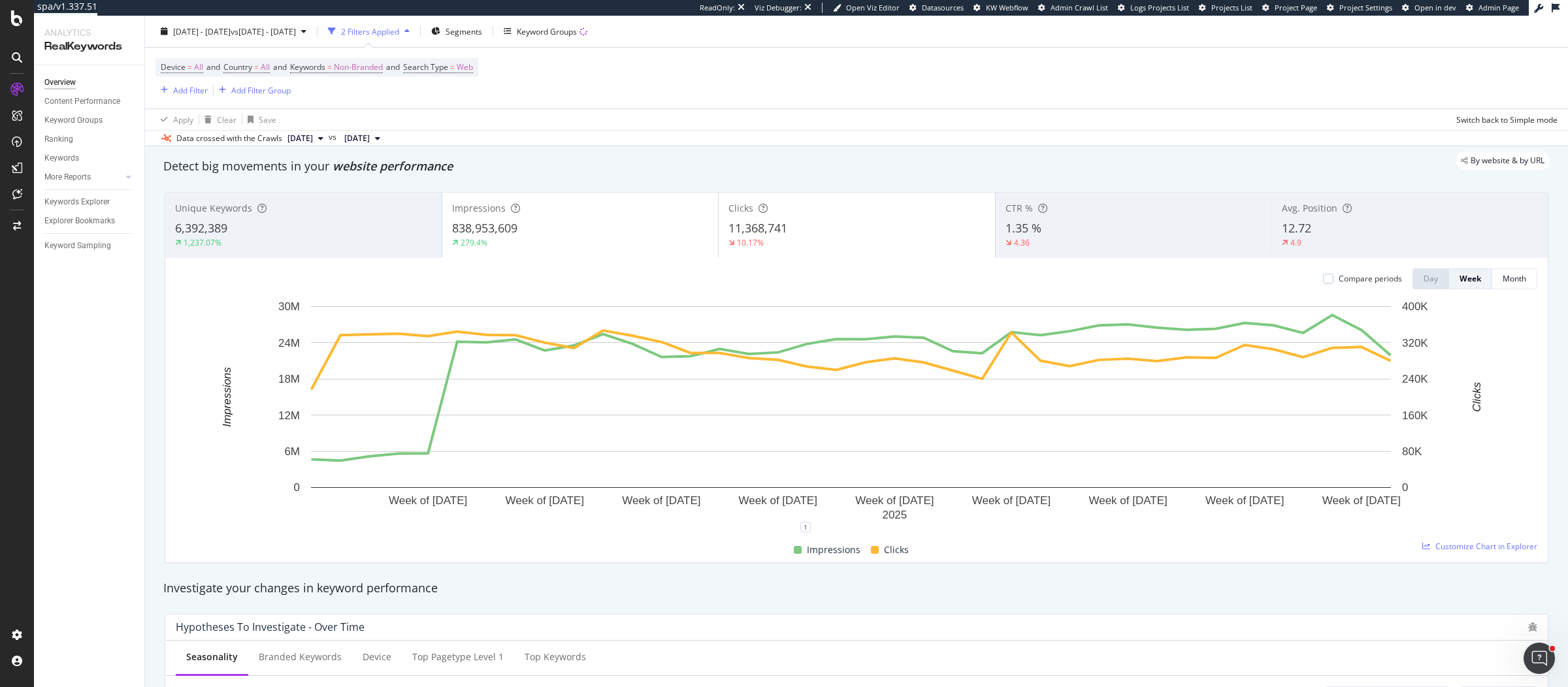
click at [786, 231] on div "11,368,741" at bounding box center [857, 228] width 257 height 17
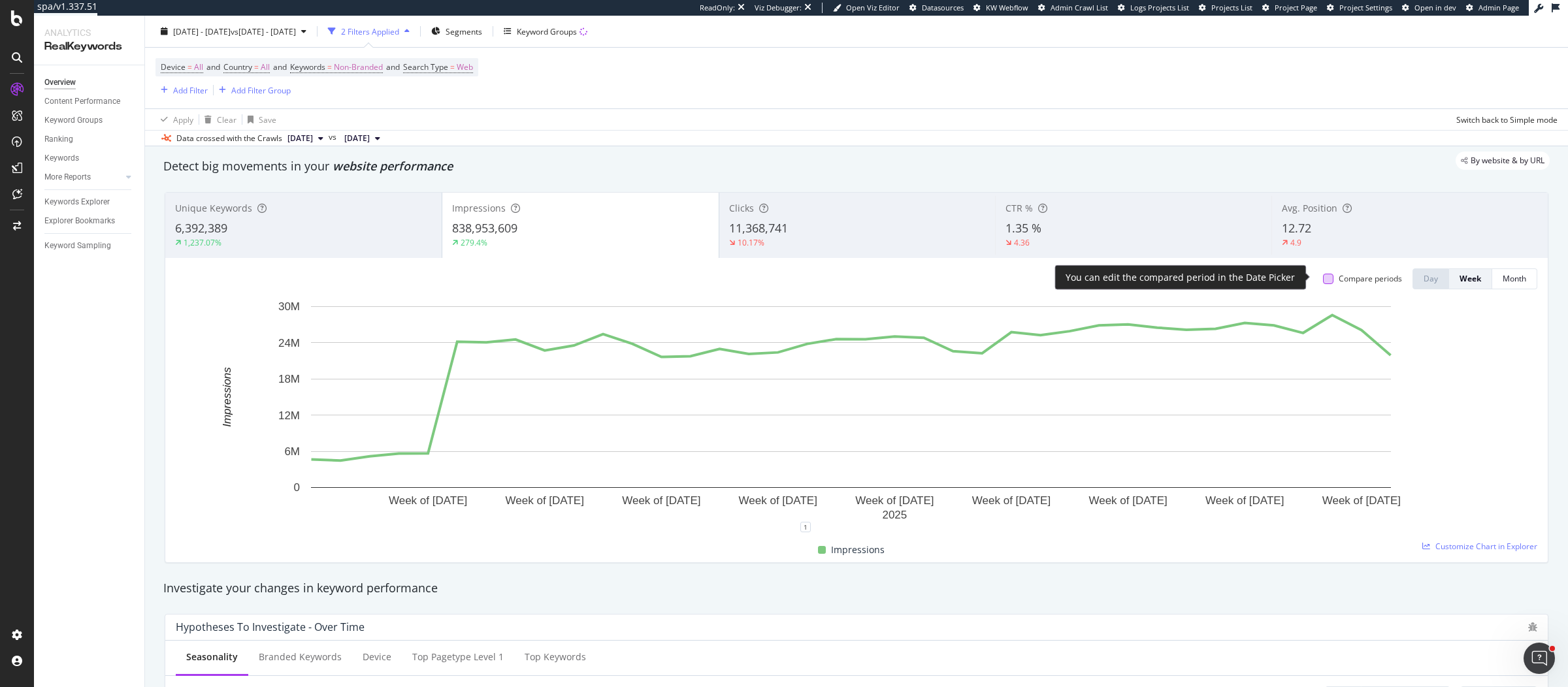
click at [1323, 278] on div at bounding box center [1328, 278] width 10 height 10
click at [704, 76] on div "Device = All and Country = All and Keywords = Non-Branded and Search Type = Web…" at bounding box center [856, 78] width 1403 height 60
click at [793, 209] on div "Clicks" at bounding box center [858, 208] width 257 height 13
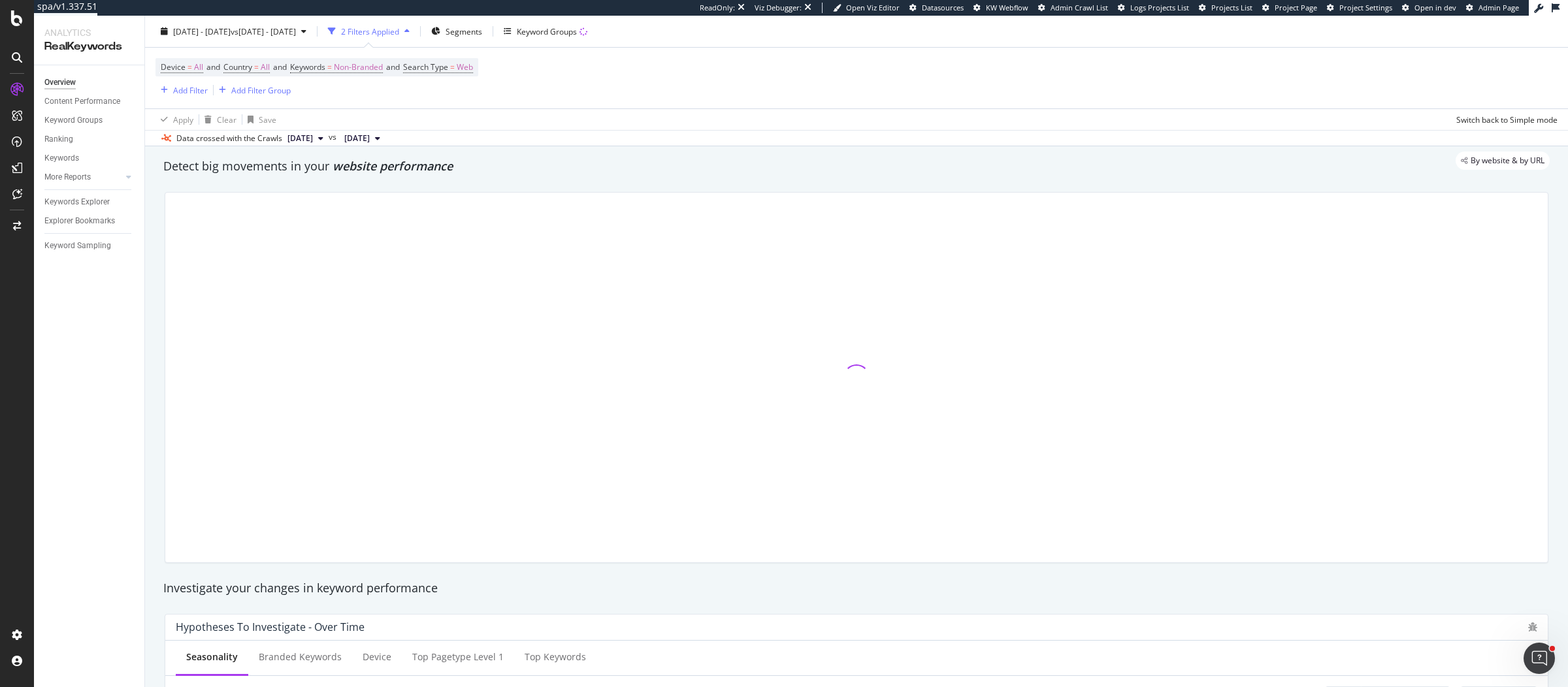
click at [620, 210] on div at bounding box center [857, 377] width 1383 height 370
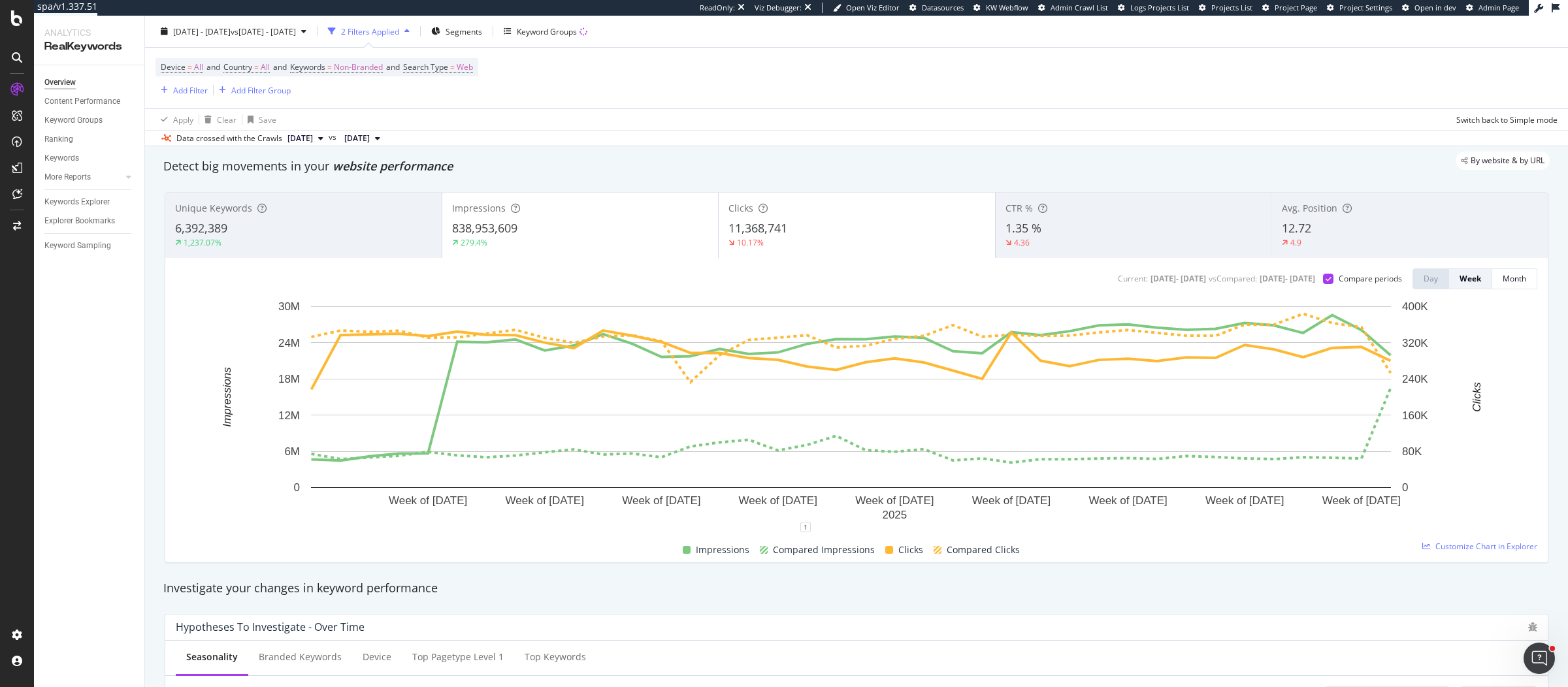
click at [620, 210] on div "Impressions" at bounding box center [580, 208] width 257 height 13
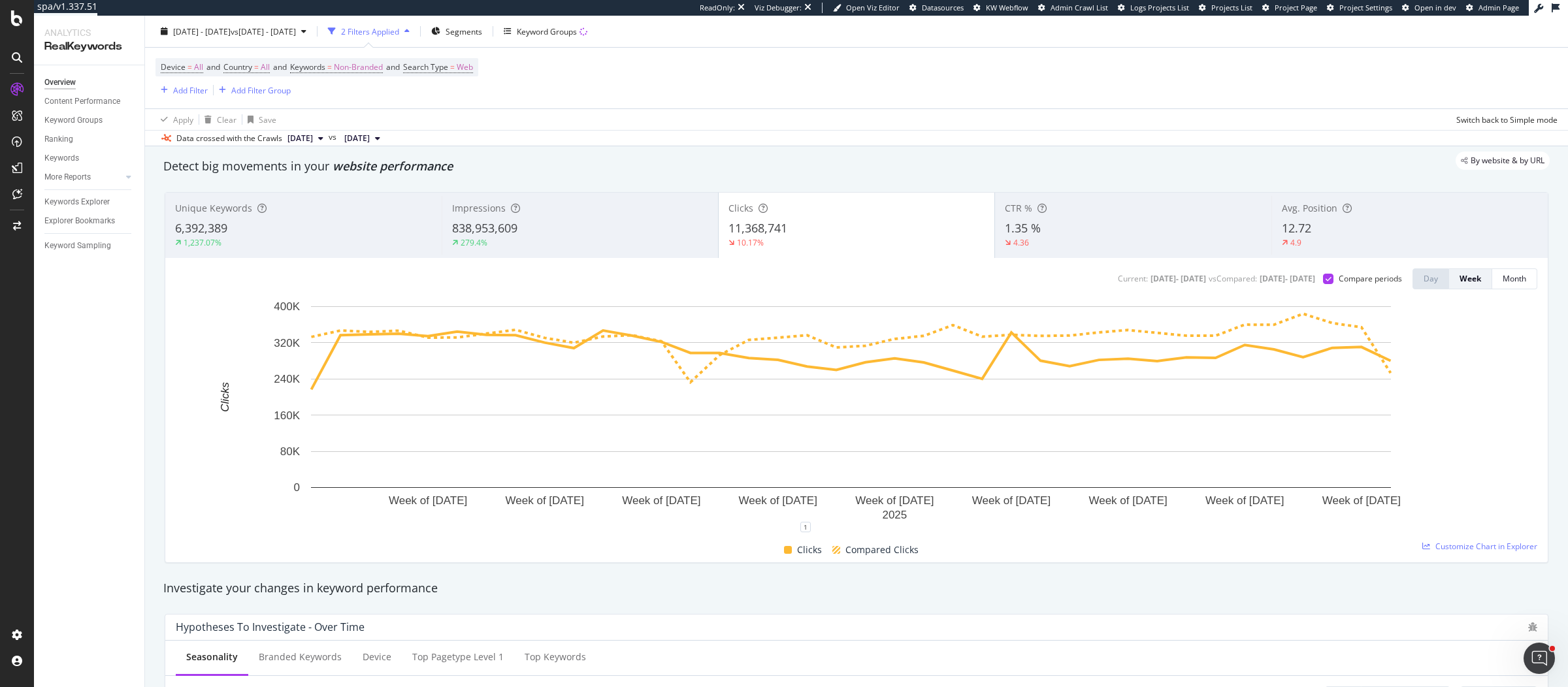
click at [680, 118] on div "Apply Clear Save Switch back to Simple mode" at bounding box center [856, 118] width 1423 height 21
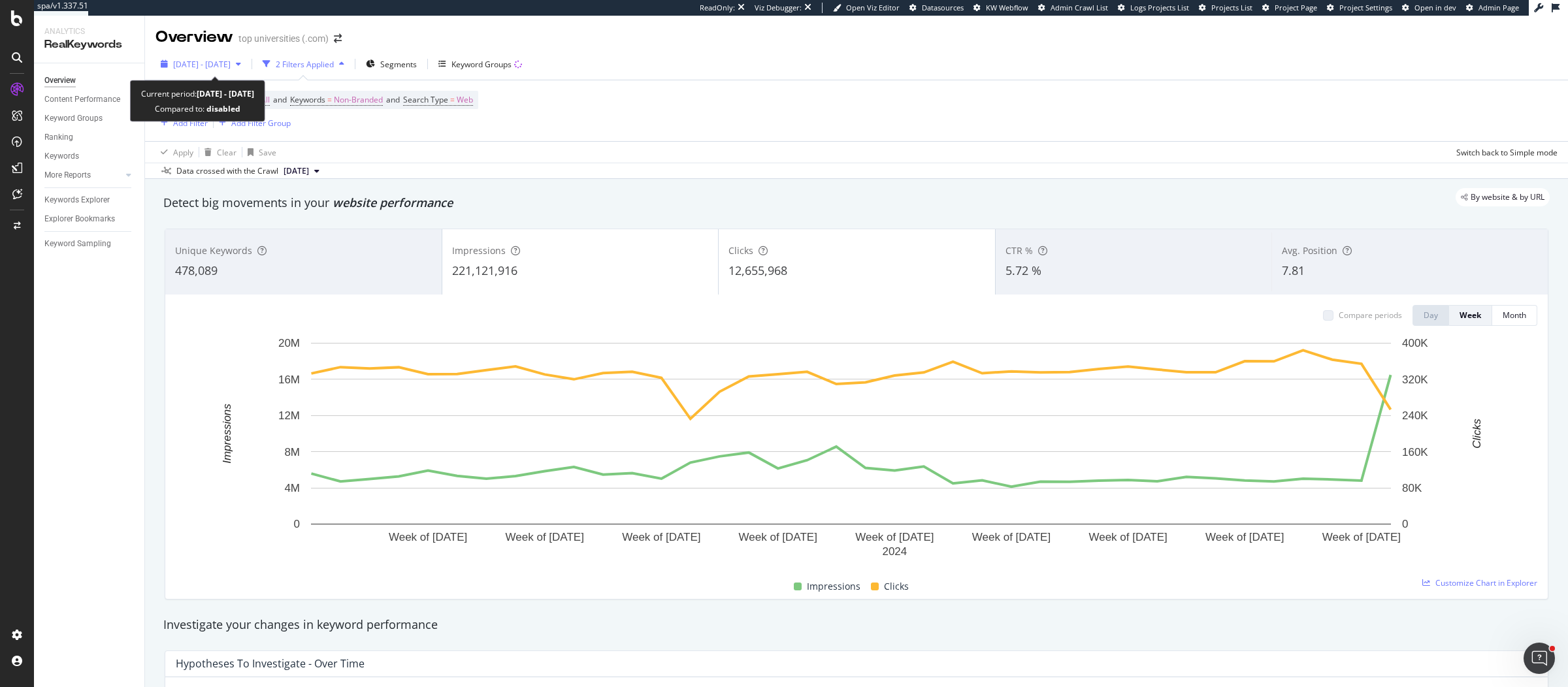
click at [247, 68] on div "button" at bounding box center [239, 64] width 16 height 8
click at [748, 99] on div "Device = All and Country = All and Keywords = Non-Branded and Search Type = Web…" at bounding box center [856, 111] width 1403 height 60
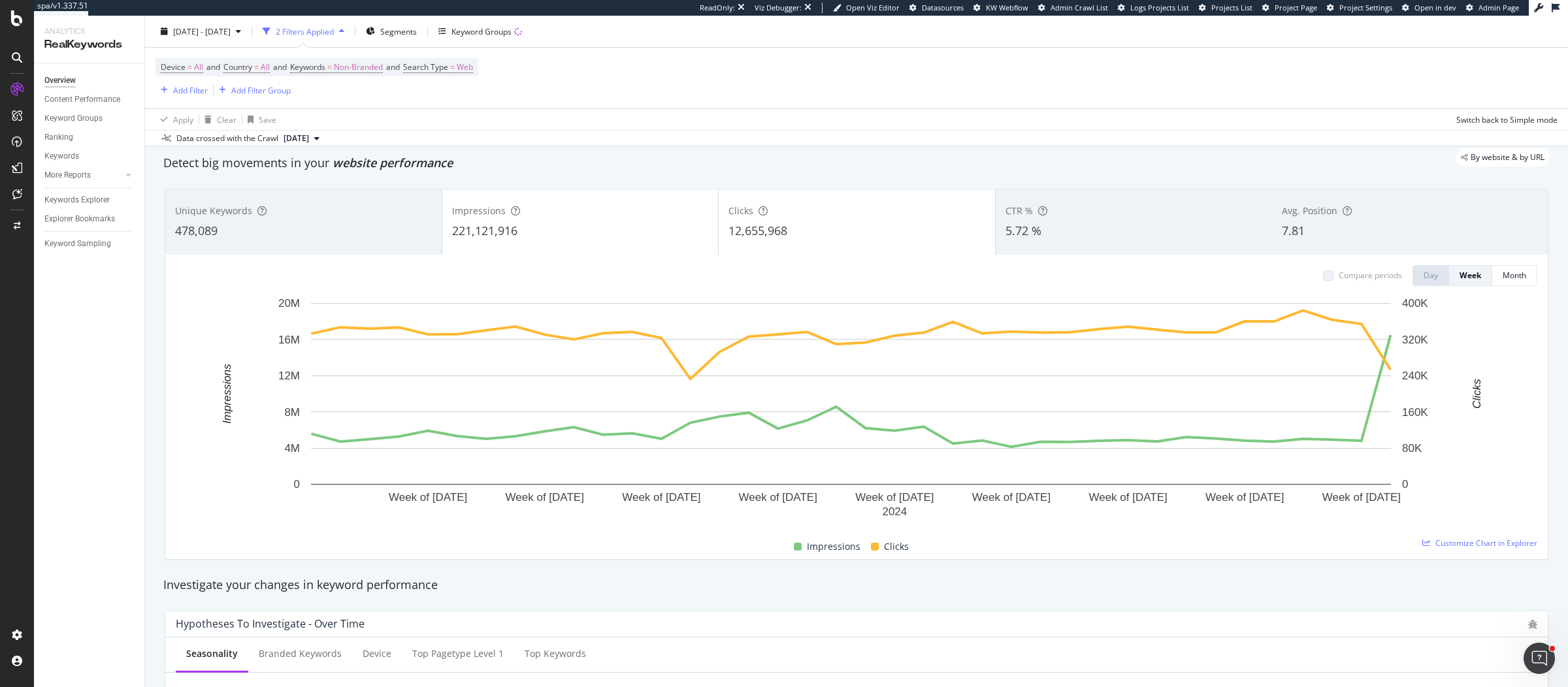
scroll to position [42, 0]
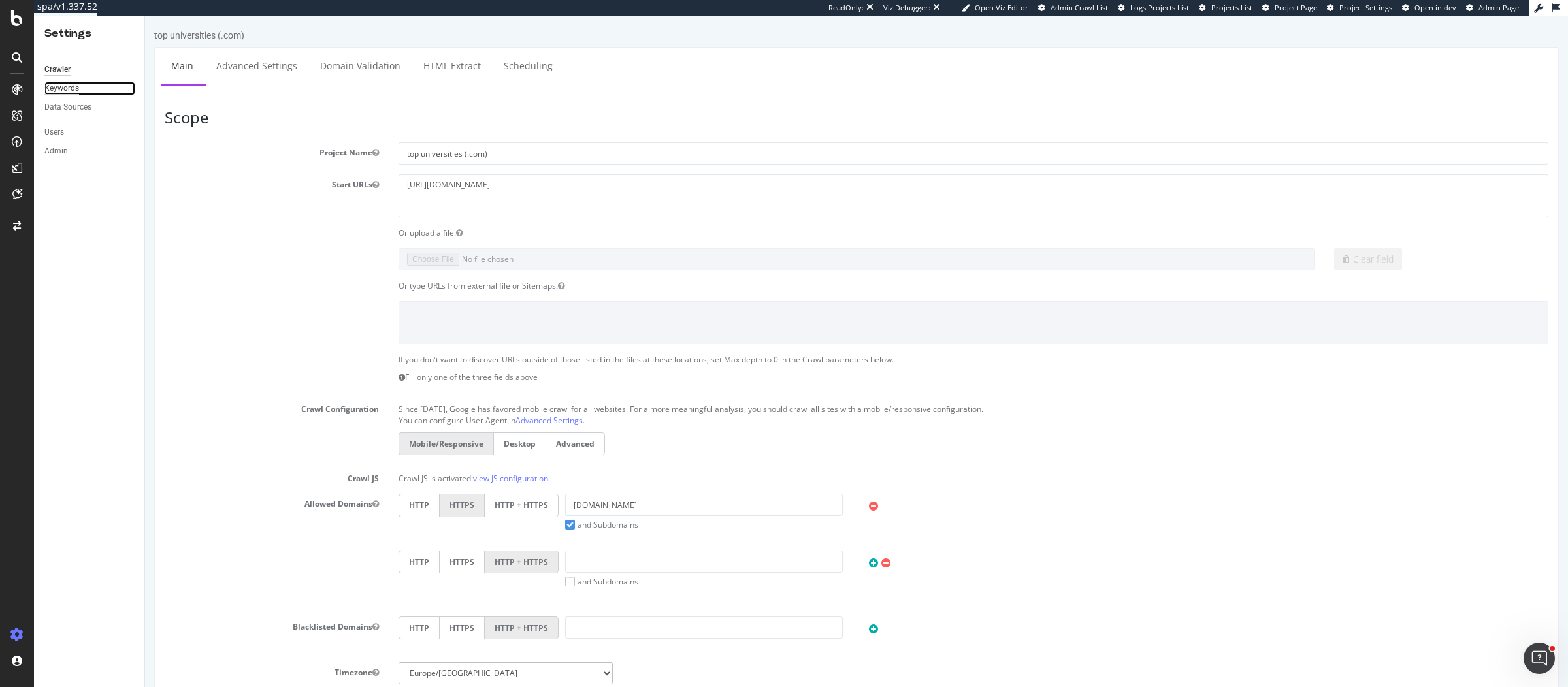
click at [70, 92] on div "Keywords" at bounding box center [62, 88] width 35 height 14
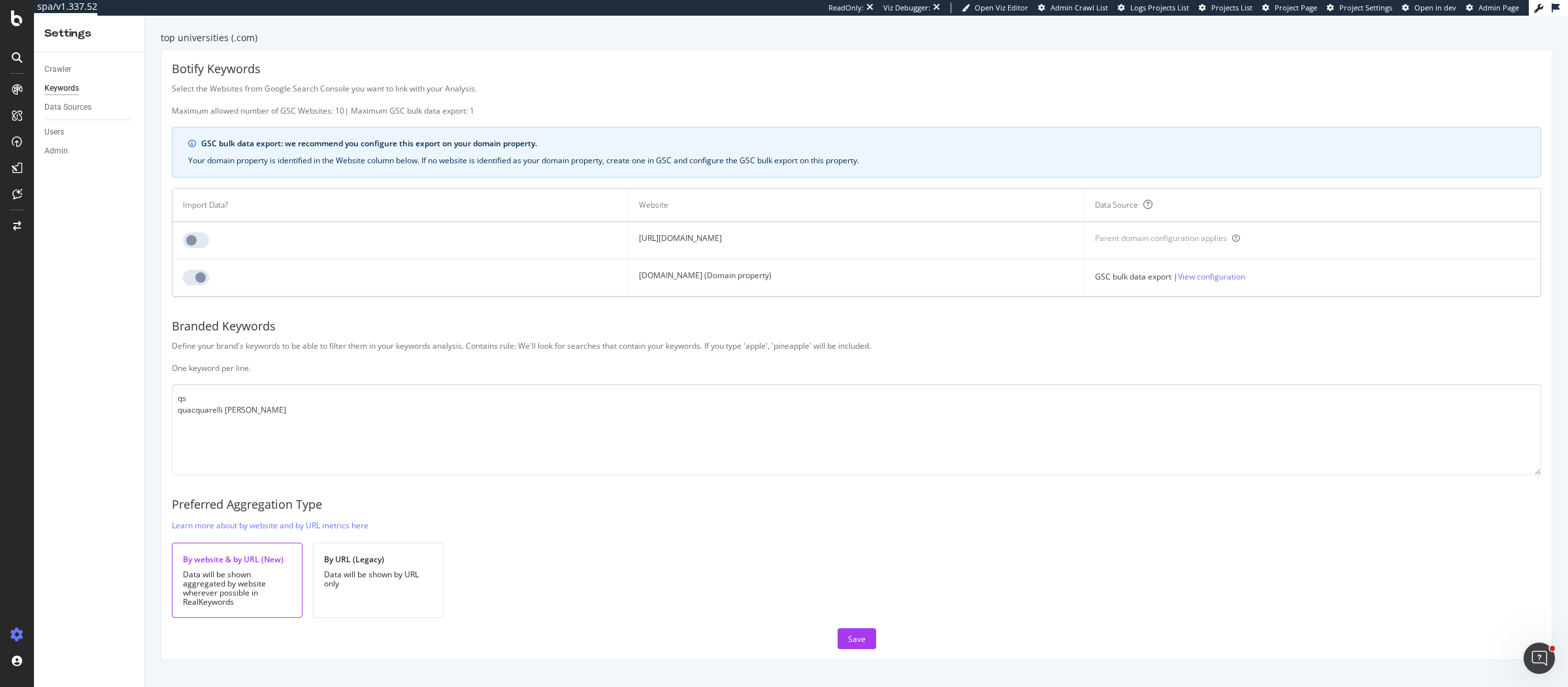
click at [1107, 374] on div "Botify Keywords Select the Websites from Google Search Console you want to link…" at bounding box center [857, 355] width 1391 height 609
click at [1246, 274] on link "View configuration" at bounding box center [1212, 276] width 68 height 14
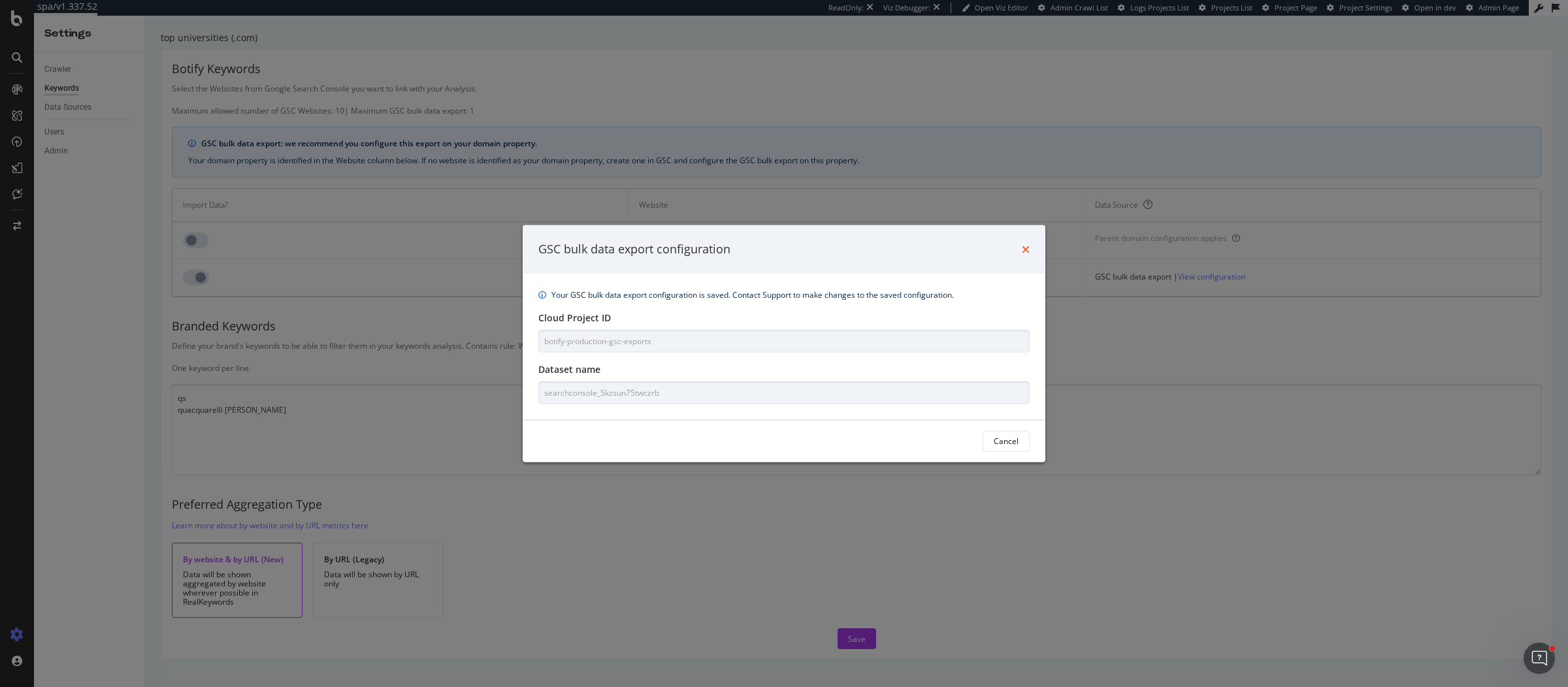
click at [1029, 248] on icon "times" at bounding box center [1026, 248] width 8 height 10
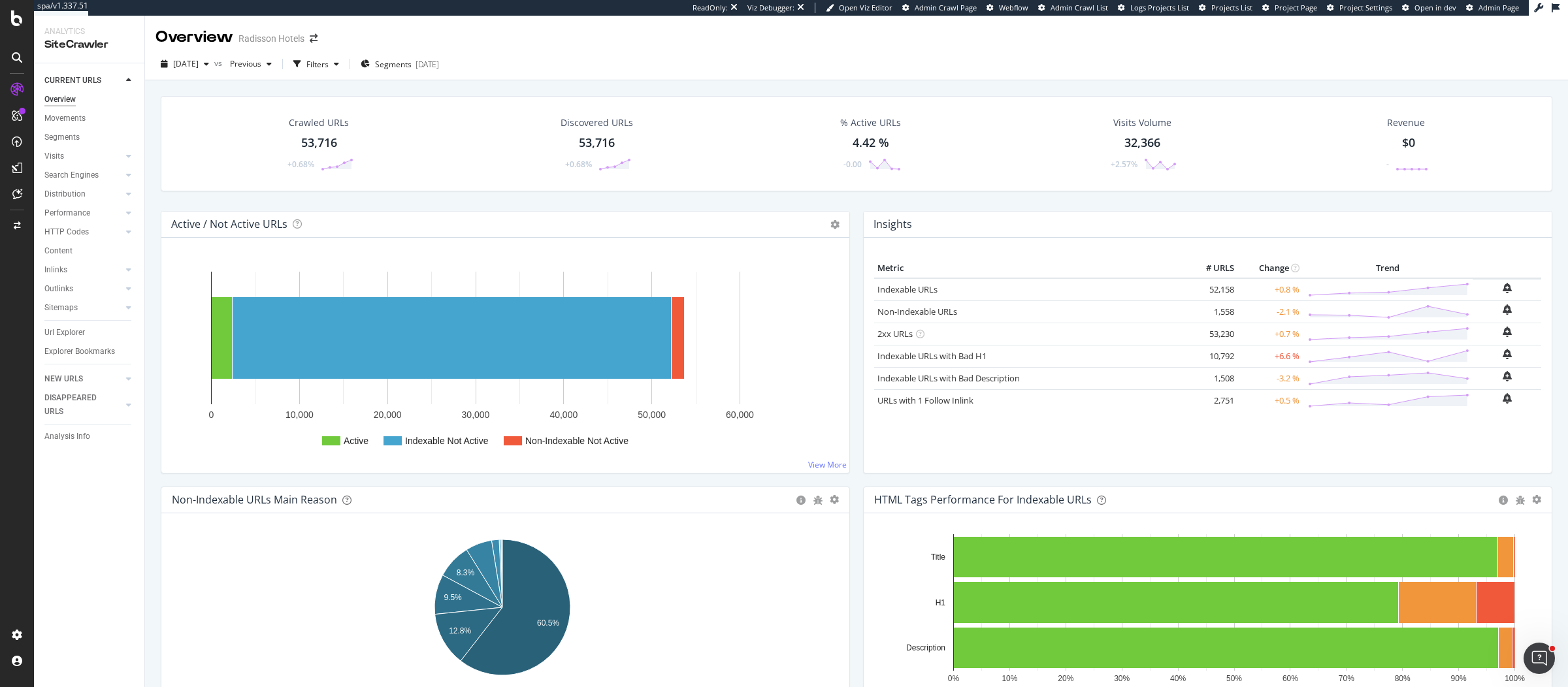
click at [849, 203] on div "Crawled URLs 53,716 +0.68% Discovered URLs 53,716 +0.68% % Active URLs 4.42 % -…" at bounding box center [857, 153] width 1405 height 115
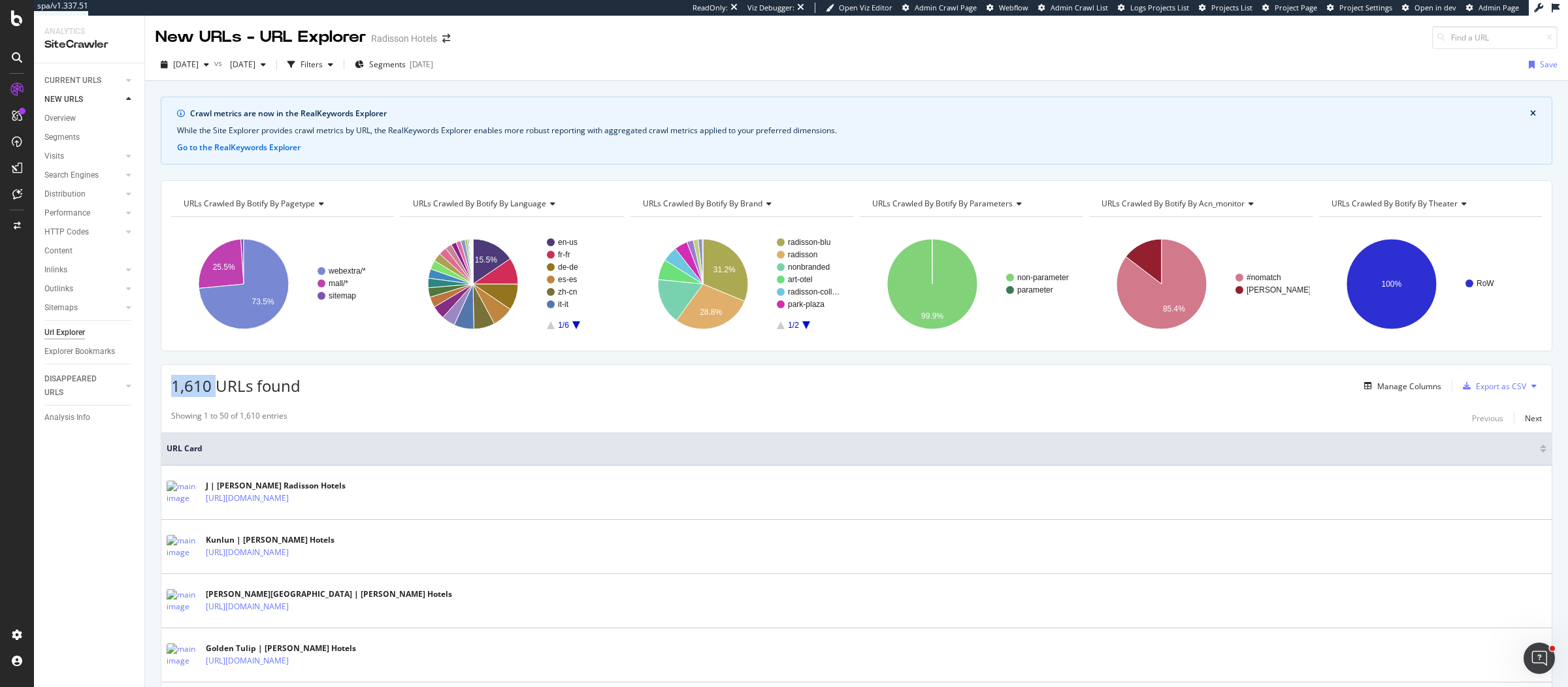
drag, startPoint x: 173, startPoint y: 385, endPoint x: 214, endPoint y: 385, distance: 41.0
click at [214, 385] on span "1,610 URLs found" at bounding box center [235, 385] width 130 height 21
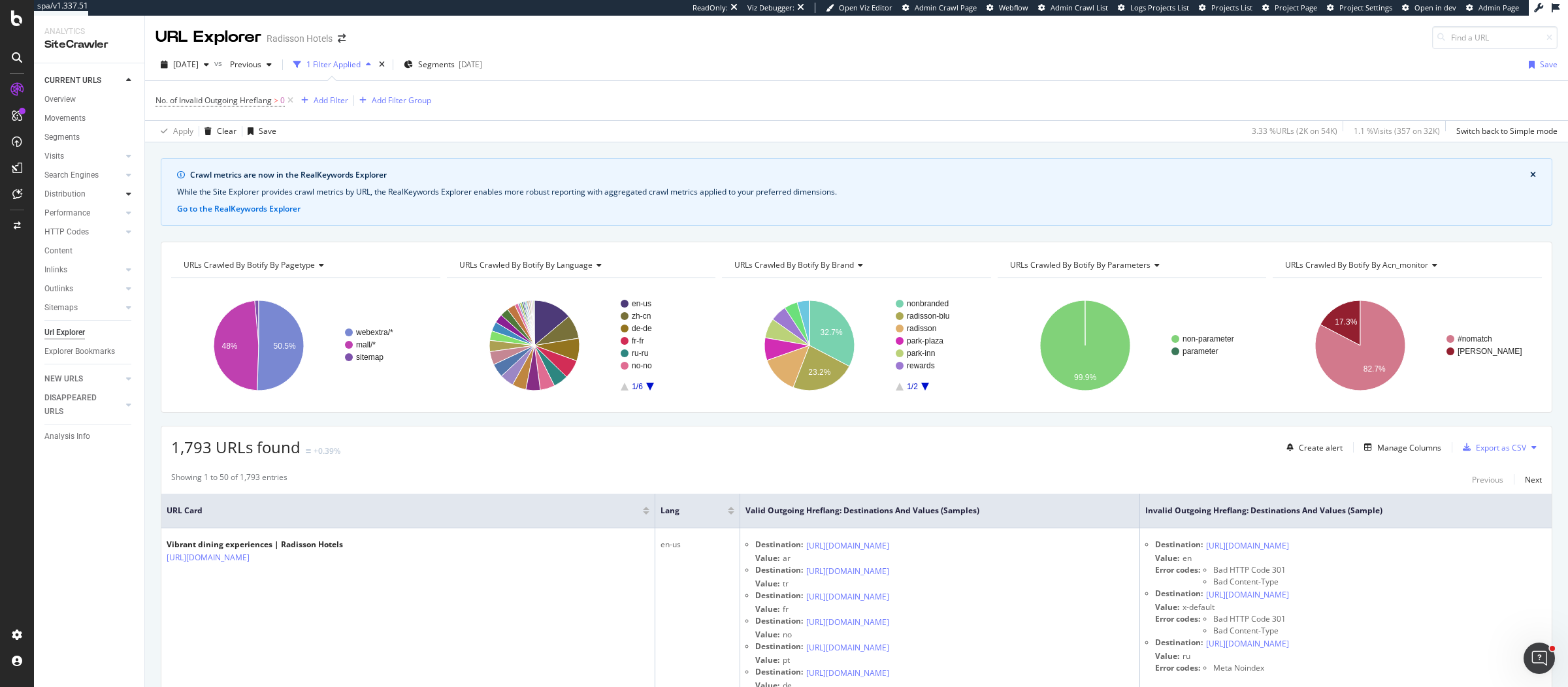
click at [130, 194] on icon at bounding box center [129, 194] width 6 height 8
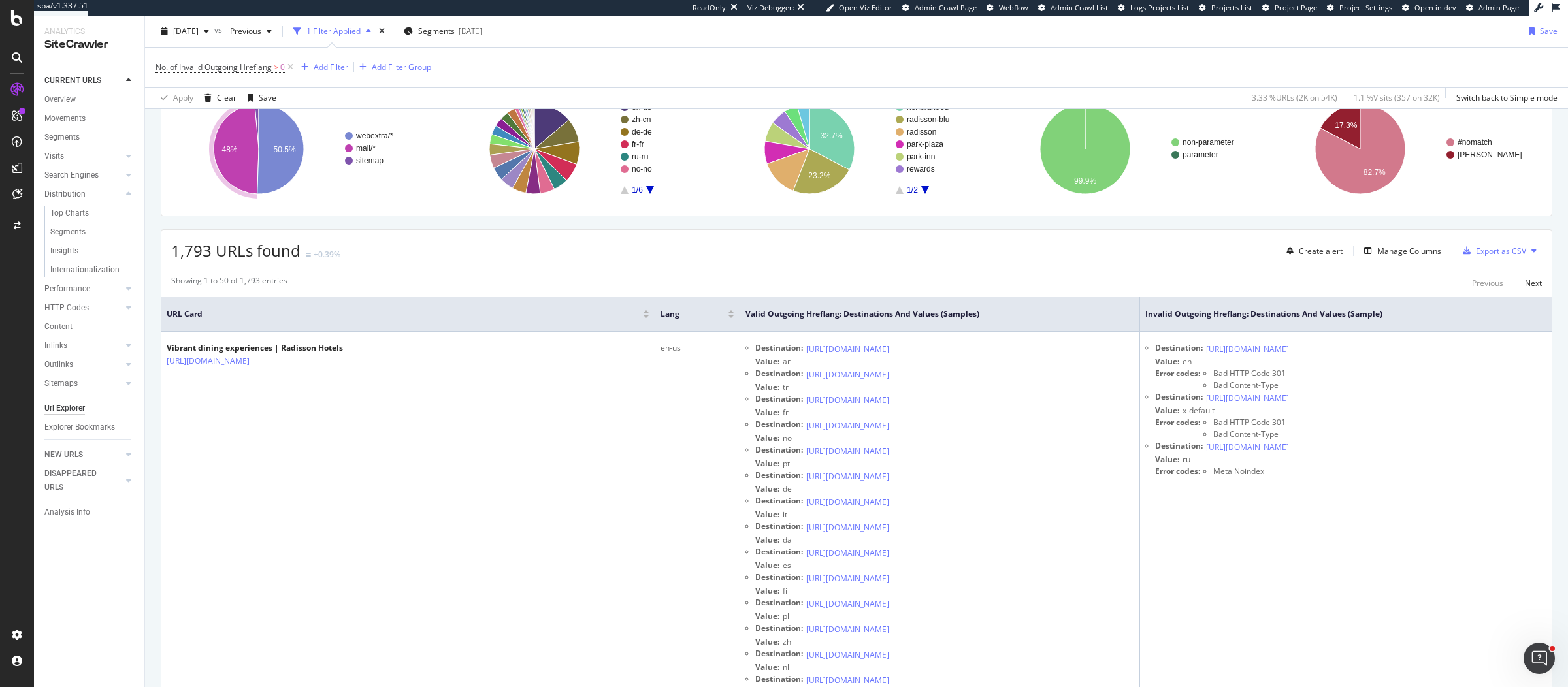
scroll to position [258, 0]
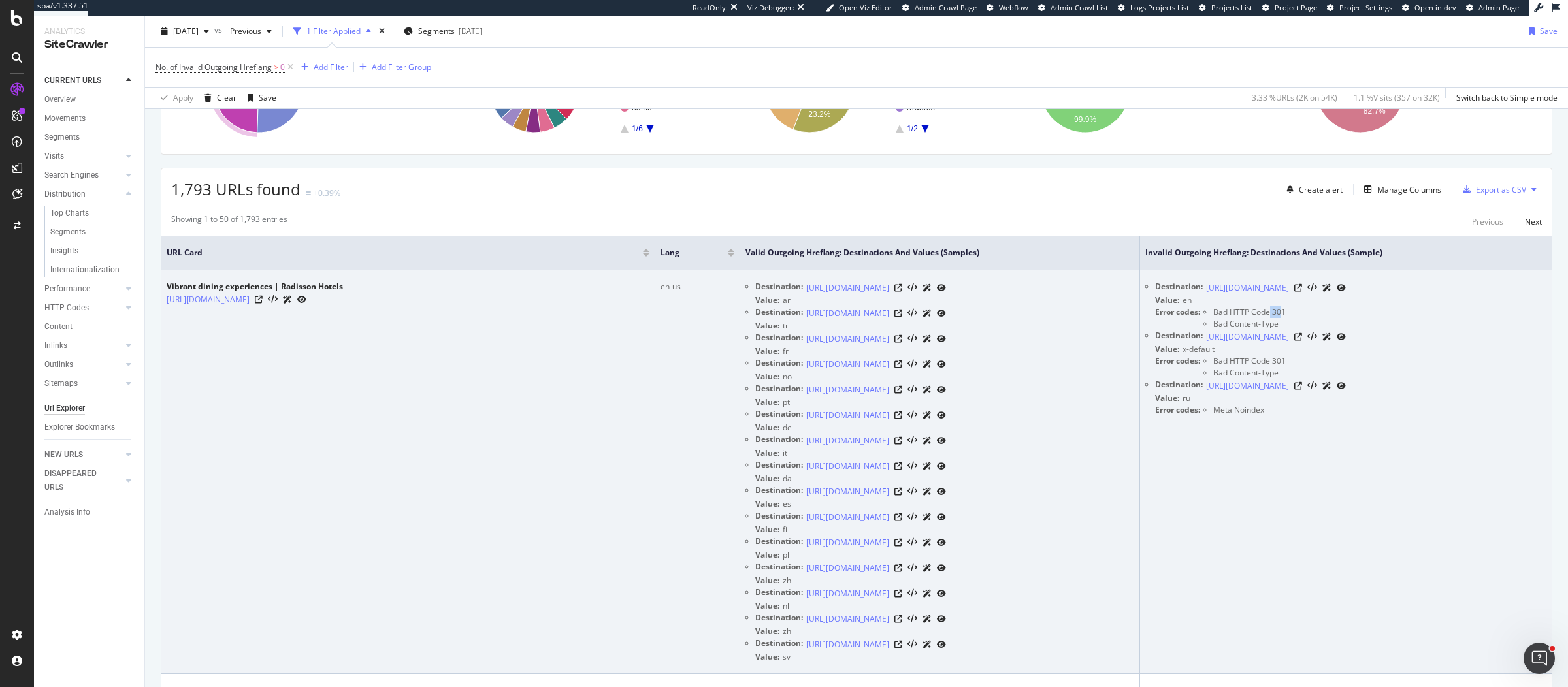
drag, startPoint x: 1235, startPoint y: 309, endPoint x: 1247, endPoint y: 312, distance: 12.4
click at [1247, 312] on span "Bad HTTP Code 301" at bounding box center [1249, 312] width 72 height 11
drag, startPoint x: 1145, startPoint y: 346, endPoint x: 1198, endPoint y: 345, distance: 53.0
click at [1198, 345] on div "Value: x-default" at bounding box center [1351, 349] width 391 height 12
drag, startPoint x: 1239, startPoint y: 359, endPoint x: 1295, endPoint y: 359, distance: 56.0
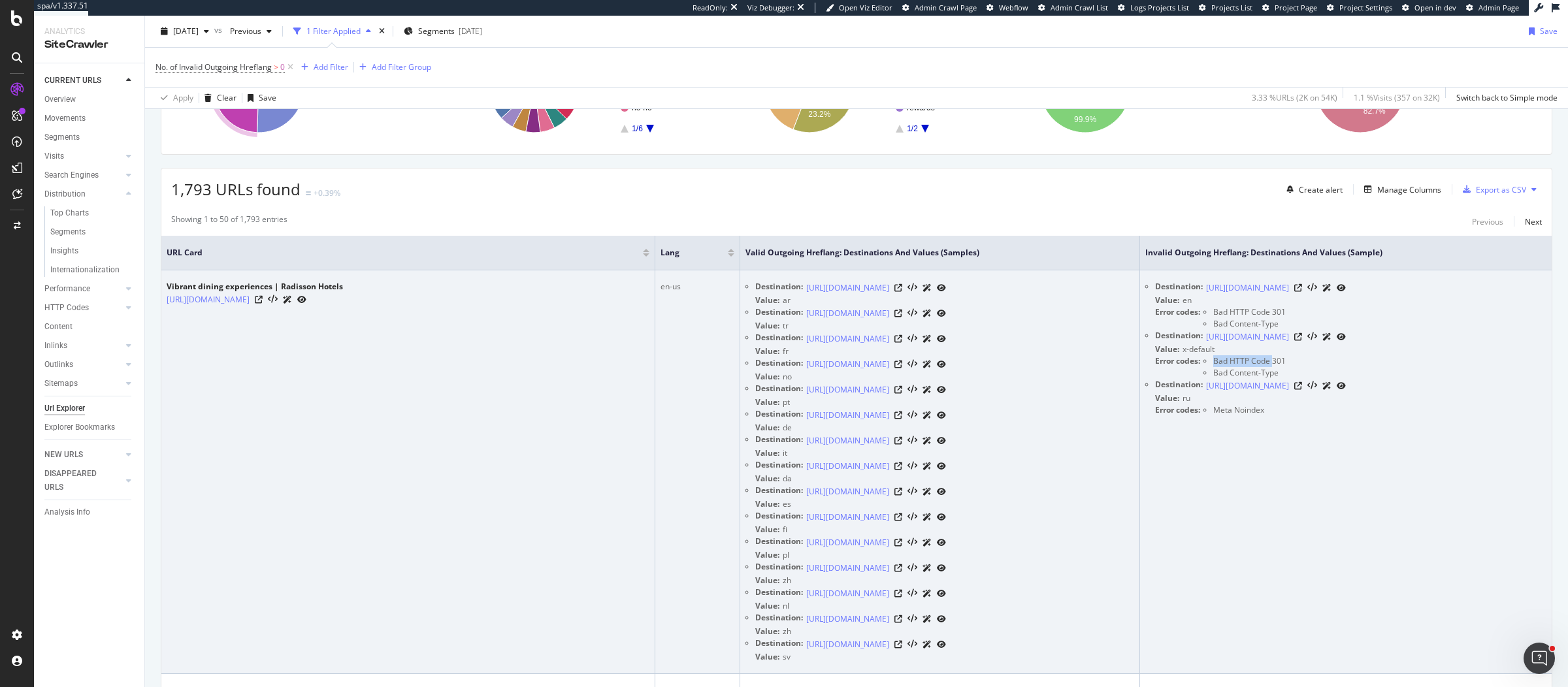
click at [1295, 359] on div "Error codes: Bad HTTP Code 301 Bad Content-Type" at bounding box center [1351, 367] width 391 height 24
drag, startPoint x: 1178, startPoint y: 409, endPoint x: 1242, endPoint y: 403, distance: 64.3
click at [1242, 404] on div "Error codes: Meta Noindex" at bounding box center [1351, 409] width 391 height 12
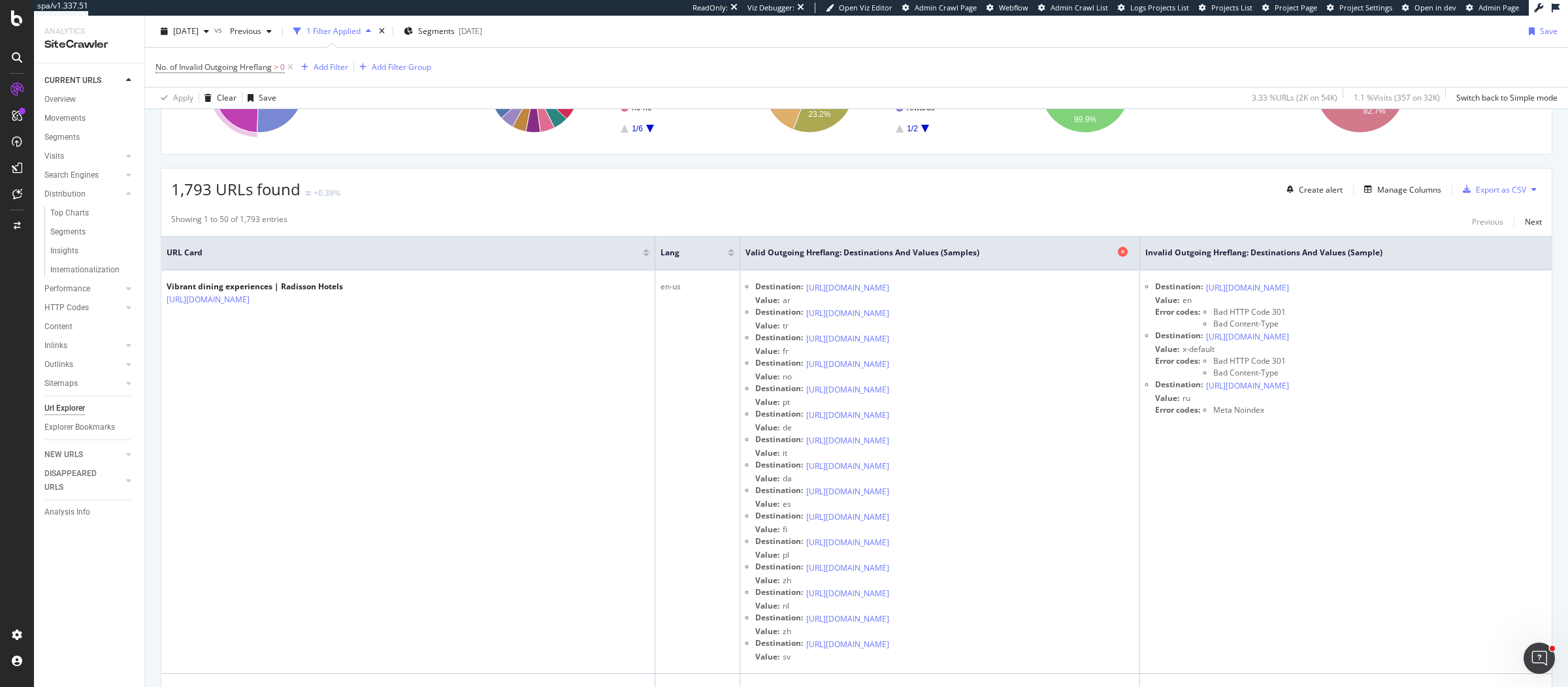
click at [1118, 250] on icon at bounding box center [1123, 251] width 10 height 10
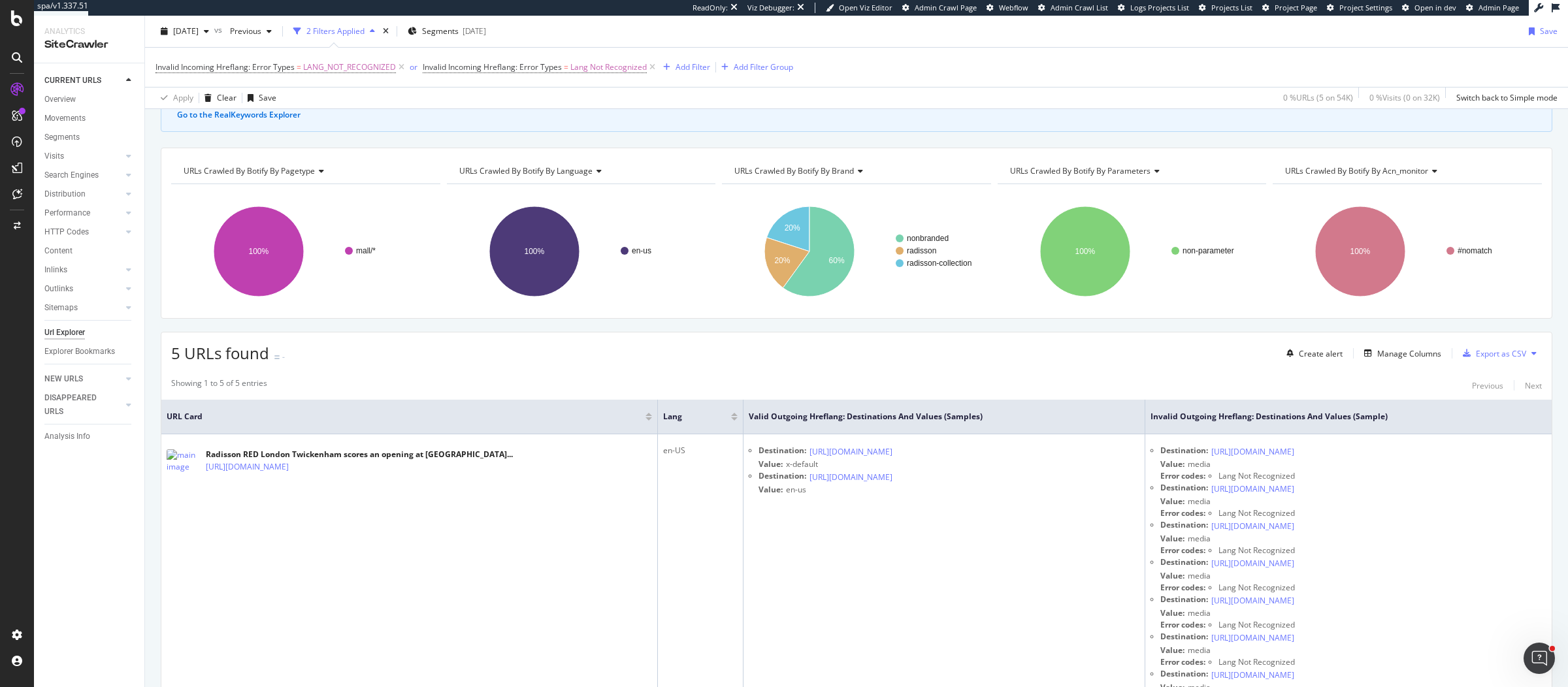
scroll to position [111, 0]
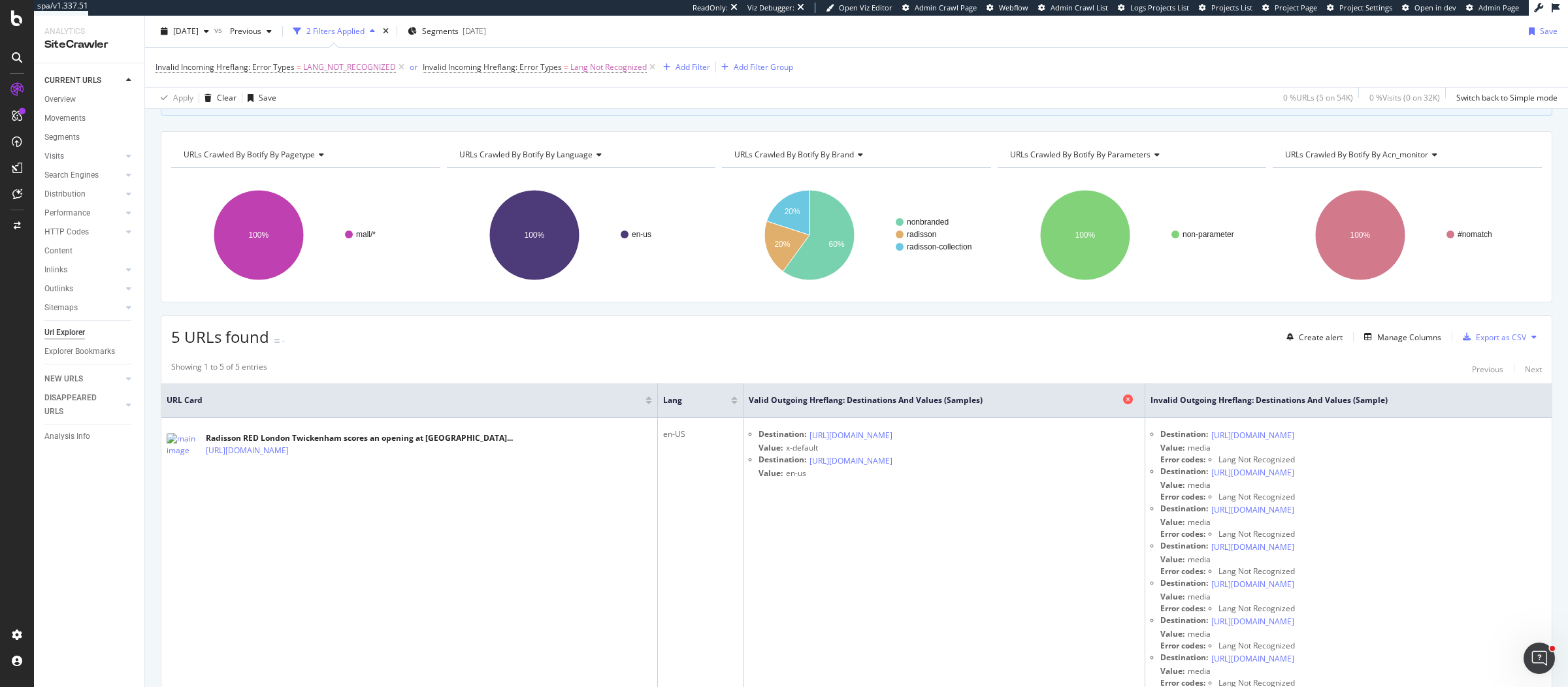
click at [1123, 397] on icon at bounding box center [1128, 399] width 10 height 10
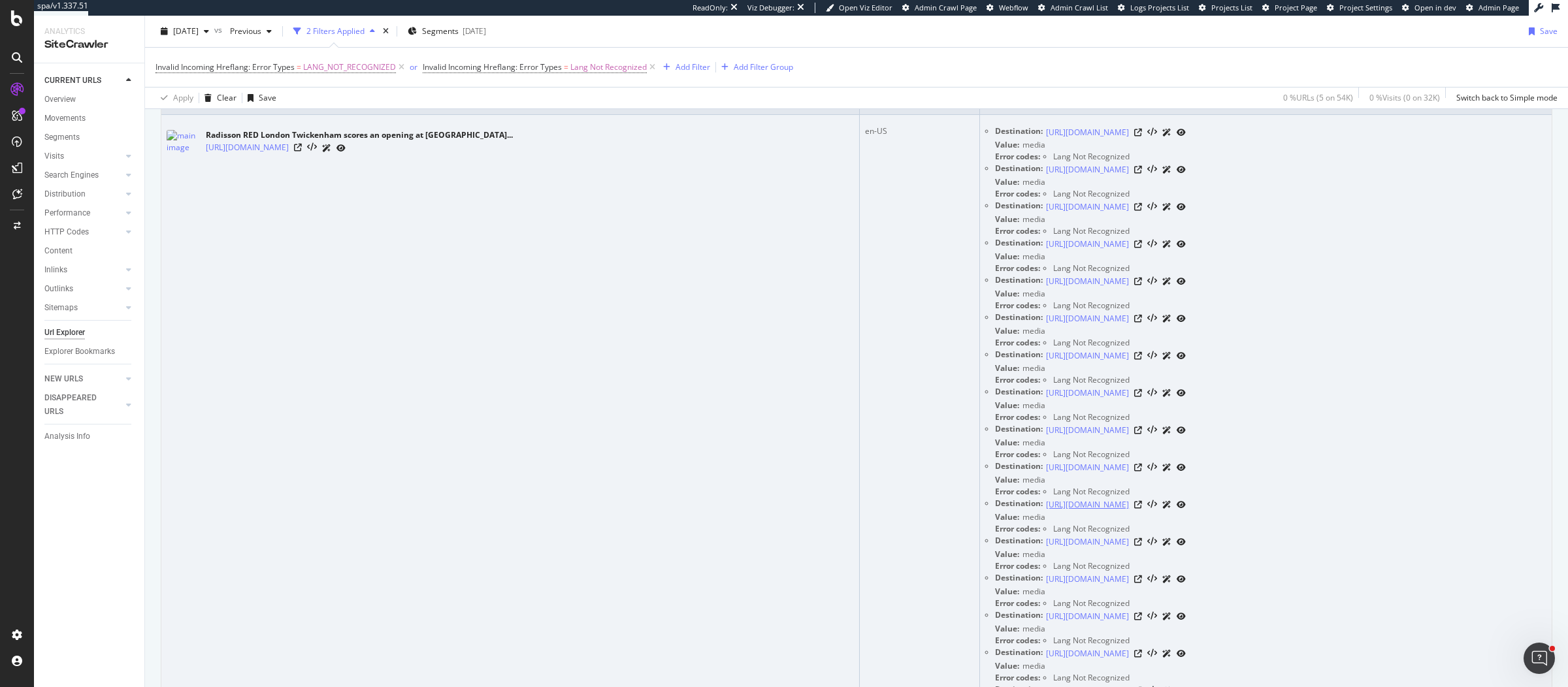
scroll to position [423, 0]
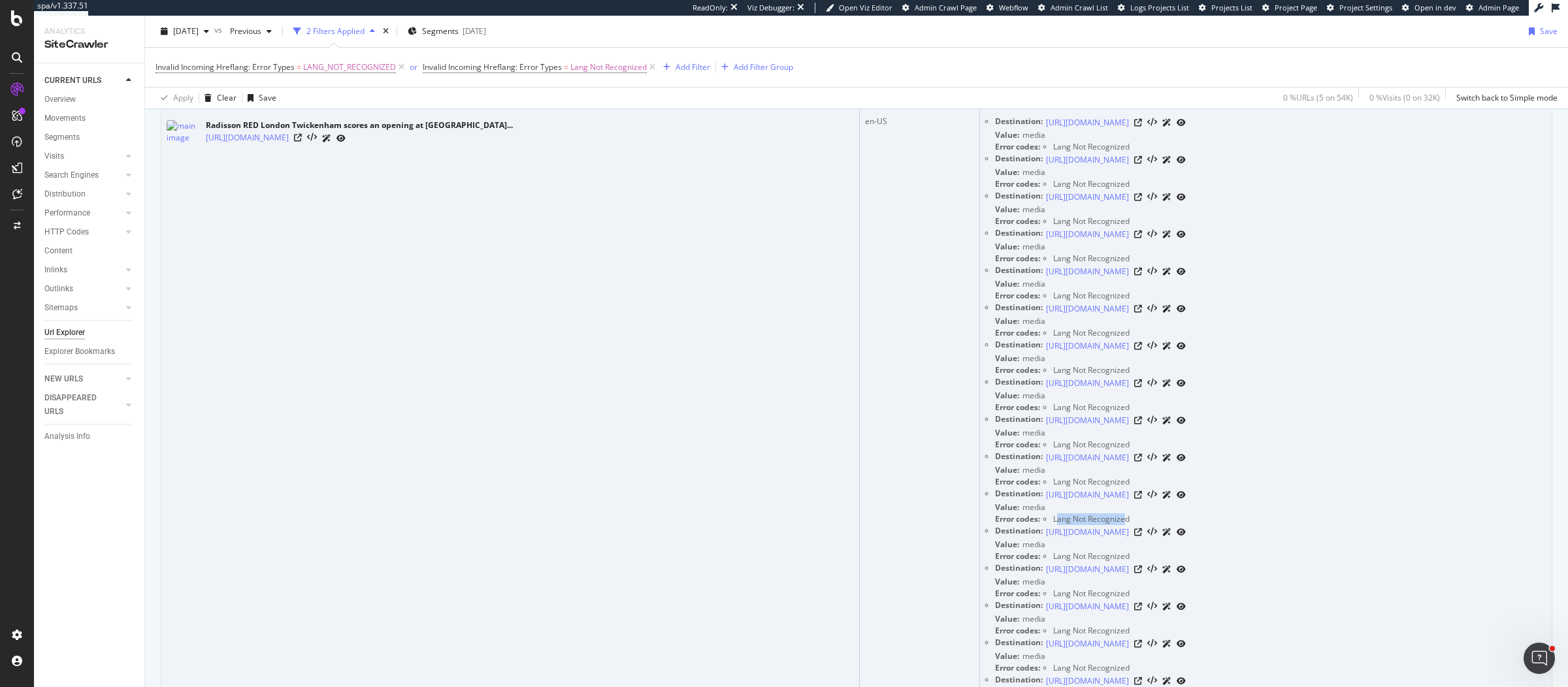
drag, startPoint x: 982, startPoint y: 518, endPoint x: 1052, endPoint y: 518, distance: 70.0
click at [1053, 518] on span "Lang Not Recognized" at bounding box center [1091, 519] width 76 height 11
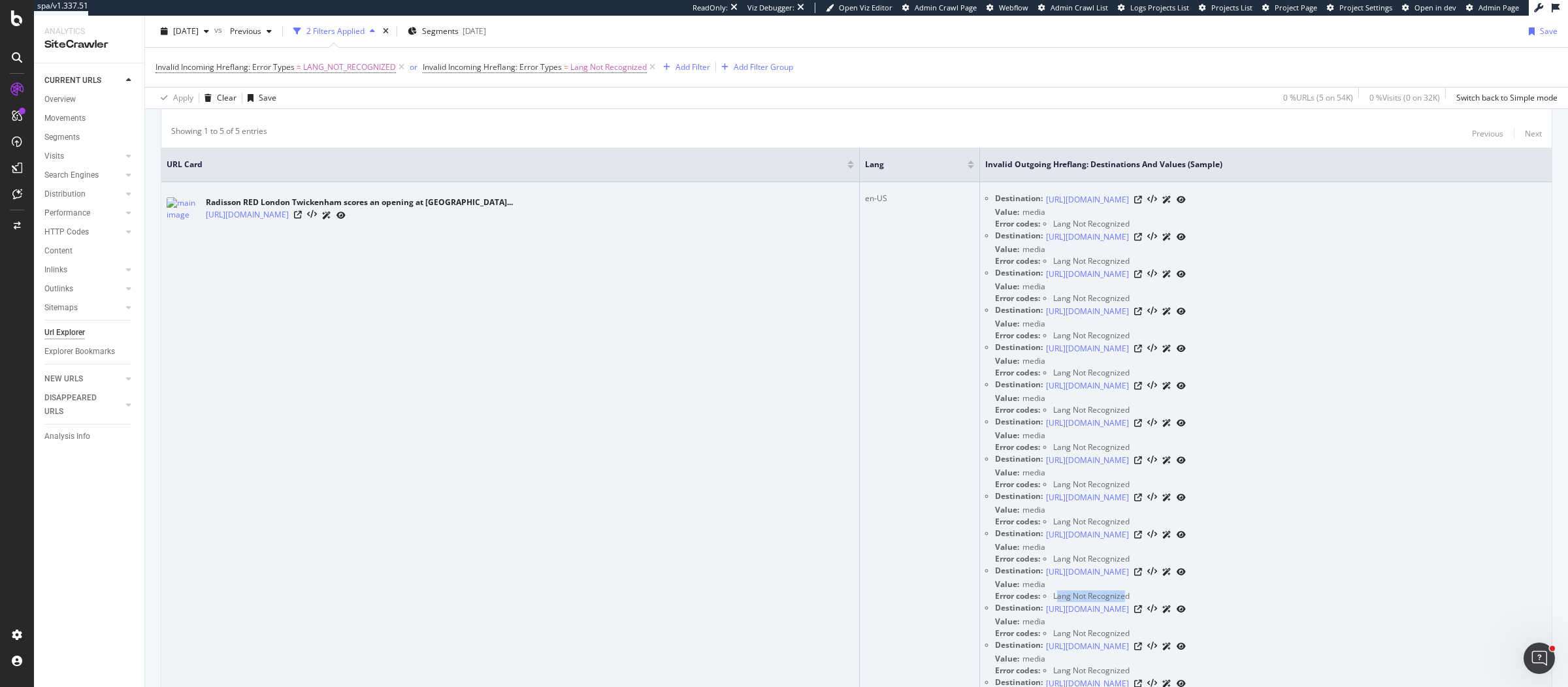
scroll to position [332, 0]
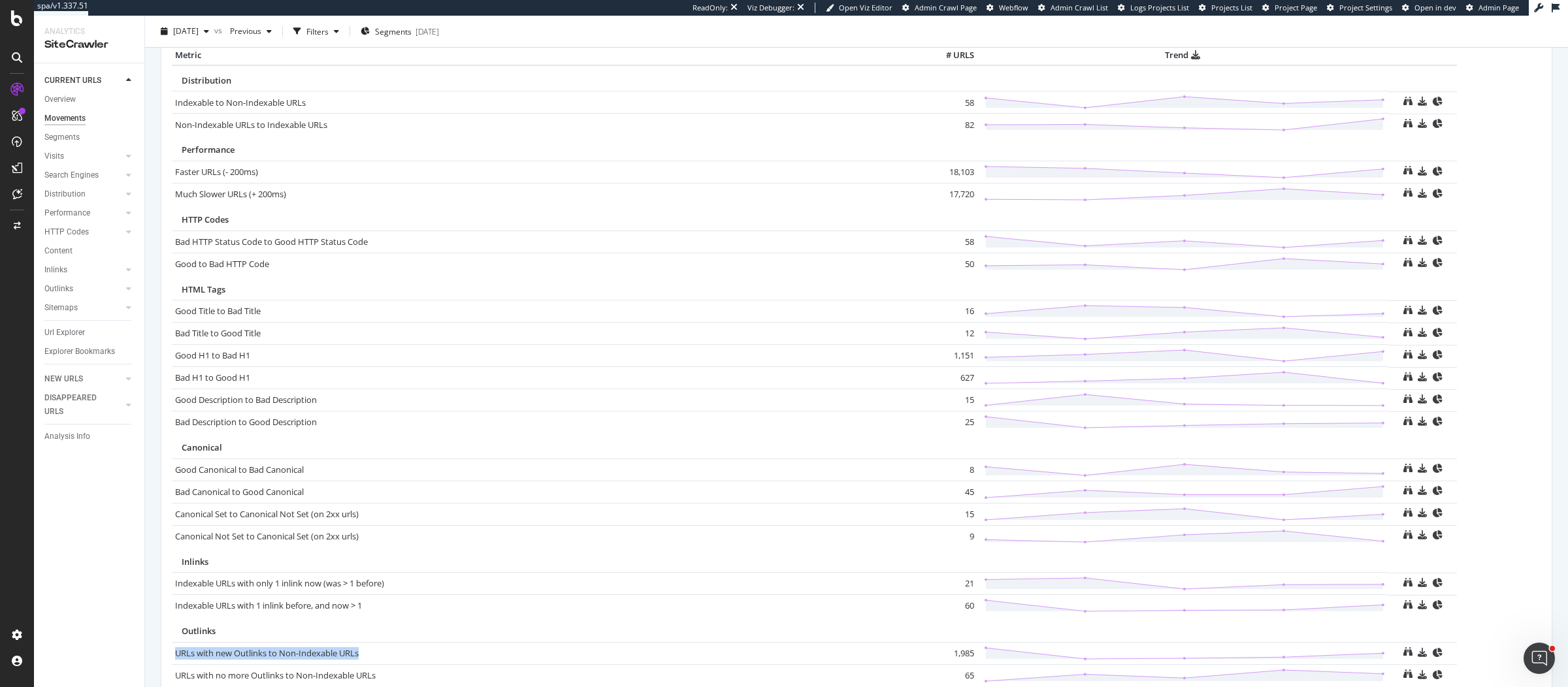
scroll to position [711, 0]
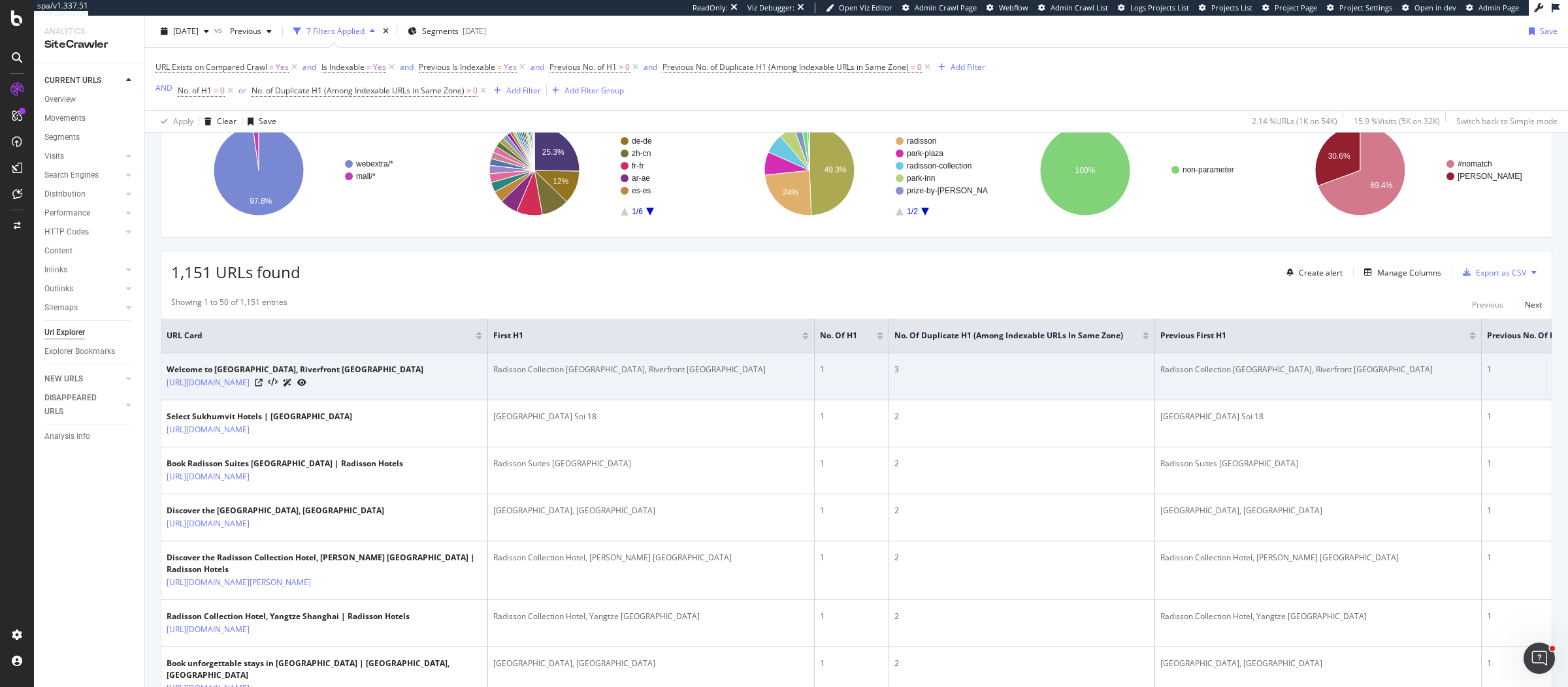
scroll to position [200, 0]
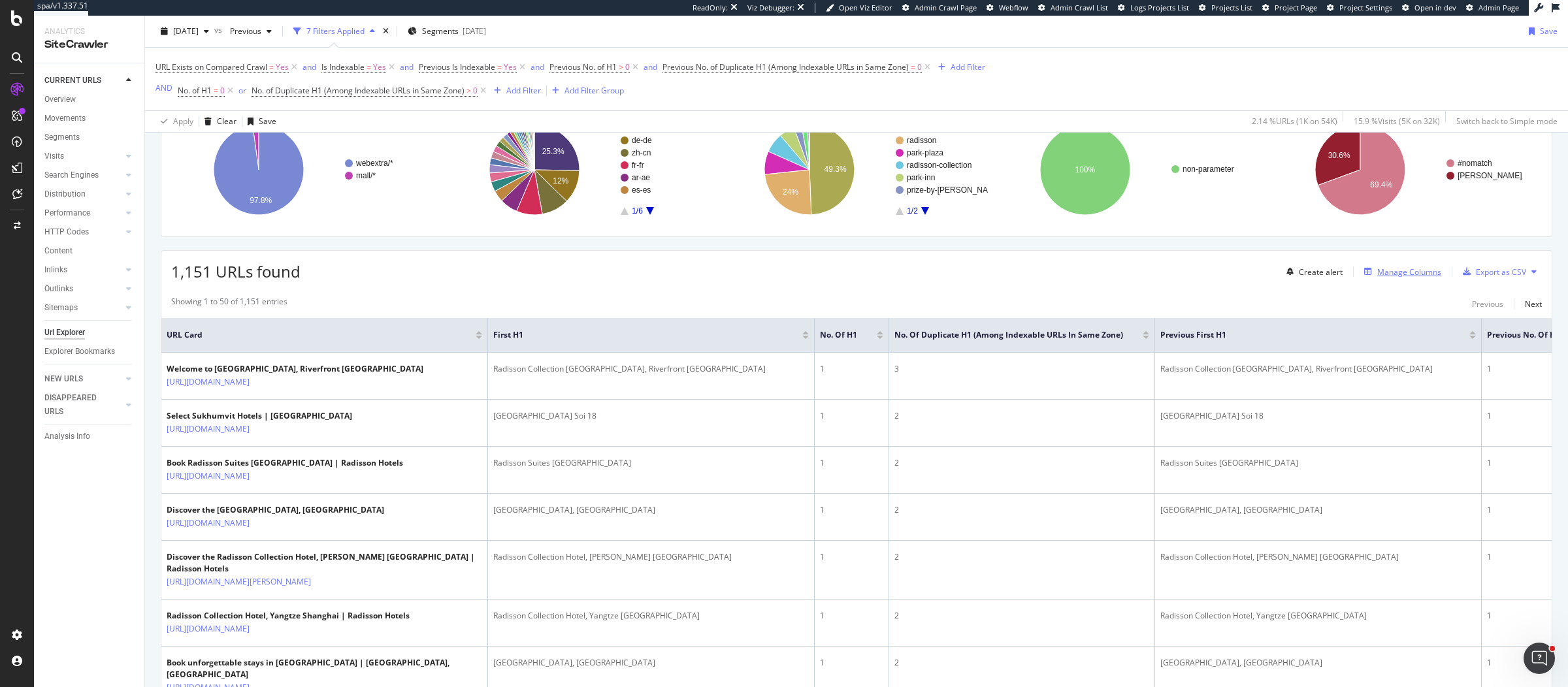
click at [1415, 272] on div "Manage Columns" at bounding box center [1409, 272] width 64 height 11
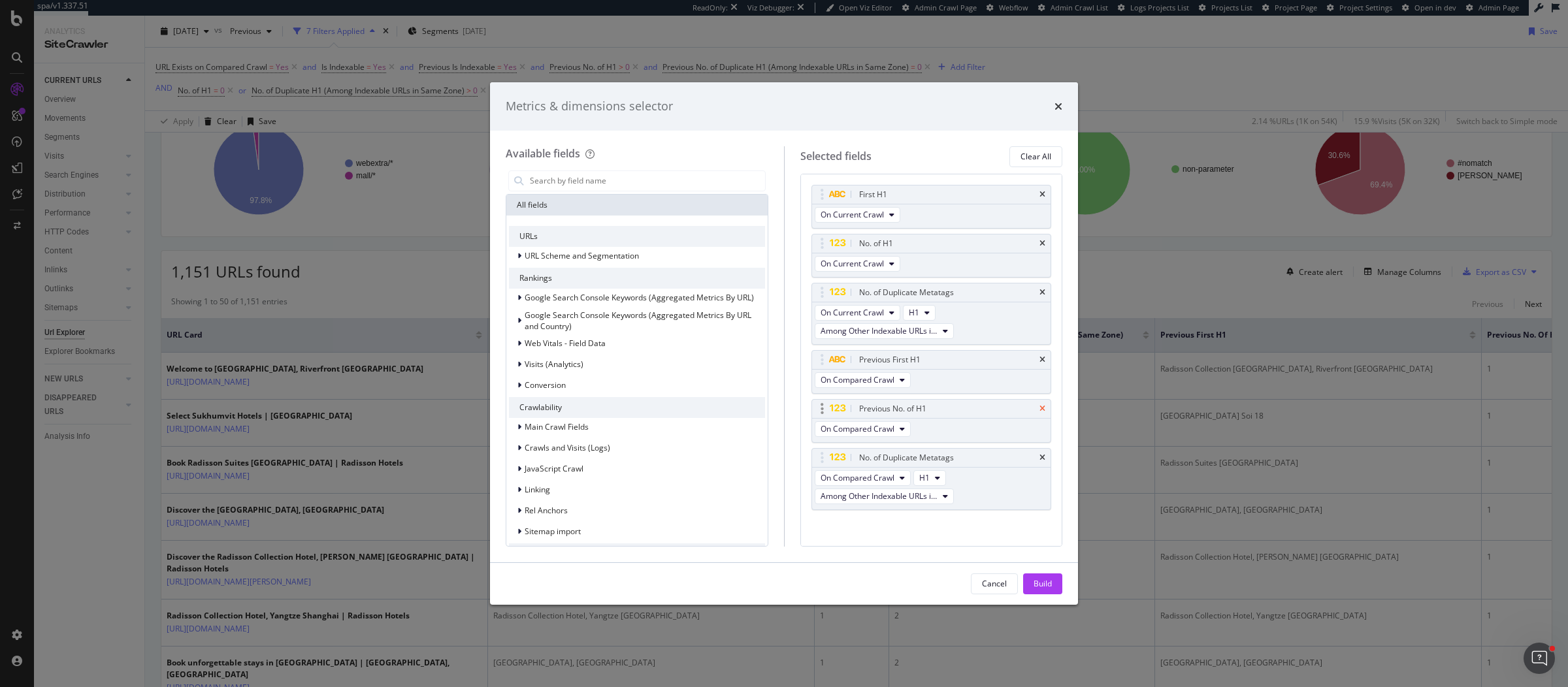
click at [1040, 406] on icon "times" at bounding box center [1042, 409] width 6 height 8
click at [1045, 239] on icon "times" at bounding box center [1042, 243] width 6 height 8
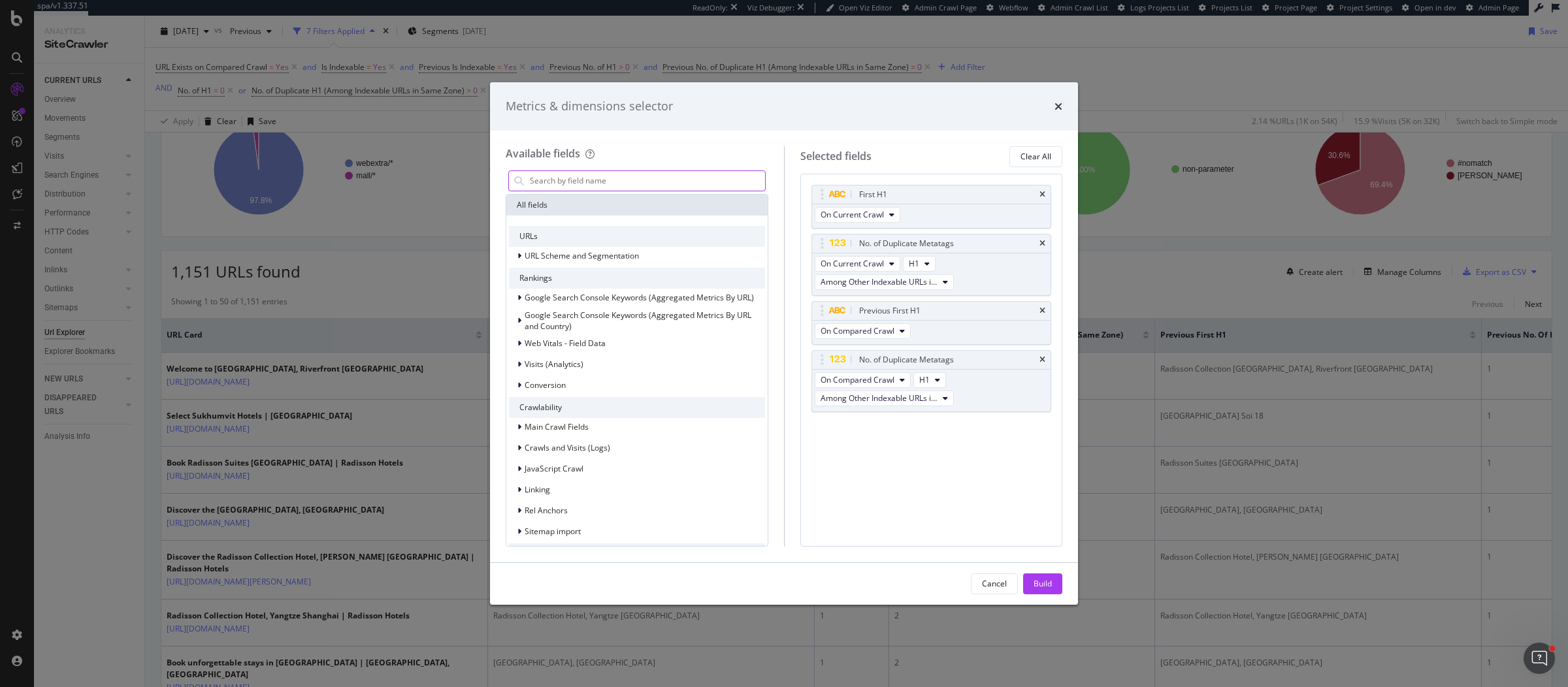
click at [659, 186] on input "modal" at bounding box center [646, 180] width 236 height 20
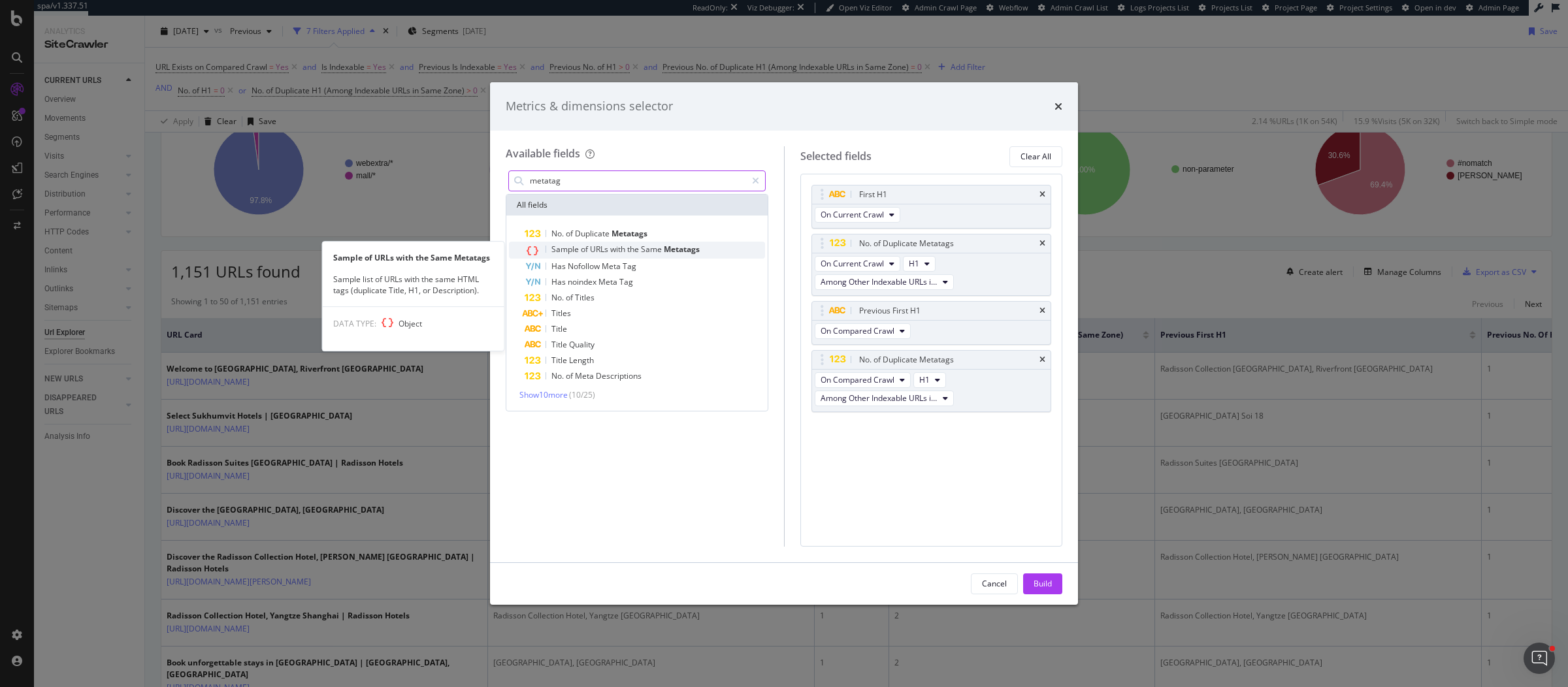
type input "metatag"
click at [646, 248] on span "Same" at bounding box center [652, 249] width 23 height 11
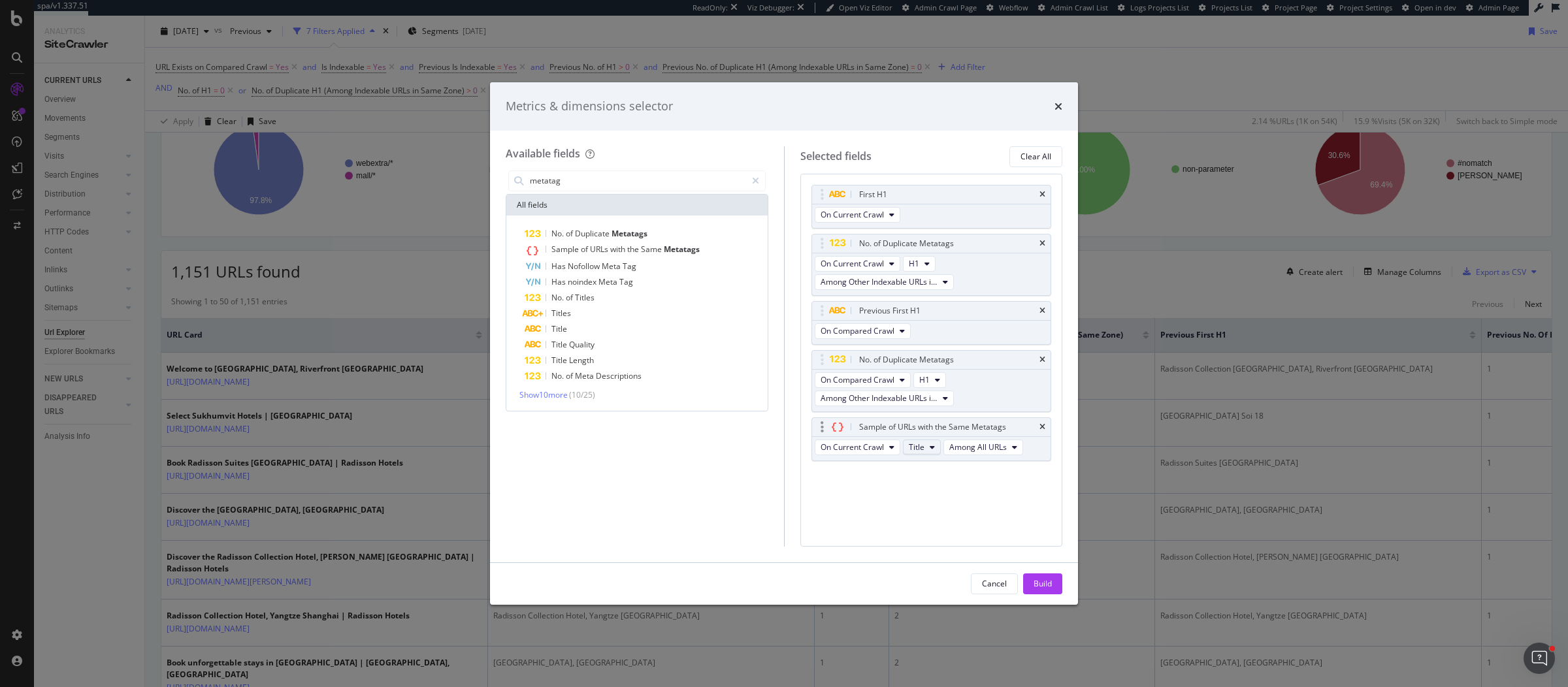
click at [924, 449] on button "Title" at bounding box center [922, 448] width 38 height 16
click at [927, 516] on span "H1" at bounding box center [933, 516] width 42 height 12
drag, startPoint x: 818, startPoint y: 426, endPoint x: 818, endPoint y: 310, distance: 116.0
click at [818, 310] on body "spa/v1.337.51 ReadOnly: Viz Debugger: Open Viz Editor Admin Crawl Page Webflow …" at bounding box center [784, 344] width 1568 height 687
click at [1039, 588] on div "Build" at bounding box center [1042, 584] width 18 height 11
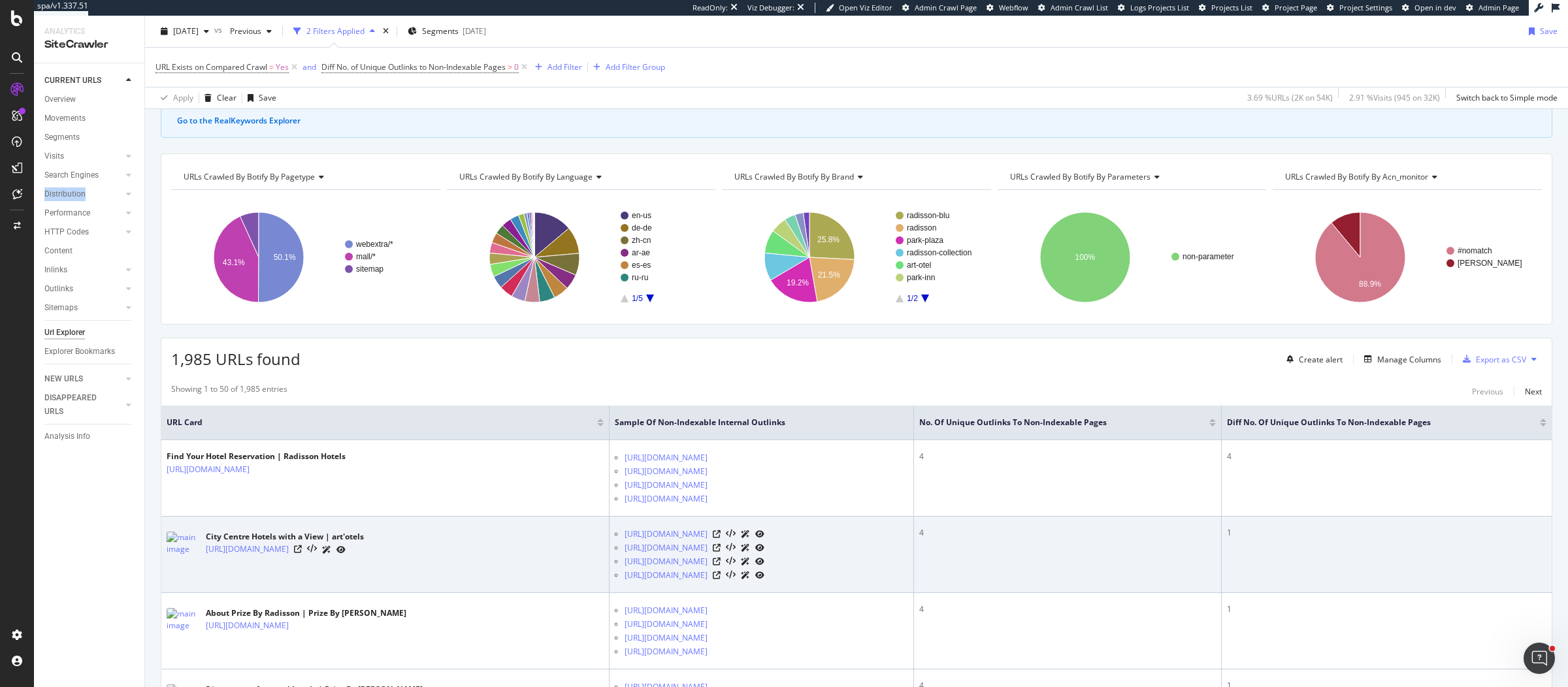
scroll to position [111, 0]
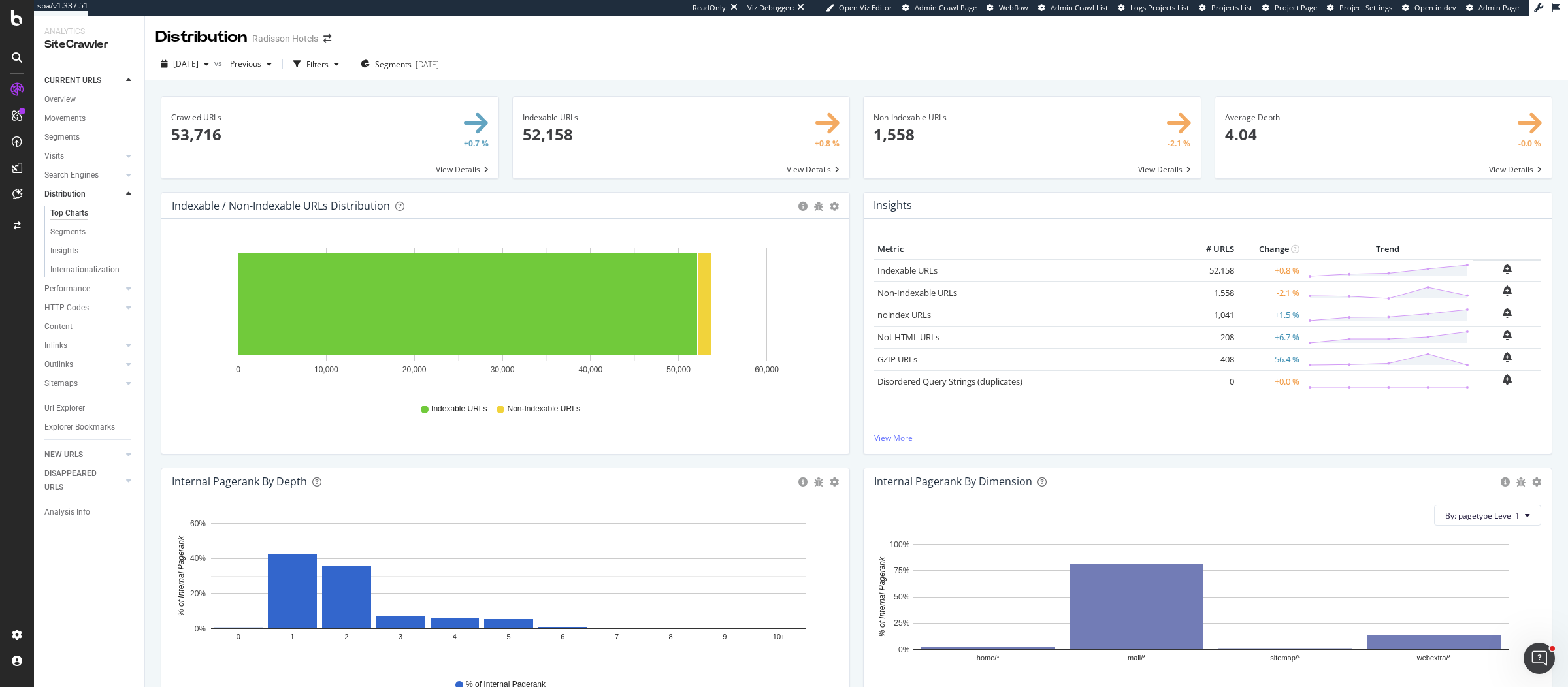
click at [857, 188] on div "Non-Indexable URLs × Close Chart main-metric-not-compliant - API Requests List …" at bounding box center [1033, 144] width 352 height 96
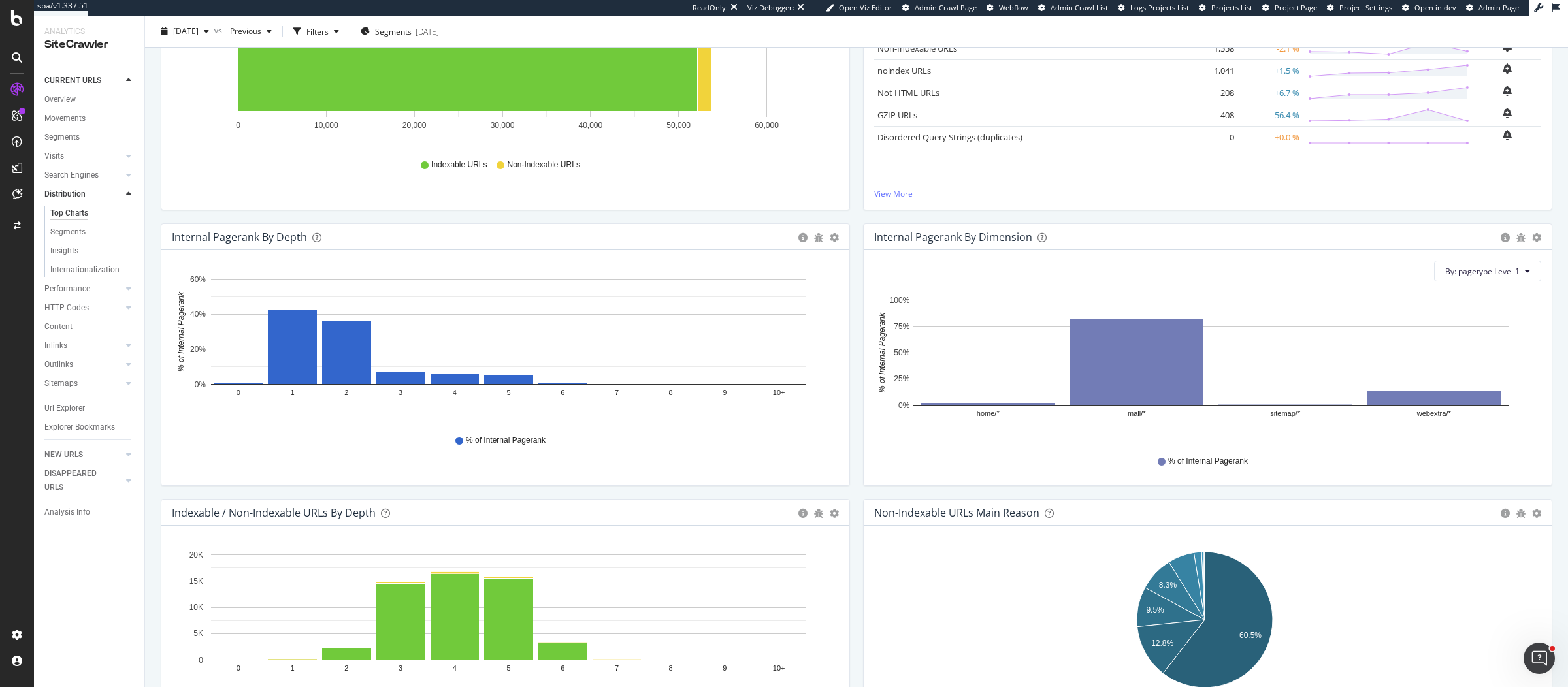
scroll to position [263, 0]
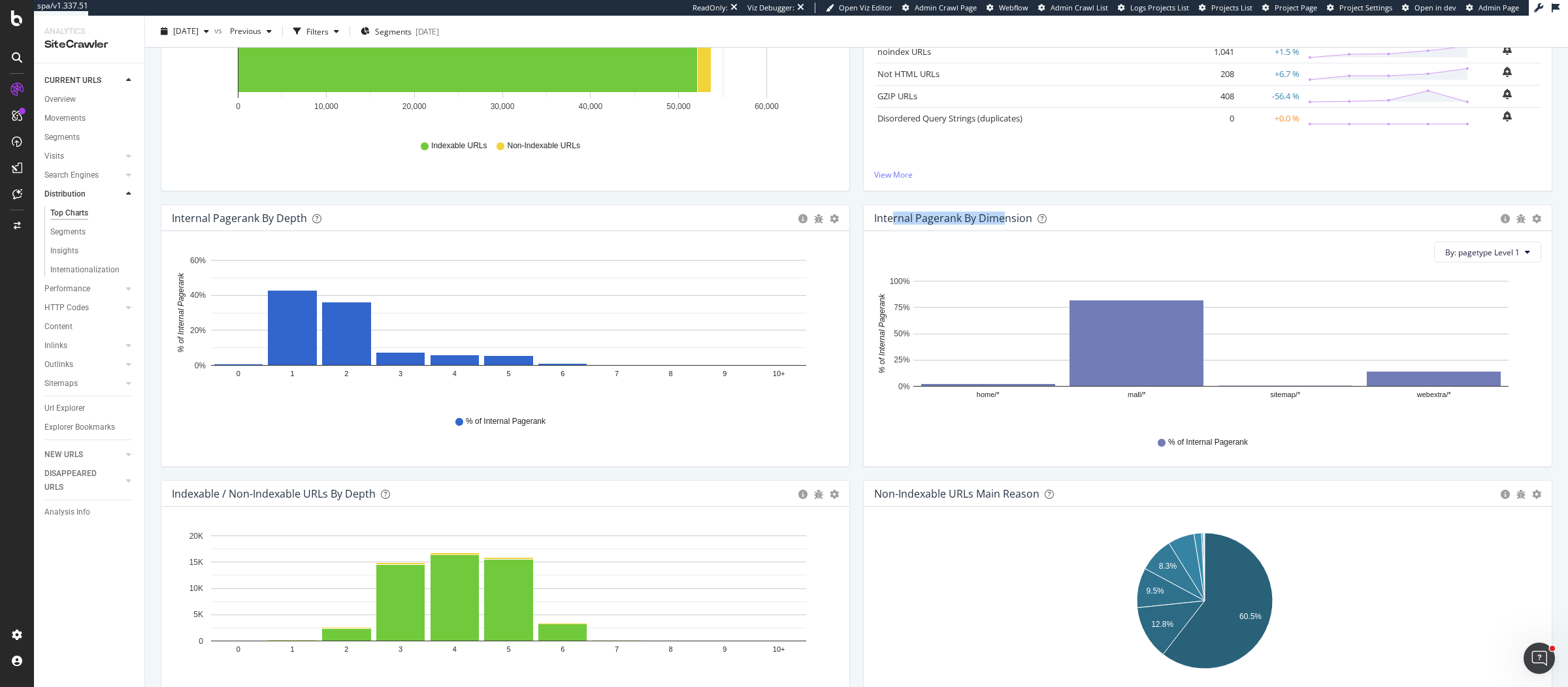
drag, startPoint x: 889, startPoint y: 218, endPoint x: 999, endPoint y: 217, distance: 110.0
click at [999, 217] on div "Internal Pagerank By Dimension" at bounding box center [953, 218] width 158 height 13
click at [880, 248] on div "By: pagetype Level 1" at bounding box center [1208, 252] width 667 height 21
click at [1487, 252] on span "By: pagetype Level 1" at bounding box center [1483, 252] width 75 height 11
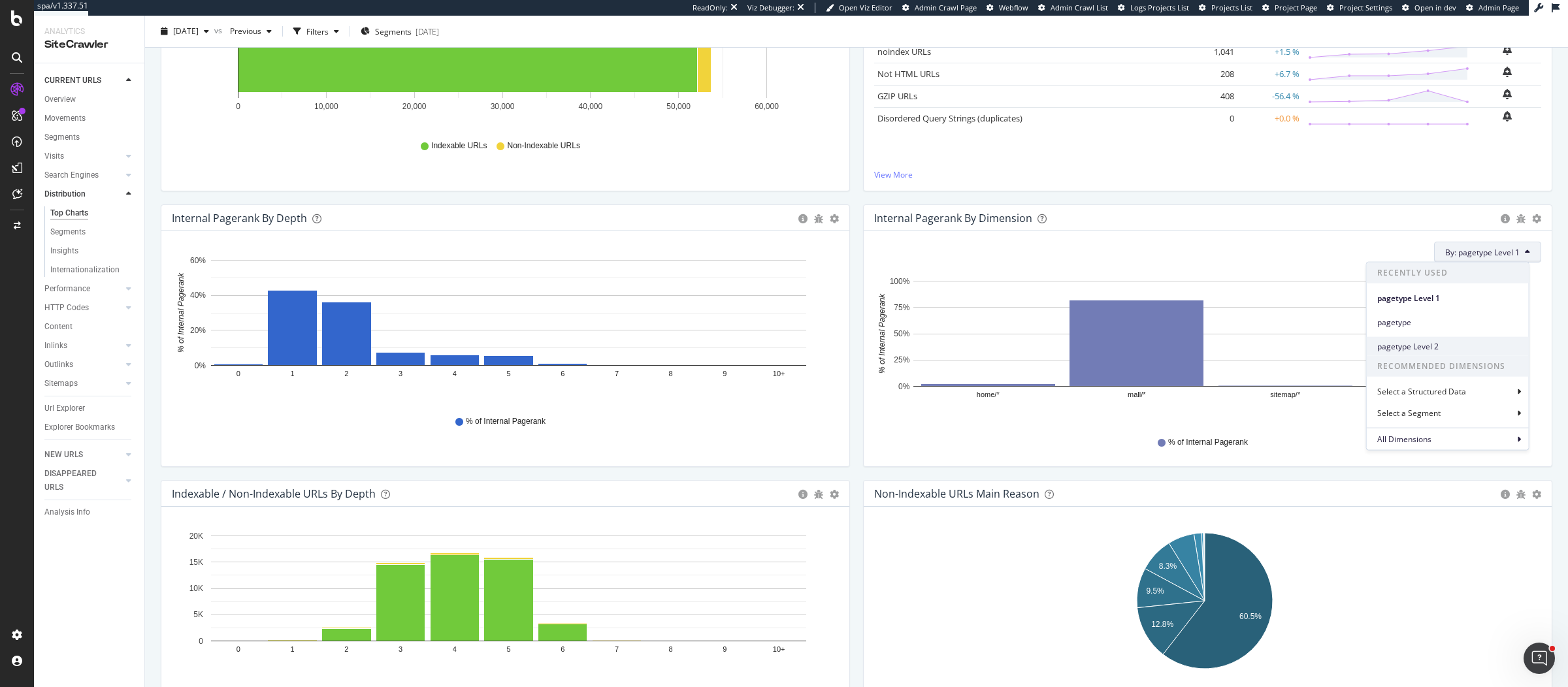
click at [1441, 345] on span "pagetype Level 2" at bounding box center [1447, 346] width 141 height 12
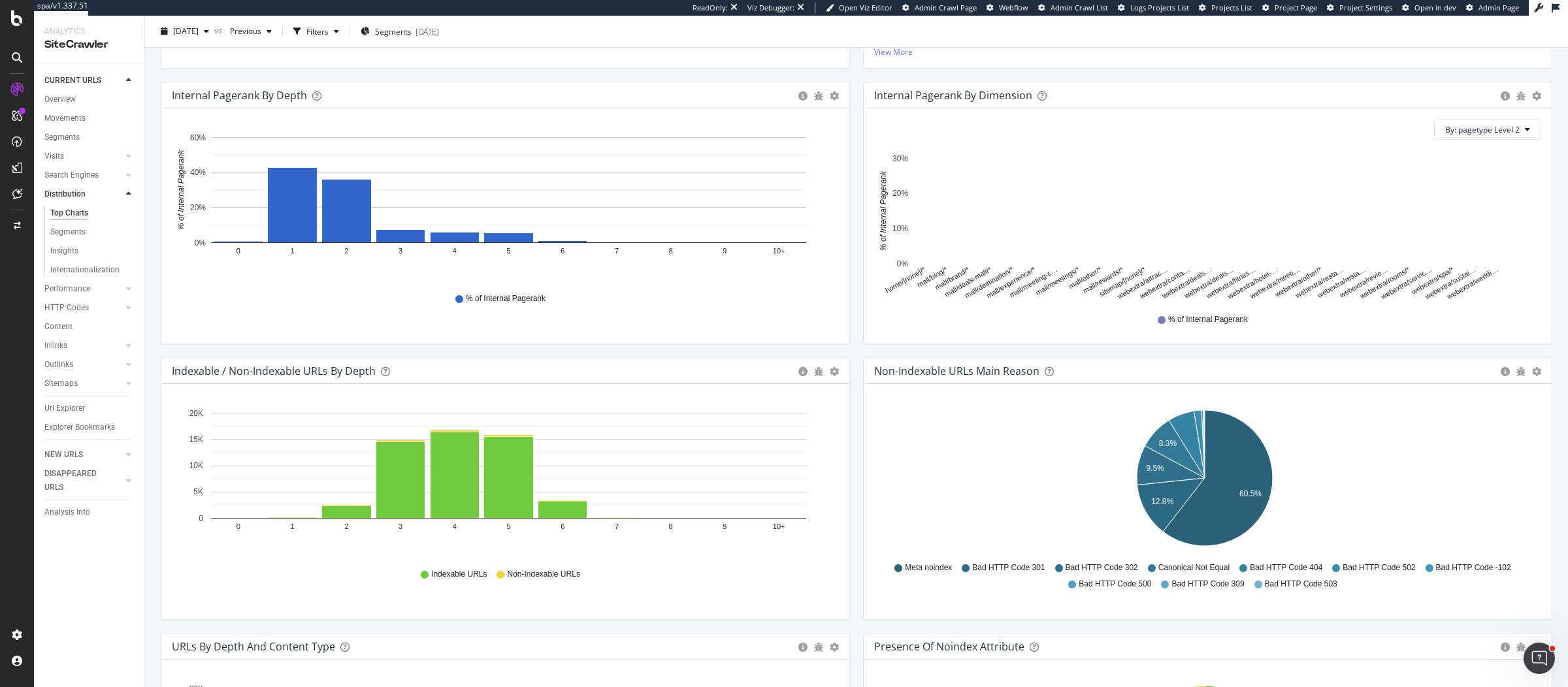
scroll to position [463, 0]
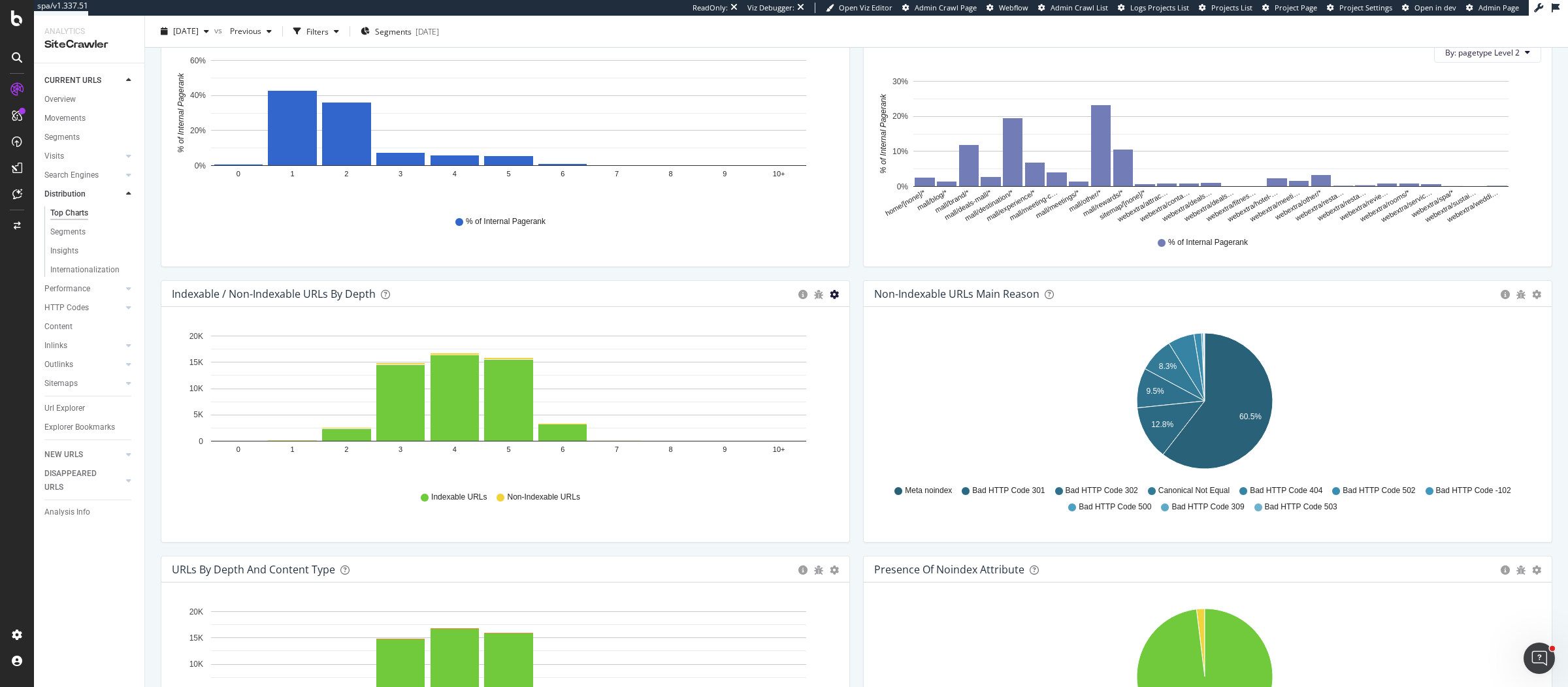
click at [830, 290] on icon "gear" at bounding box center [834, 294] width 9 height 9
click at [781, 367] on span "Table" at bounding box center [788, 368] width 119 height 17
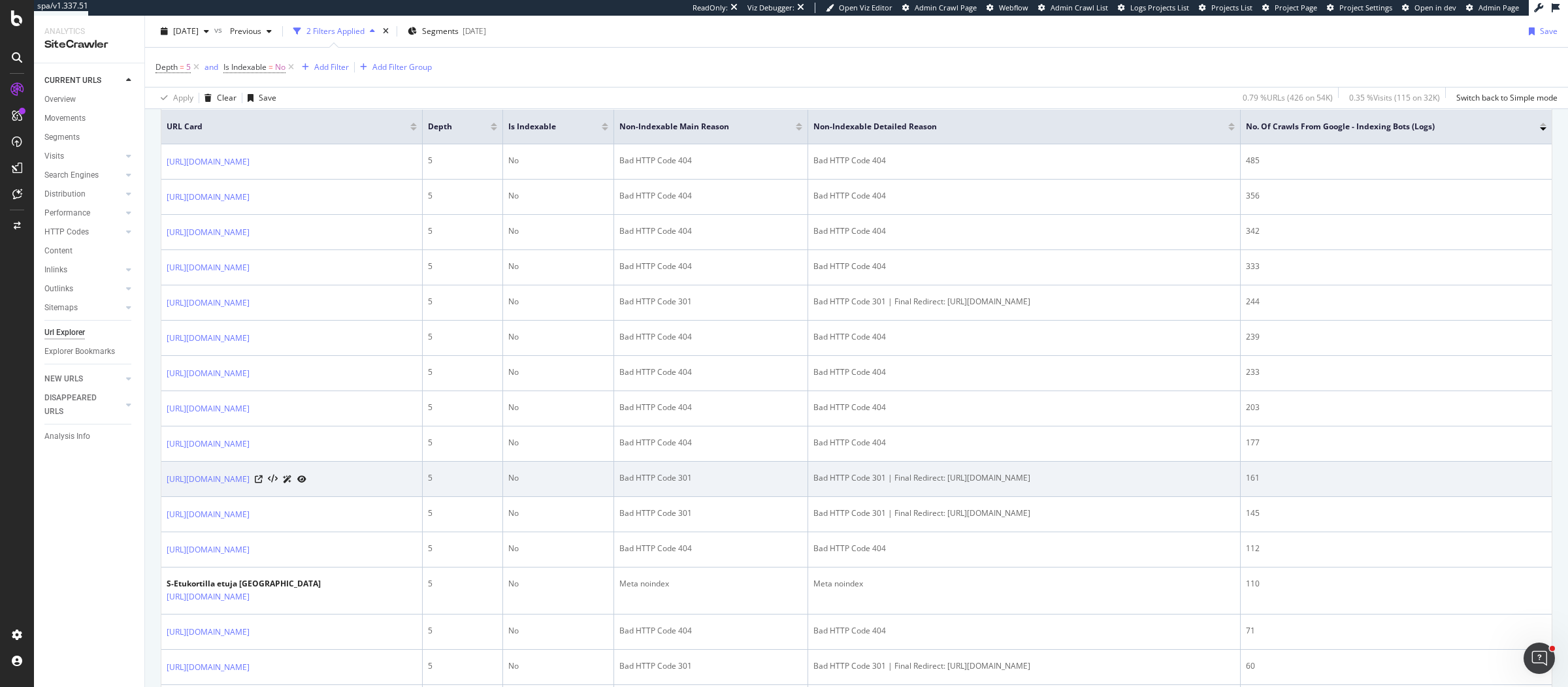
scroll to position [386, 0]
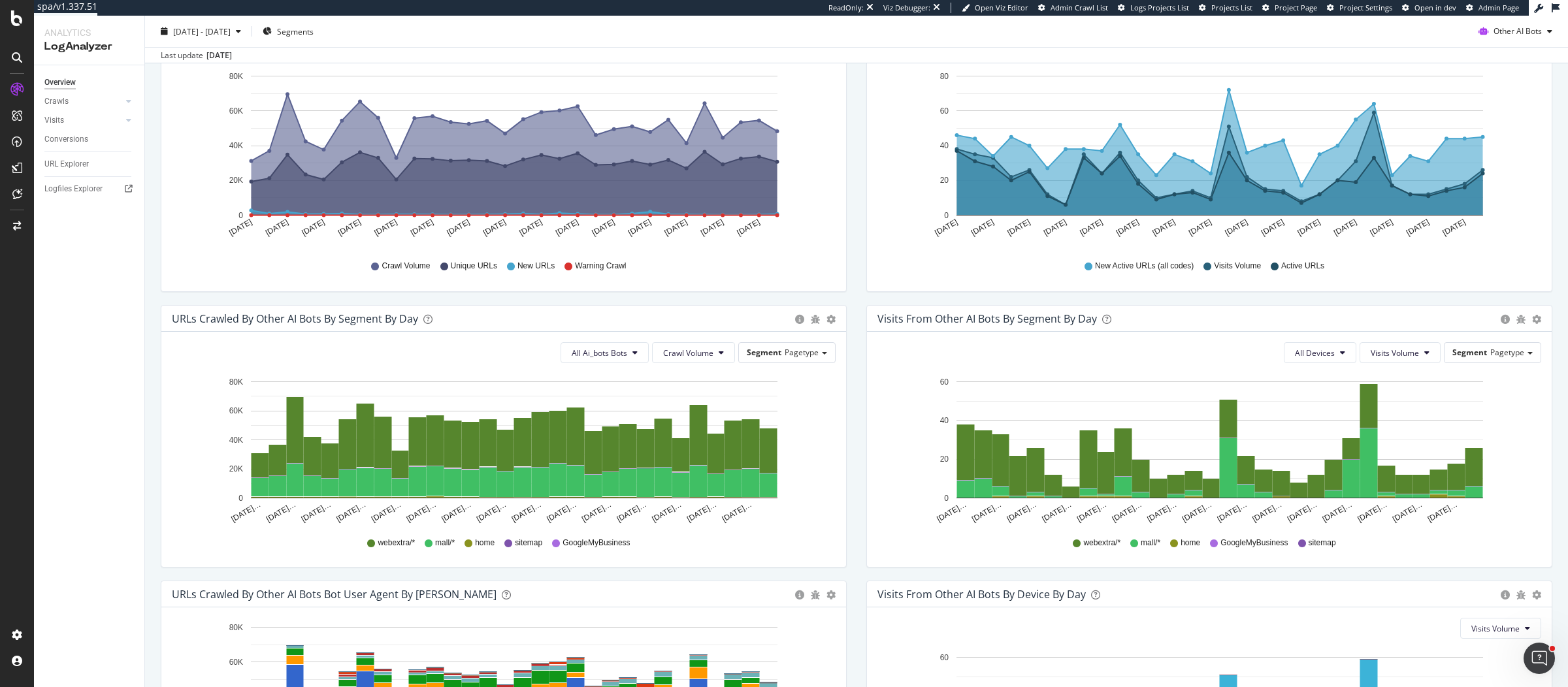
scroll to position [415, 0]
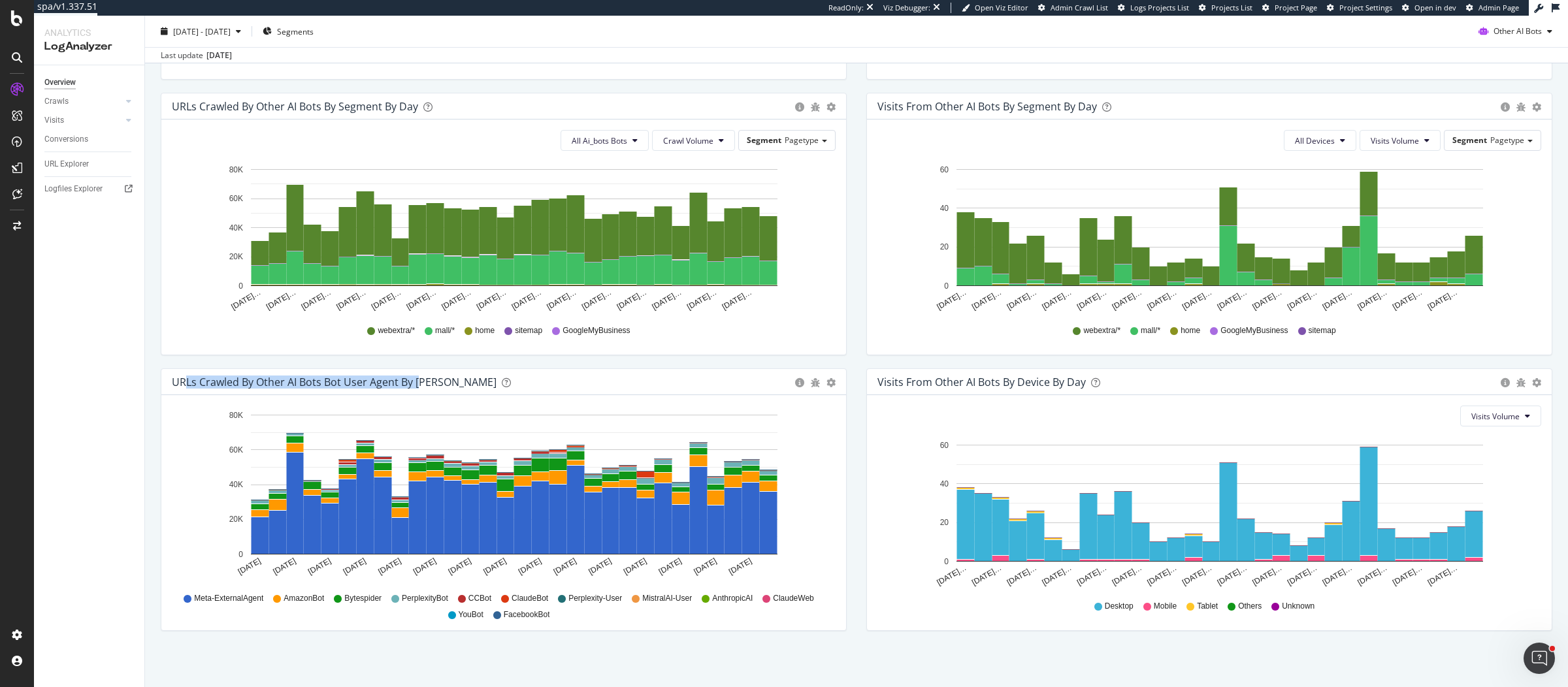
drag, startPoint x: 184, startPoint y: 379, endPoint x: 422, endPoint y: 367, distance: 238.3
click at [424, 378] on div "URLs Crawled by Other AI Bots bot User Agent By [PERSON_NAME]" at bounding box center [334, 382] width 325 height 13
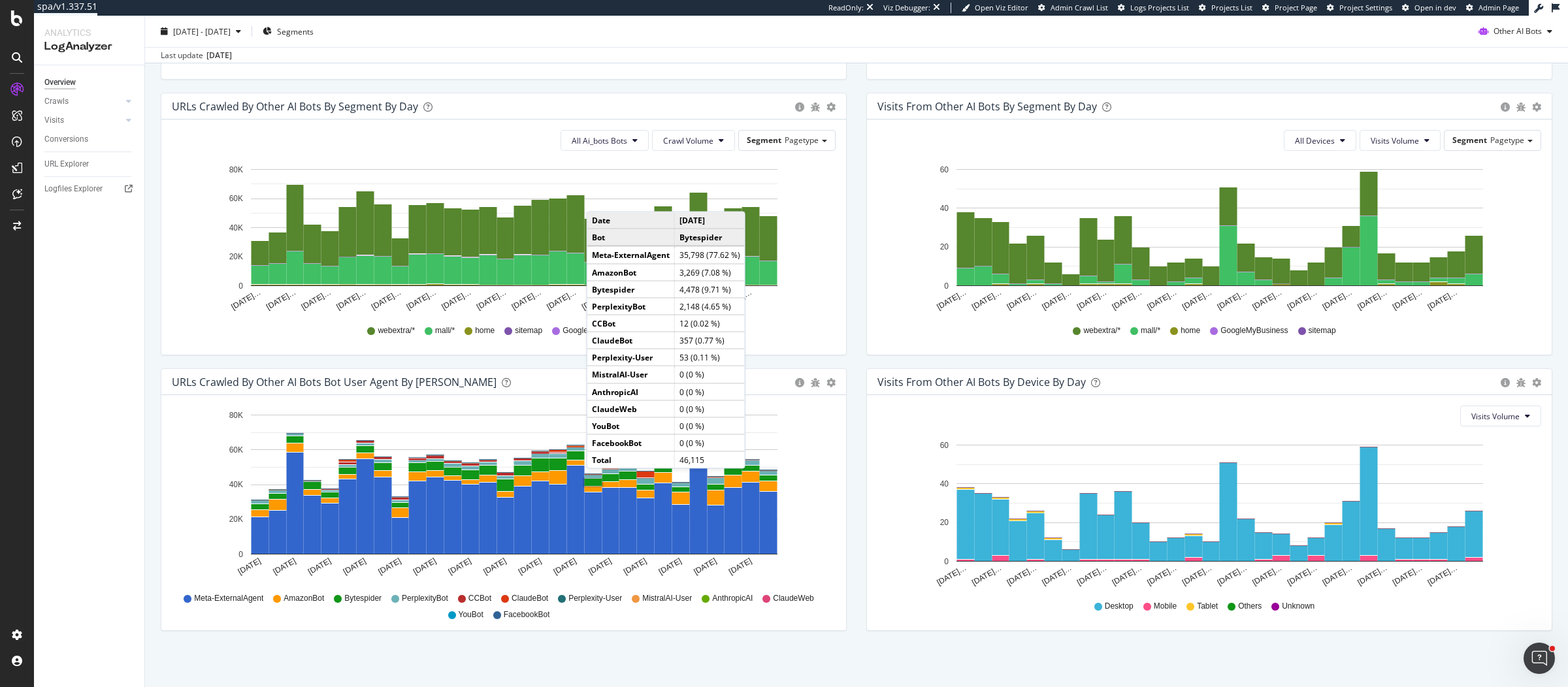
click at [846, 357] on div "URLs Crawled by Other AI Bots By Segment By Day Timeline (by Value) Table All A…" at bounding box center [504, 231] width 706 height 276
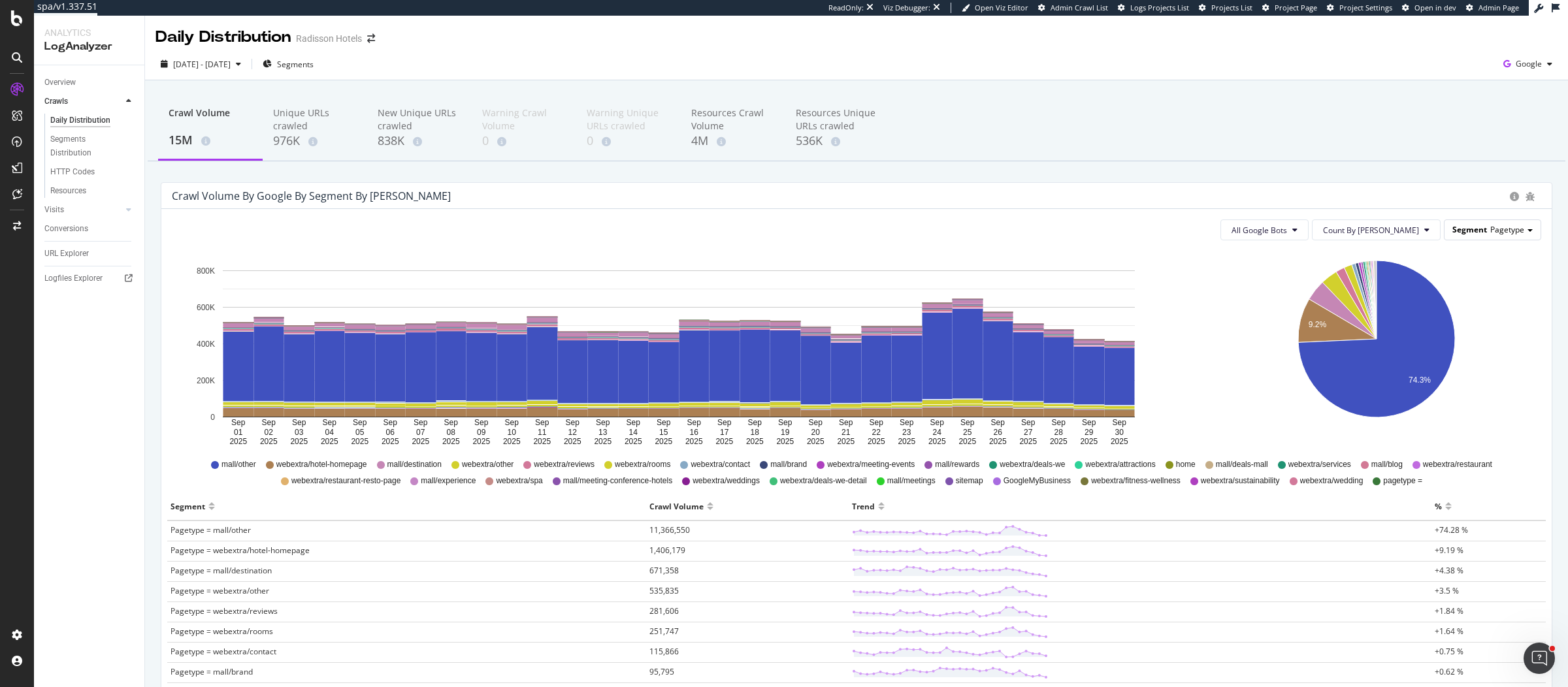
click at [1473, 233] on span "Segment" at bounding box center [1470, 230] width 35 height 11
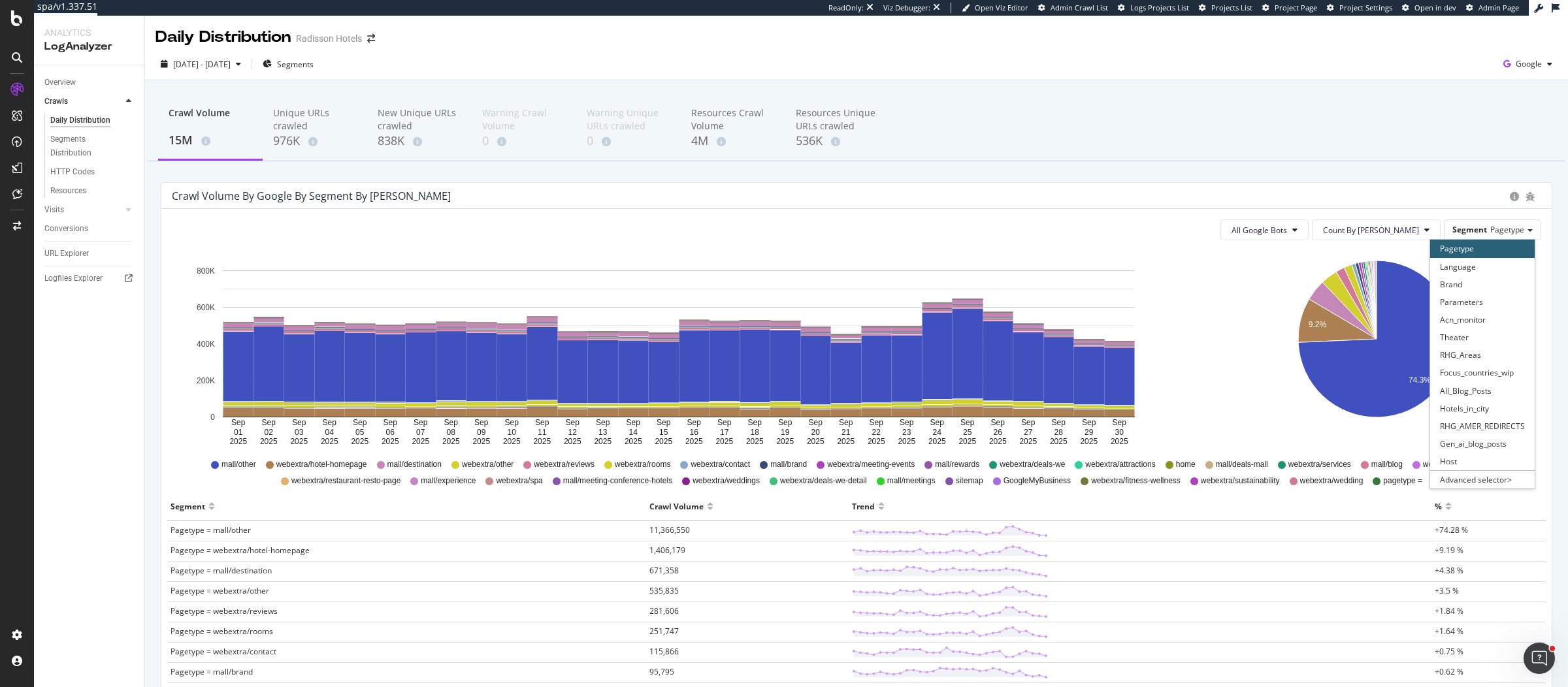
click at [1201, 246] on div "All Google Bots Count By Day Segment Pagetype Pagetype Language Brand Parameter…" at bounding box center [857, 691] width 1391 height 965
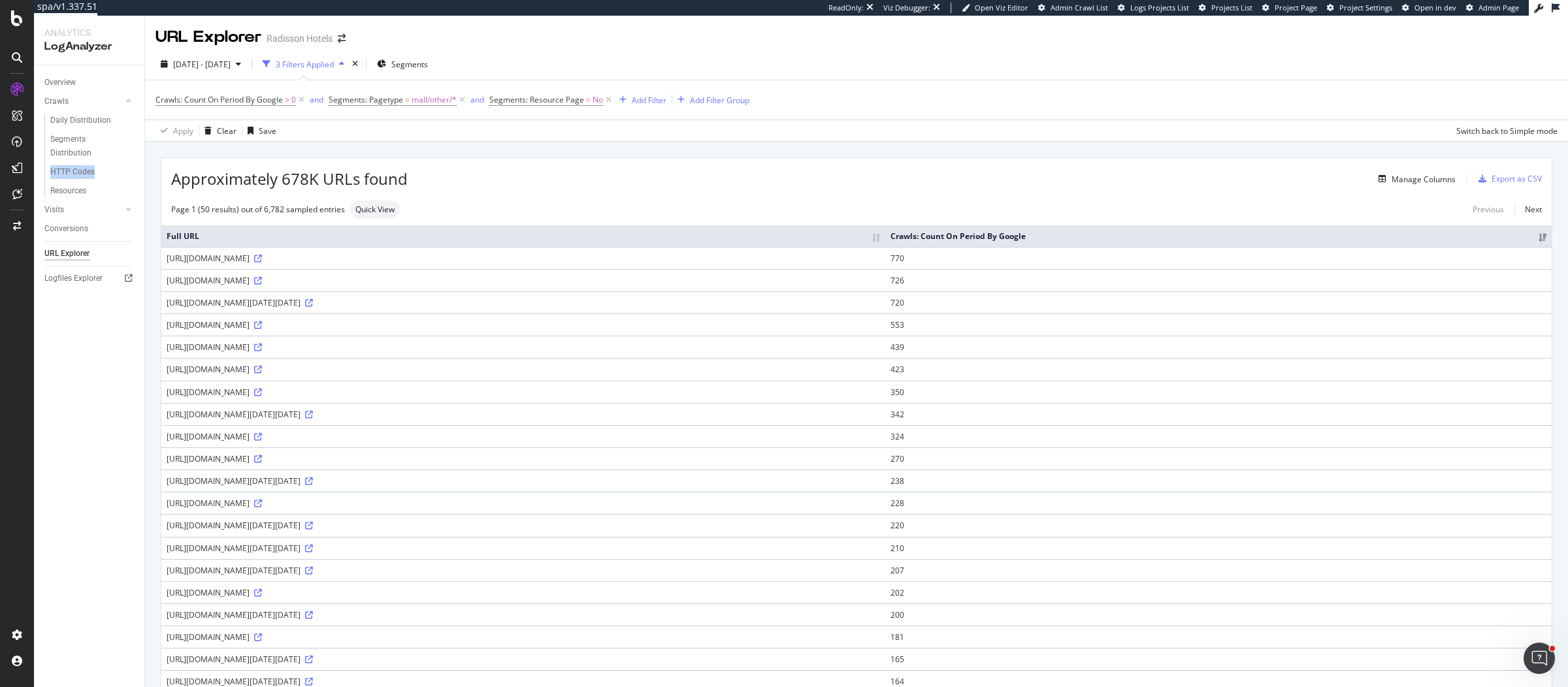
drag, startPoint x: 282, startPoint y: 269, endPoint x: 469, endPoint y: 275, distance: 187.1
click at [469, 269] on td "https://www.radissonhotels.com/zimba-api/query/offers?excludedHotelGlobalCampai…" at bounding box center [523, 258] width 724 height 22
drag, startPoint x: 276, startPoint y: 289, endPoint x: 356, endPoint y: 291, distance: 80.0
click at [356, 286] on div "https://www.radissonhotels.com/content-api/multiple-hotels-distance?hotelCodes=…" at bounding box center [523, 281] width 714 height 11
drag, startPoint x: 290, startPoint y: 312, endPoint x: 338, endPoint y: 309, distance: 48.1
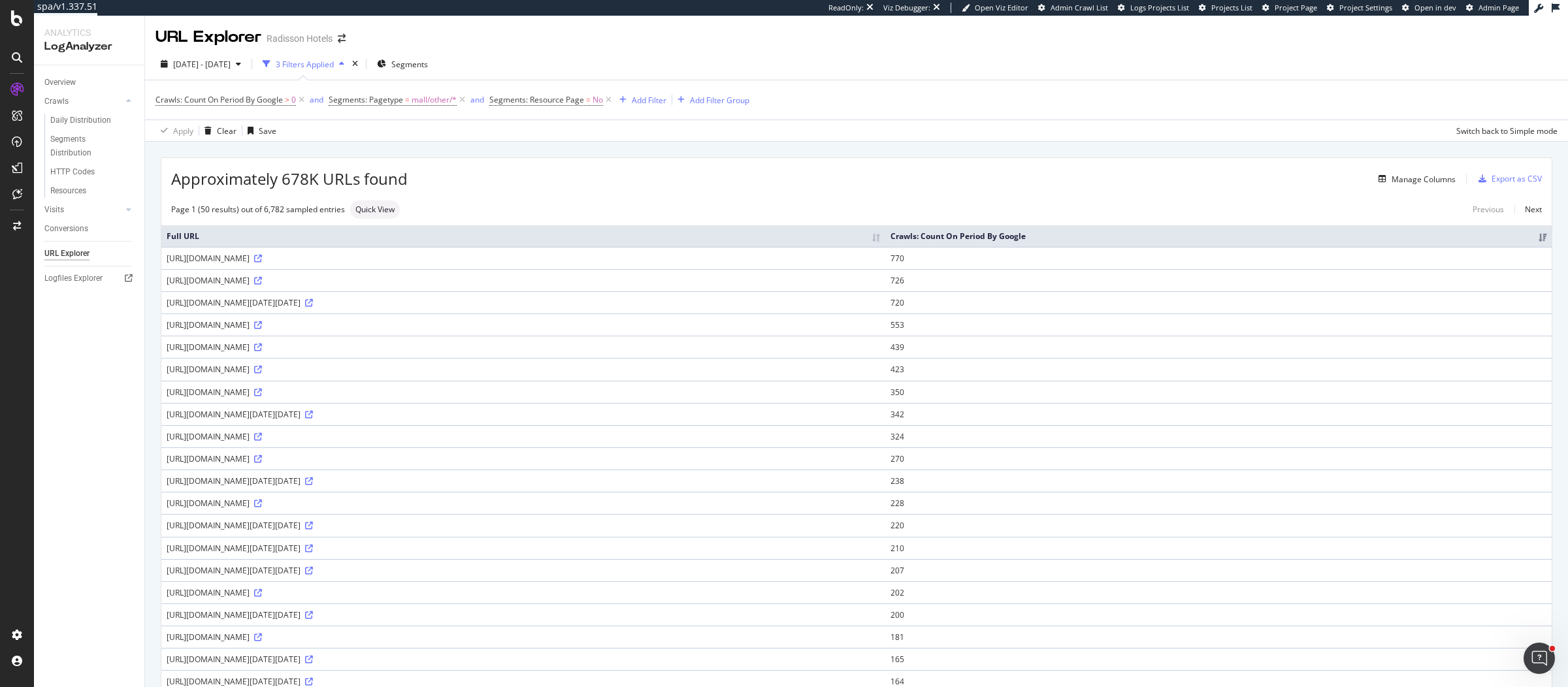
click at [338, 309] on div "https://www.radissonhotels.com/availability-api/multiple-price-from?hotelCodes=…" at bounding box center [523, 303] width 714 height 11
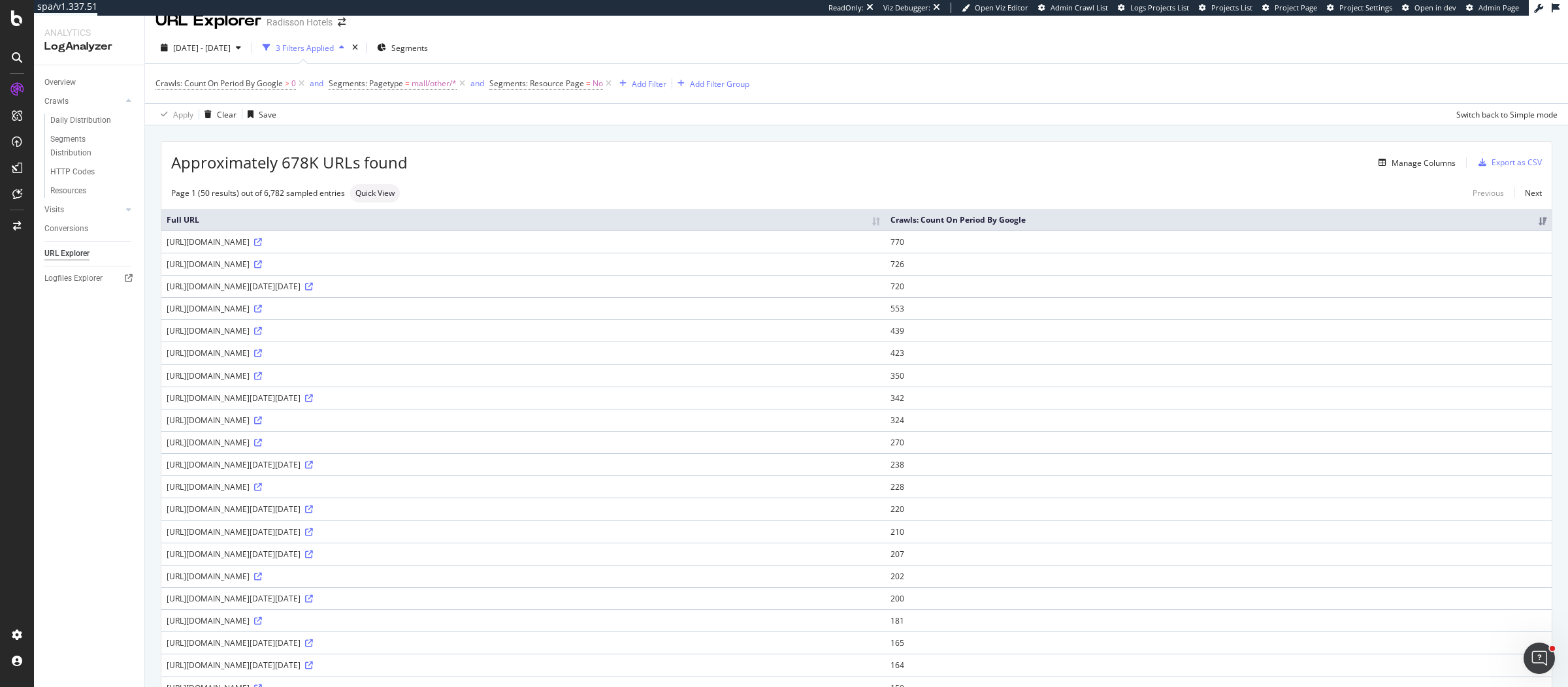
scroll to position [20, 0]
click at [262, 243] on icon at bounding box center [259, 239] width 8 height 8
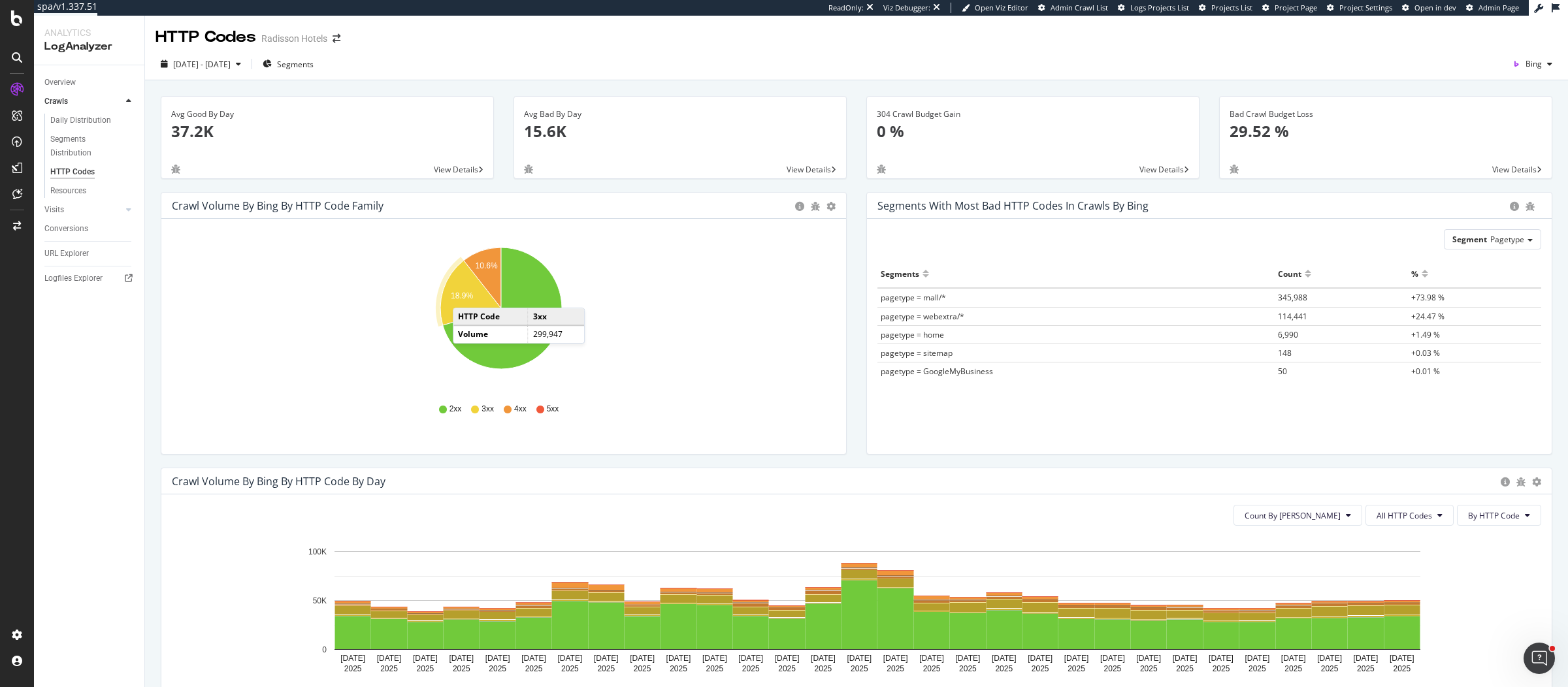
click at [466, 294] on text "18.9%" at bounding box center [462, 295] width 22 height 9
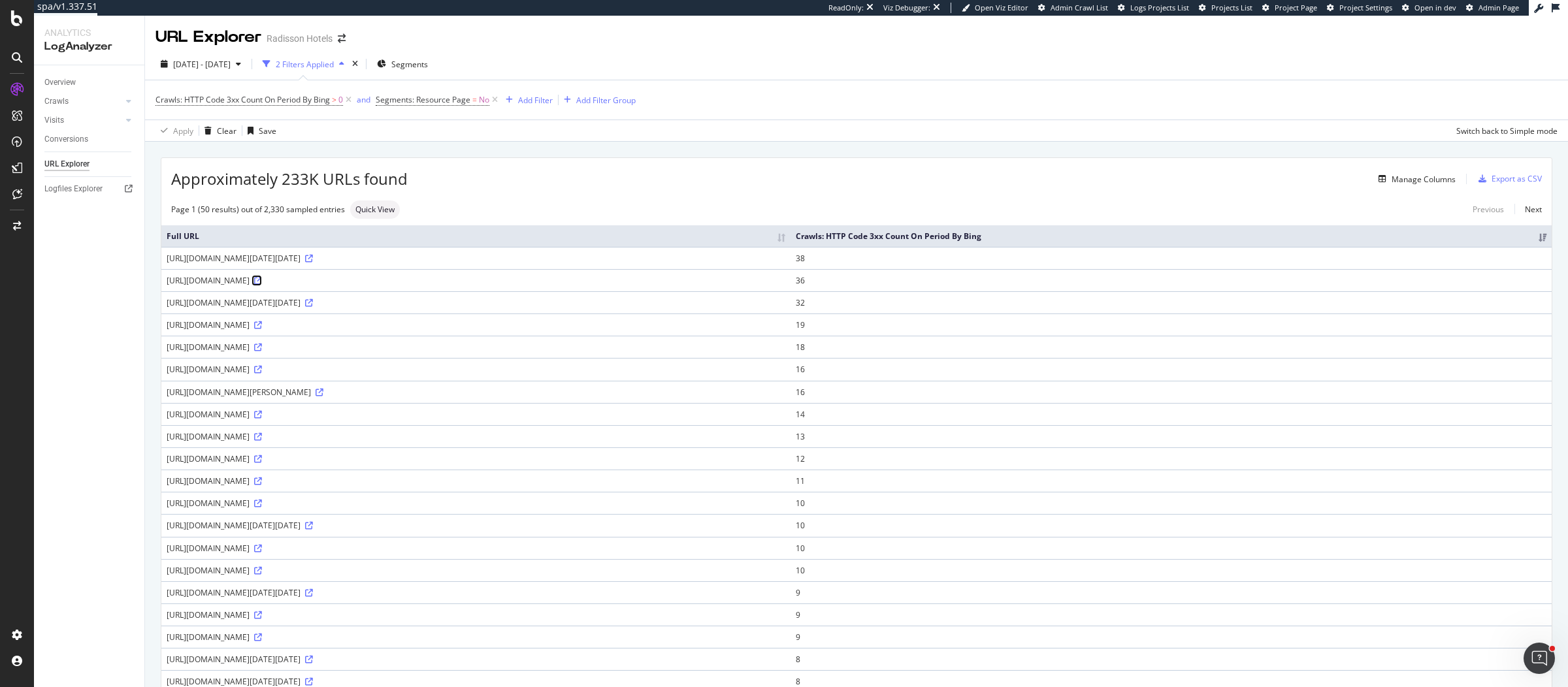
click at [262, 285] on icon at bounding box center [259, 281] width 8 height 8
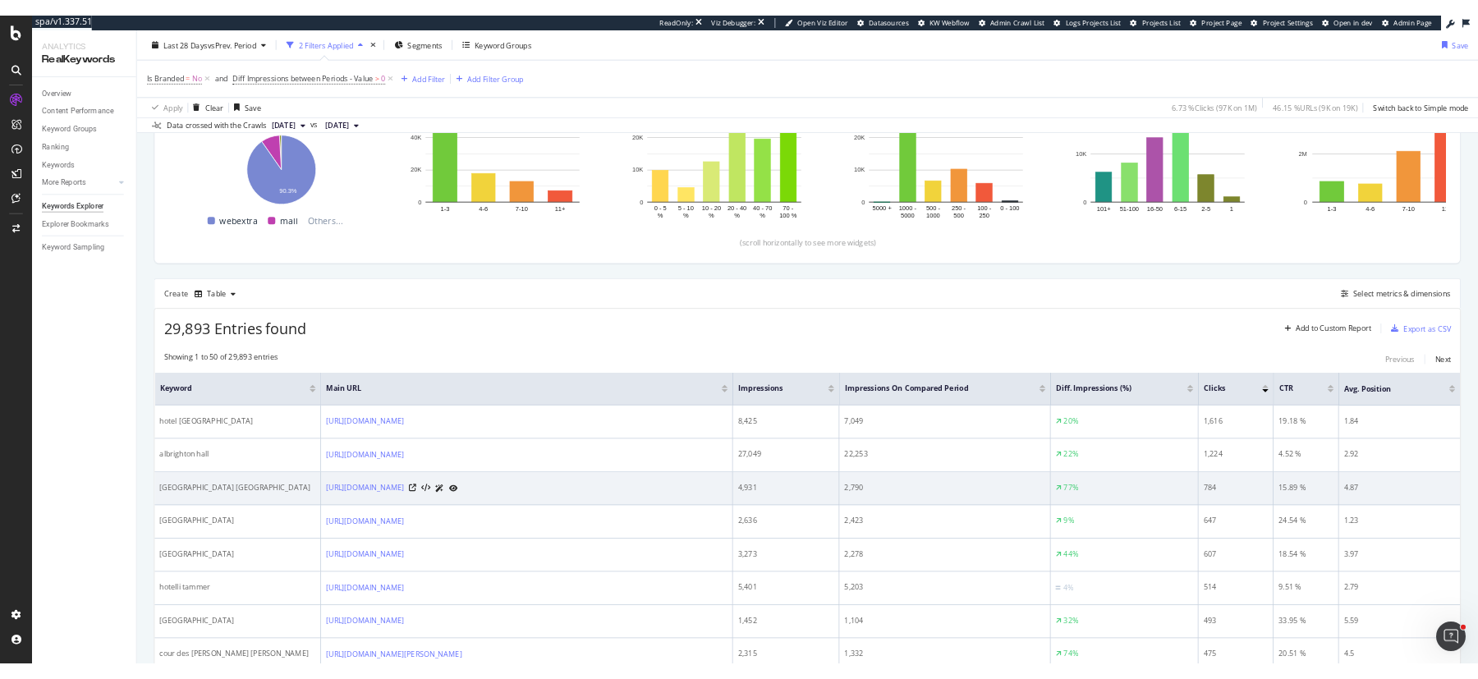
scroll to position [384, 0]
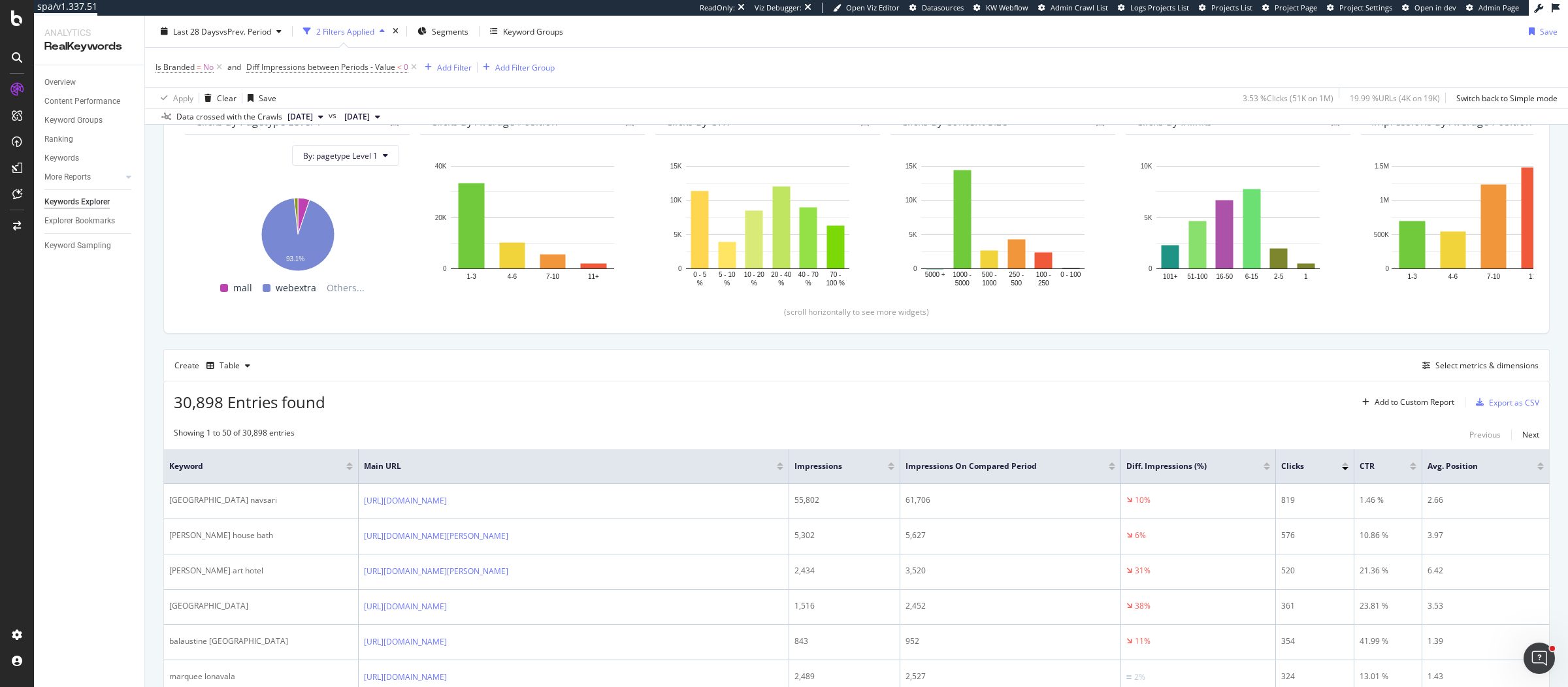
scroll to position [212, 0]
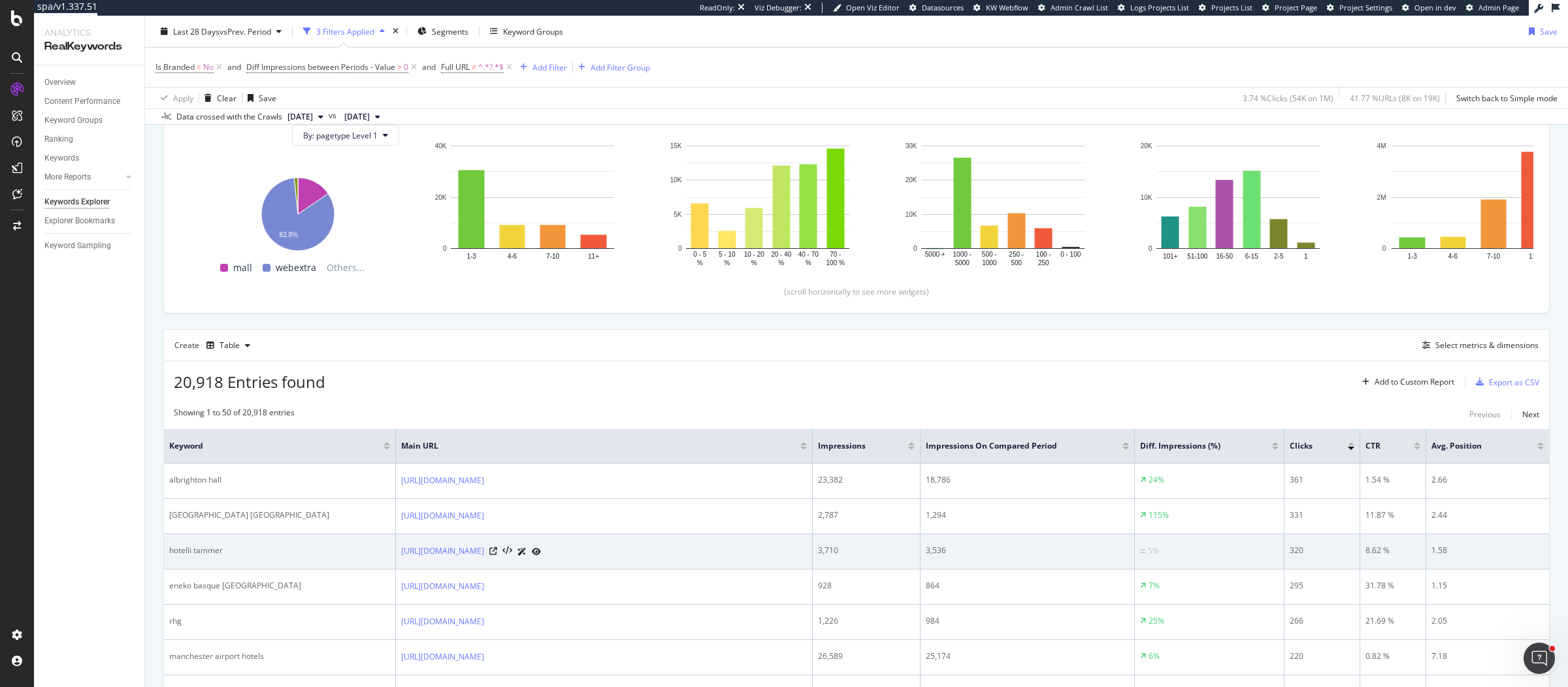
scroll to position [162, 0]
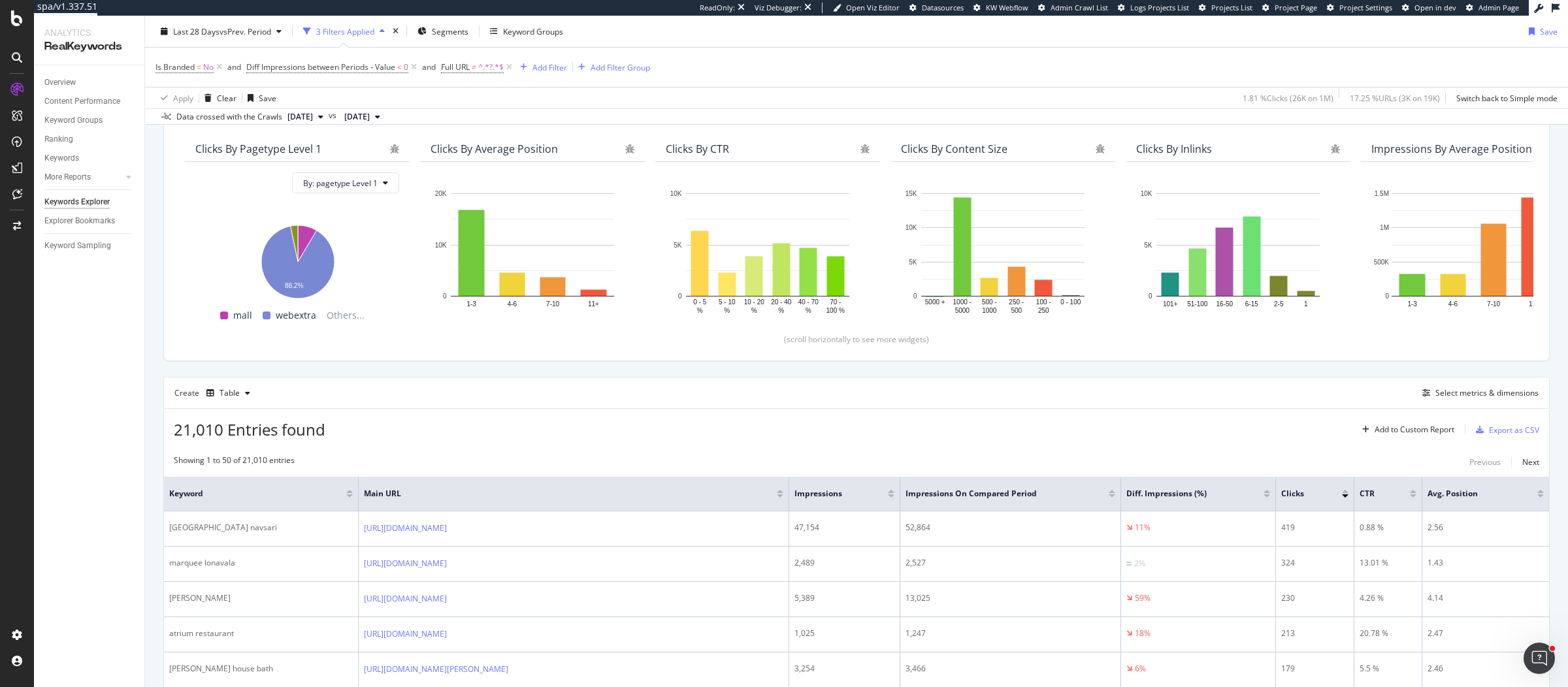
scroll to position [154, 0]
